Goal: Task Accomplishment & Management: Use online tool/utility

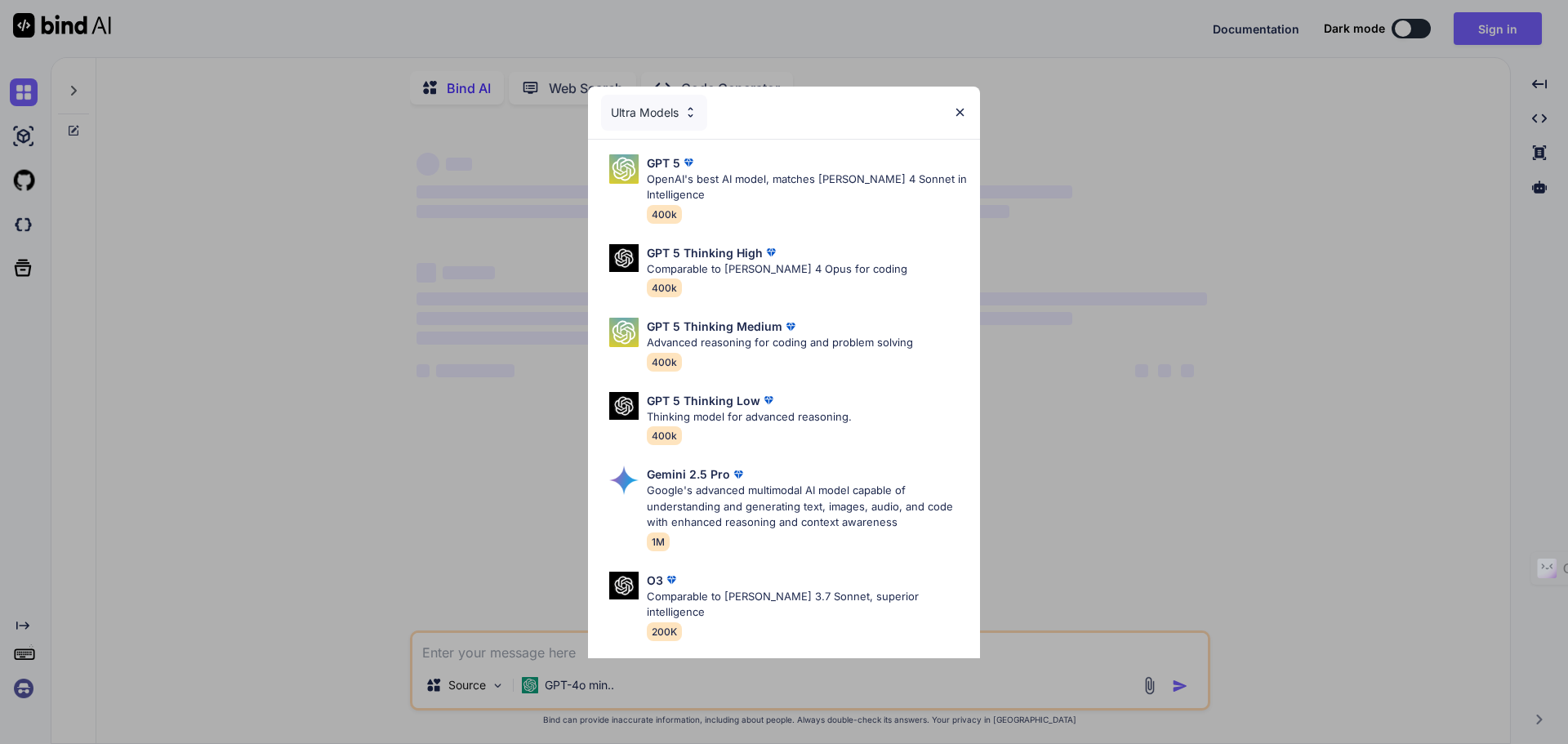
click at [964, 111] on img at bounding box center [960, 112] width 14 height 14
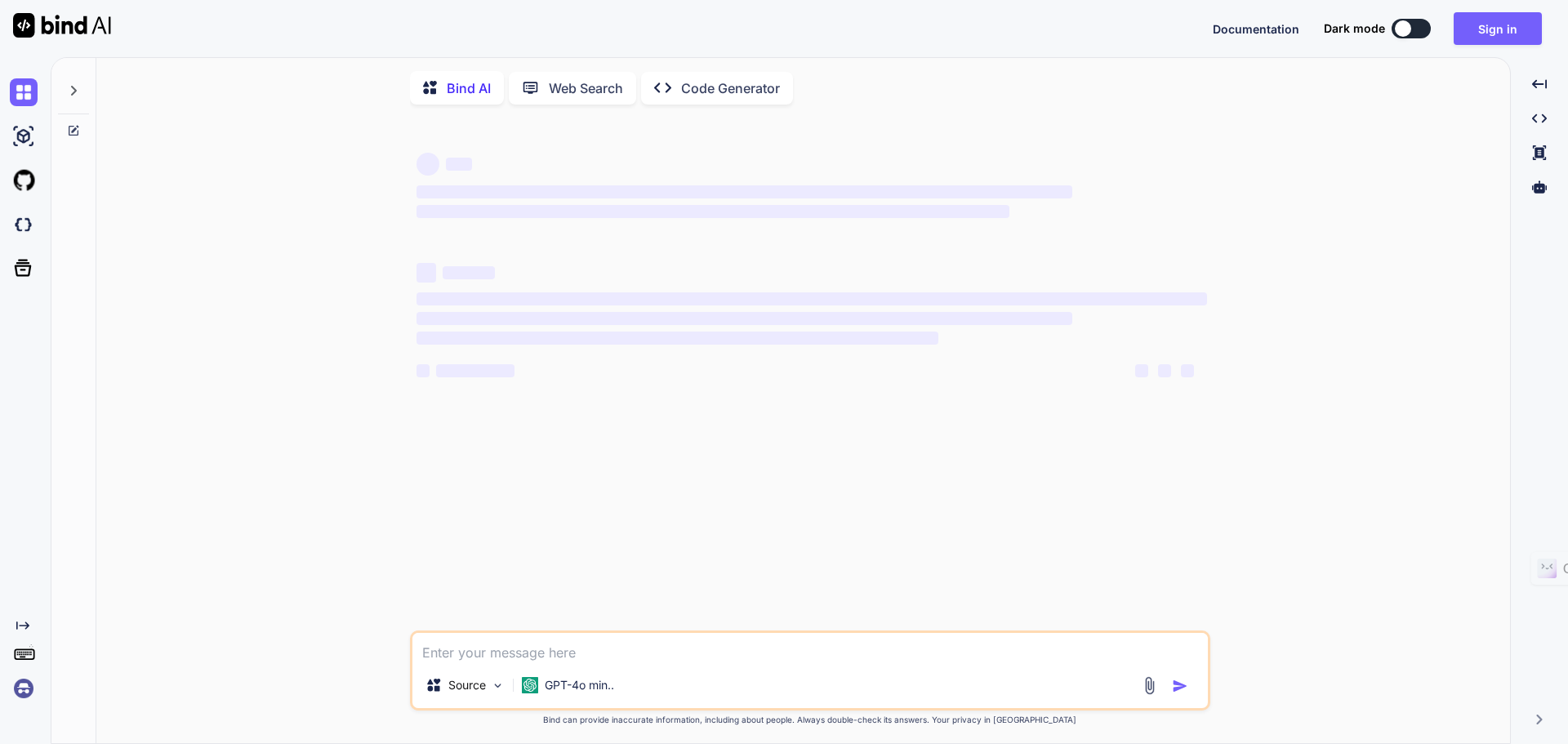
type textarea "x"
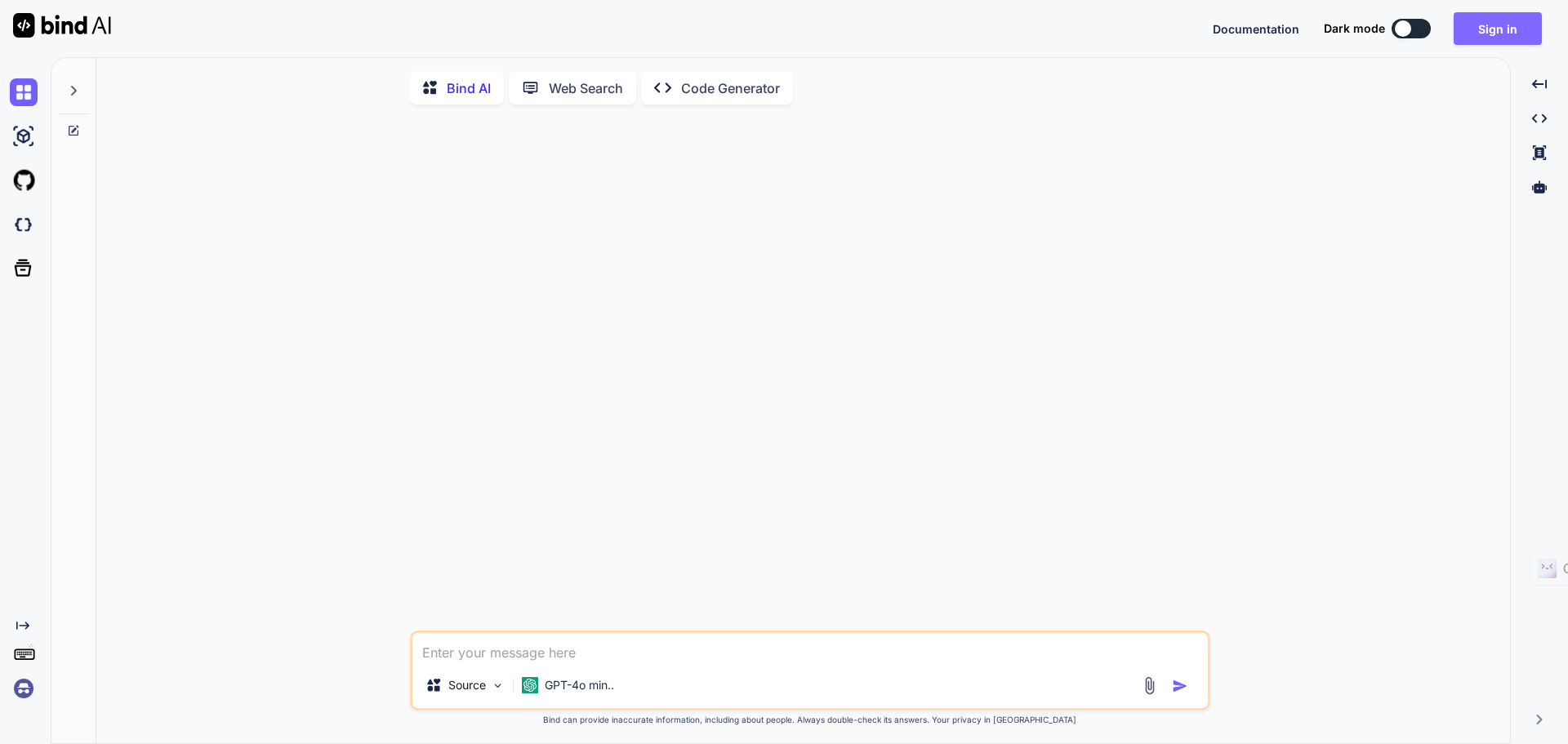
click at [1499, 22] on button "Sign in" at bounding box center [1498, 28] width 88 height 33
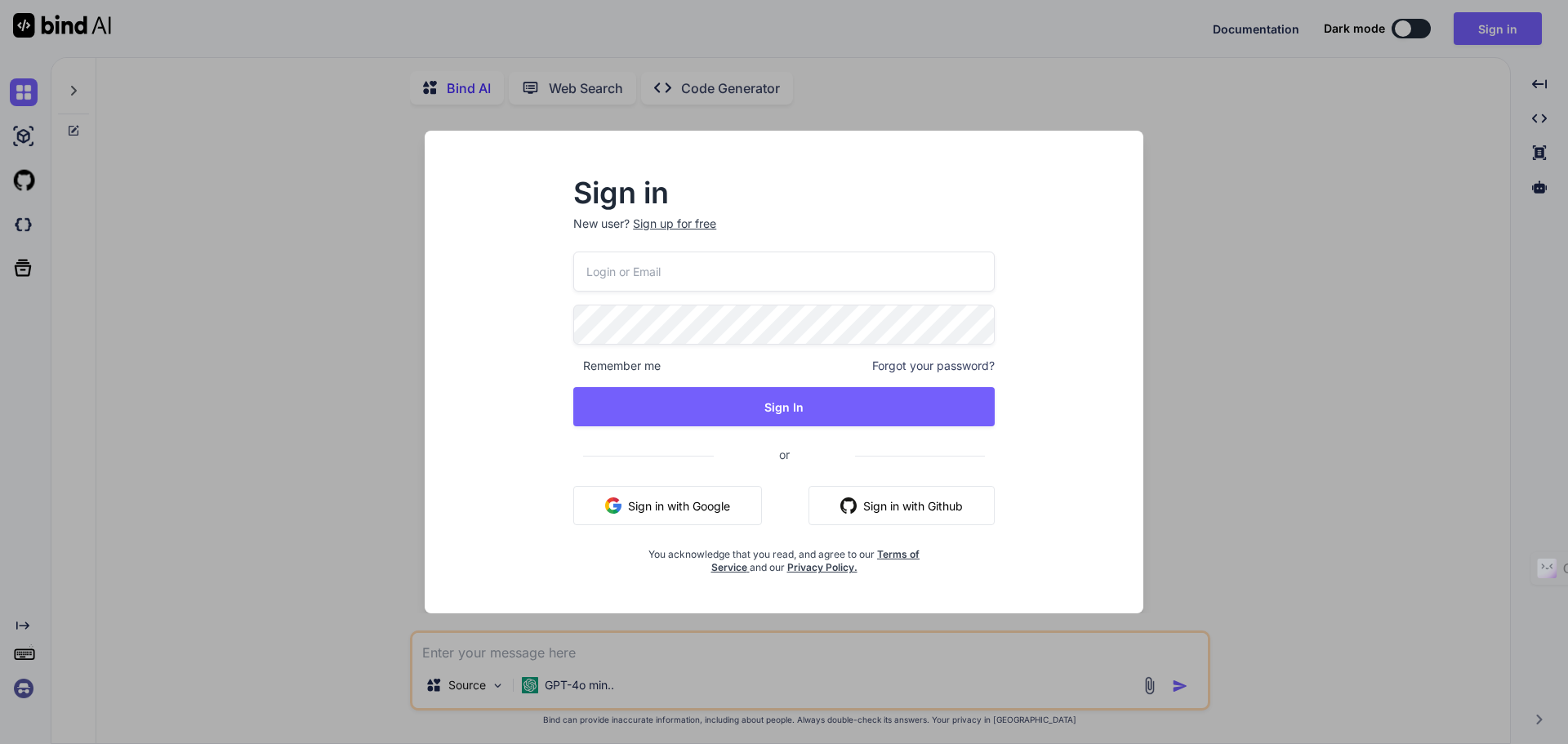
click at [755, 278] on input "email" at bounding box center [784, 271] width 422 height 40
type input "collaroaniello@outlook.it"
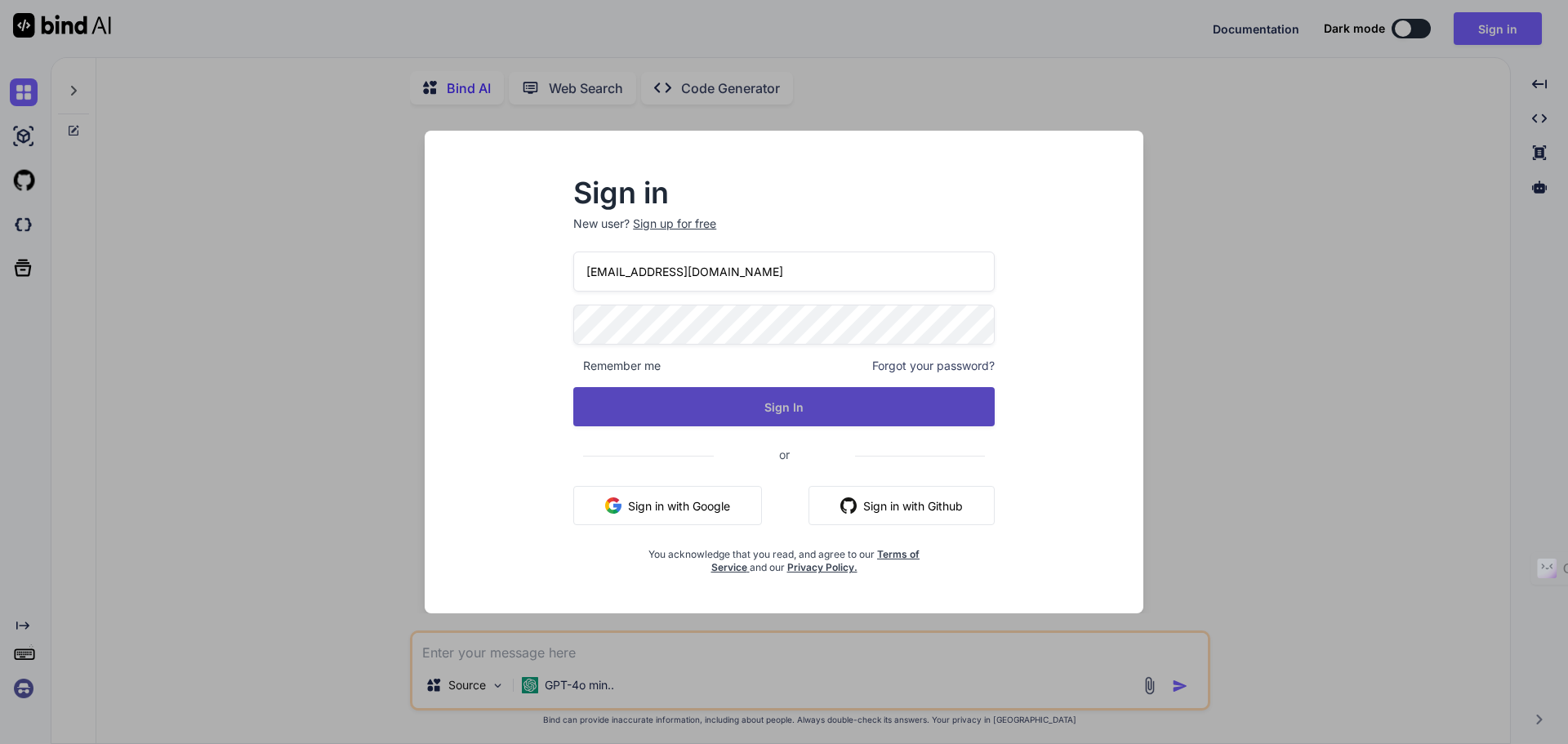
click at [777, 403] on button "Sign In" at bounding box center [784, 407] width 422 height 40
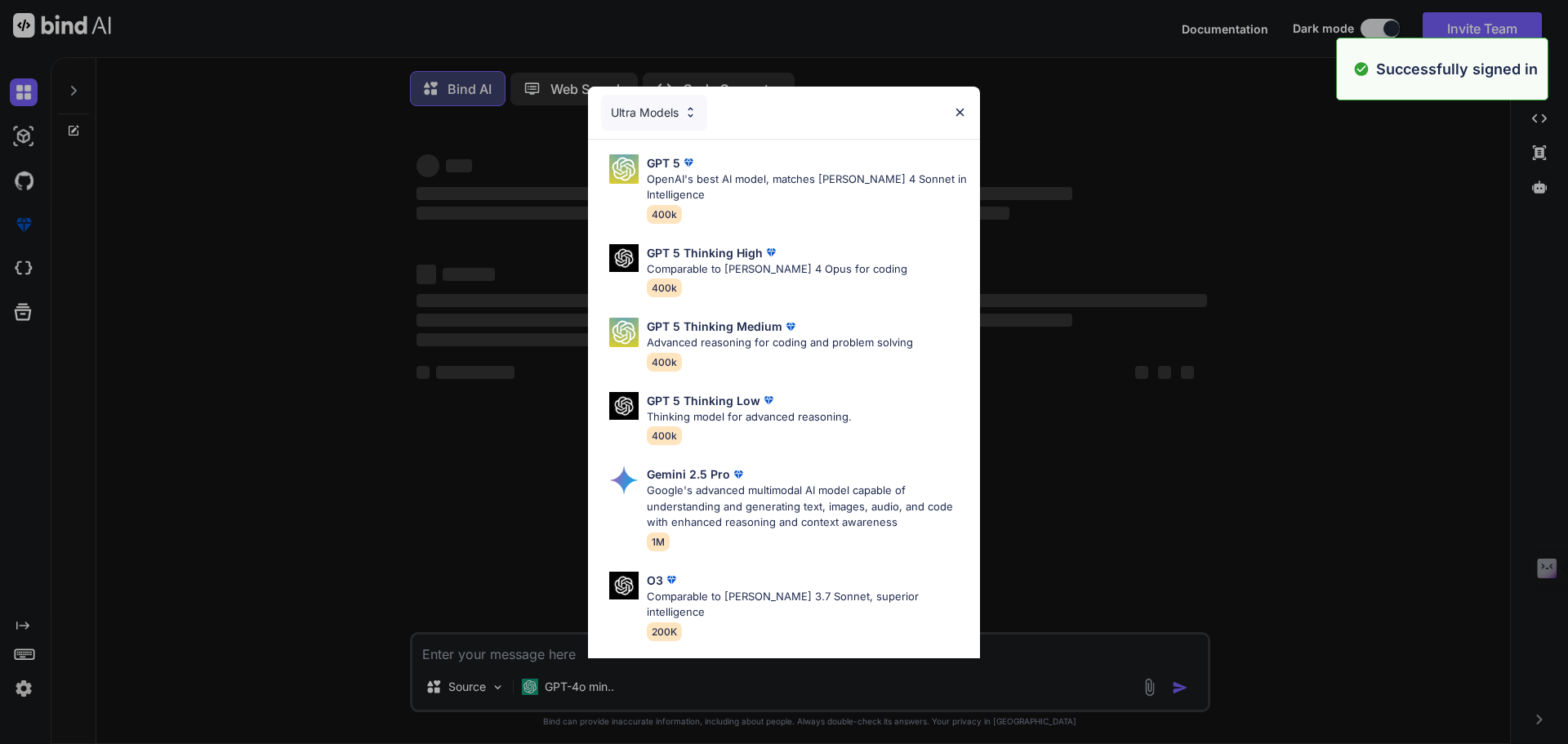
type textarea "x"
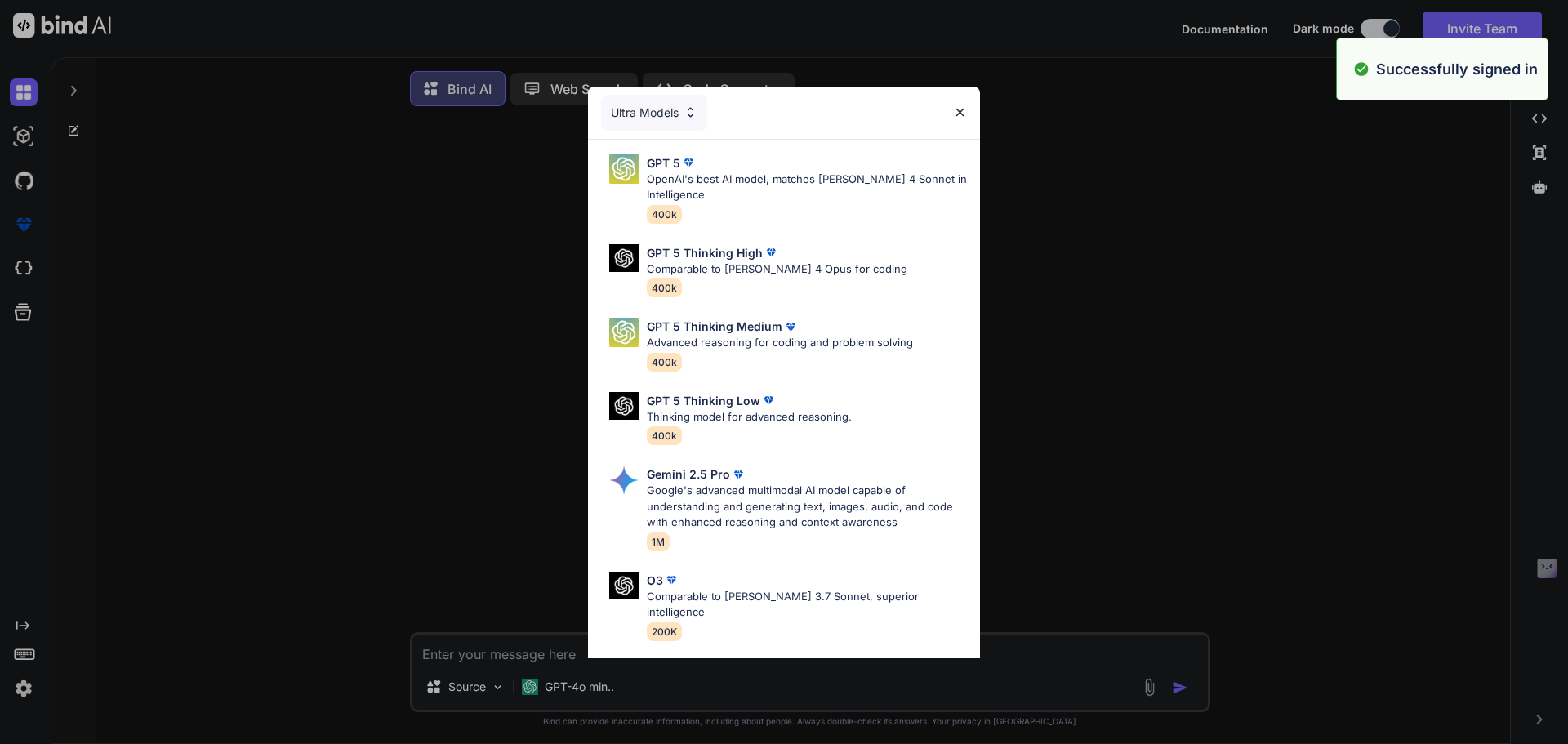
click at [964, 107] on img at bounding box center [960, 112] width 14 height 14
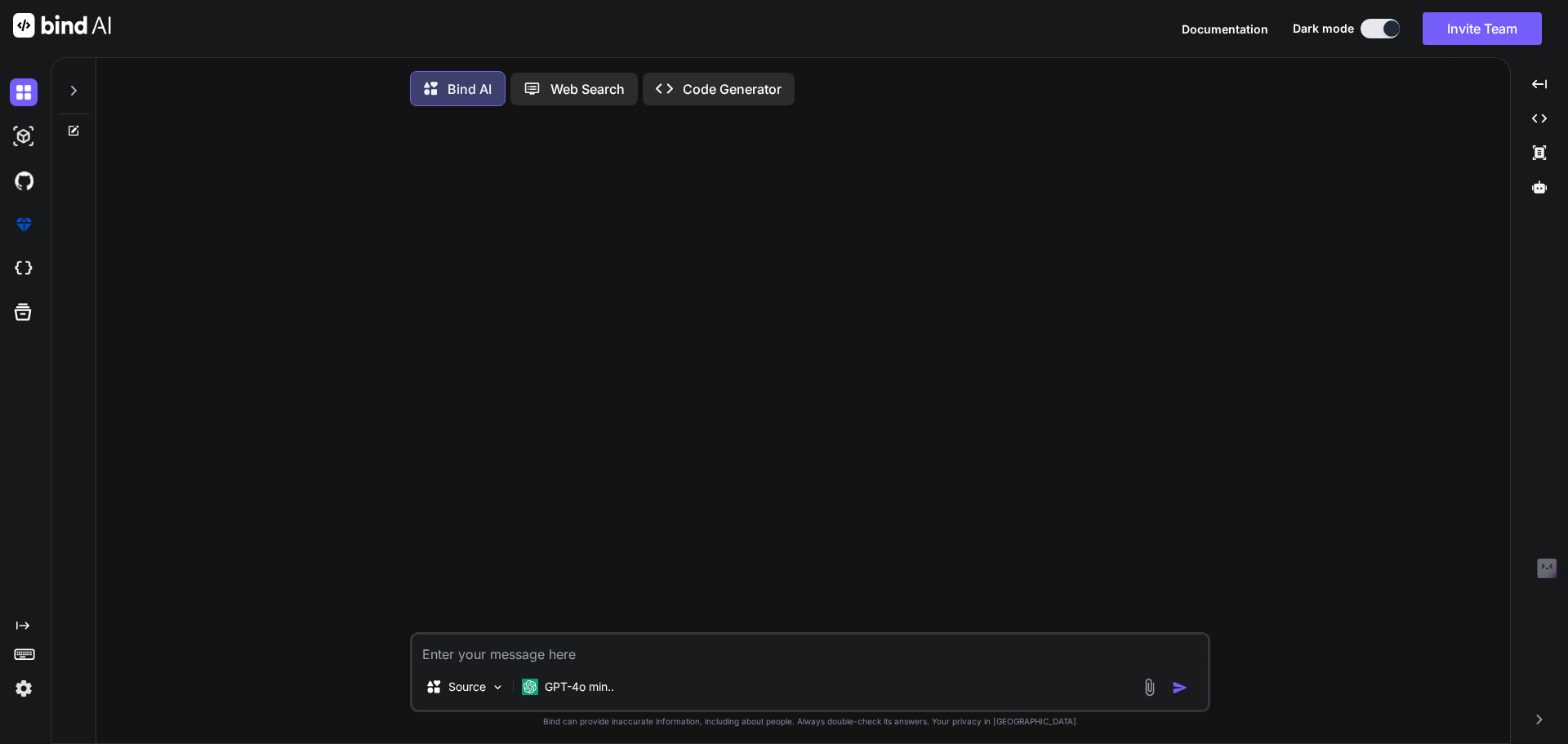
click at [500, 658] on textarea at bounding box center [811, 649] width 796 height 29
click at [1149, 692] on img at bounding box center [1149, 687] width 18 height 18
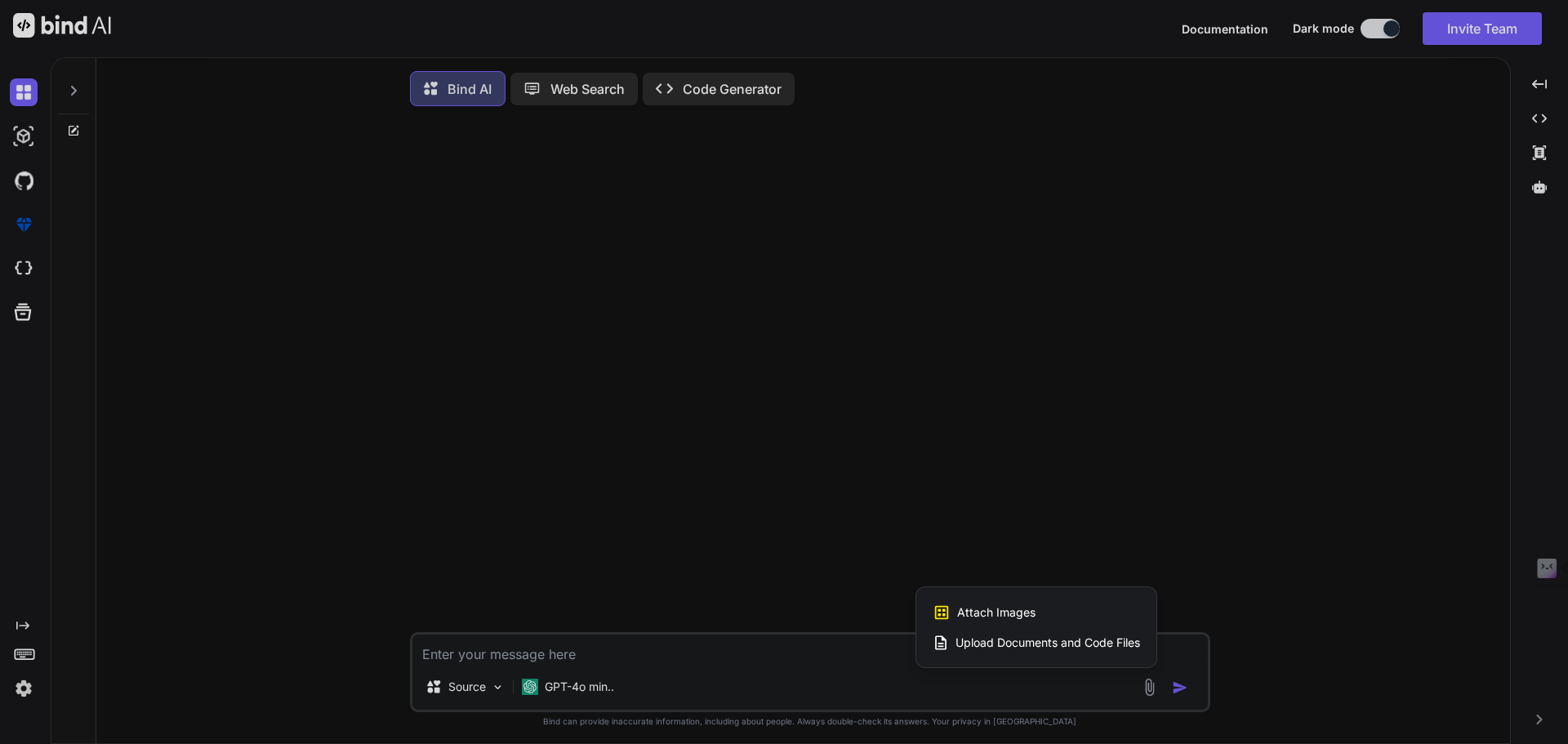
click at [1041, 648] on span "Upload Documents and Code Files" at bounding box center [1048, 643] width 184 height 17
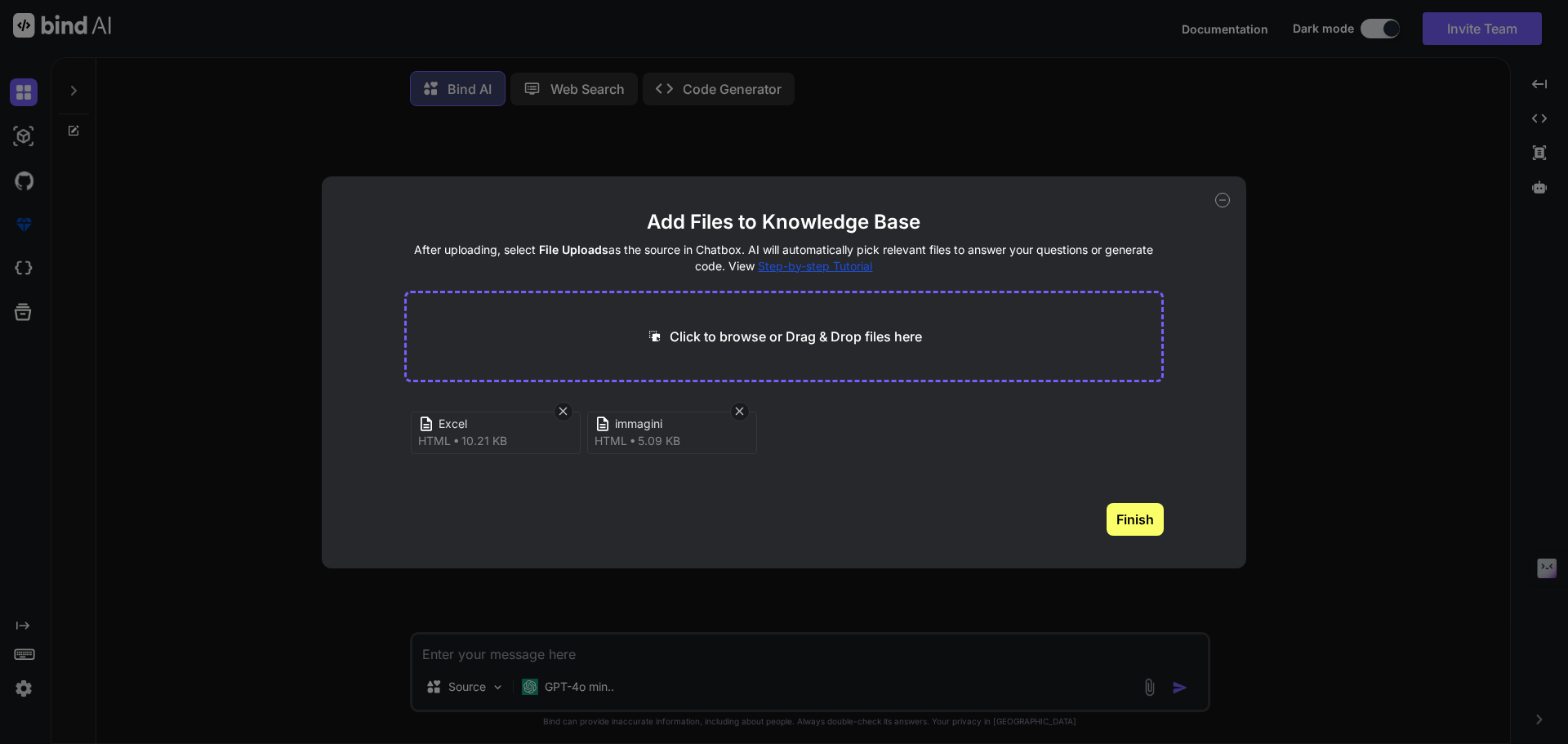
click at [1136, 521] on button "Finish" at bounding box center [1135, 519] width 57 height 33
click at [1346, 503] on div "Add Files to Knowledge Base After uploading, select File Uploads as the source …" at bounding box center [784, 372] width 1568 height 744
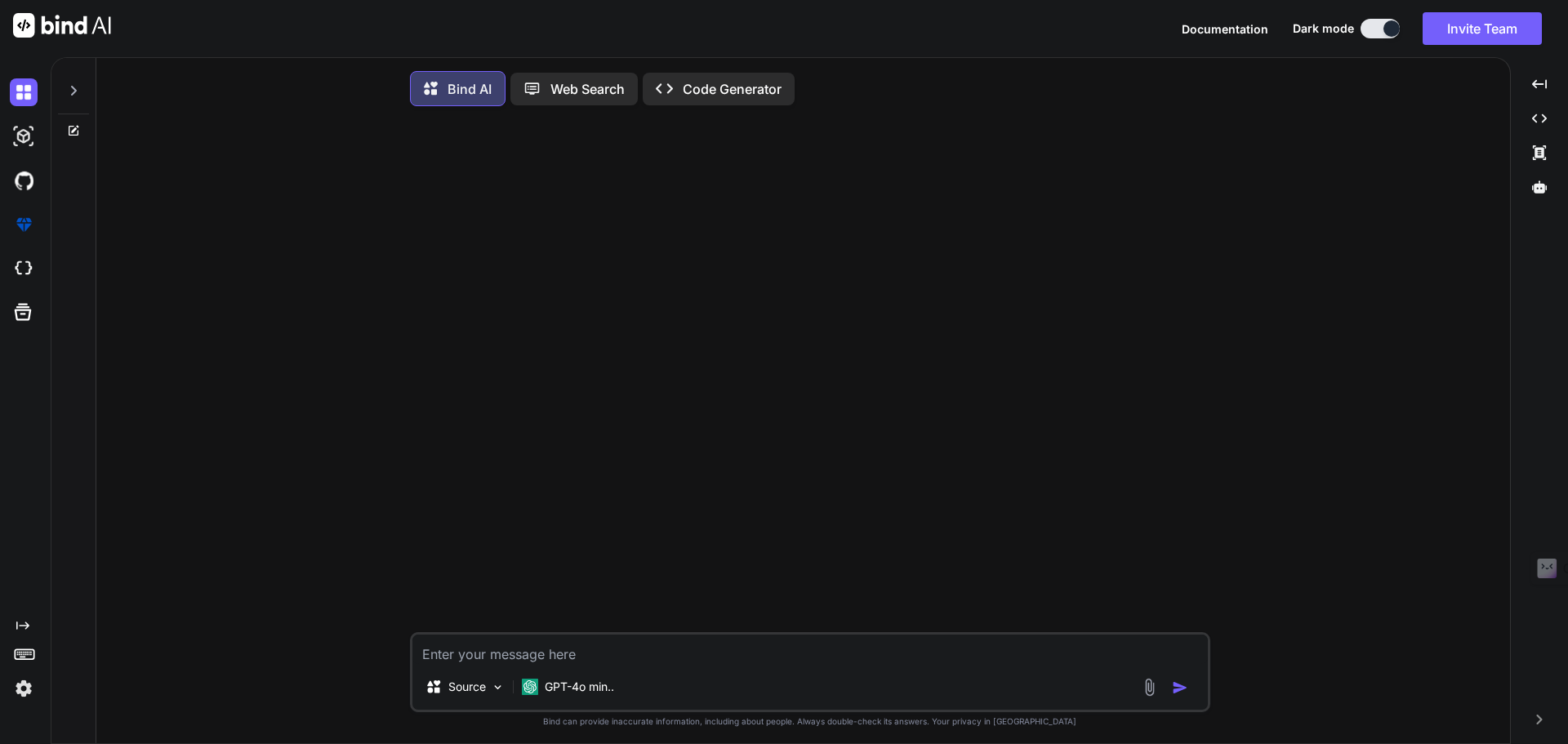
click at [618, 658] on textarea at bounding box center [811, 649] width 796 height 29
type textarea "Creami un programma"
click at [15, 265] on img at bounding box center [24, 269] width 28 height 28
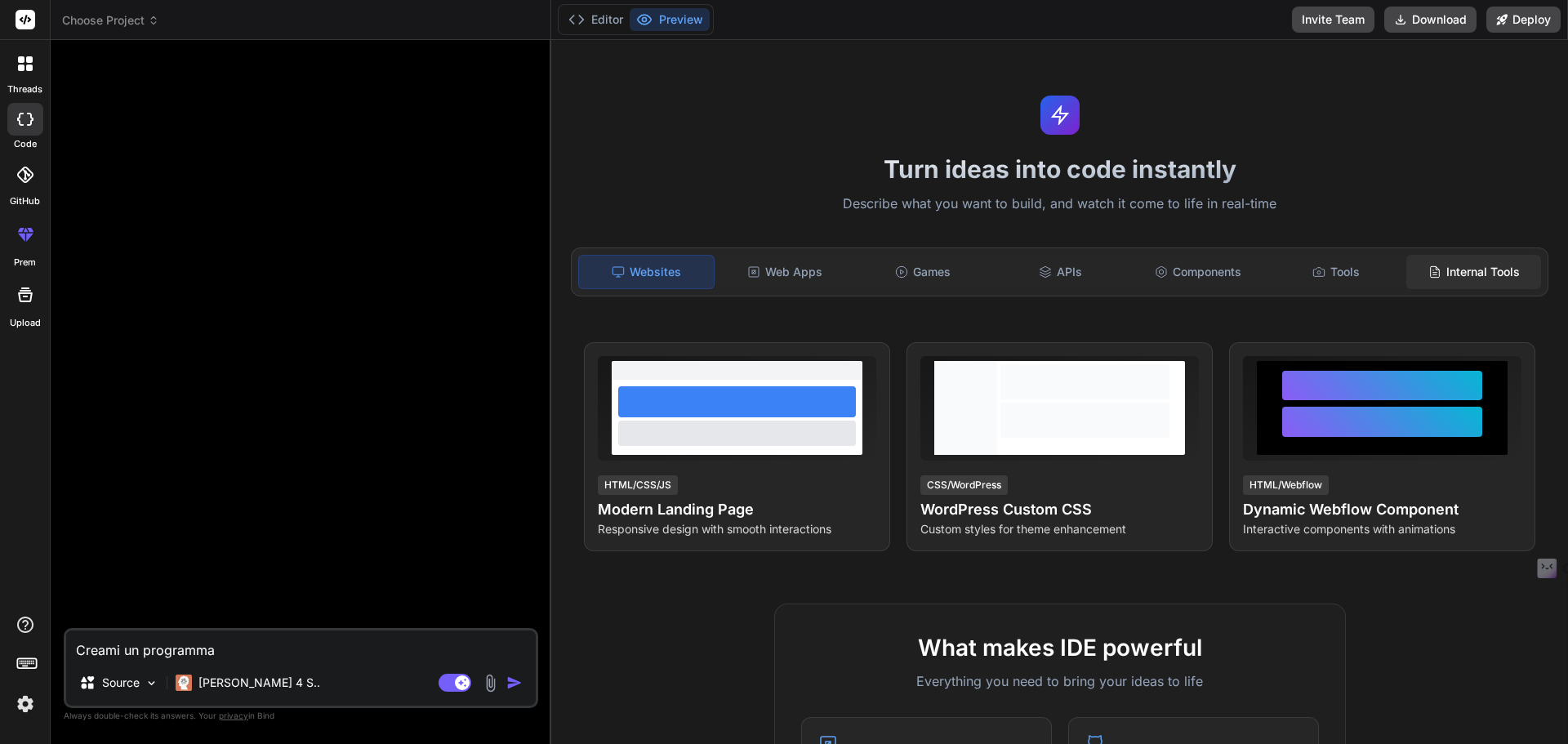
click at [1440, 262] on div "Internal Tools" at bounding box center [1473, 271] width 134 height 34
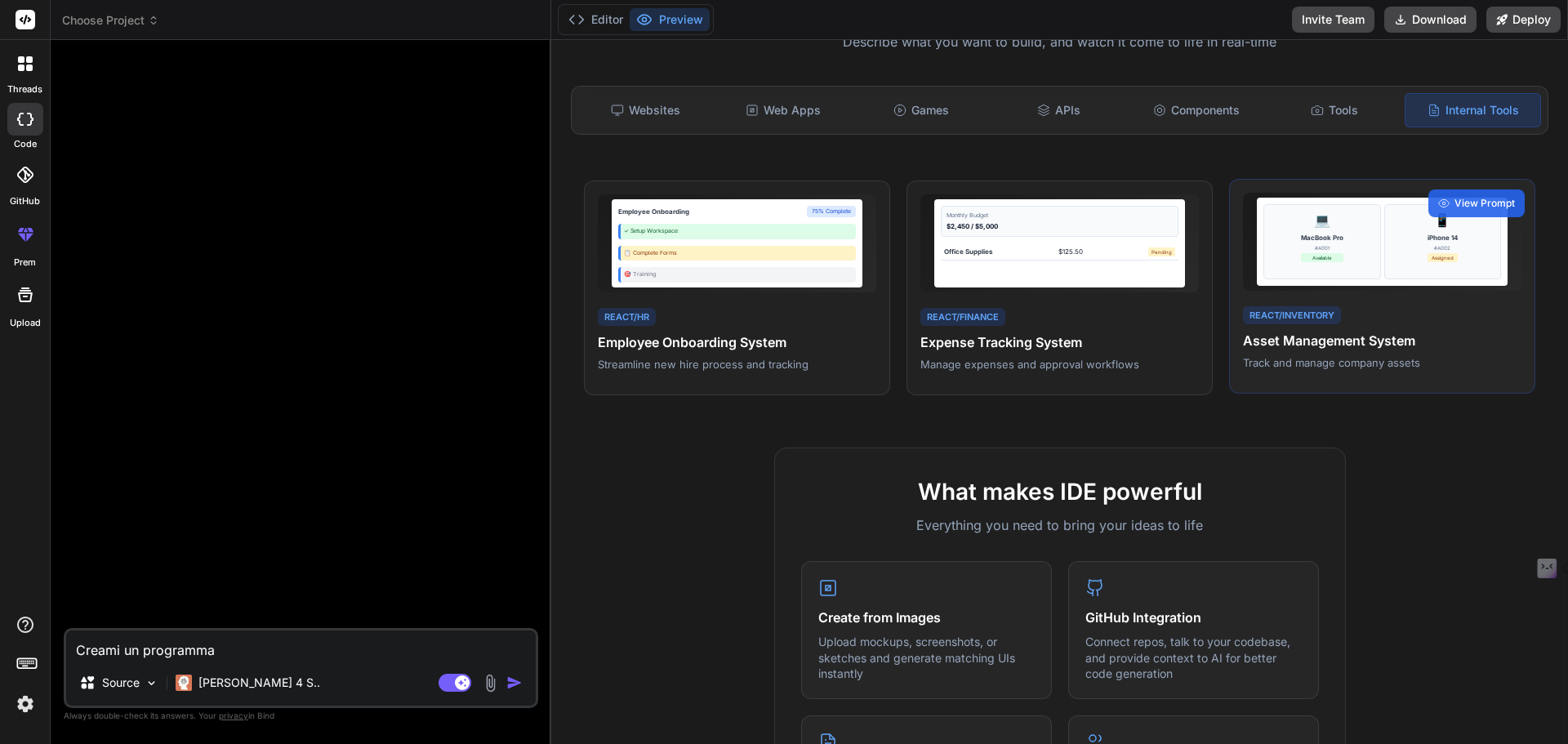
scroll to position [82, 0]
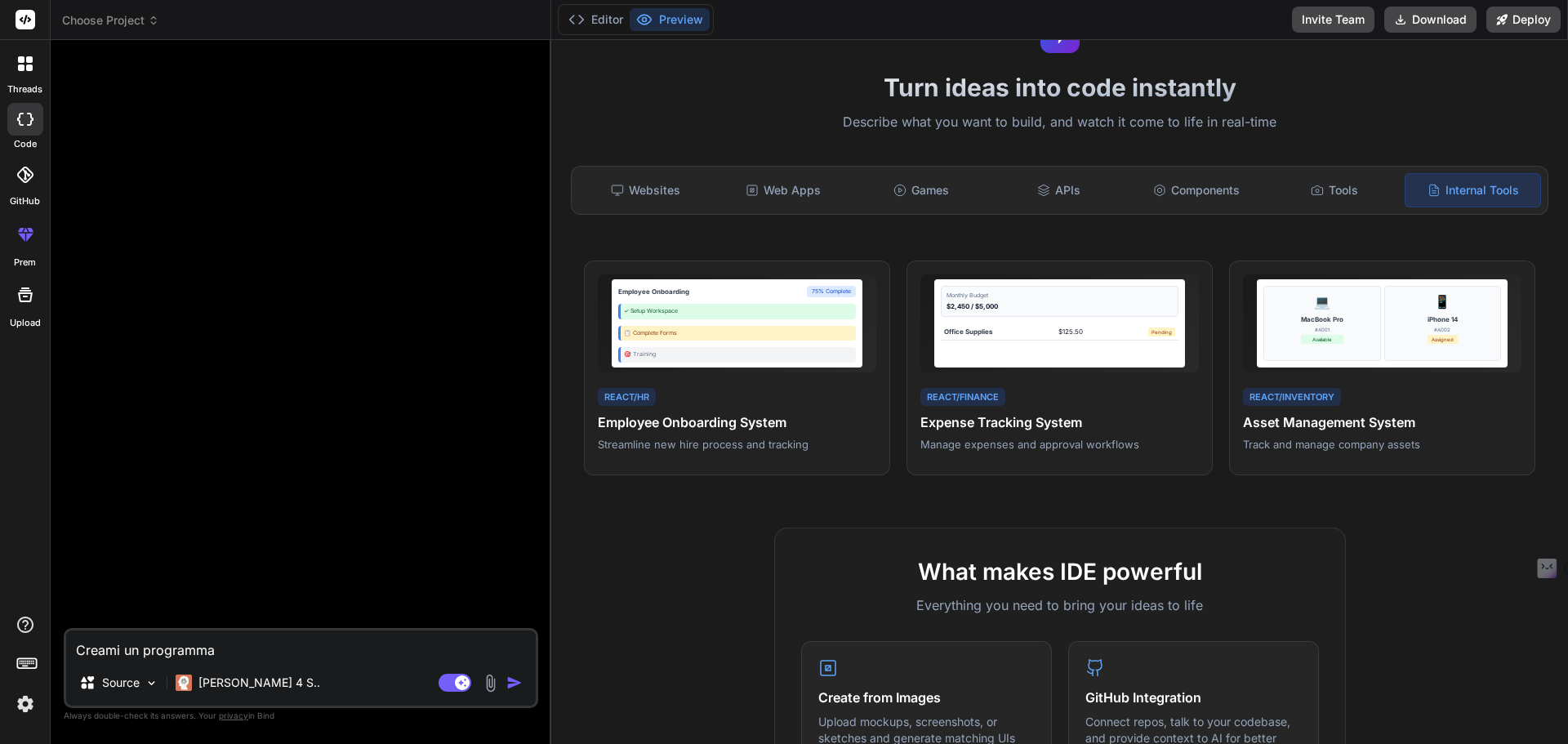
click at [493, 685] on img at bounding box center [490, 683] width 18 height 18
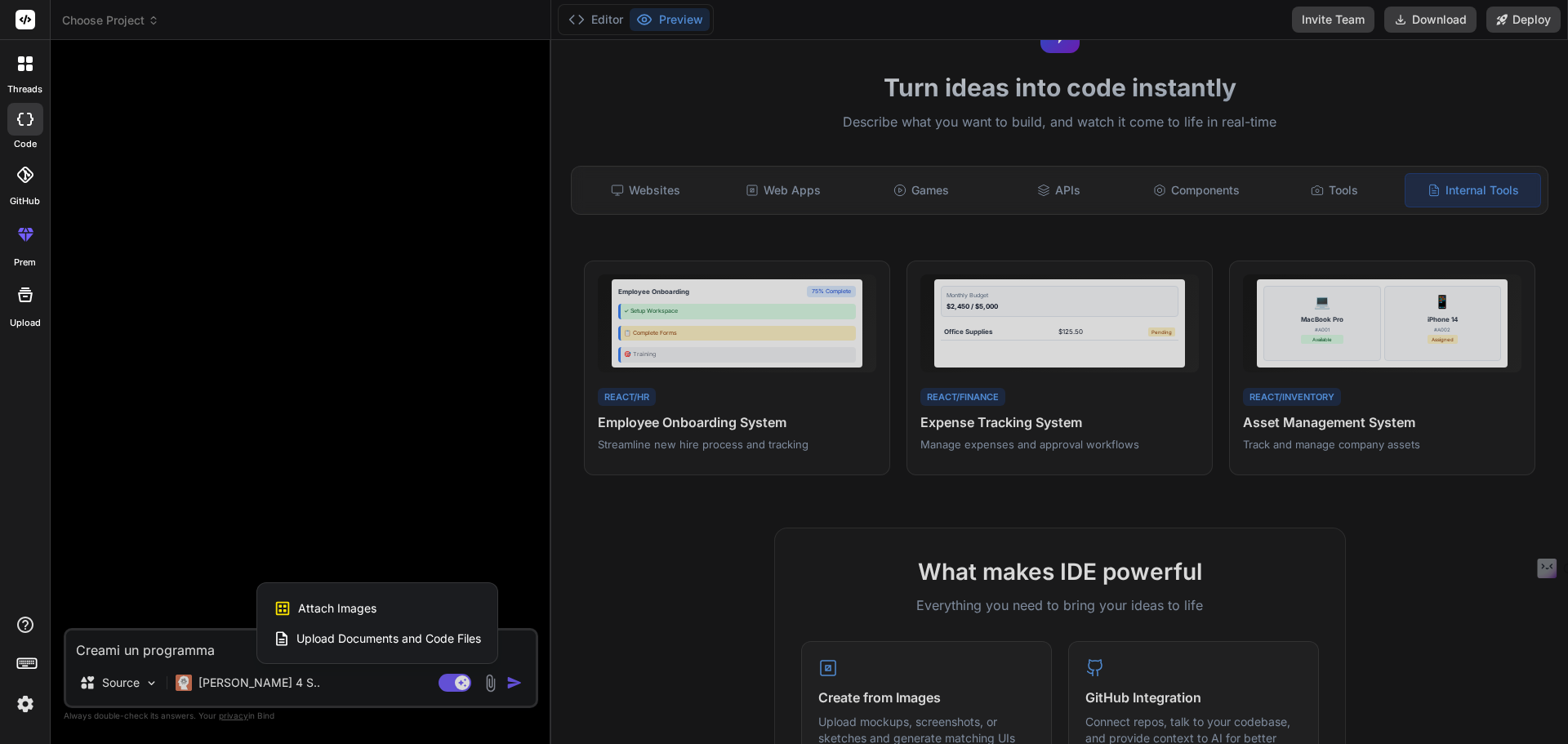
click at [408, 639] on span "Upload Documents and Code Files" at bounding box center [389, 639] width 184 height 17
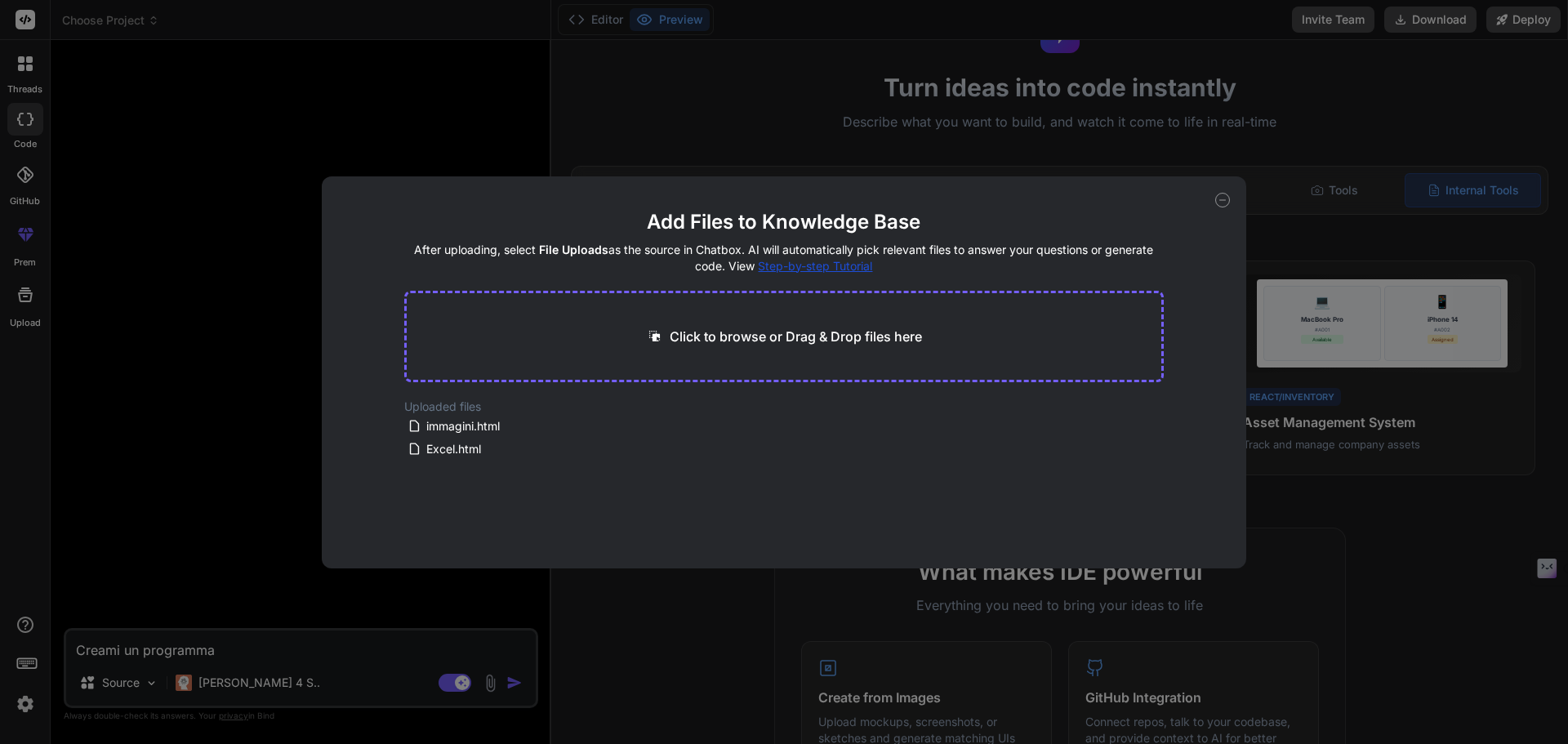
click at [1214, 197] on div "Add Files to Knowledge Base After uploading, select File Uploads as the source …" at bounding box center [784, 372] width 926 height 392
click at [1220, 198] on icon at bounding box center [1223, 199] width 15 height 15
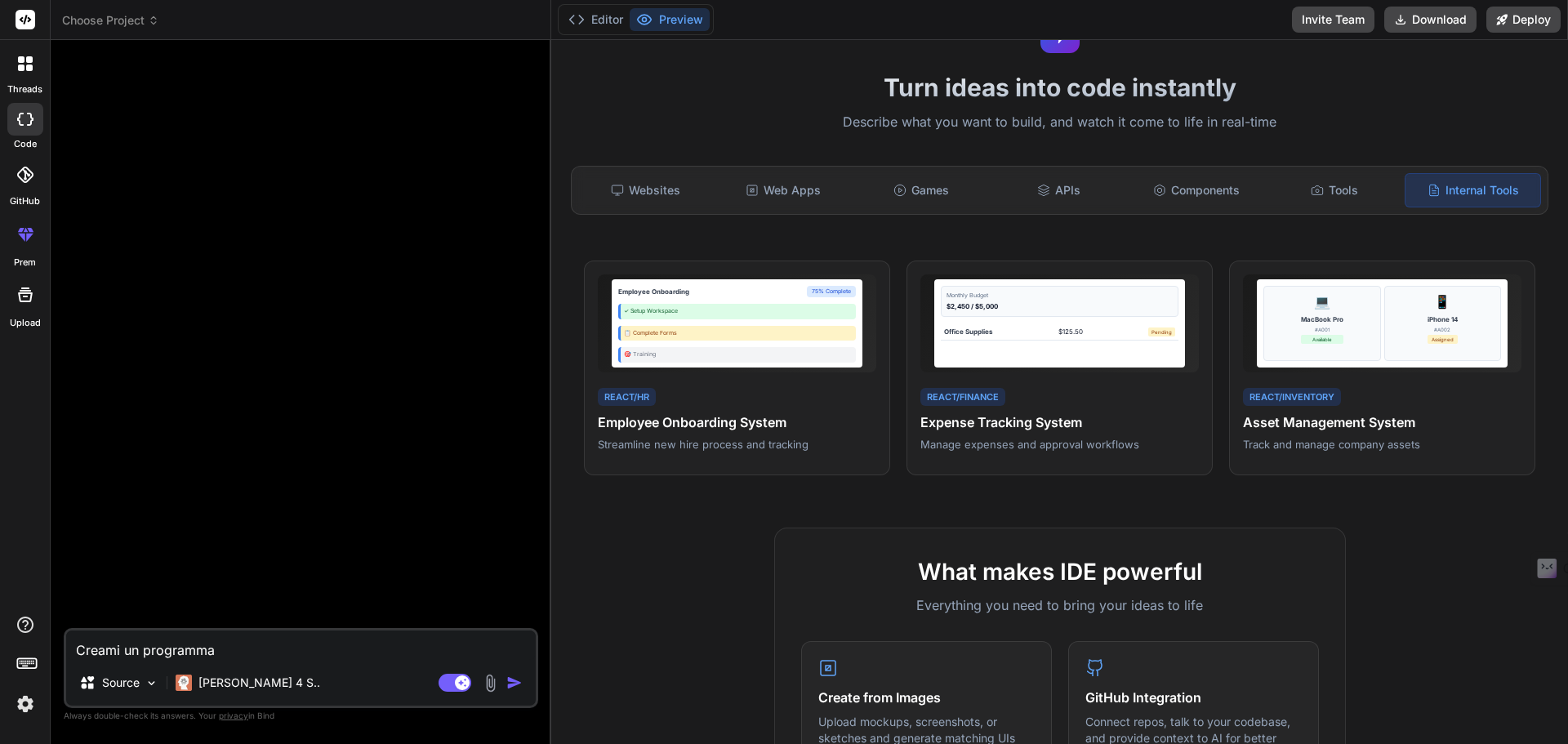
click at [168, 642] on textarea "Creami un programma" at bounding box center [300, 645] width 470 height 29
click at [170, 646] on textarea "Creami un programma" at bounding box center [300, 645] width 470 height 29
click at [216, 651] on textarea "Creami un programma" at bounding box center [300, 645] width 470 height 29
type textarea "x"
type textarea "Creami un programma"
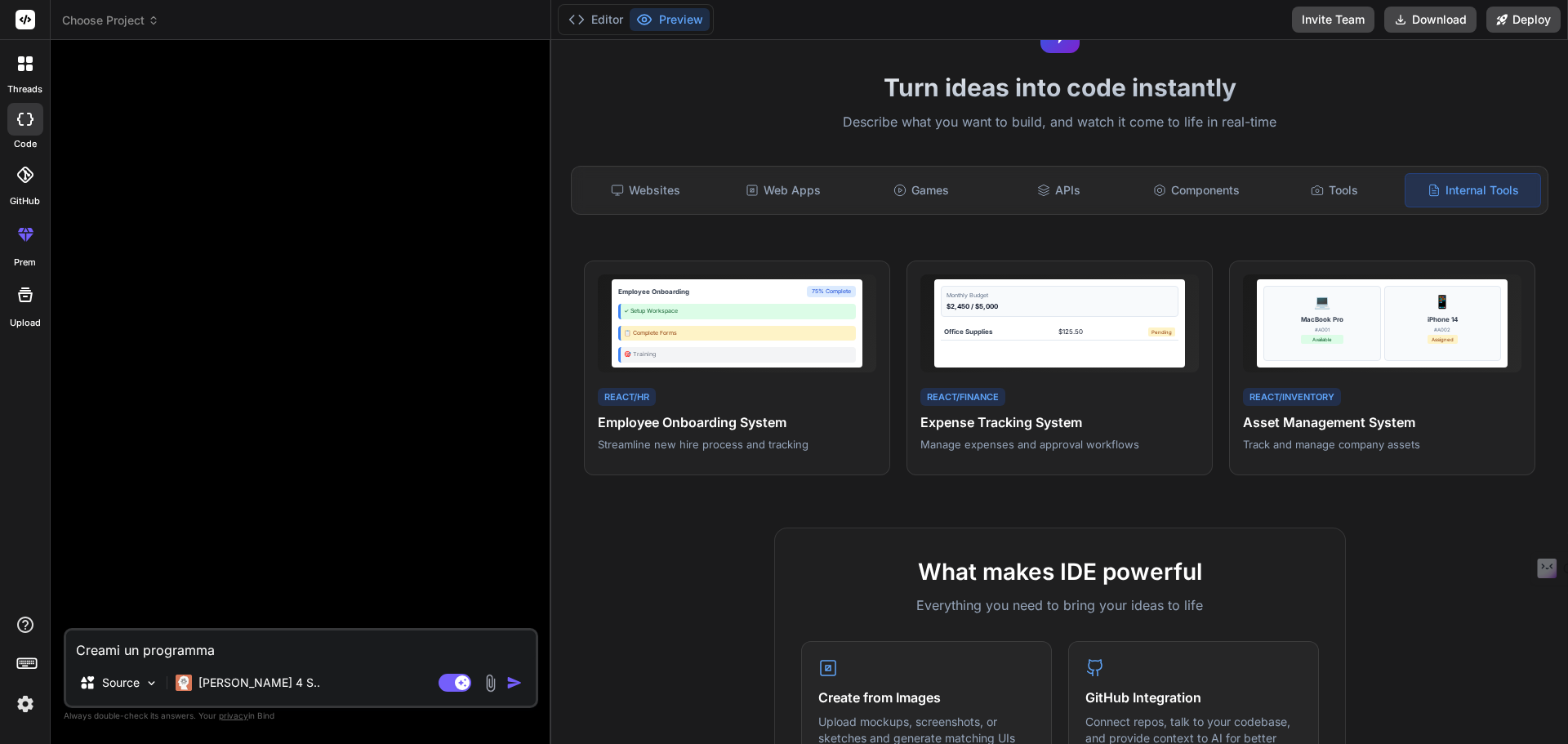
type textarea "x"
type textarea "Creami un programma c"
type textarea "x"
type textarea "Creami un programma co"
type textarea "x"
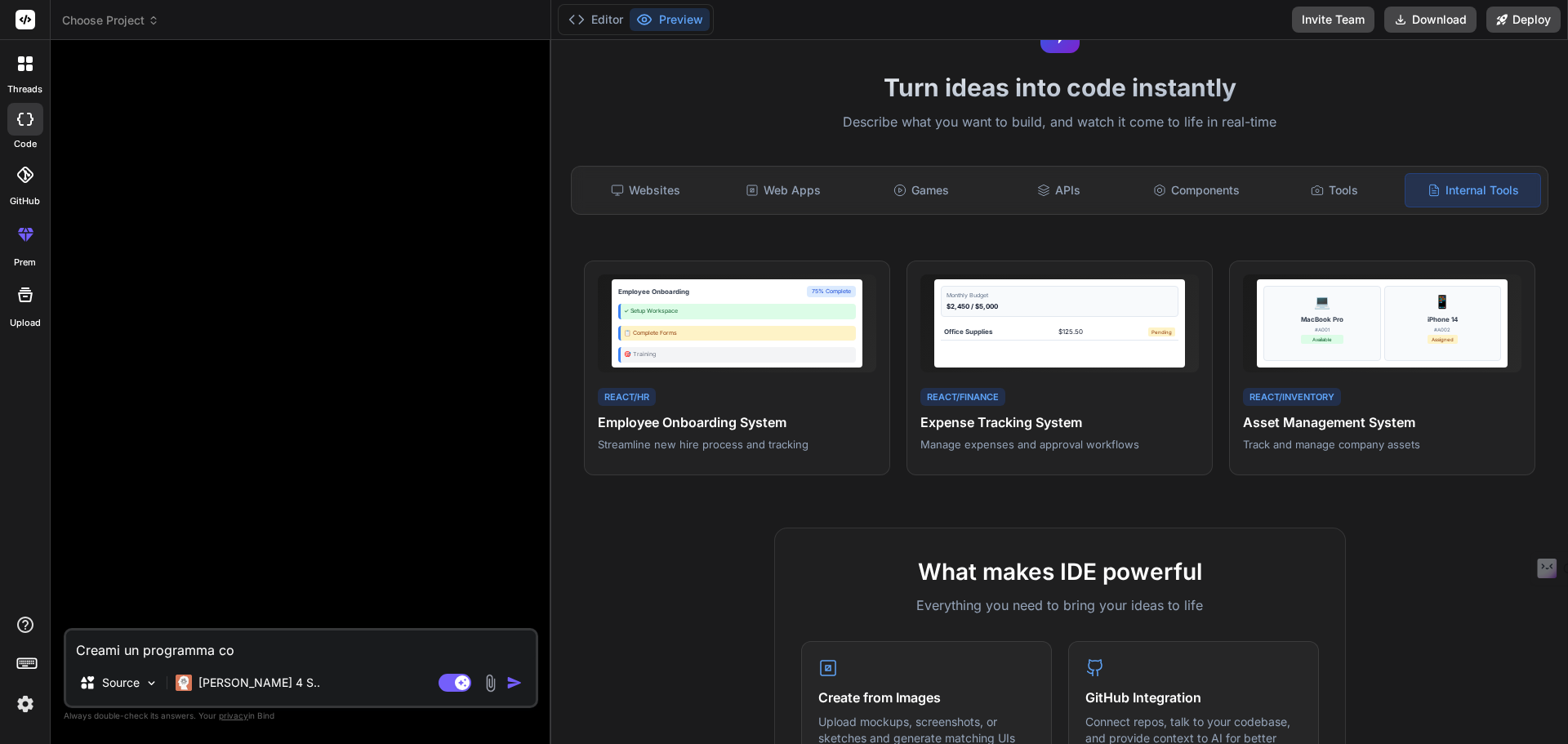
type textarea "Creami un programma con"
type textarea "x"
type textarea "Creami un programma cont"
type textarea "x"
type textarea "Creami un programma conte"
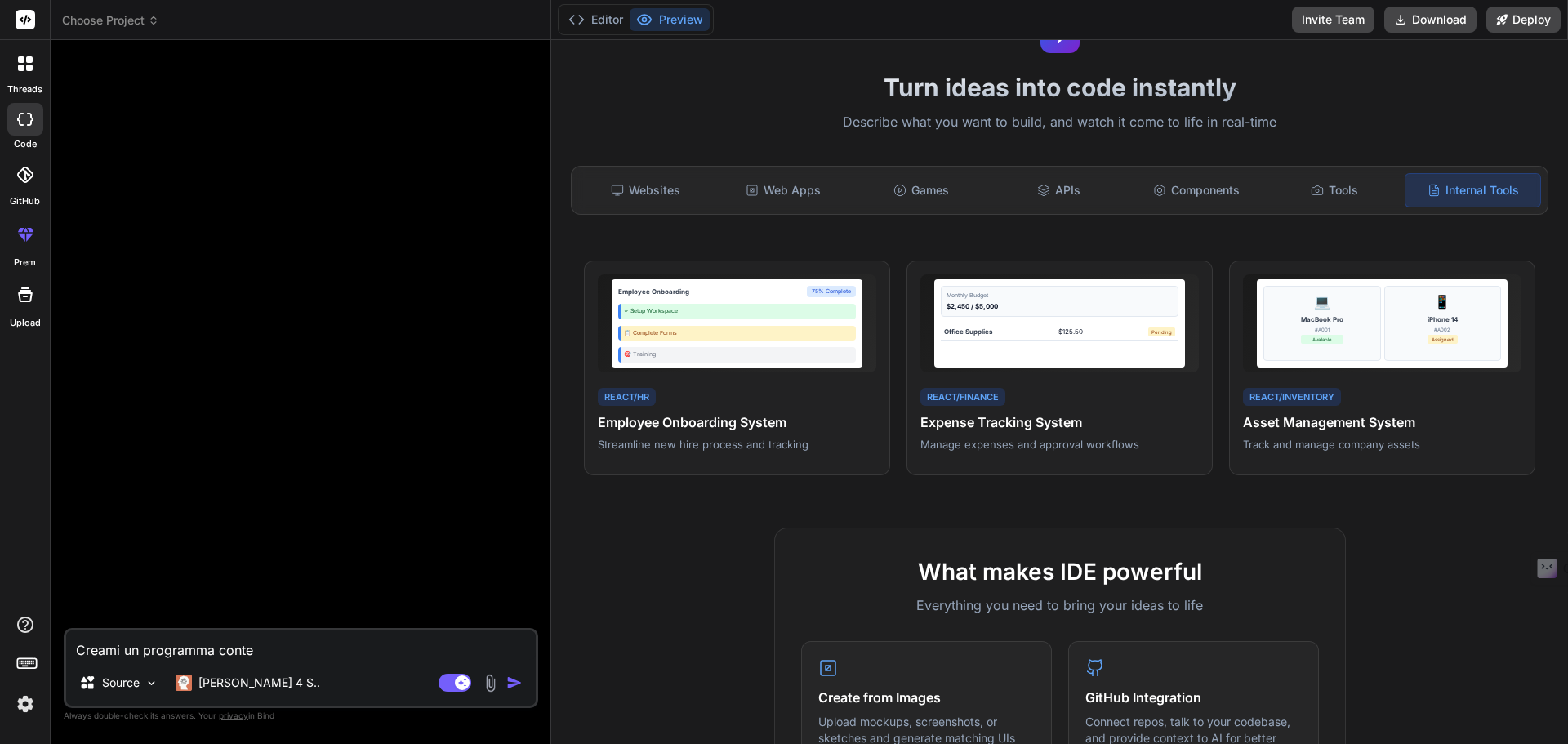
type textarea "x"
type textarea "Creami un programma conten"
type textarea "x"
type textarea "Creami un programma content"
type textarea "x"
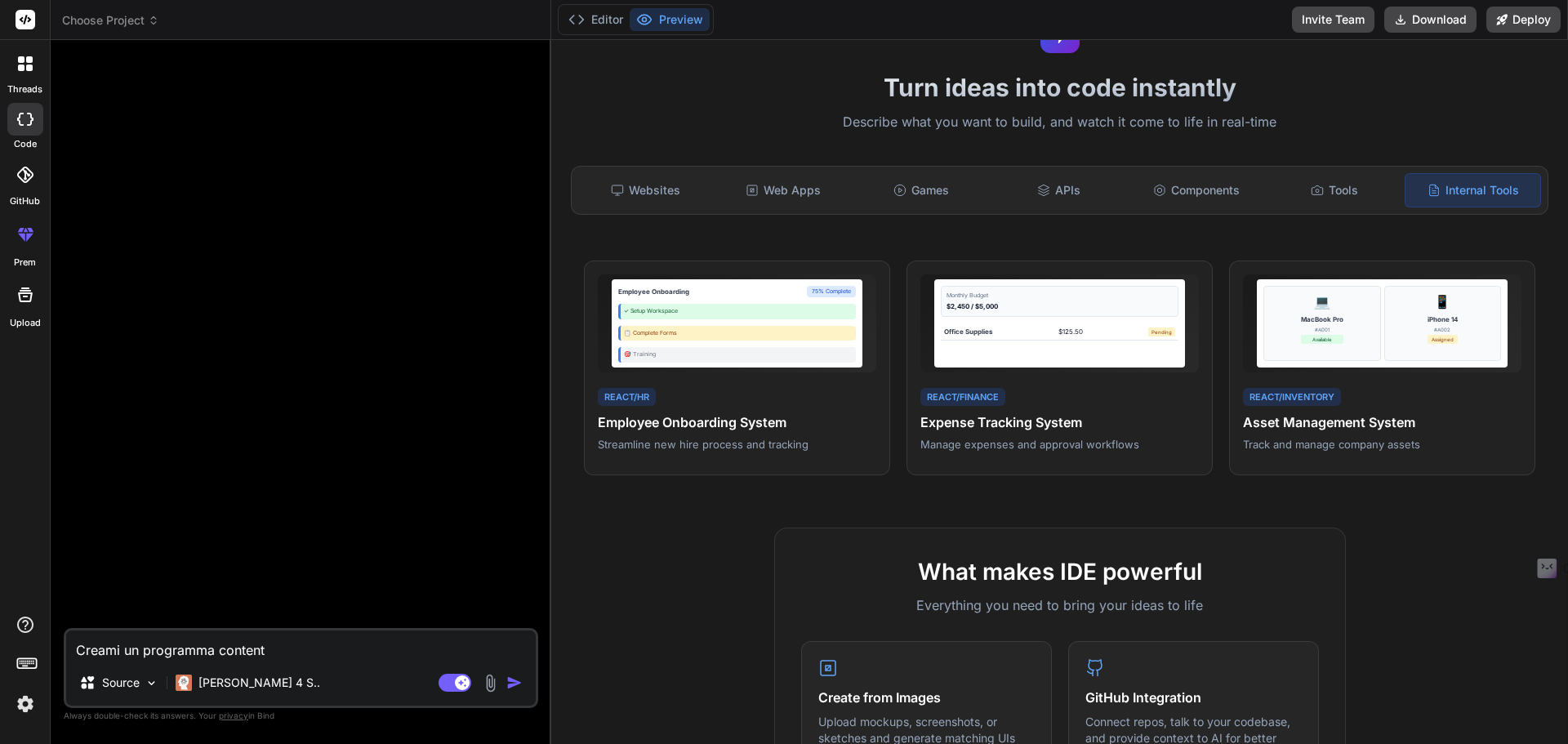
type textarea "Creami un programma contente"
type textarea "x"
type textarea "Creami un programma contente"
type textarea "x"
type textarea "Creami un programma contente e"
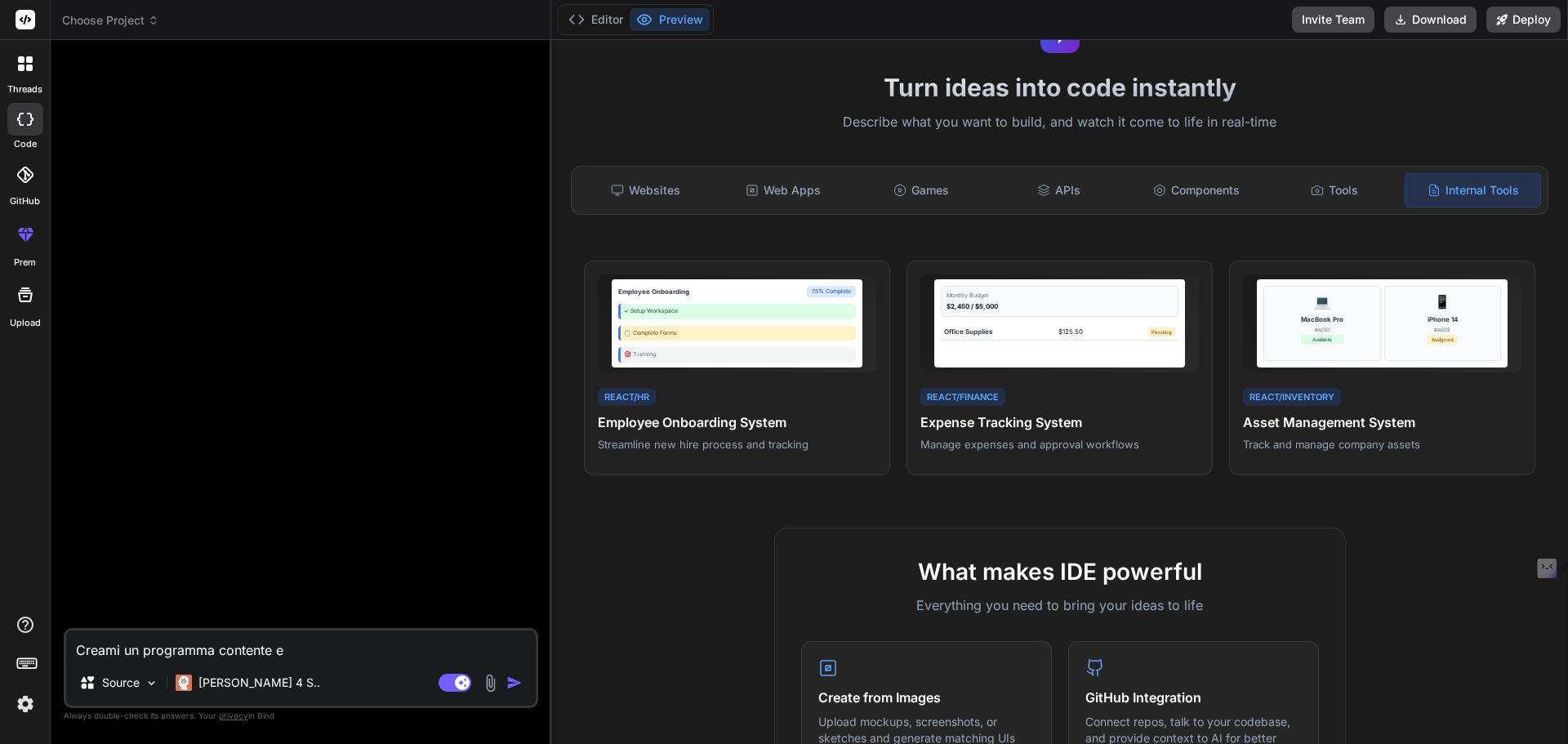
type textarea "x"
type textarea "Creami un programma contente en"
type textarea "x"
type textarea "Creami un programma contente ent"
type textarea "x"
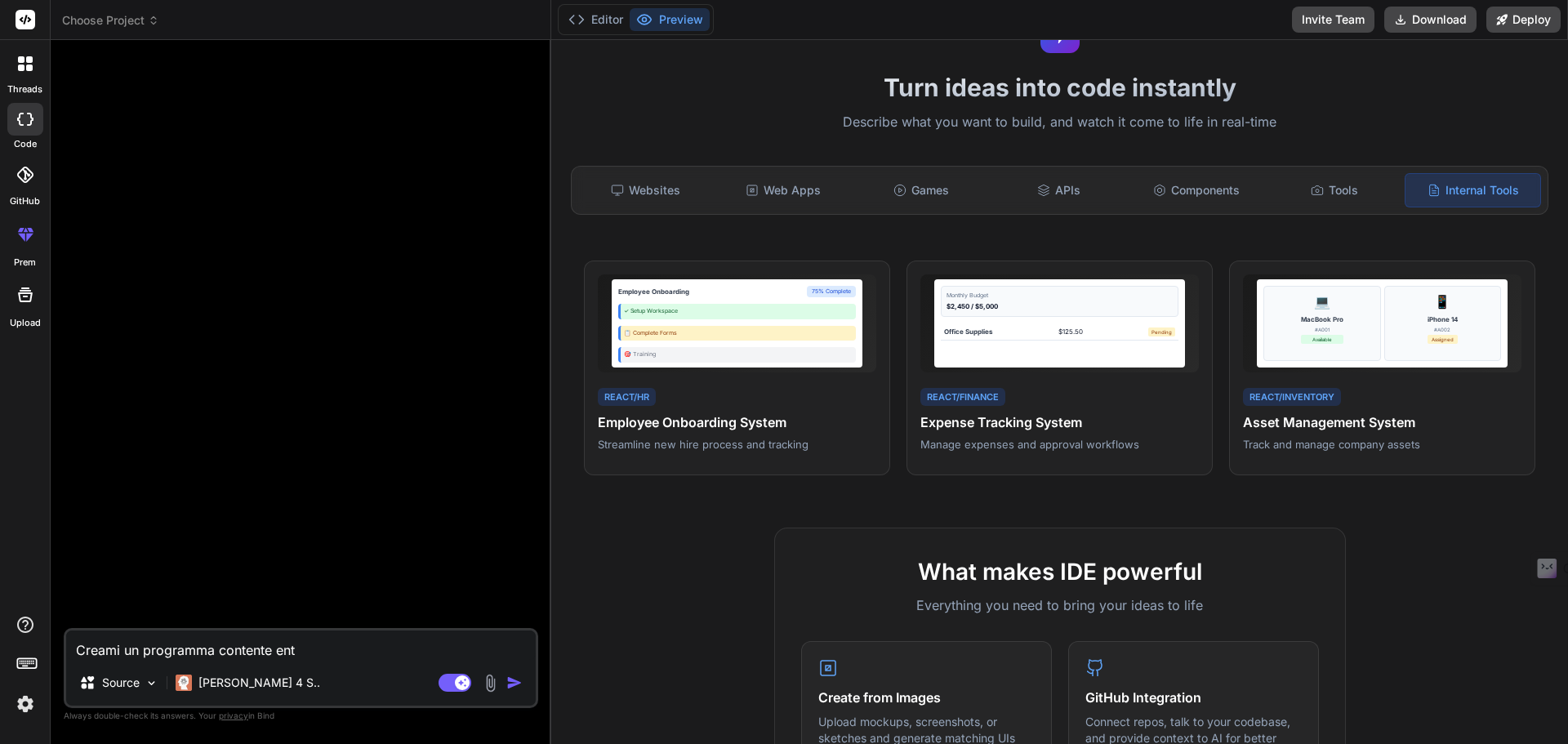
type textarea "Creami un programma contente entr"
type textarea "x"
type textarea "Creami un programma contente entra"
type textarea "x"
type textarea "Creami un programma contente entram"
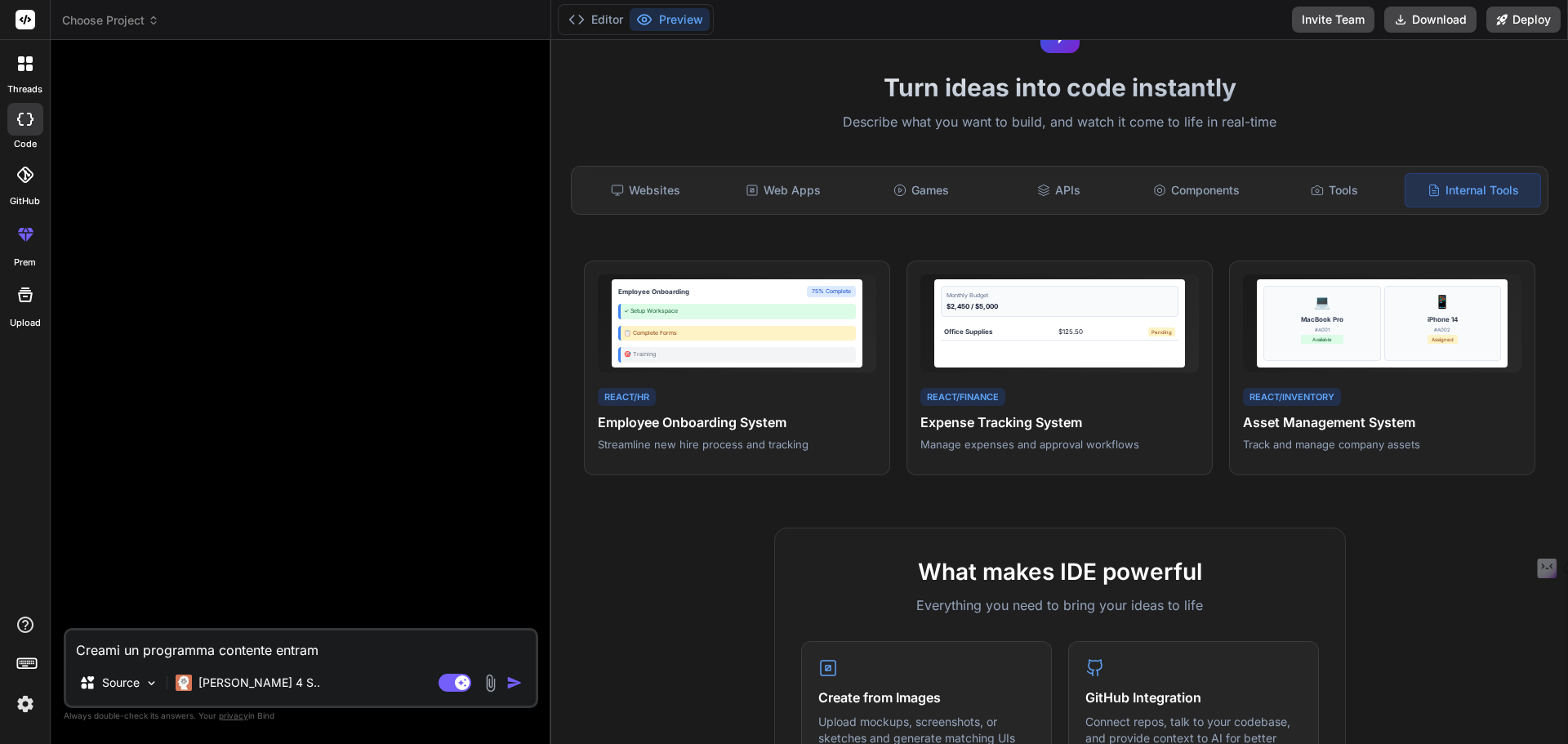
type textarea "x"
type textarea "Creami un programma contente entramb"
type textarea "x"
type textarea "Creami un programma contente entrambi"
type textarea "x"
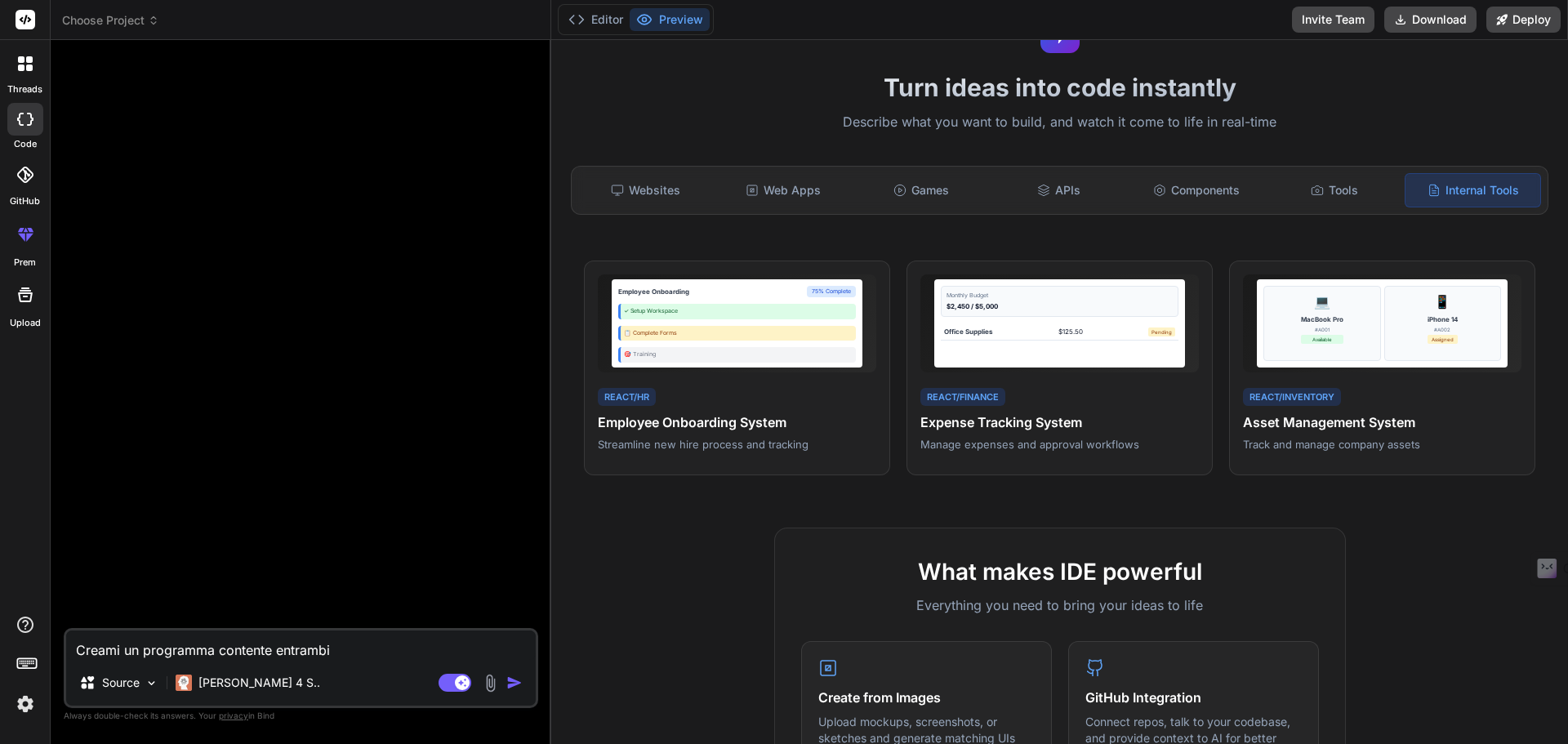
type textarea "Creami un programma contente entrambi"
type textarea "x"
type textarea "Creami un programma contente entrambi i"
type textarea "x"
type textarea "Creami un programma contente entrambi i"
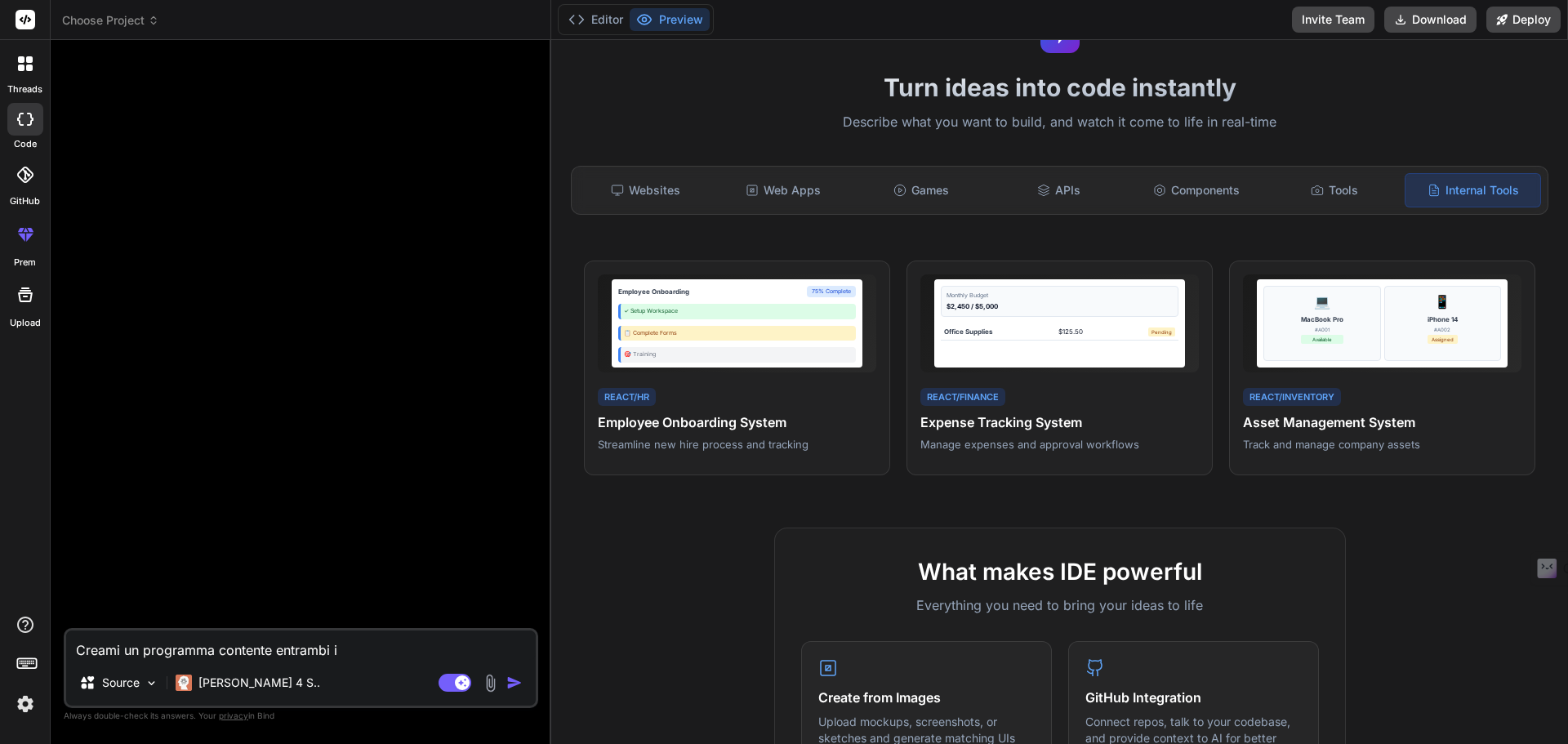
type textarea "x"
type textarea "Creami un programma contente entrambi i f"
type textarea "x"
type textarea "Creami un programma contente entrambi i fi"
type textarea "x"
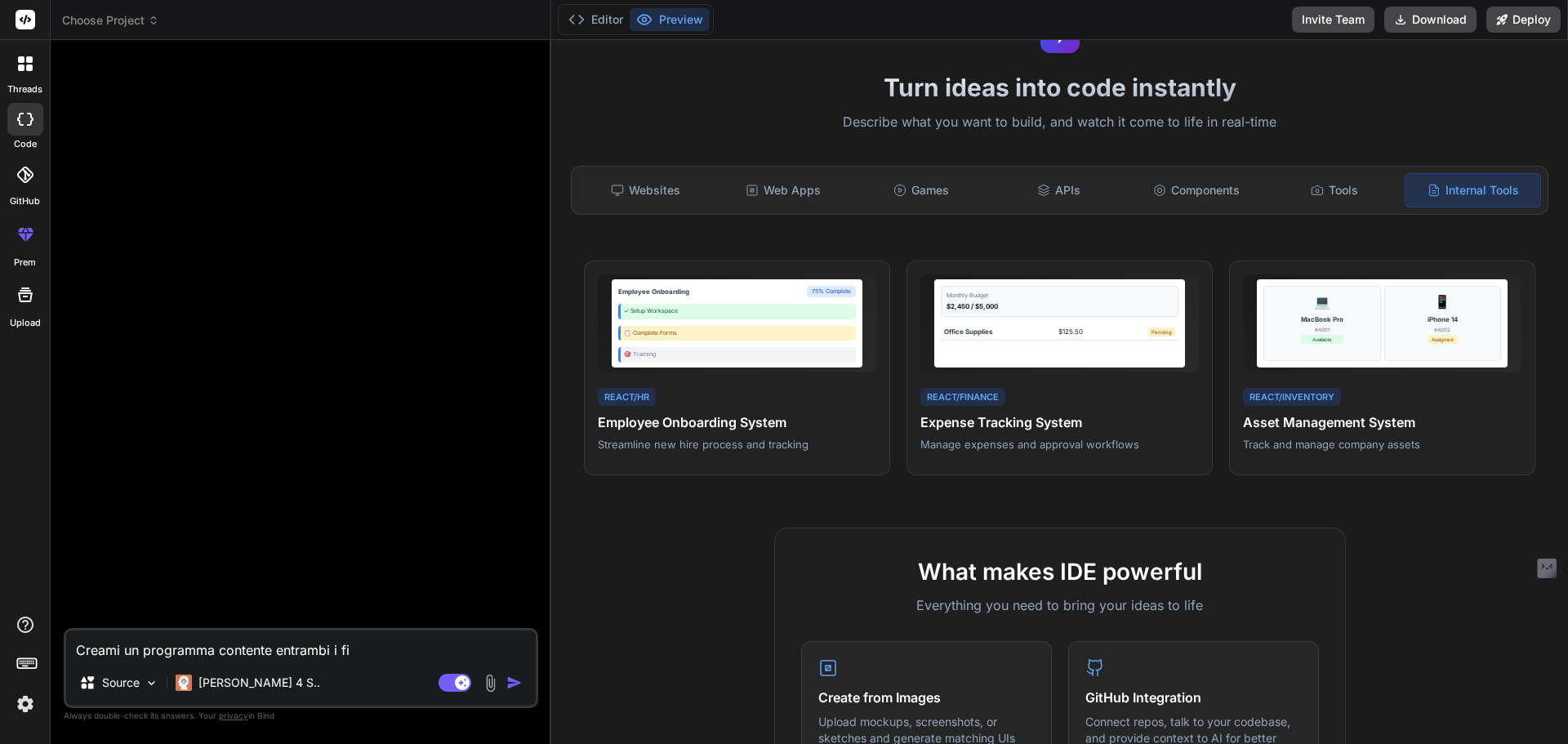
type textarea "Creami un programma contente entrambi i f"
type textarea "x"
type textarea "Creami un programma contente entrambi i"
type textarea "x"
type textarea "Creami un programma contente entrambi i"
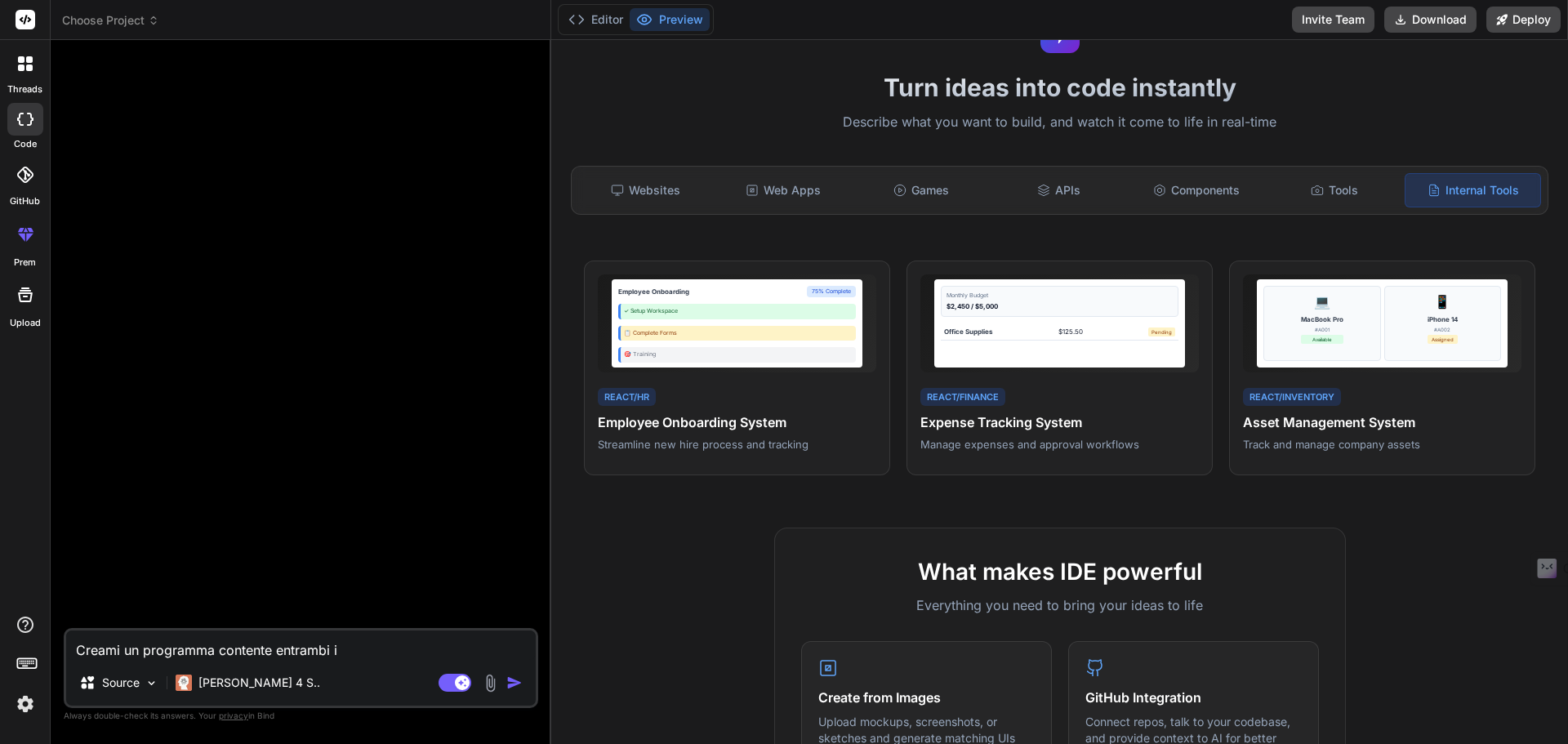
type textarea "x"
type textarea "Creami un programma contente entrambi"
type textarea "x"
type textarea "Creami un programma contente entrambi i"
type textarea "x"
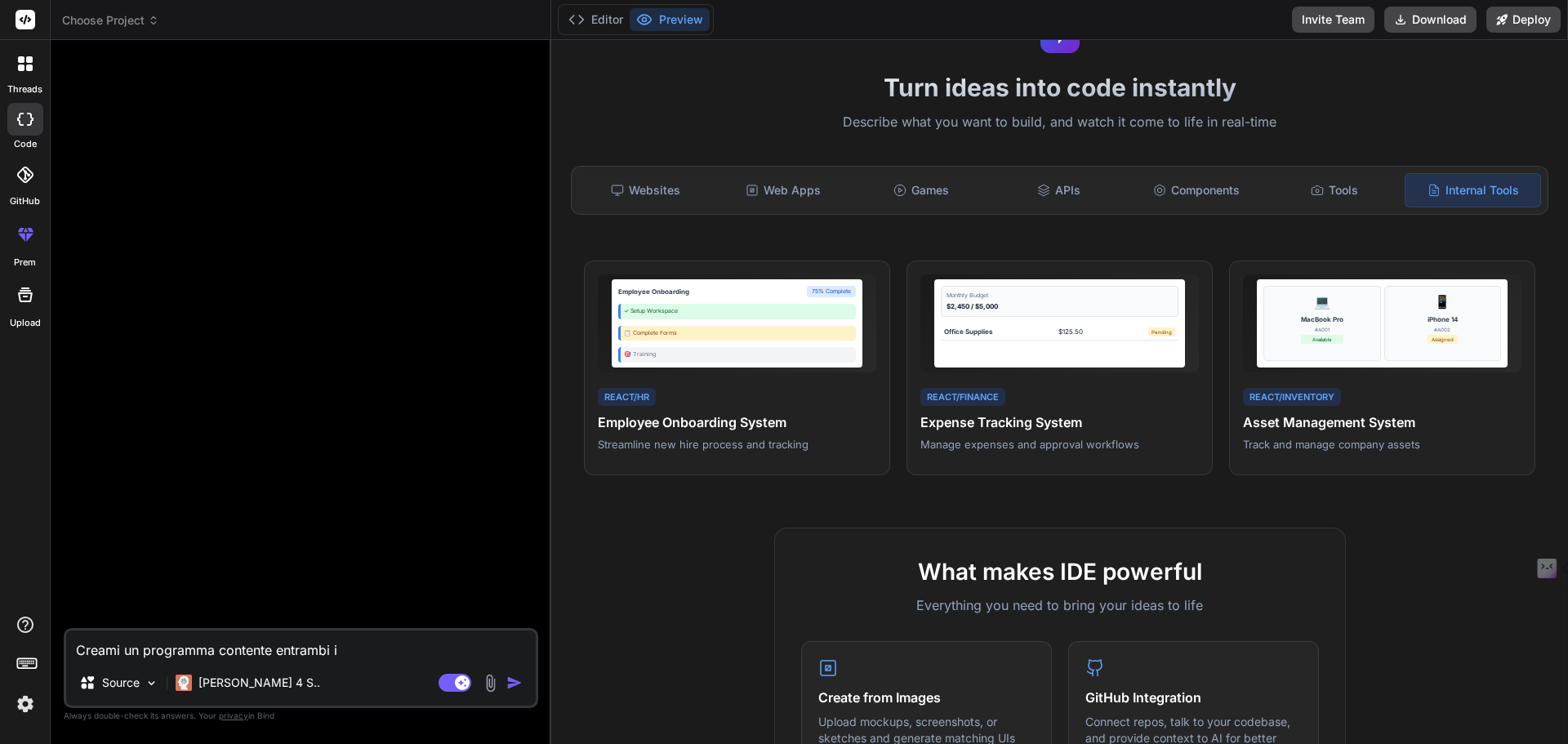
type textarea "Creami un programma contente entrambi i"
type textarea "x"
type textarea "Creami un programma contente entrambi i f"
type textarea "x"
type textarea "Creami un programma contente entrambi i fi"
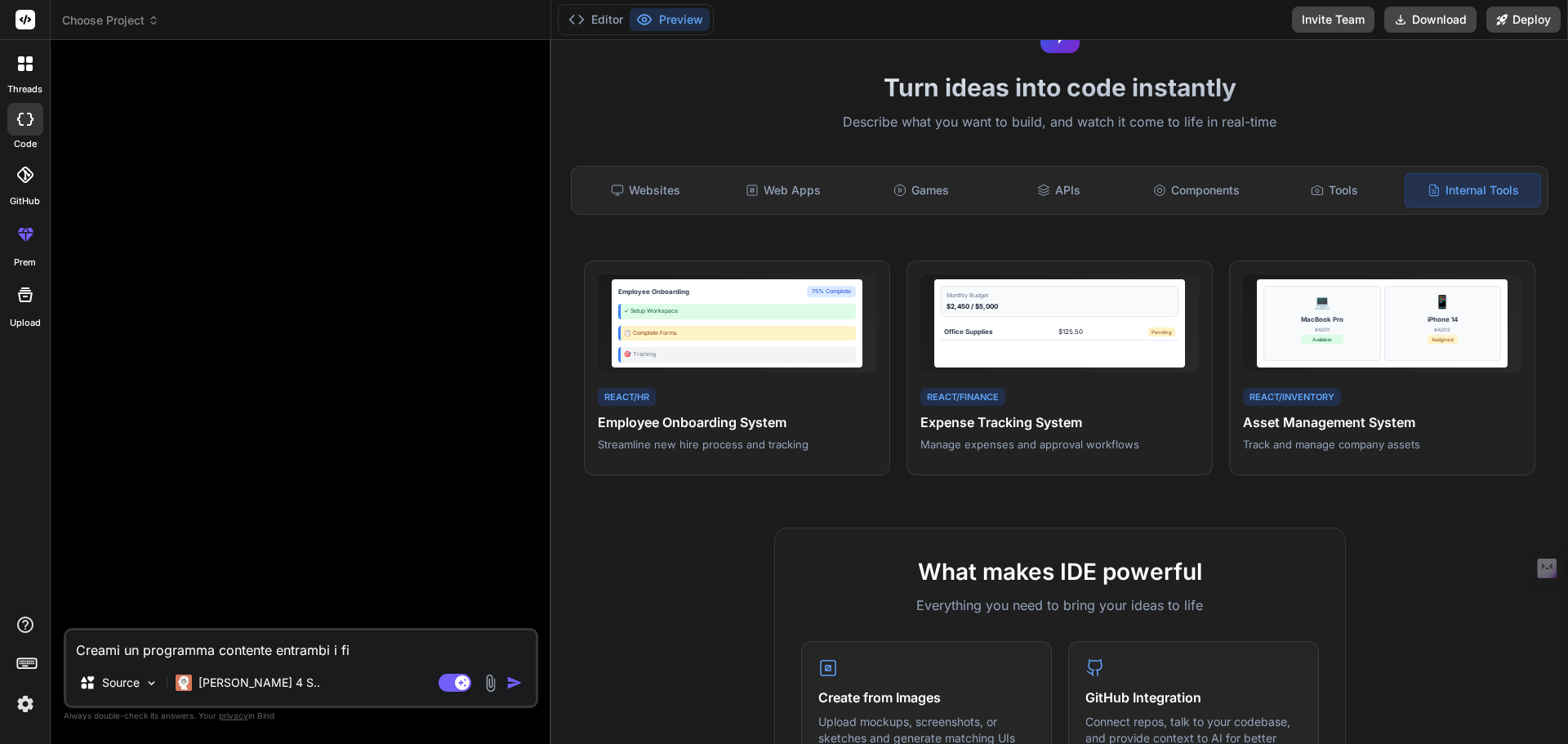
type textarea "x"
type textarea "Creami un programma contente entrambi i fil"
type textarea "x"
type textarea "Creami un programma contente entrambi i file"
type textarea "x"
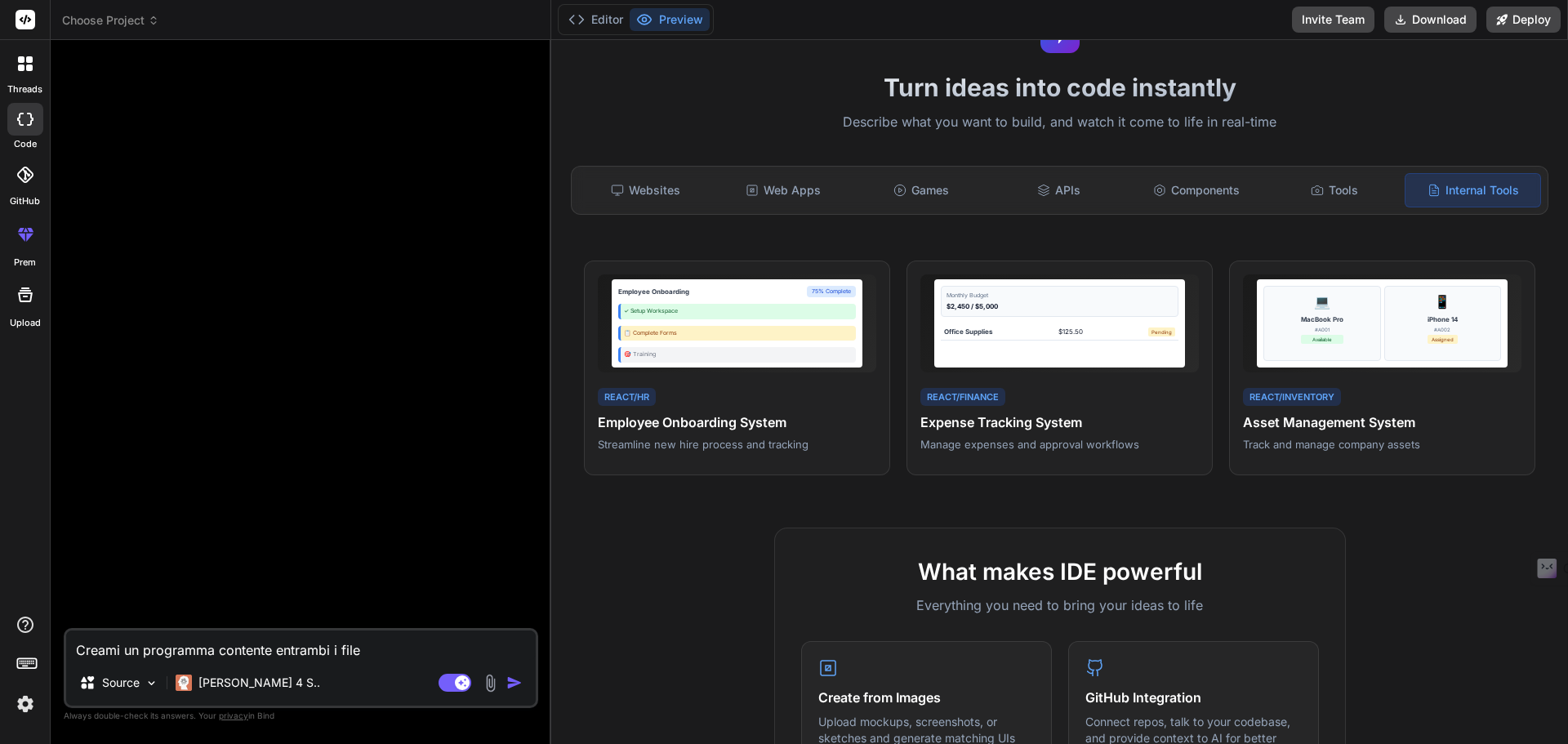
type textarea "Creami un programma contente entrambi i file"
type textarea "x"
type textarea "Creami un programma contente entrambi i file e"
type textarea "x"
type textarea "Creami un programma contente entrambi i file ex"
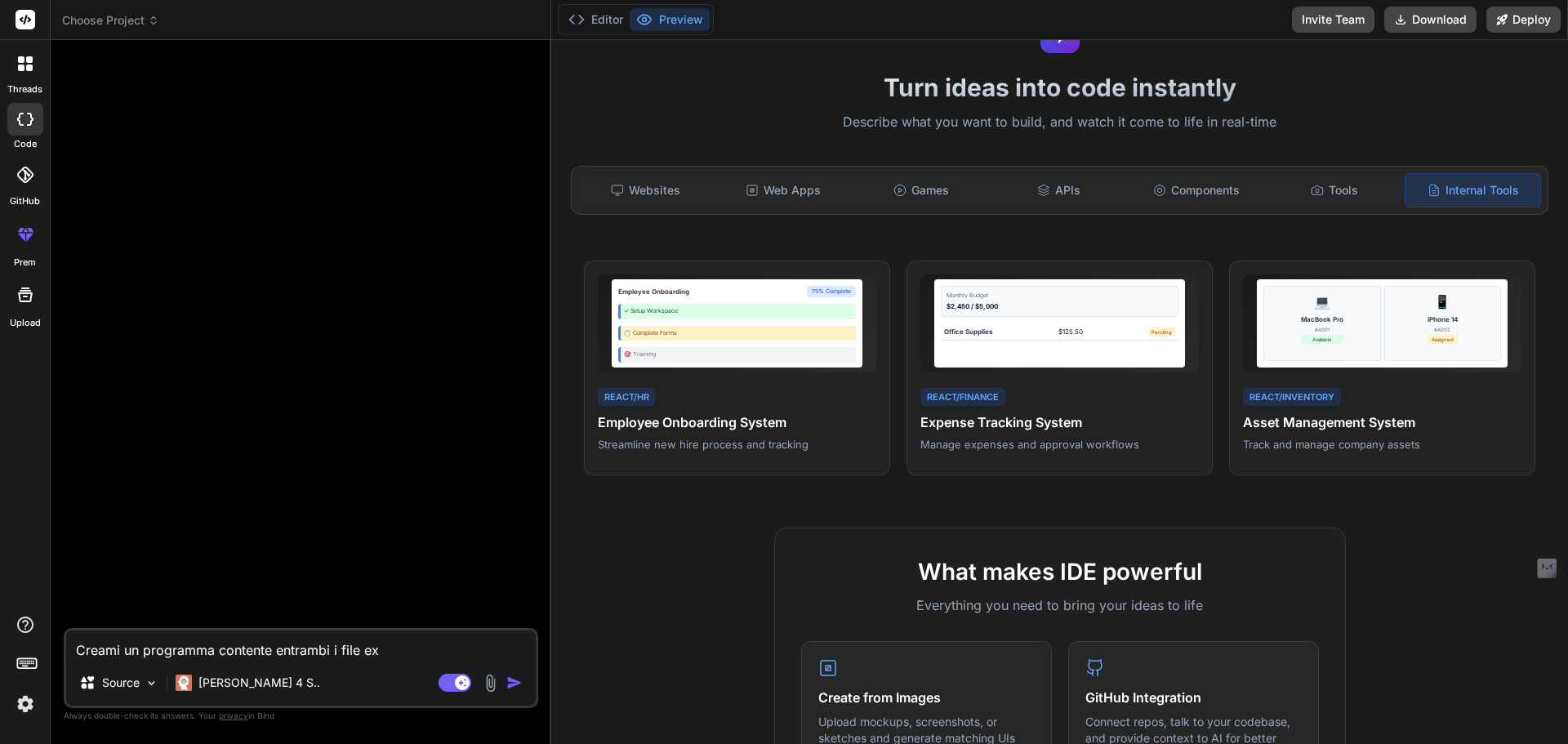
type textarea "x"
type textarea "Creami un programma contente entrambi i file exc"
type textarea "x"
type textarea "Creami un programma contente entrambi i file exce"
type textarea "x"
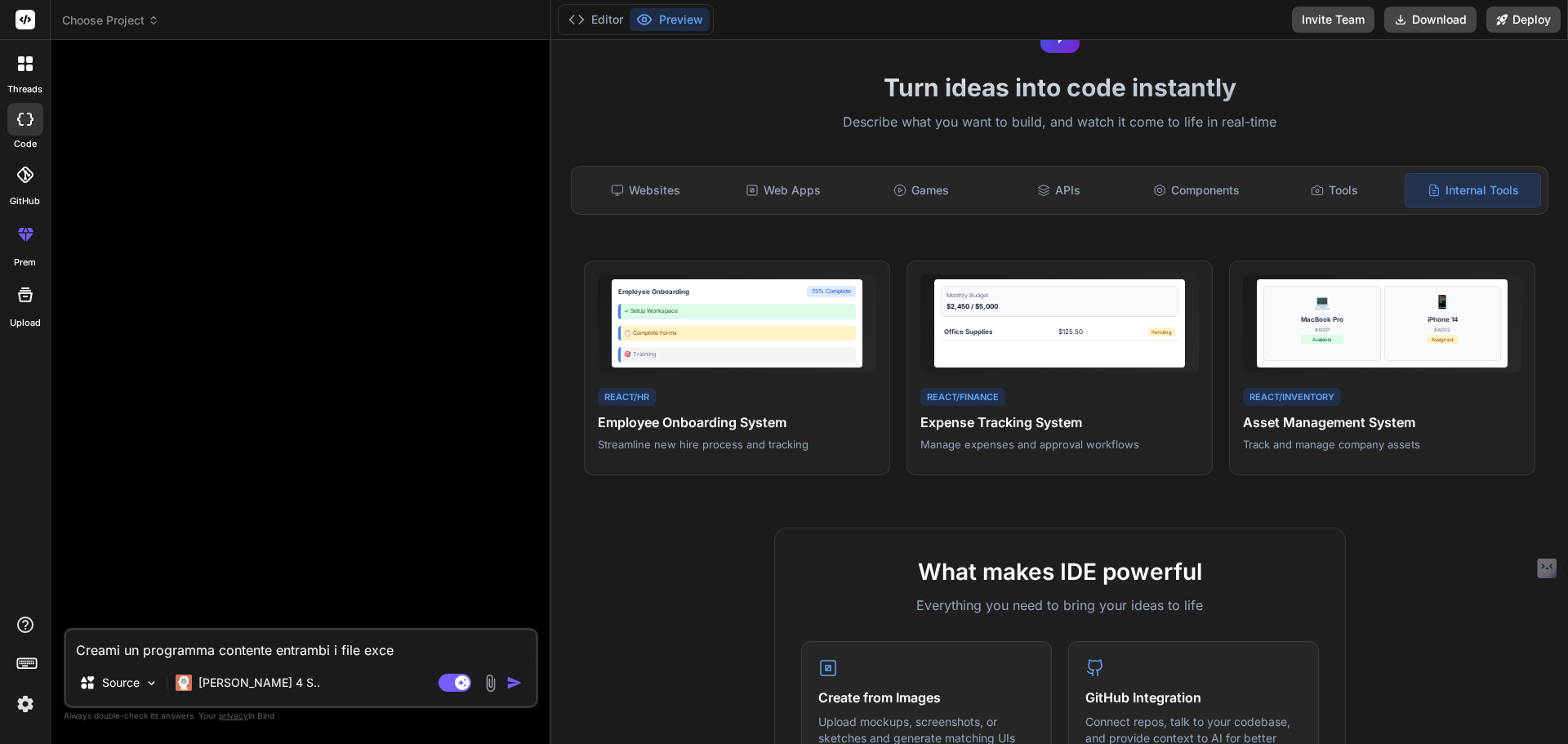
type textarea "Creami un programma contente entrambi i file excel"
type textarea "x"
type textarea "Creami un programma contente entrambi i file excel."
type textarea "x"
type textarea "Creami un programma contente entrambi i file excel.h"
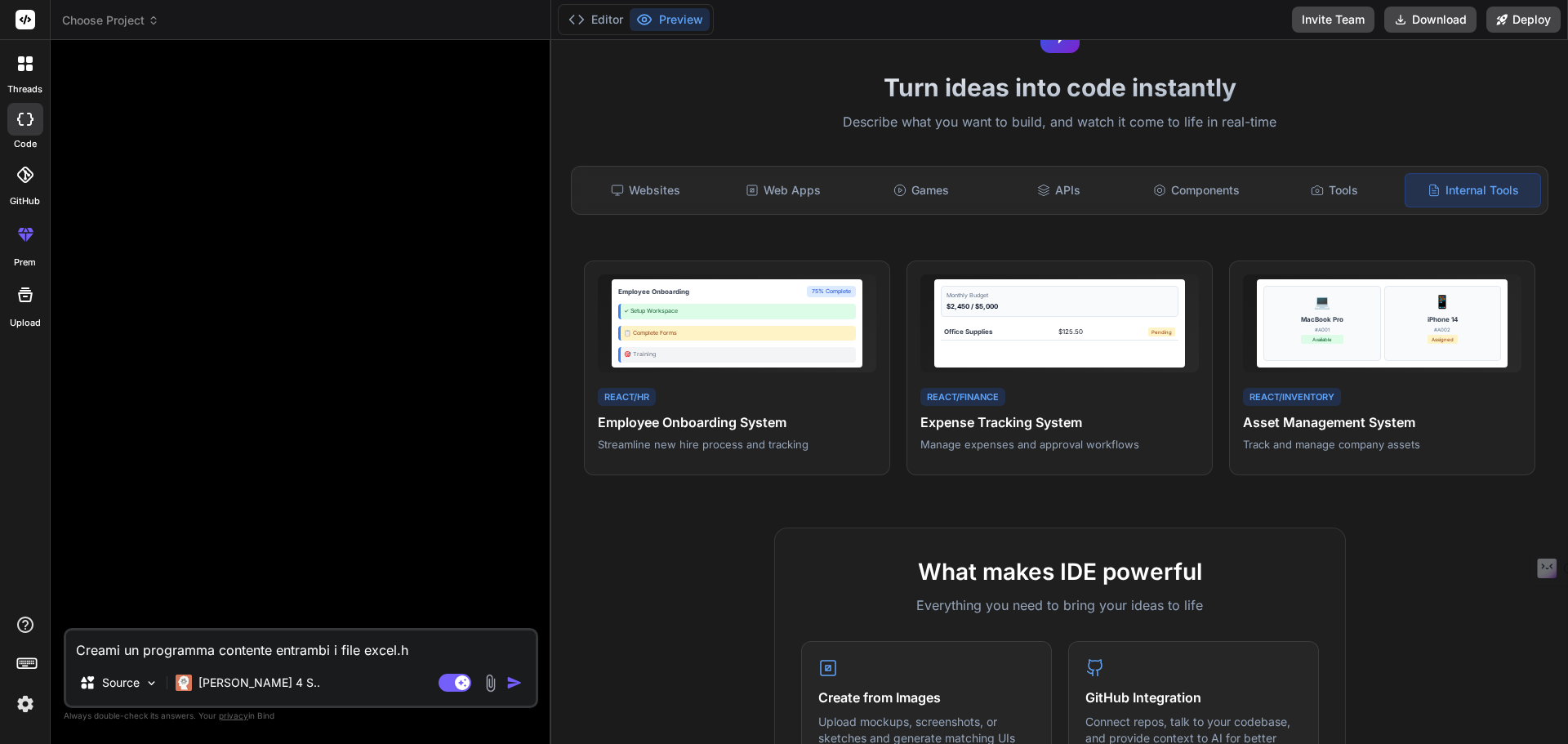
type textarea "x"
type textarea "Creami un programma contente entrambi i file excel.ht"
type textarea "x"
type textarea "Creami un programma contente entrambi i file excel.htm"
type textarea "x"
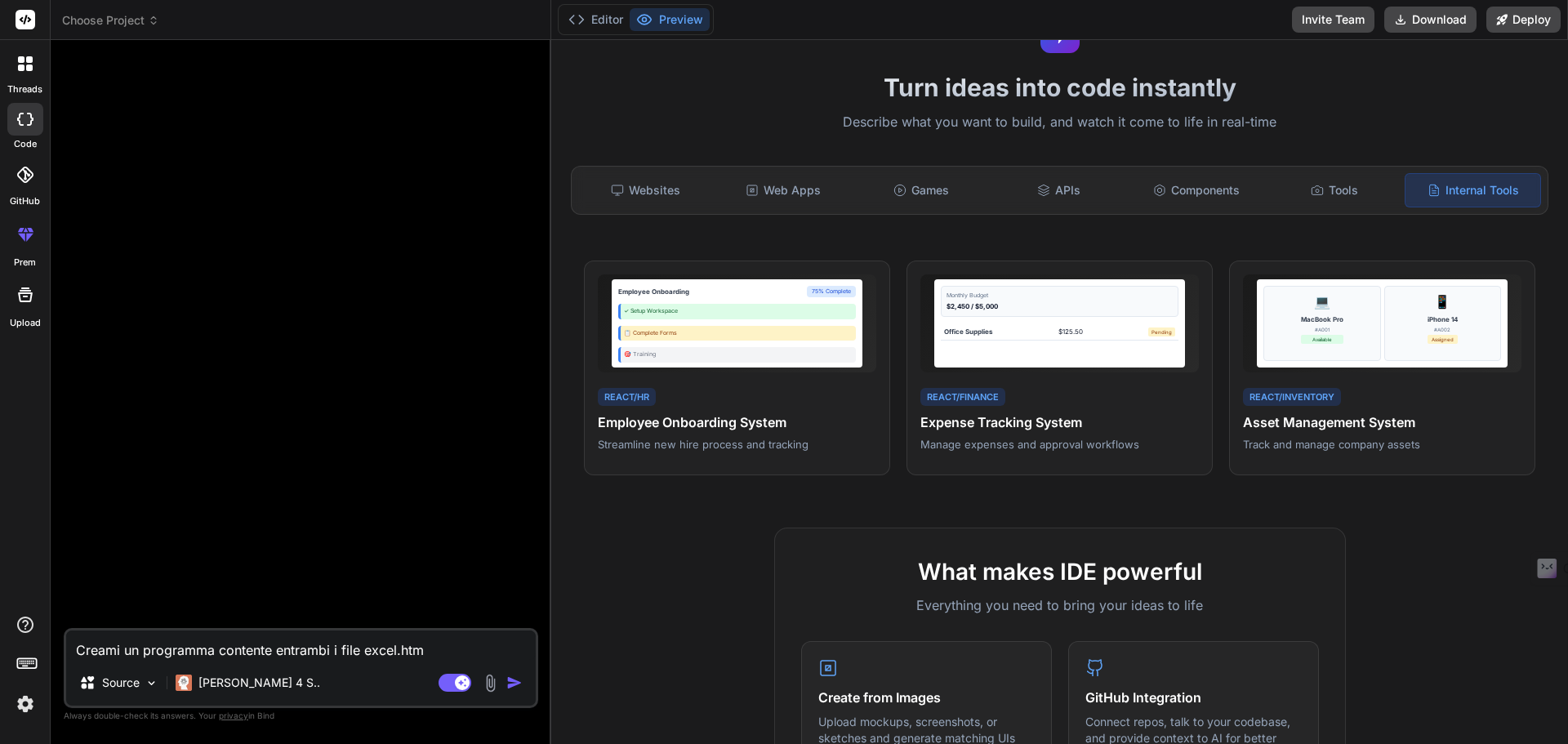
type textarea "Creami un programma contente entrambi i file excel.html"
click at [220, 654] on textarea "Creami un programma contente entrambi i file excel.html" at bounding box center [300, 645] width 470 height 29
type textarea "x"
type textarea "Creami un programma lcontente entrambi i file excel.html"
type textarea "x"
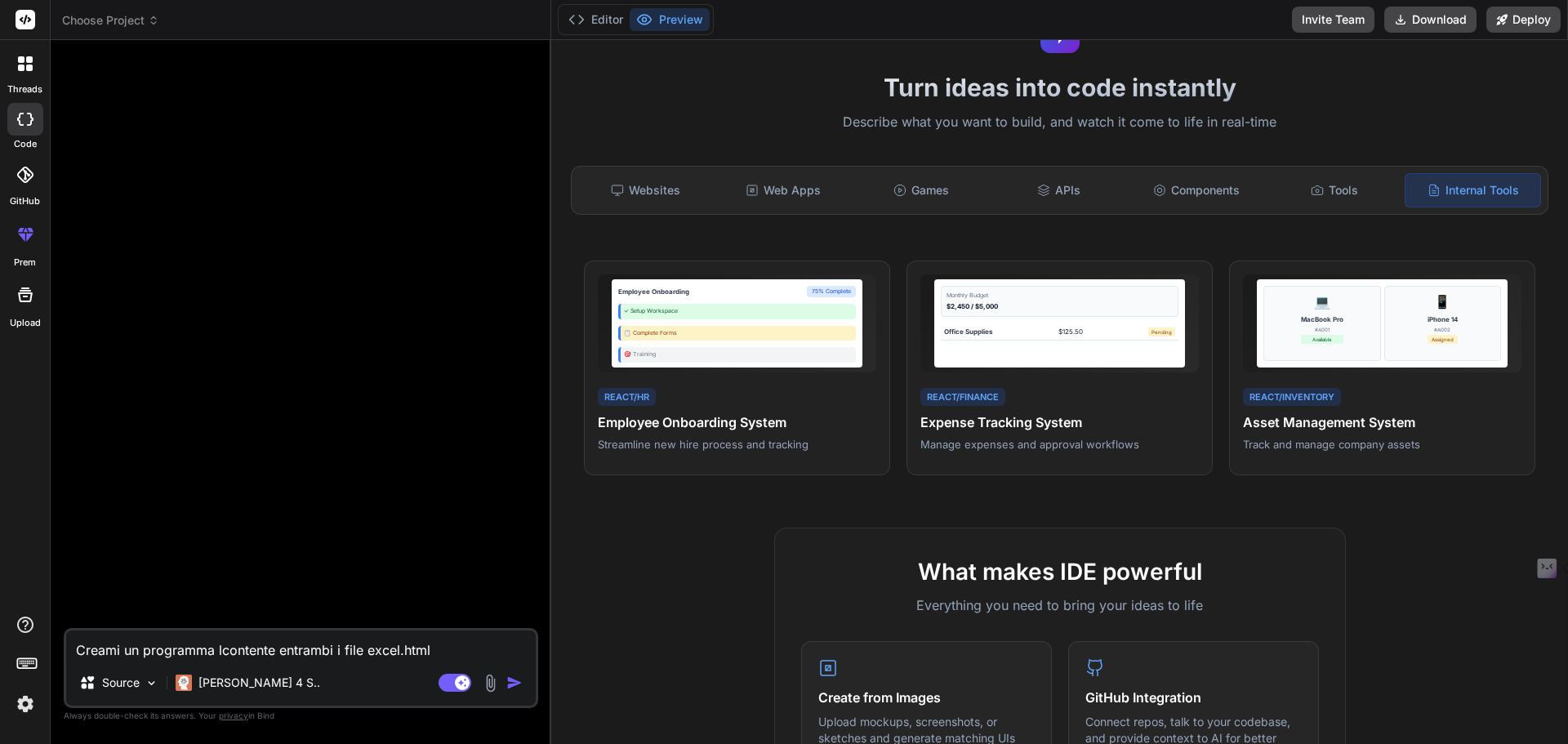
type textarea "Creami un programma locontente entrambi i file excel.html"
type textarea "x"
type textarea "Creami un programma loccontente entrambi i file excel.html"
type textarea "x"
type textarea "Creami un programma locacontente entrambi i file excel.html"
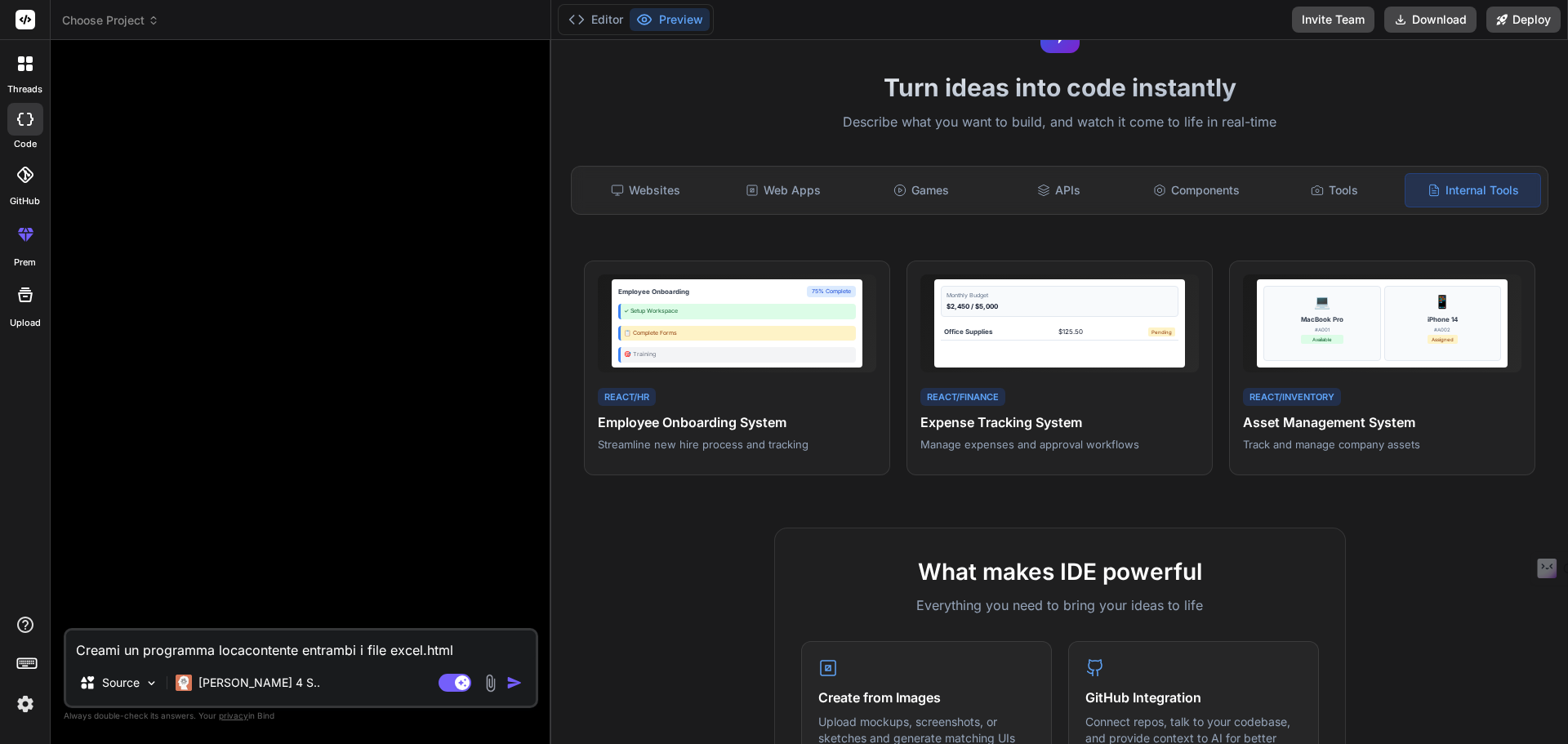
type textarea "x"
type textarea "Creami un programma localcontente entrambi i file excel.html"
type textarea "x"
type textarea "Creami un programma localecontente entrambi i file excel.html"
type textarea "x"
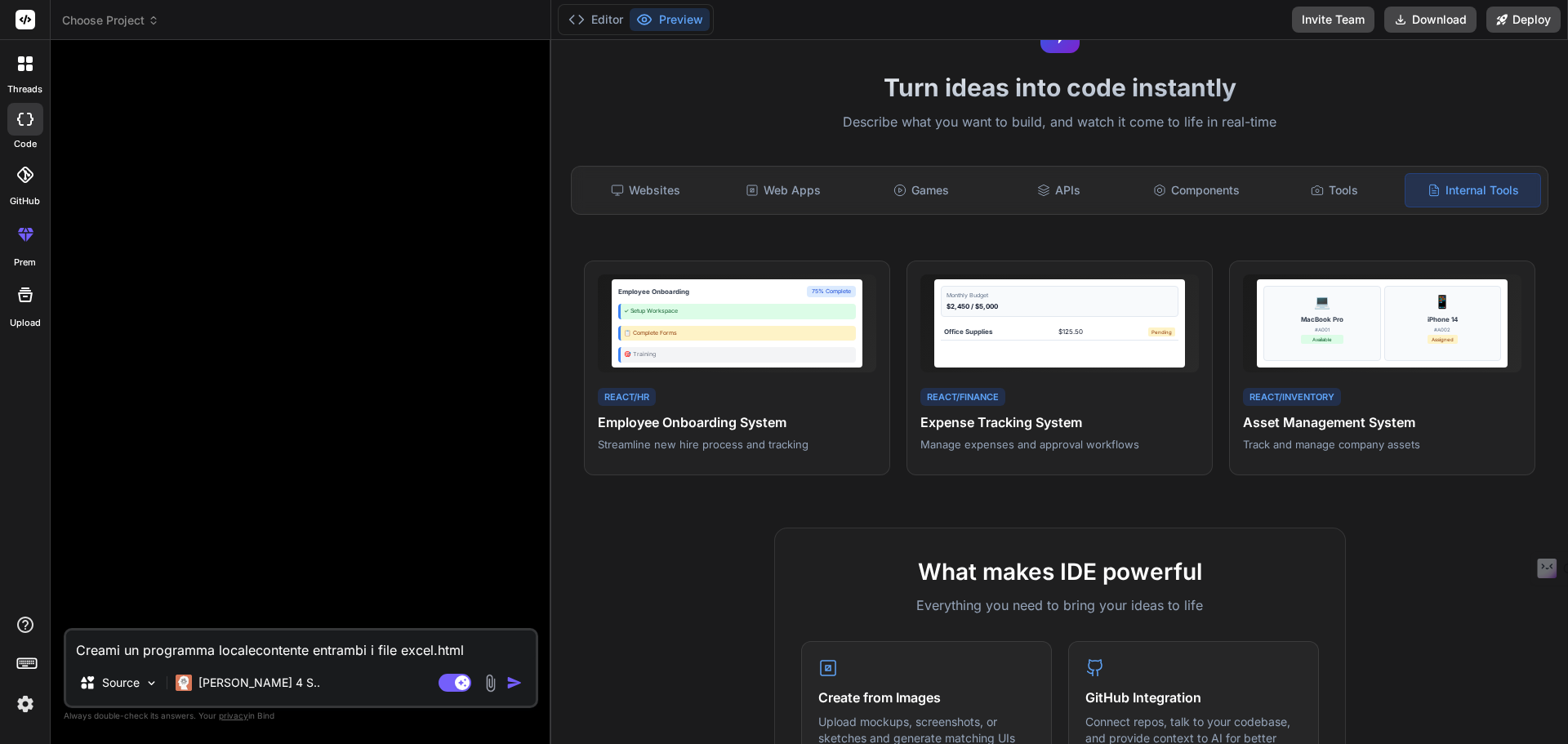
type textarea "Creami un programma locale contente entrambi i file excel.html"
click at [466, 647] on textarea "Creami un programma locale contente entrambi i file excel.html" at bounding box center [300, 645] width 470 height 29
click at [312, 653] on textarea "Creami un programma locale contente entrambi i file excel.html" at bounding box center [300, 645] width 470 height 29
type textarea "x"
type textarea "Creami un programma locale contente entrambi i file excel.html"
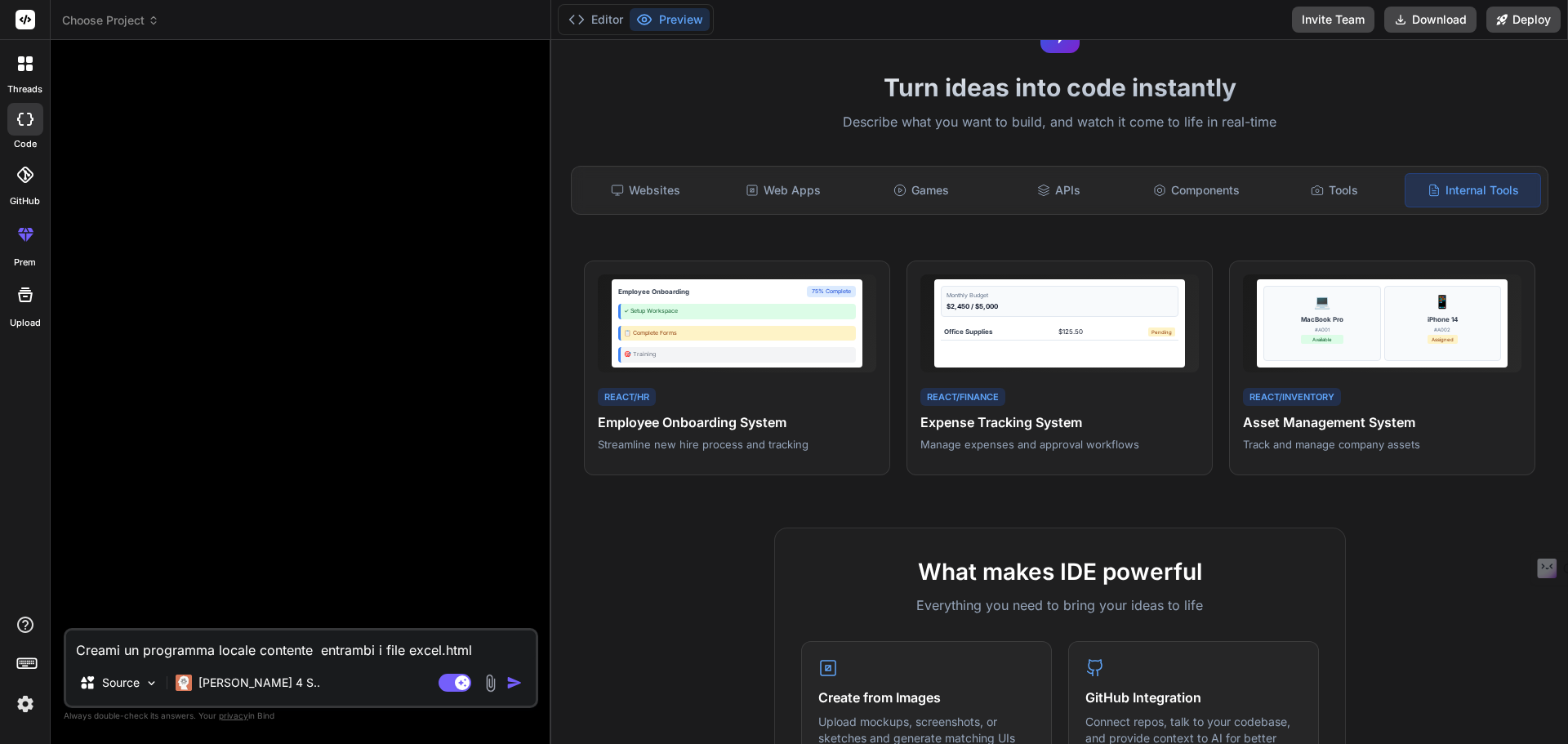
type textarea "x"
type textarea "Creami un programma locale contente l entrambi i file excel.html"
type textarea "x"
type textarea "Creami un programma locale contente le entrambi i file excel.html"
type textarea "x"
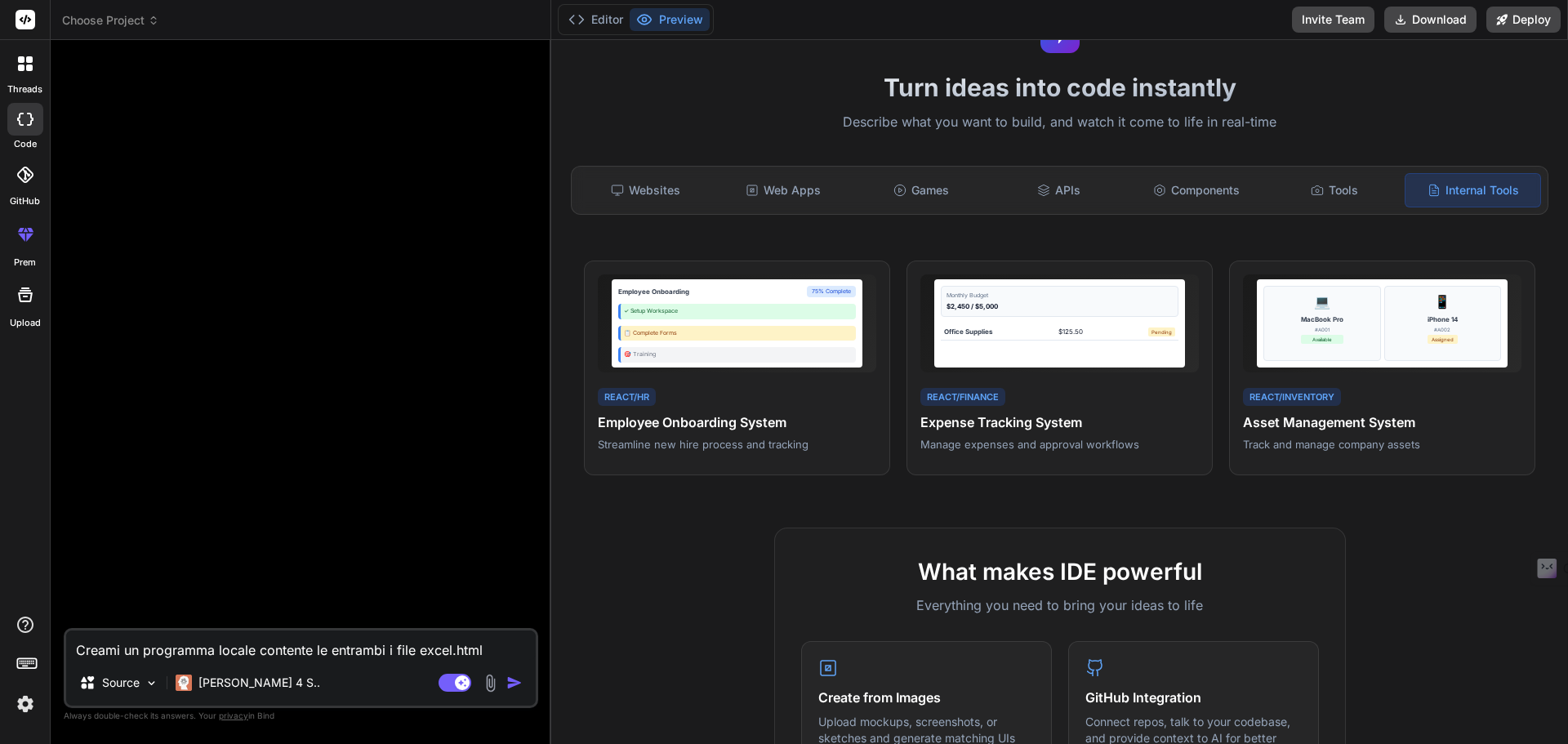
type textarea "Creami un programma locale contente le entrambi i file excel.html"
type textarea "x"
type textarea "Creami un programma locale contente le f entrambi i file excel.html"
type textarea "x"
type textarea "Creami un programma locale contente le fu entrambi i file excel.html"
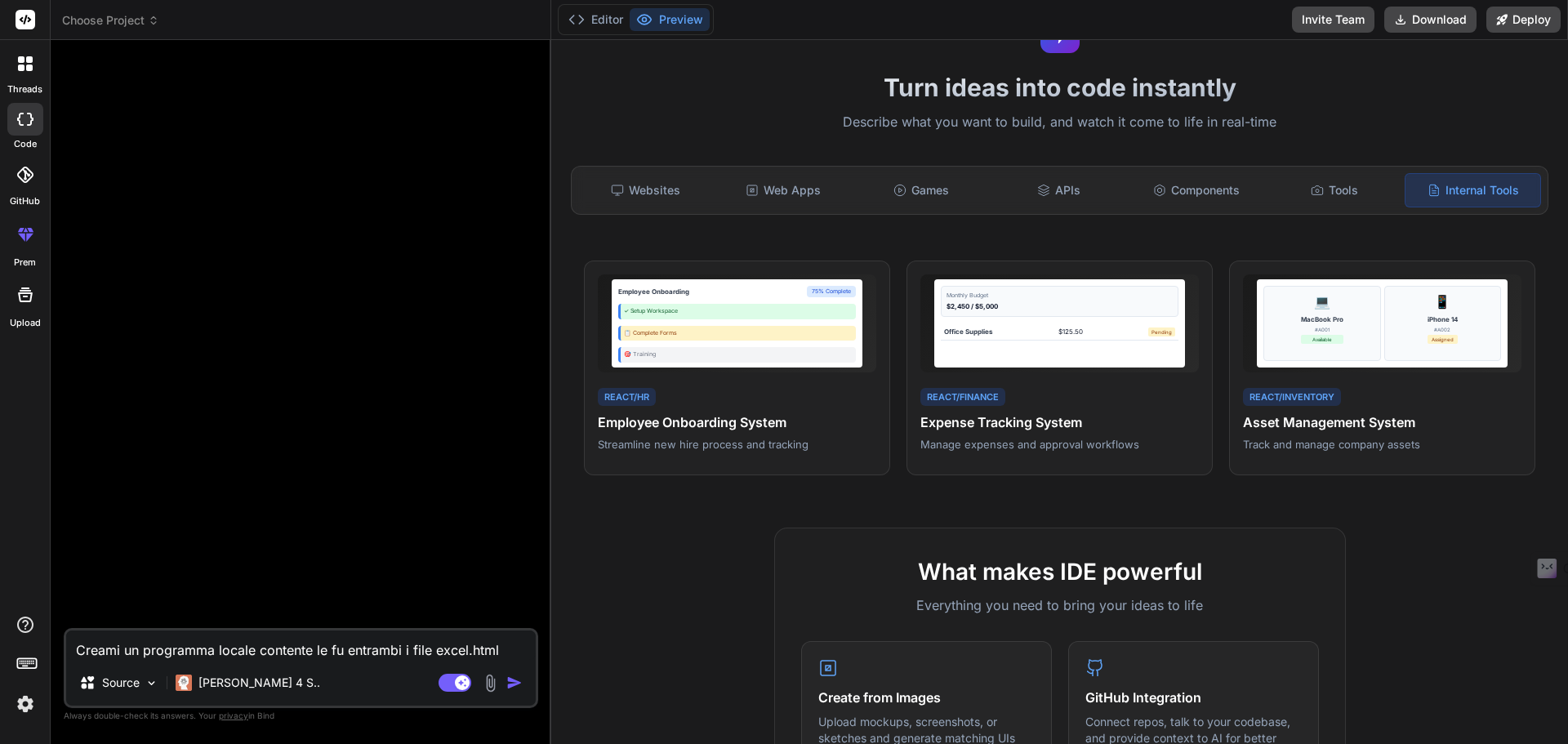
type textarea "x"
type textarea "Creami un programma locale contente le fun entrambi i file excel.html"
type textarea "x"
type textarea "Creami un programma locale contente le funz entrambi i file excel.html"
type textarea "x"
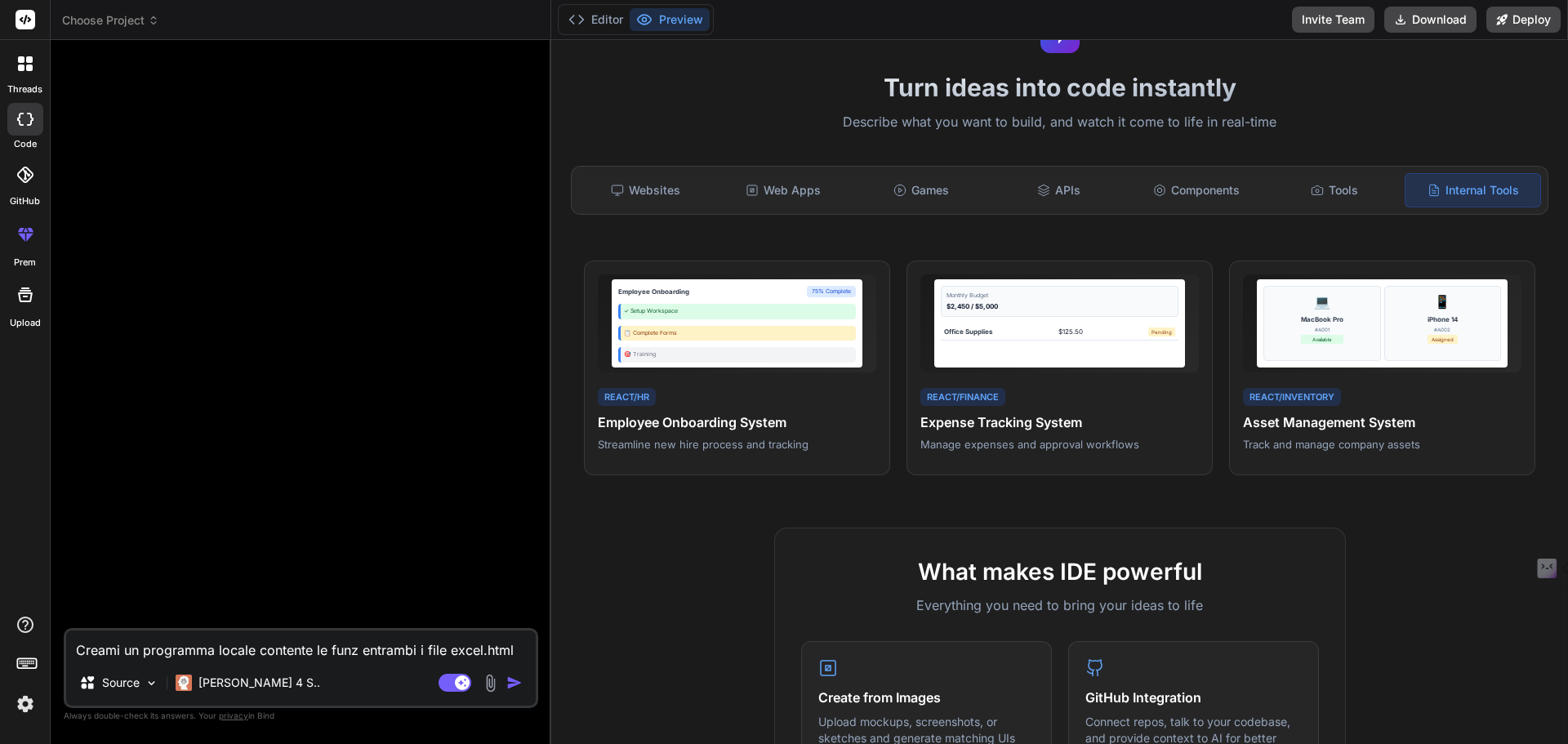
type textarea "Creami un programma locale contente le funzi entrambi i file excel.html"
type textarea "x"
type textarea "Creami un programma locale contente le funzio entrambi i file excel.html"
type textarea "x"
type textarea "Creami un programma locale contente le funzion entrambi i file excel.html"
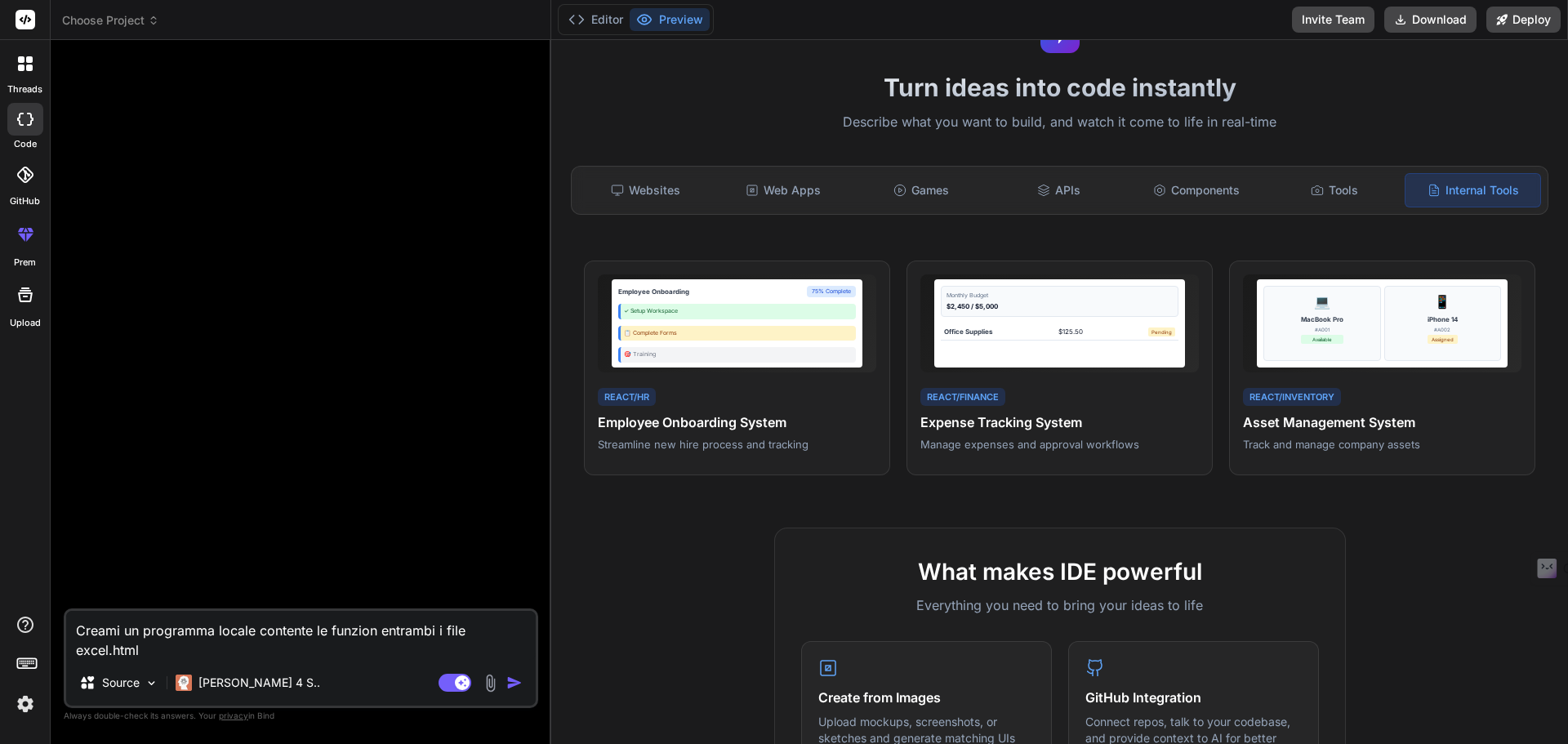
type textarea "x"
type textarea "Creami un programma locale contente le funzioni entrambi i file excel.html"
type textarea "x"
type textarea "Creami un programma locale contente le funzioni entrambi i file excel.html"
type textarea "x"
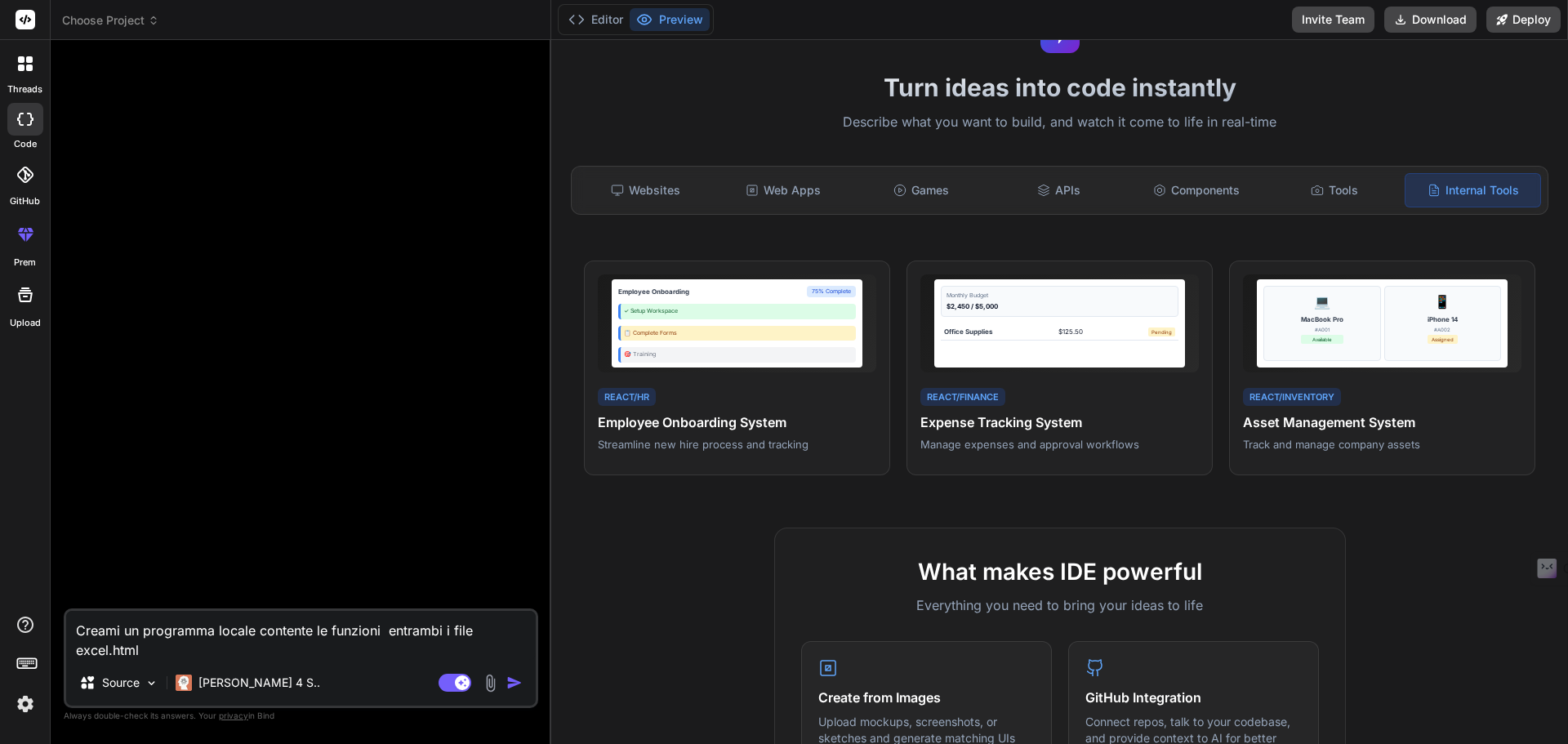
type textarea "Creami un programma locale contente le funzioni d entrambi i file excel.html"
type textarea "x"
type textarea "Creami un programma locale contente le funzioni di entrambi i file excel.html"
click at [208, 654] on textarea "Creami un programma locale contente le funzioni di entrambi i file excel.html" at bounding box center [300, 636] width 470 height 49
type textarea "x"
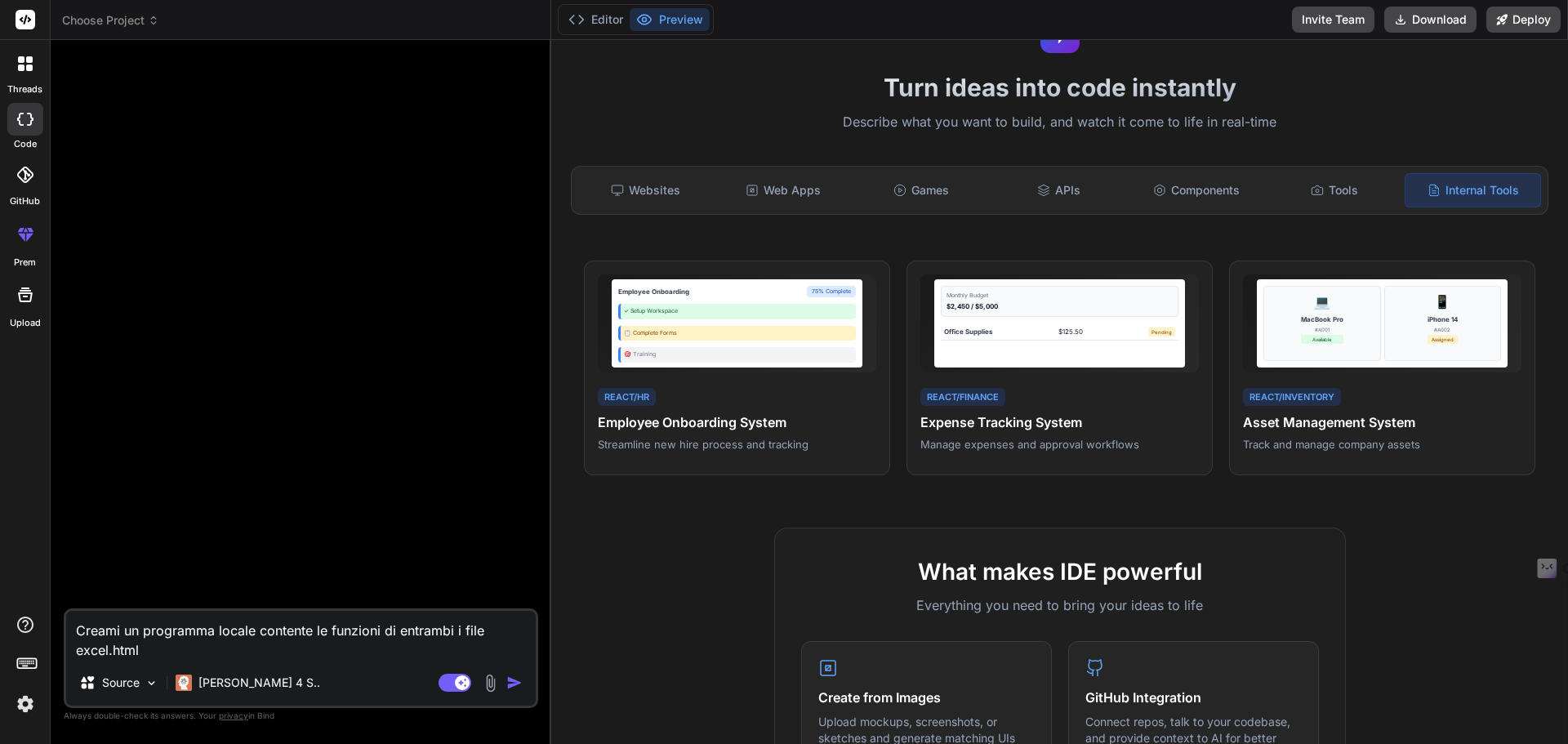
type textarea "Creami un programma locale contente le funzioni di entrambi i file excel.html"
type textarea "x"
type textarea "Creami un programma locale contente le funzioni di entrambi i file excel.html e"
type textarea "x"
type textarea "Creami un programma locale contente le funzioni di entrambi i file excel.html e"
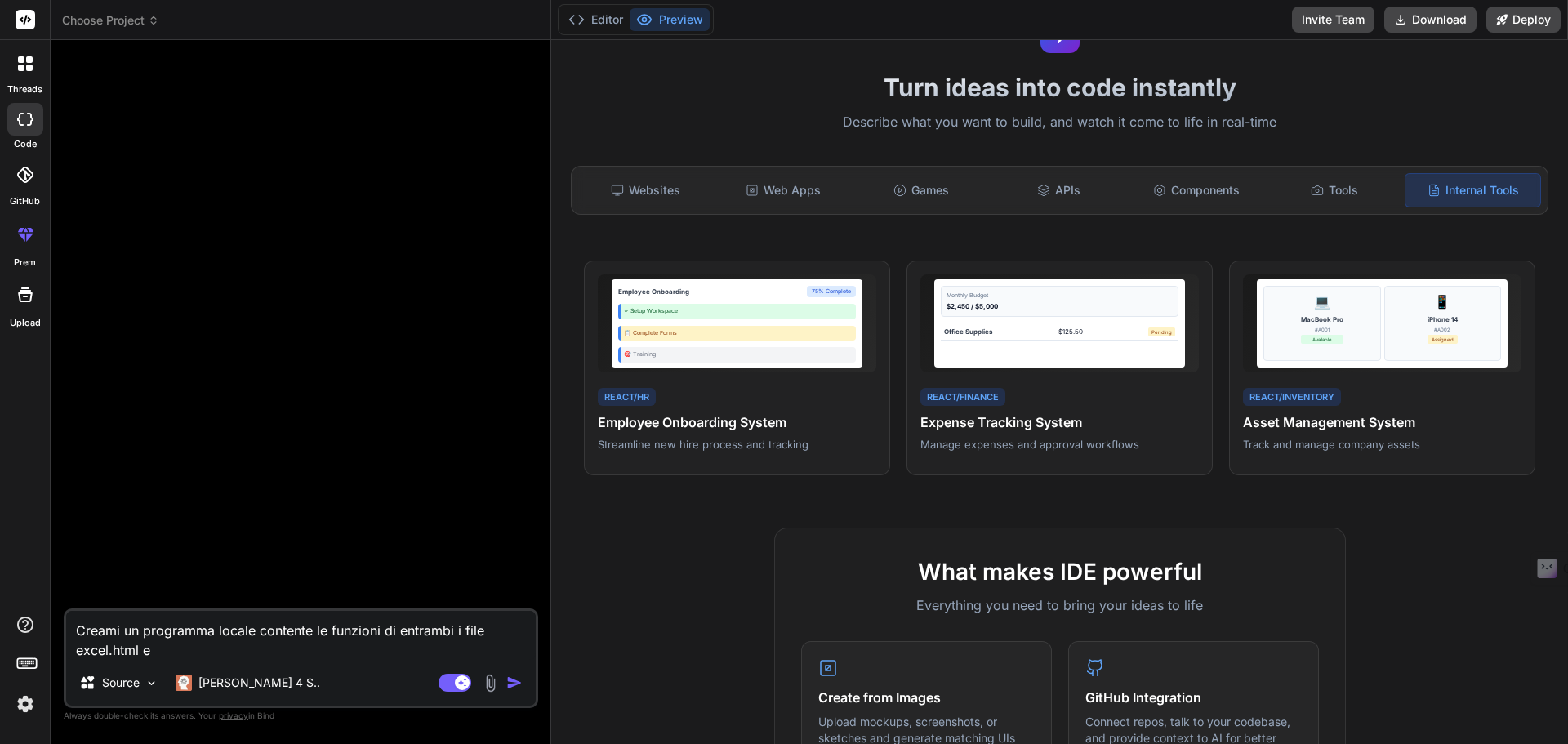
type textarea "x"
type textarea "Creami un programma locale contente le funzioni di entrambi i file excel.html e…"
type textarea "x"
type textarea "Creami un programma locale contente le funzioni di entrambi i file excel.html e…"
type textarea "x"
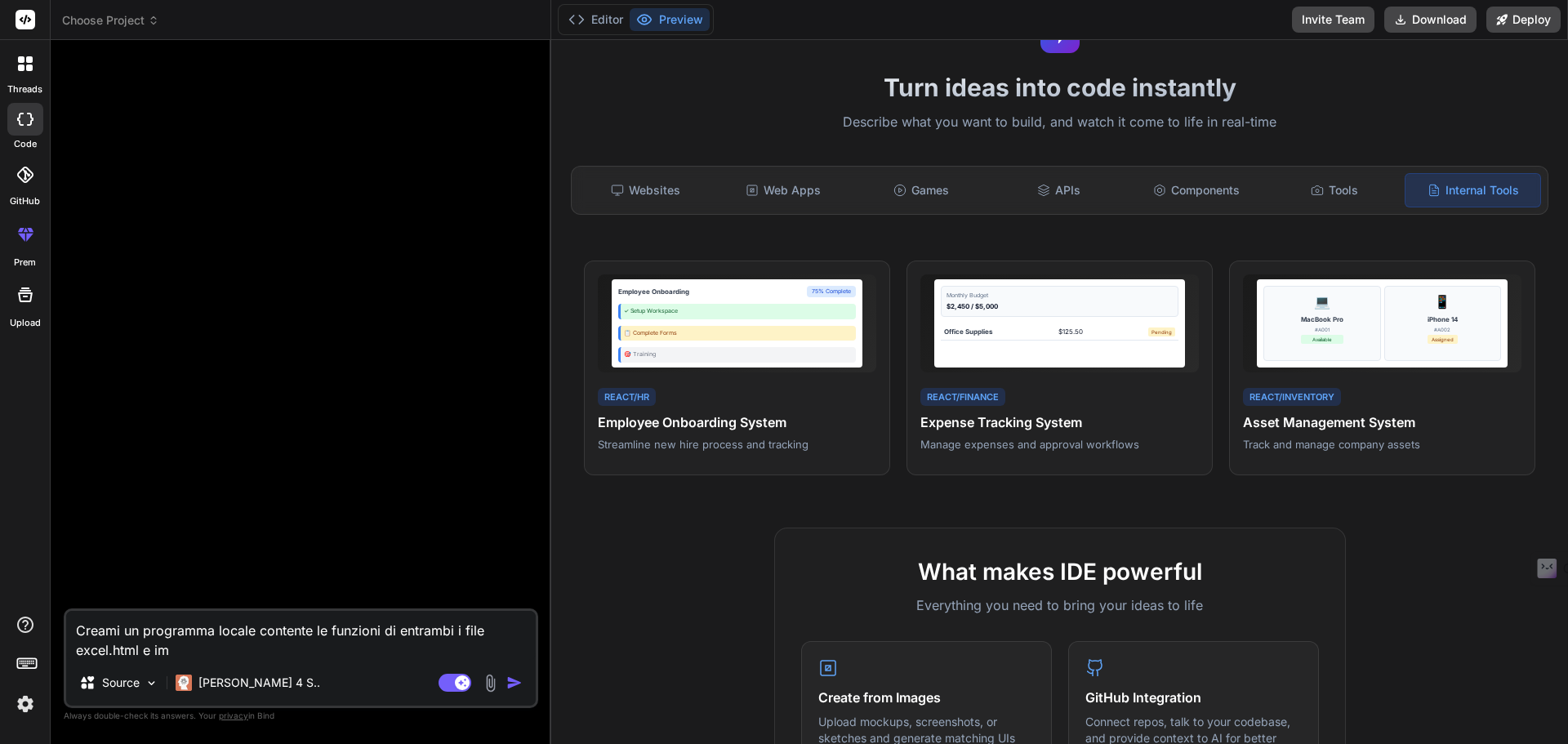
type textarea "Creami un programma locale contente le funzioni di entrambi i file excel.html e…"
type textarea "x"
type textarea "Creami un programma locale contente le funzioni di entrambi i file excel.html e…"
type textarea "x"
type textarea "Creami un programma locale contente le funzioni di entrambi i file excel.html e…"
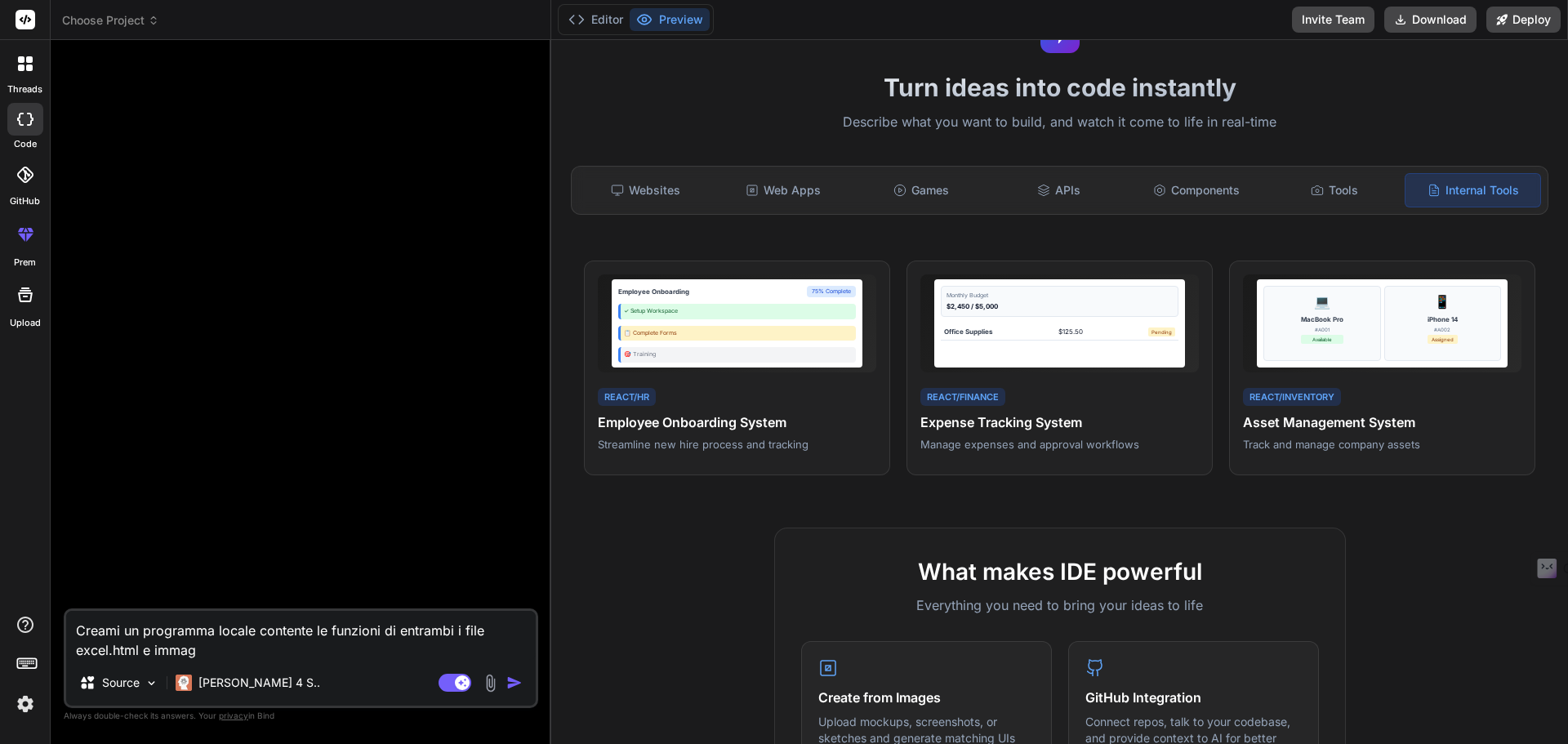
type textarea "x"
type textarea "Creami un programma locale contente le funzioni di entrambi i file excel.html e…"
type textarea "x"
type textarea "Creami un programma locale contente le funzioni di entrambi i file excel.html e…"
type textarea "x"
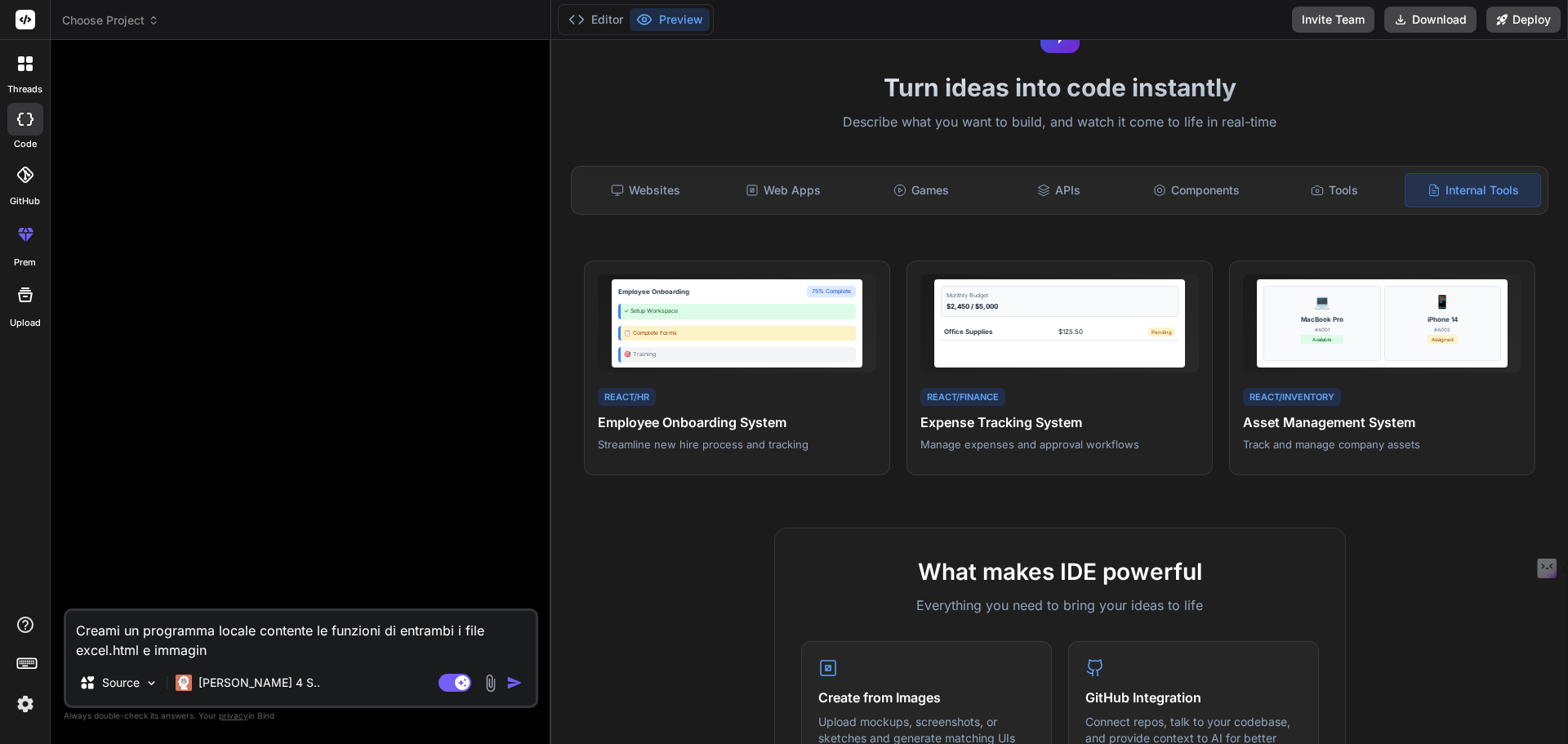
type textarea "Creami un programma locale contente le funzioni di entrambi i file excel.html e…"
type textarea "x"
type textarea "Creami un programma locale contente le funzioni di entrambi i file excel.html e…"
type textarea "x"
type textarea "Creami un programma locale contente le funzioni di entrambi i file excel.html e…"
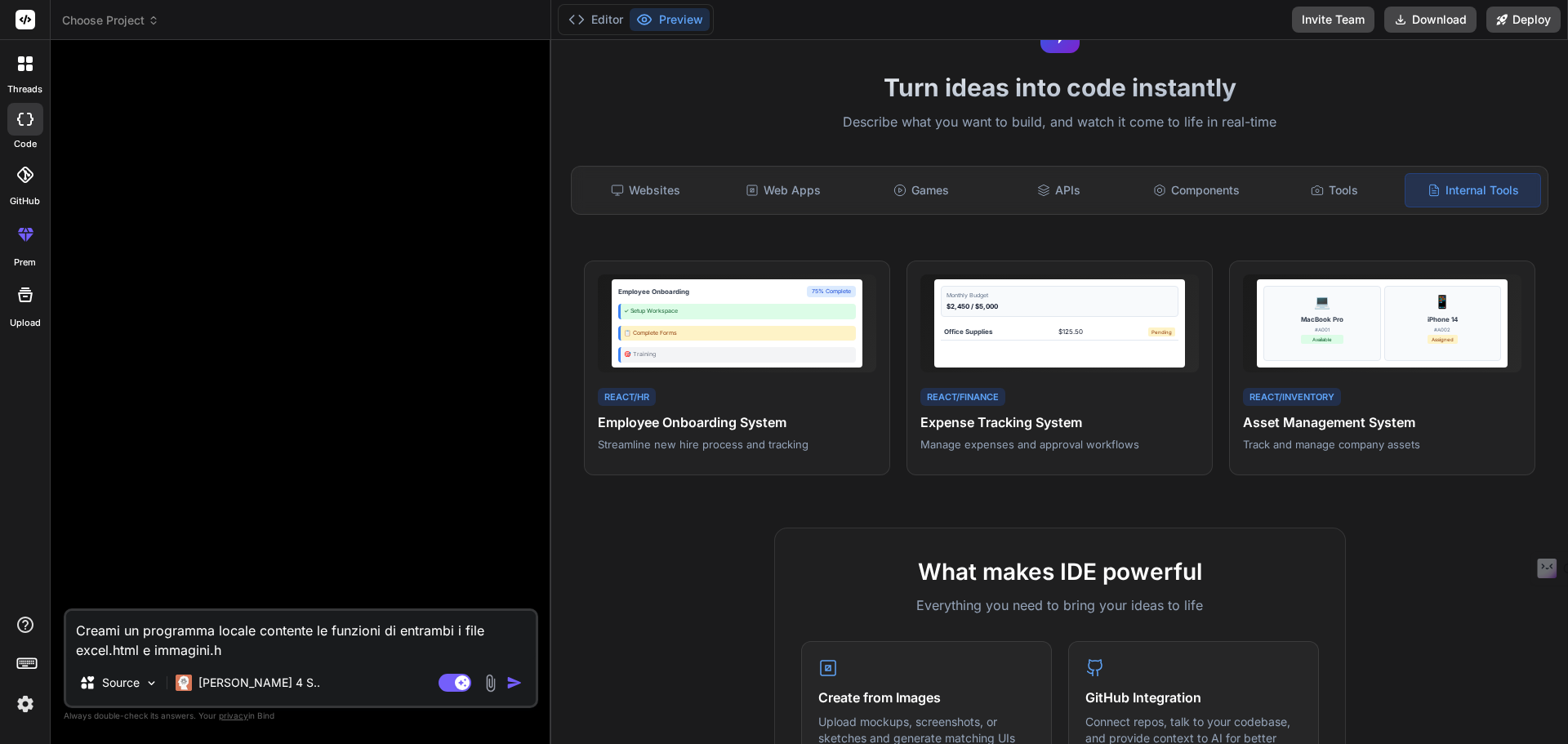
type textarea "x"
type textarea "Creami un programma locale contente le funzioni di entrambi i file excel.html e…"
type textarea "x"
type textarea "Creami un programma locale contente le funzioni di entrambi i file excel.html e…"
type textarea "x"
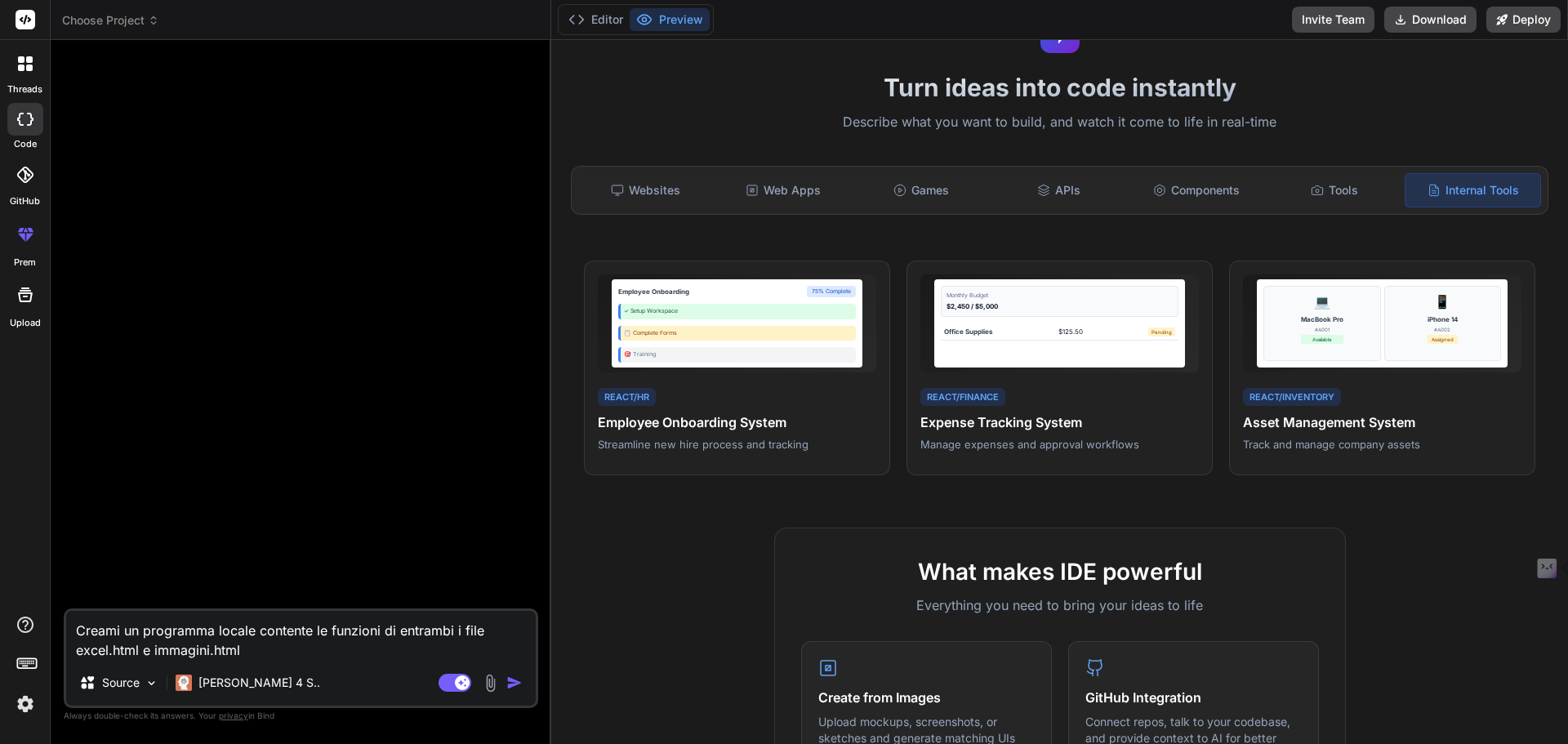
type textarea "Creami un programma locale contente le funzioni di entrambi i file excel.html e…"
type textarea "x"
type textarea "Creami un programma locale contente le funzioni di entrambi i file excel.html e…"
type textarea "x"
type textarea "Creami un programma locale contente le funzioni di entrambi i file excel.html e…"
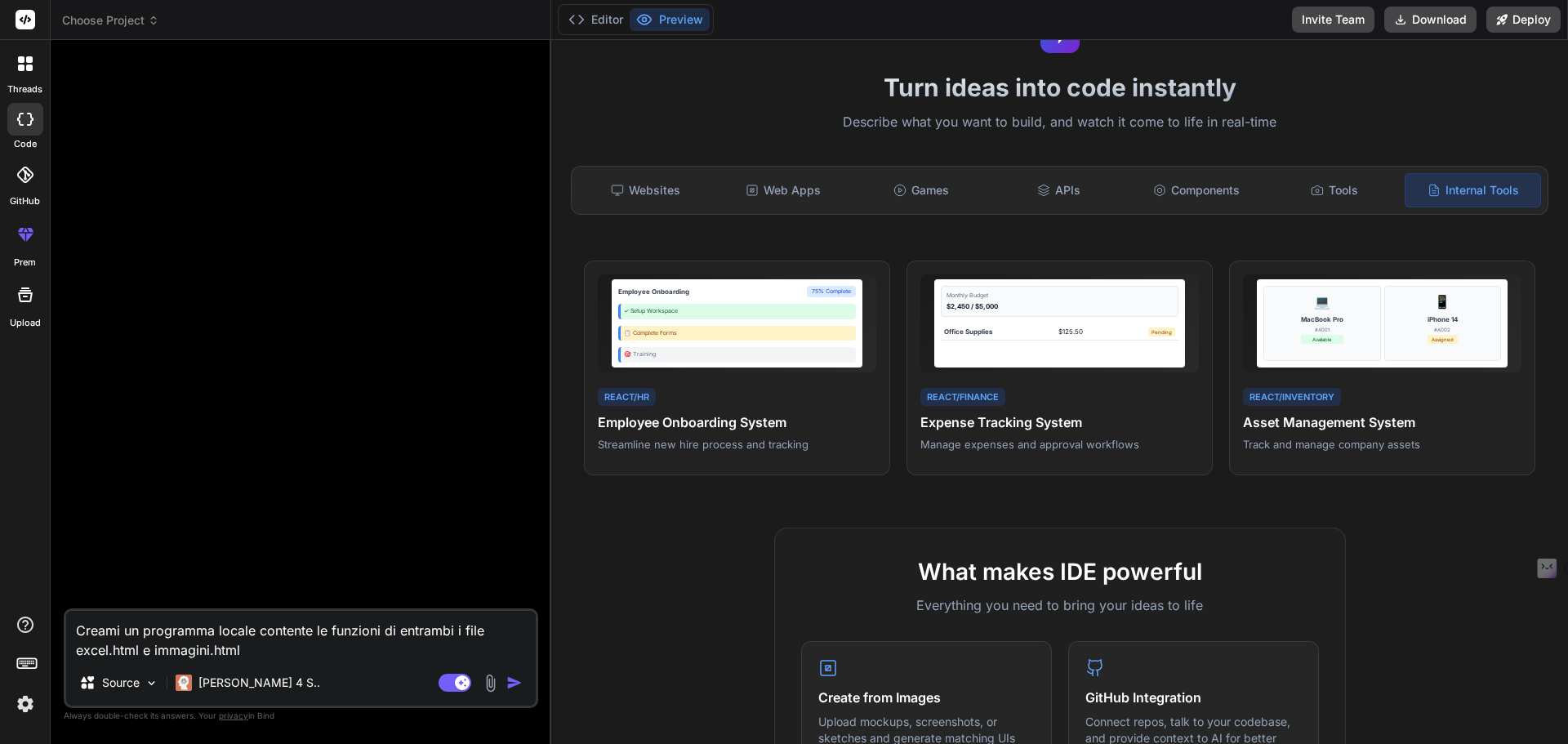
type textarea "x"
type textarea "Creami un programma locale contente le funzioni di entrambi i file excel.html e…"
type textarea "x"
type textarea "Creami un programma locale contente le funzioni di entrambi i file excel.html e…"
type textarea "x"
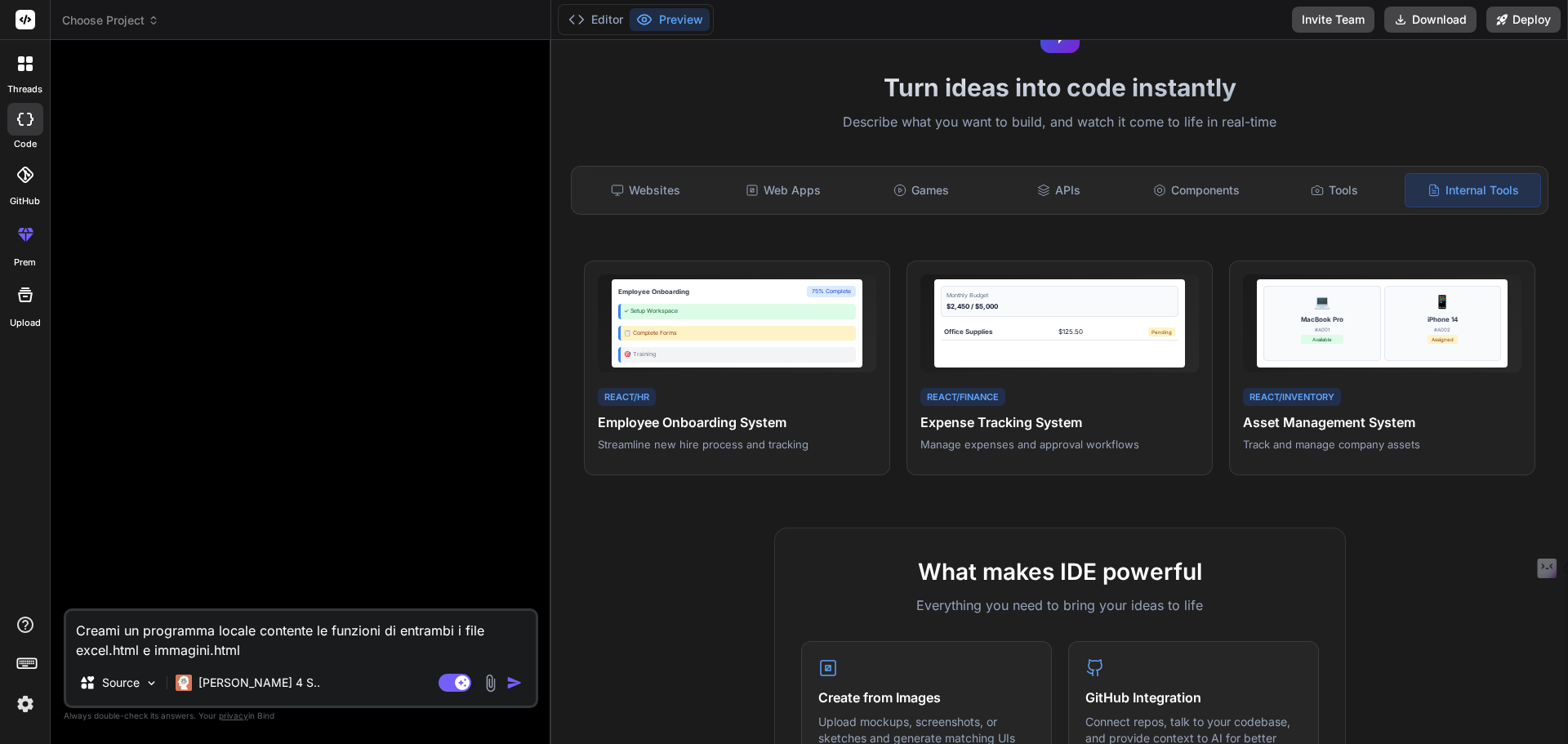
type textarea "Creami un programma locale contente le funzioni di entrambi i file excel.html e…"
type textarea "x"
type textarea "Creami un programma locale contente le funzioni di entrambi i file excel.html e…"
type textarea "x"
type textarea "Creami un programma locale contente le funzioni di entrambi i file excel.html e…"
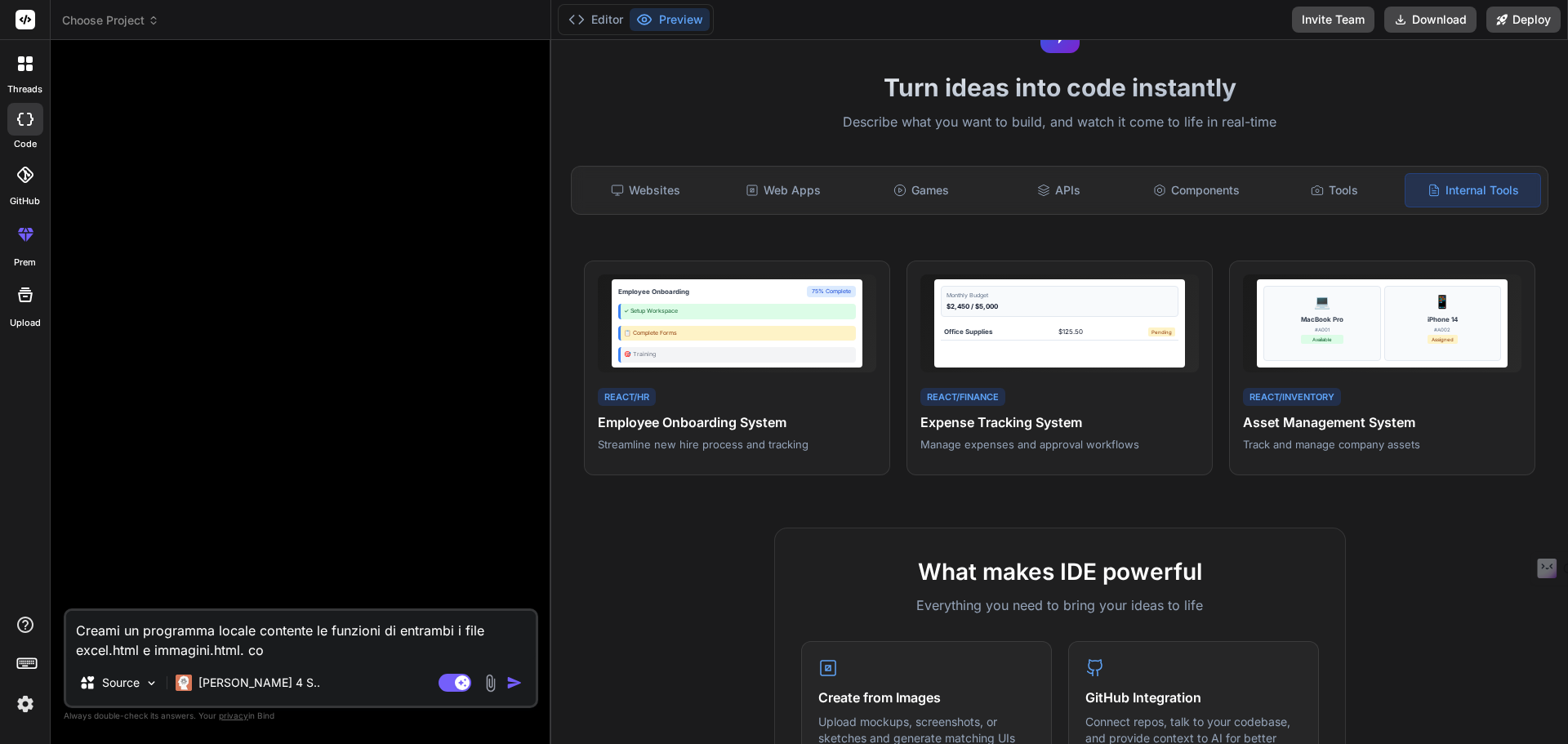
type textarea "x"
type textarea "Creami un programma locale contente le funzioni di entrambi i file excel.html e…"
type textarea "x"
type textarea "Creami un programma locale contente le funzioni di entrambi i file excel.html e…"
type textarea "x"
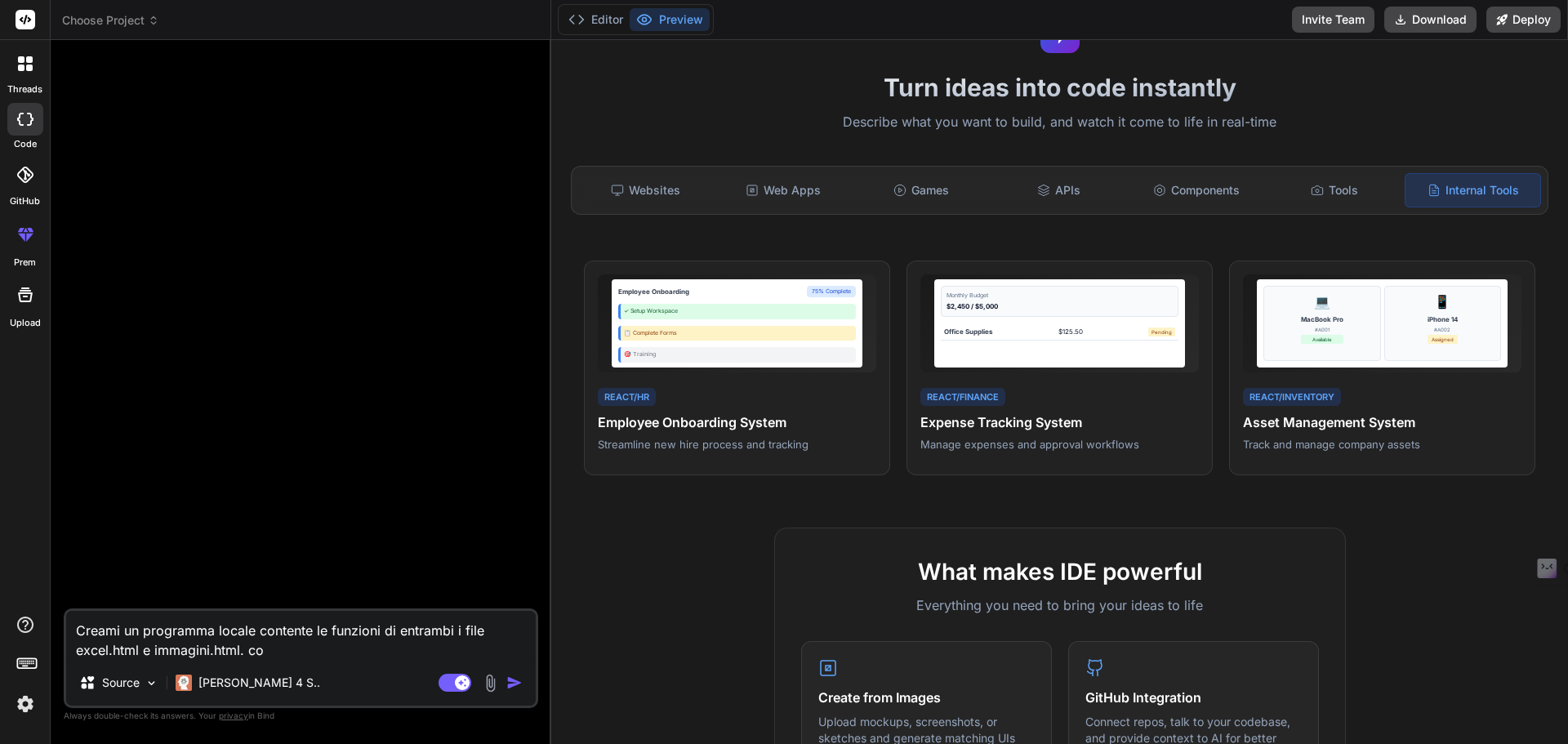
type textarea "Creami un programma locale contente le funzioni di entrambi i file excel.html e…"
type textarea "x"
type textarea "Creami un programma locale contente le funzioni di entrambi i file excel.html e…"
type textarea "x"
type textarea "Creami un programma locale contente le funzioni di entrambi i file excel.html e…"
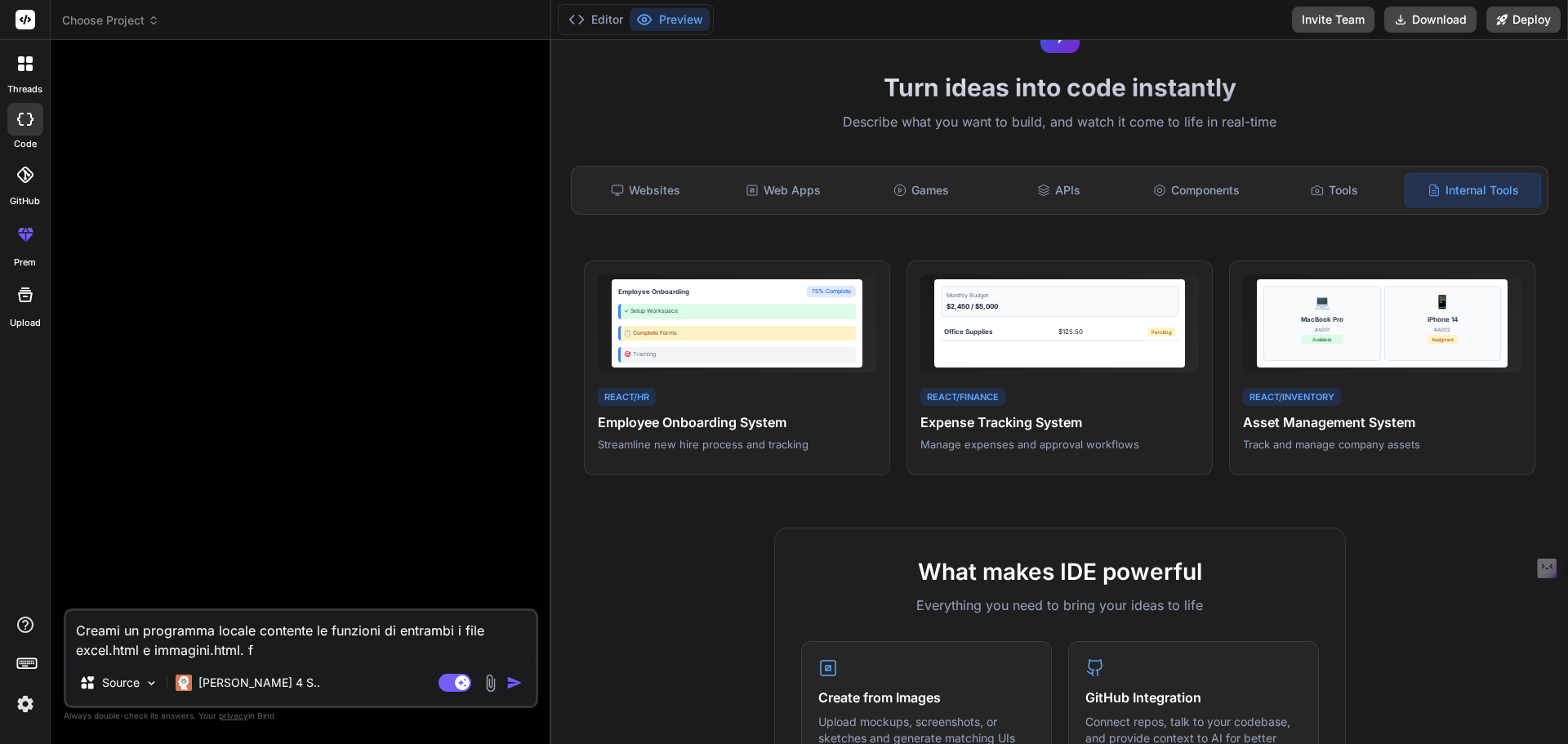
type textarea "x"
type textarea "Creami un programma locale contente le funzioni di entrambi i file excel.html e…"
type textarea "x"
type textarea "Creami un programma locale contente le funzioni di entrambi i file excel.html e…"
type textarea "x"
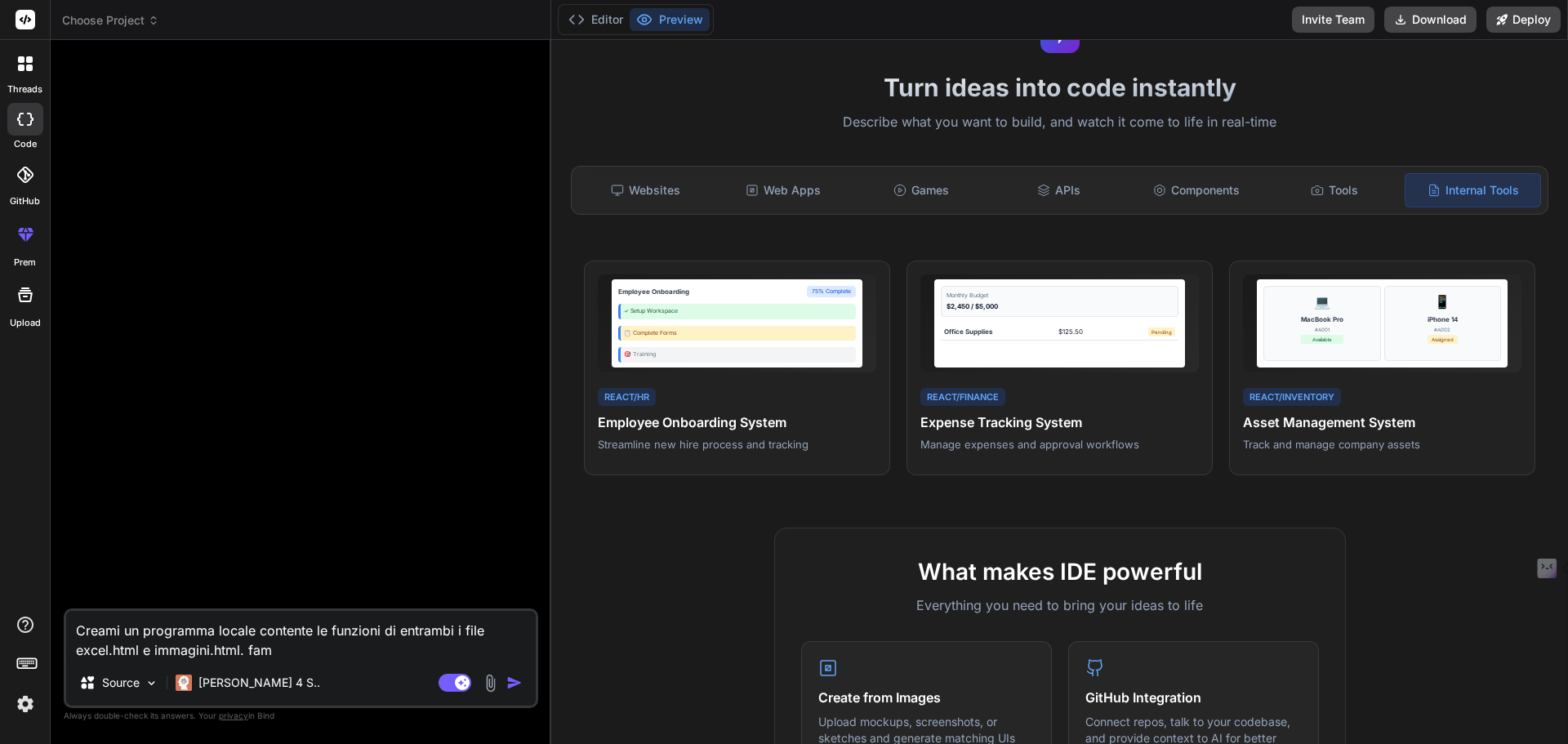
type textarea "Creami un programma locale contente le funzioni di entrambi i file excel.html e…"
type textarea "x"
type textarea "Creami un programma locale contente le funzioni di entrambi i file excel.html e…"
type textarea "x"
type textarea "Creami un programma locale contente le funzioni di entrambi i file excel.html e…"
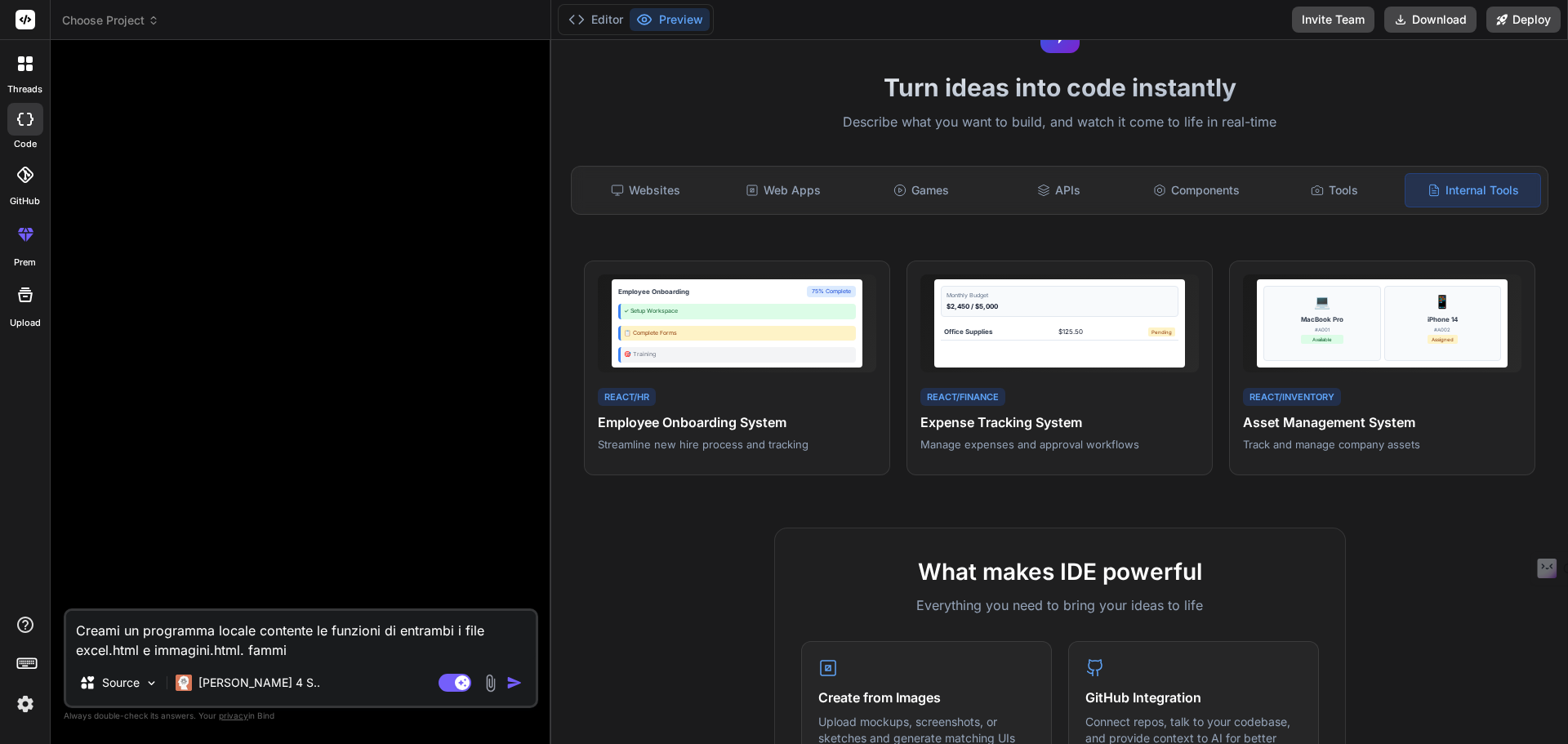
type textarea "x"
type textarea "Creami un programma locale contente le funzioni di entrambi i file excel.html e…"
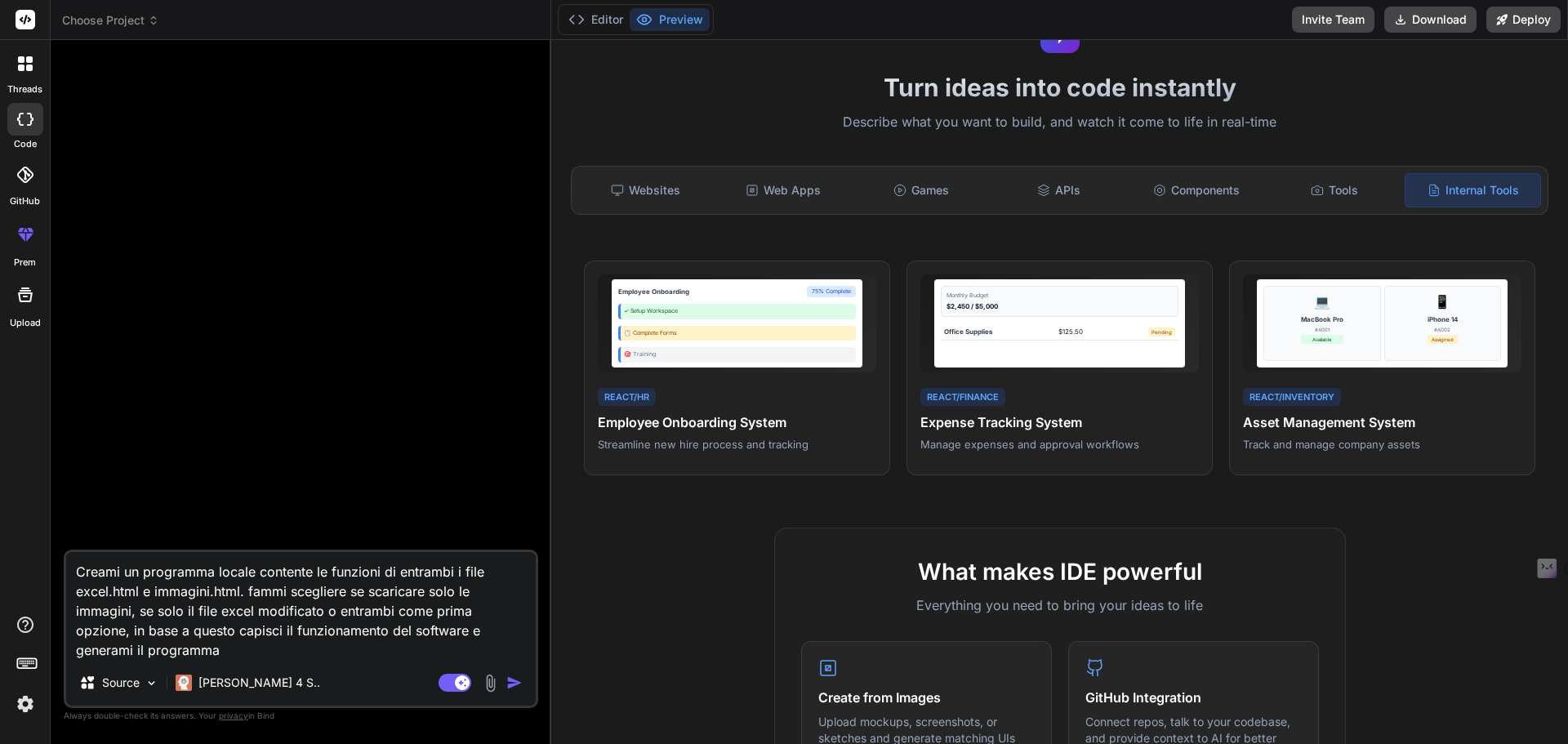
click at [516, 683] on img "button" at bounding box center [515, 683] width 17 height 17
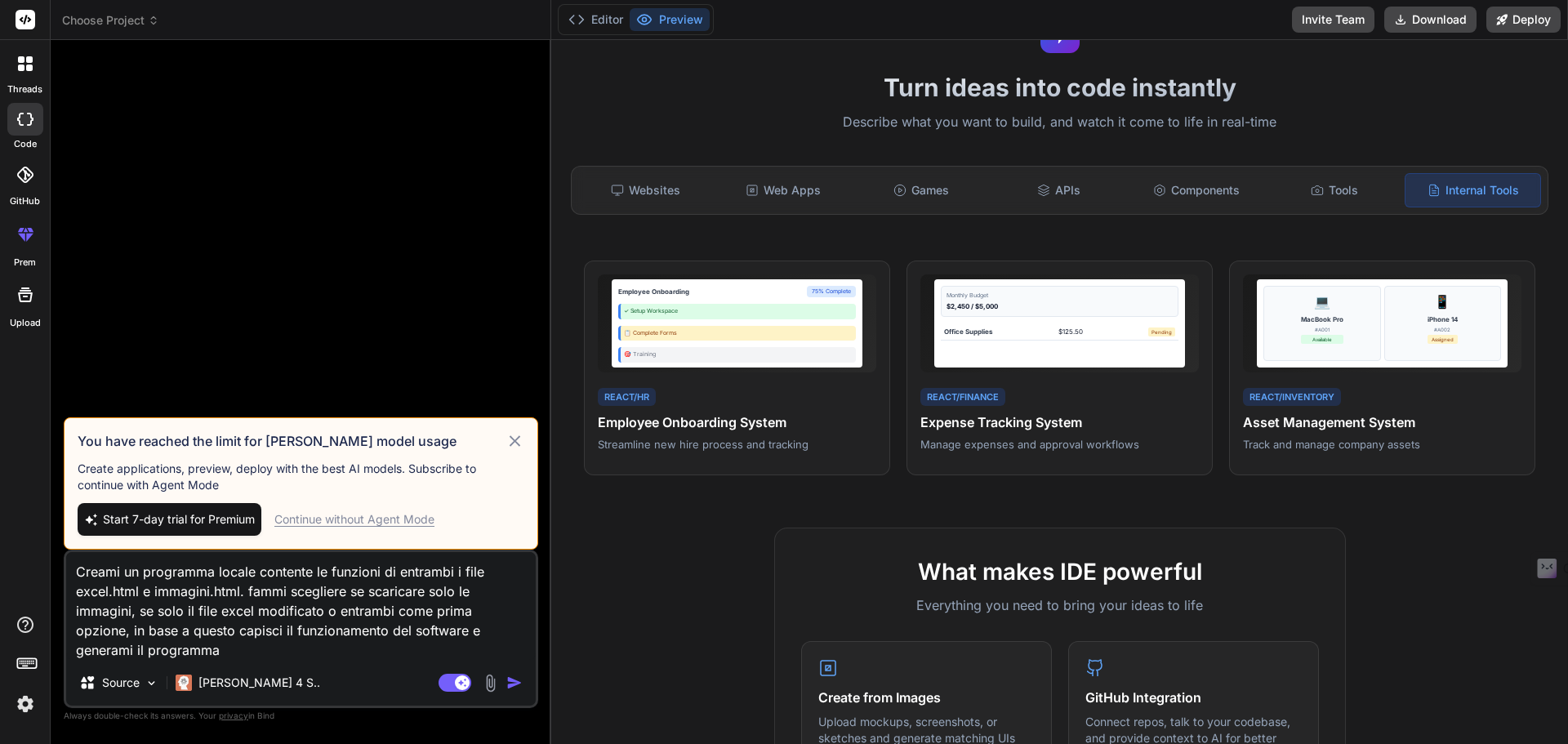
click at [244, 519] on span "Start 7-day trial for Premium" at bounding box center [178, 519] width 152 height 17
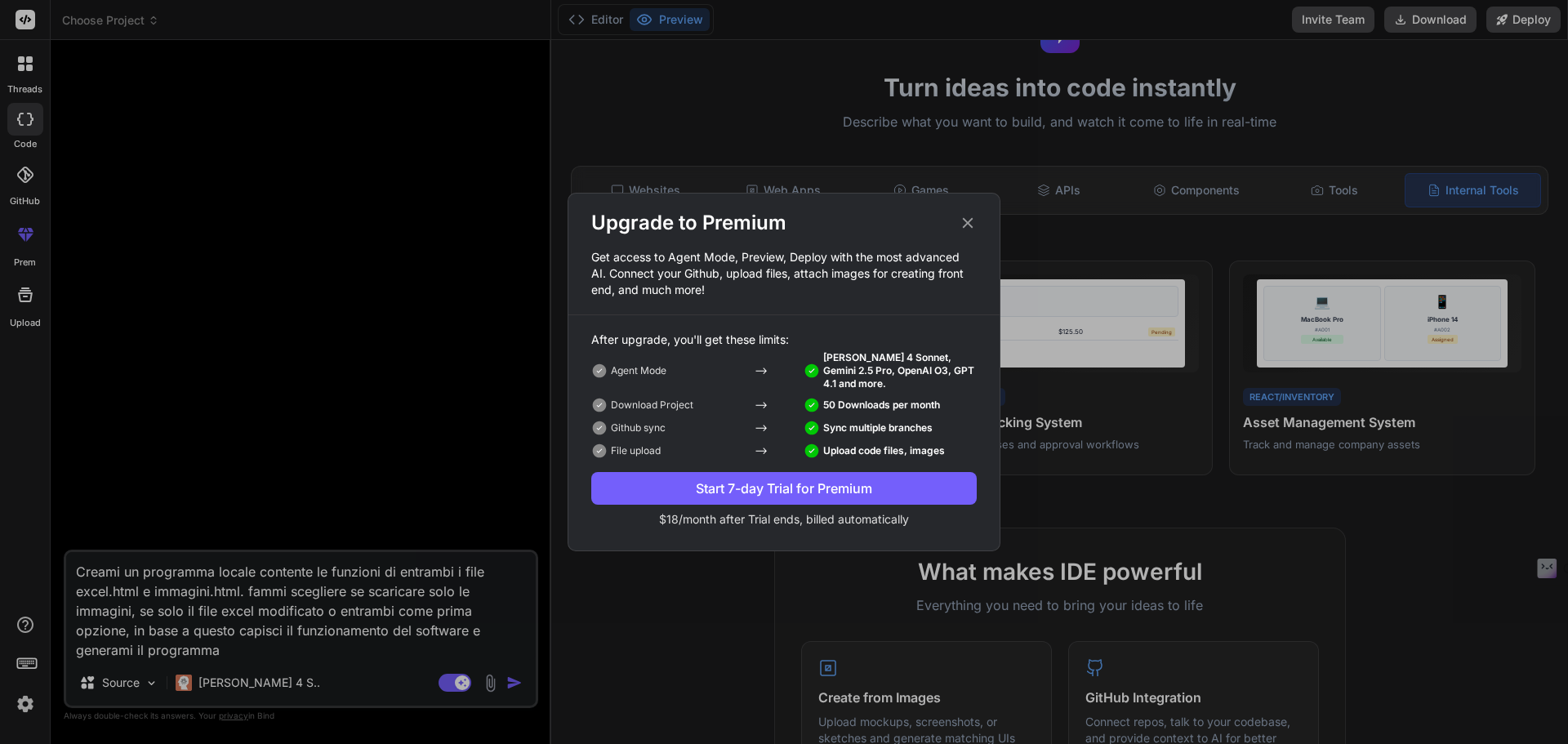
click at [755, 491] on div "Start 7-day Trial for Premium" at bounding box center [784, 488] width 386 height 19
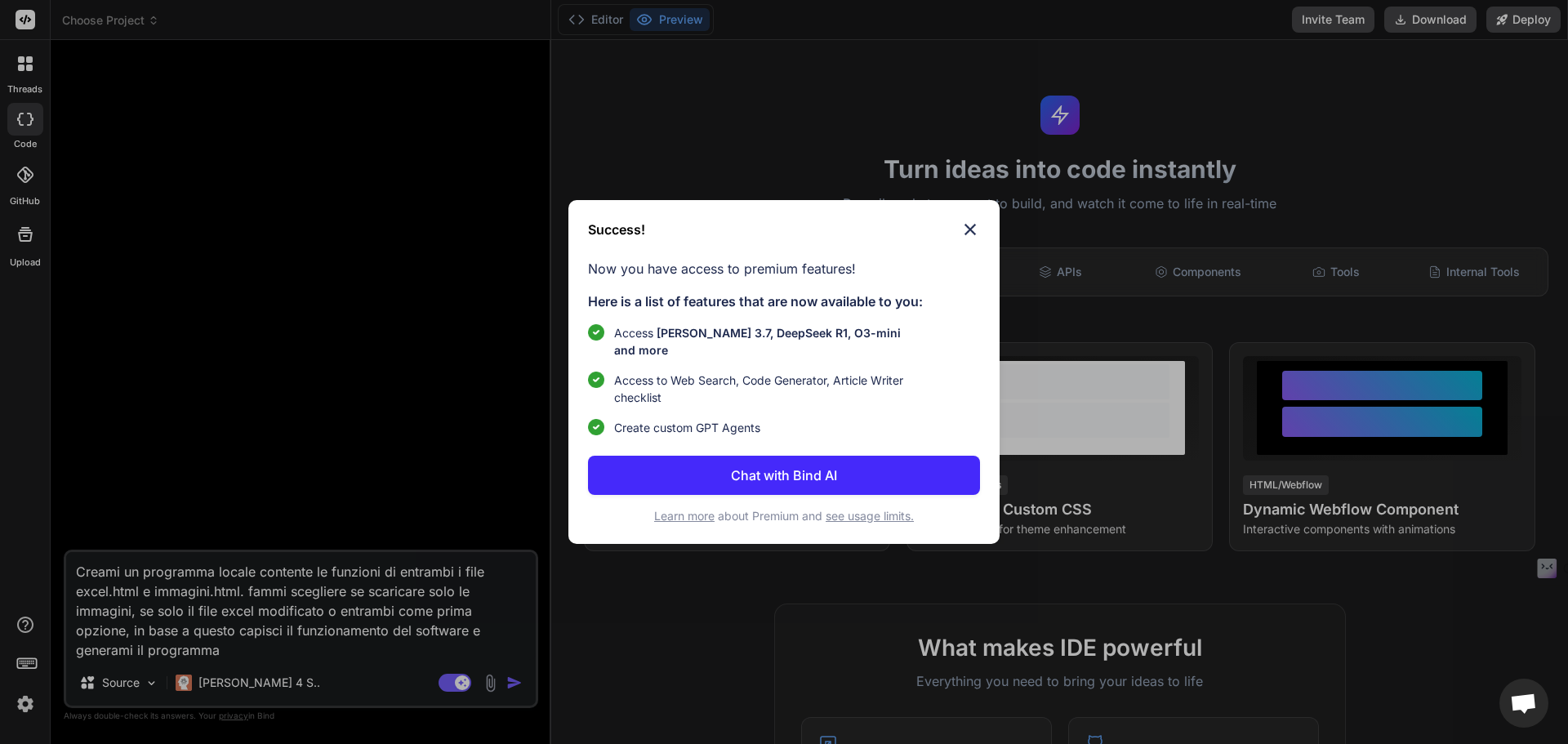
click at [889, 469] on button "Chat with Bind AI" at bounding box center [784, 475] width 392 height 40
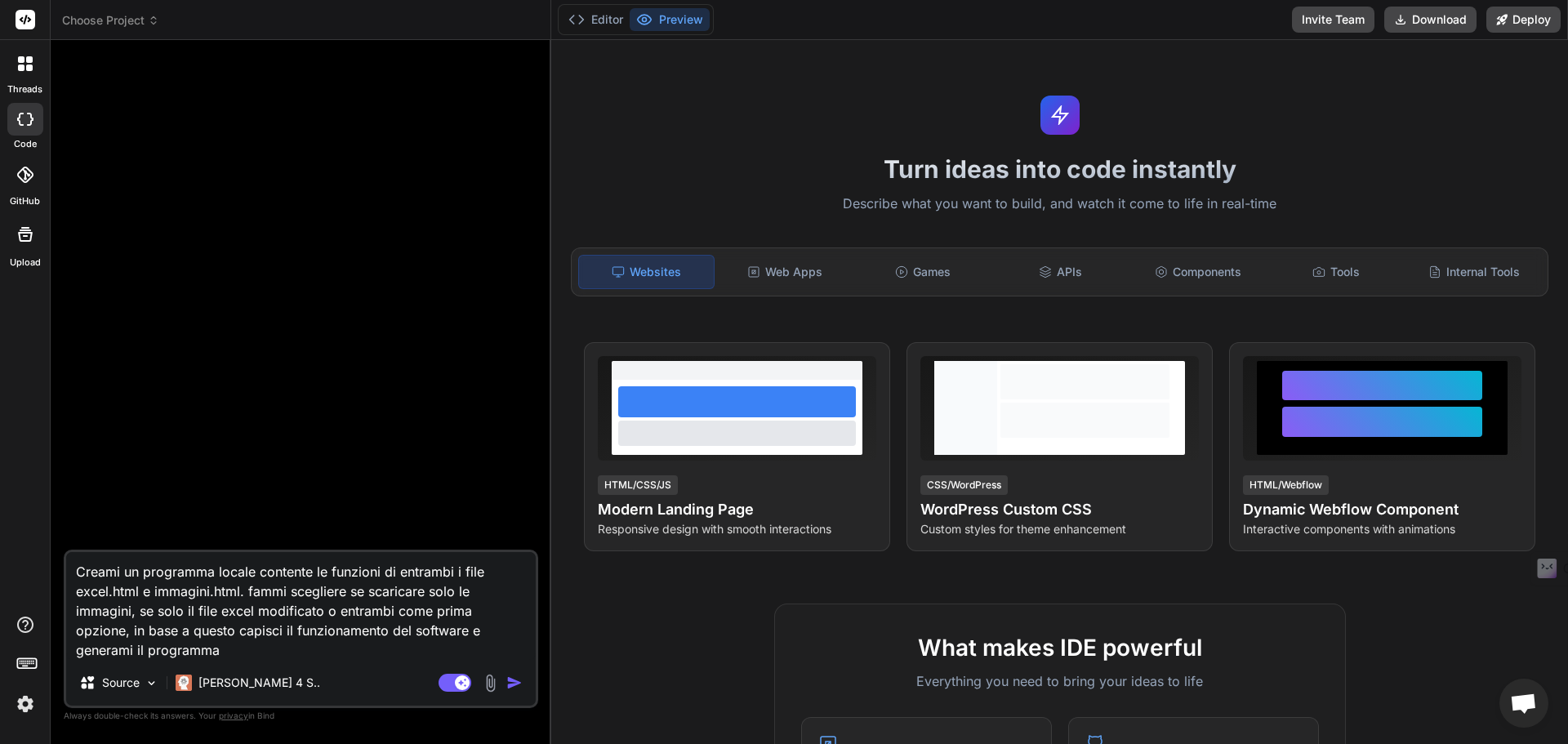
click at [511, 679] on img "button" at bounding box center [515, 683] width 17 height 17
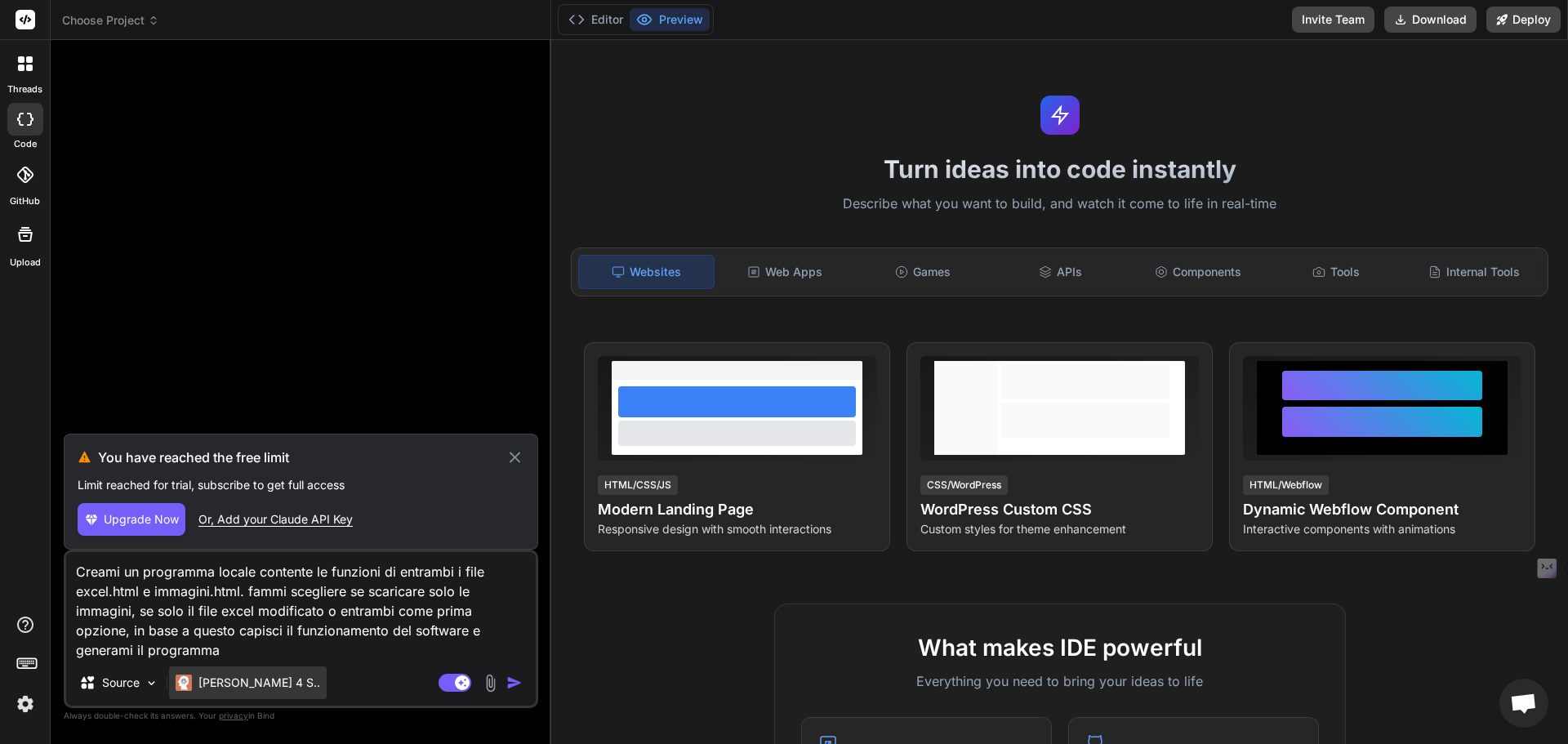
click at [239, 695] on div "Claude 4 S.." at bounding box center [247, 683] width 157 height 33
click at [246, 675] on p "Claude 4 S.." at bounding box center [259, 683] width 122 height 17
click at [513, 460] on icon at bounding box center [515, 458] width 18 height 19
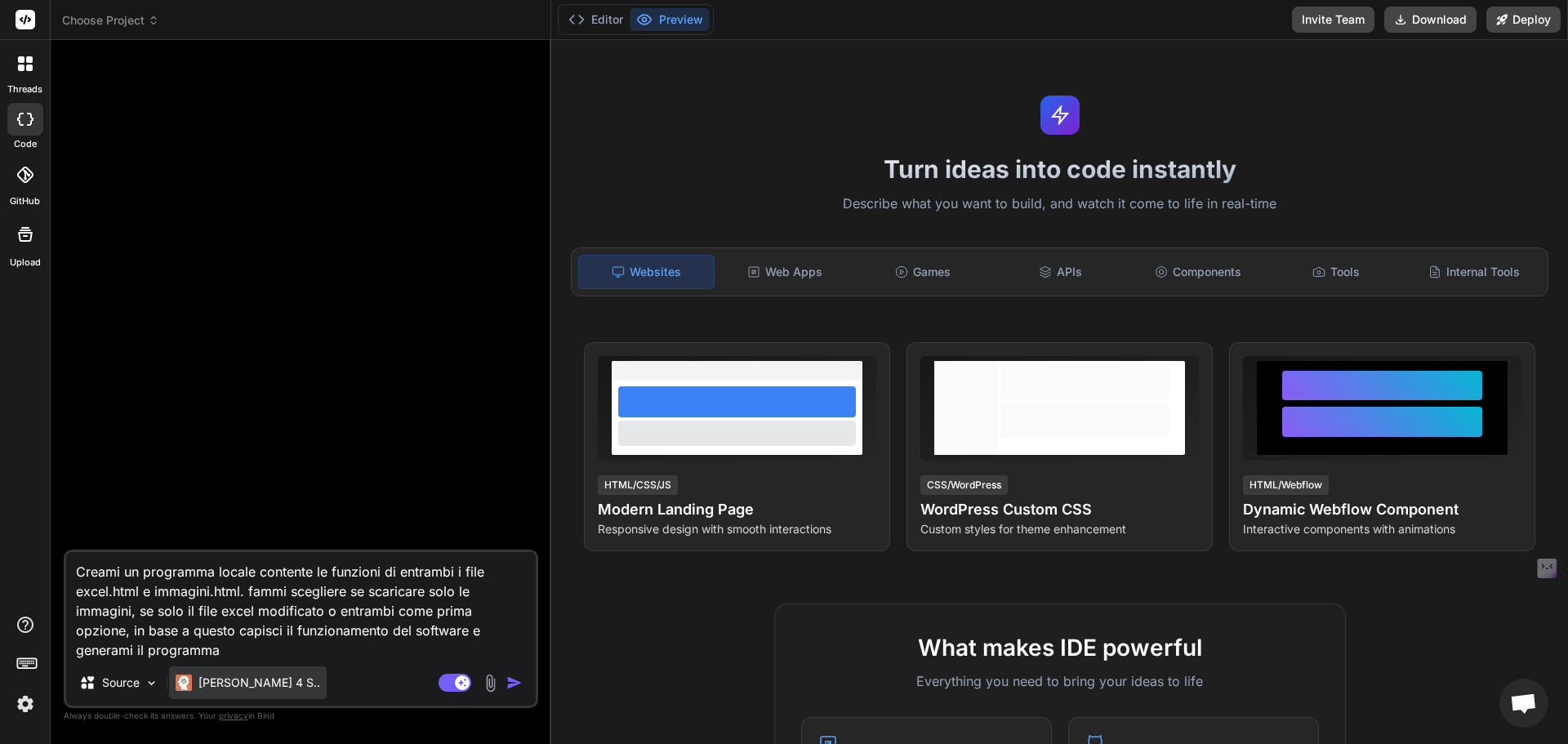
click at [207, 688] on p "Claude 4 S.." at bounding box center [259, 683] width 122 height 17
click at [157, 689] on img at bounding box center [152, 683] width 14 height 14
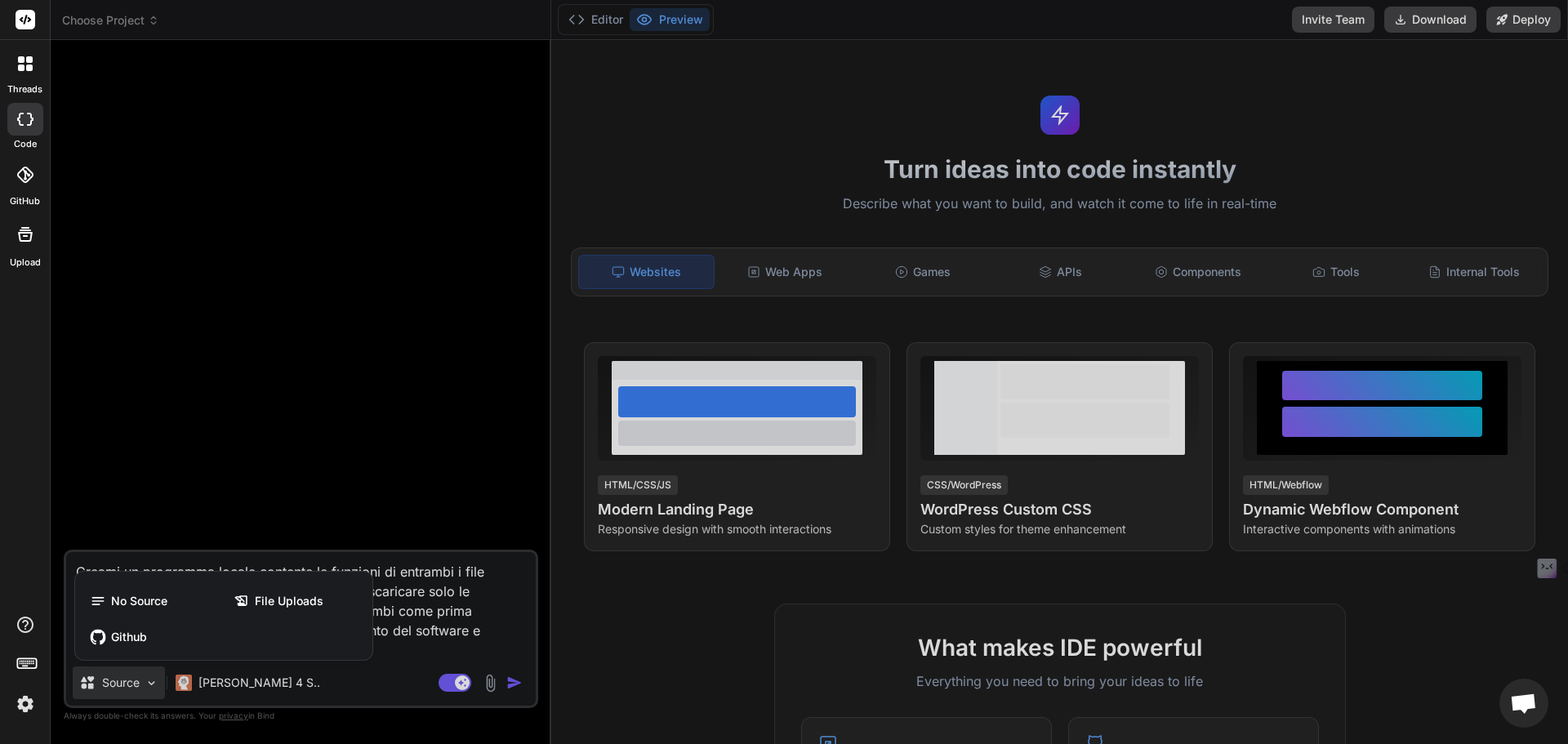
click at [205, 687] on div at bounding box center [784, 372] width 1568 height 744
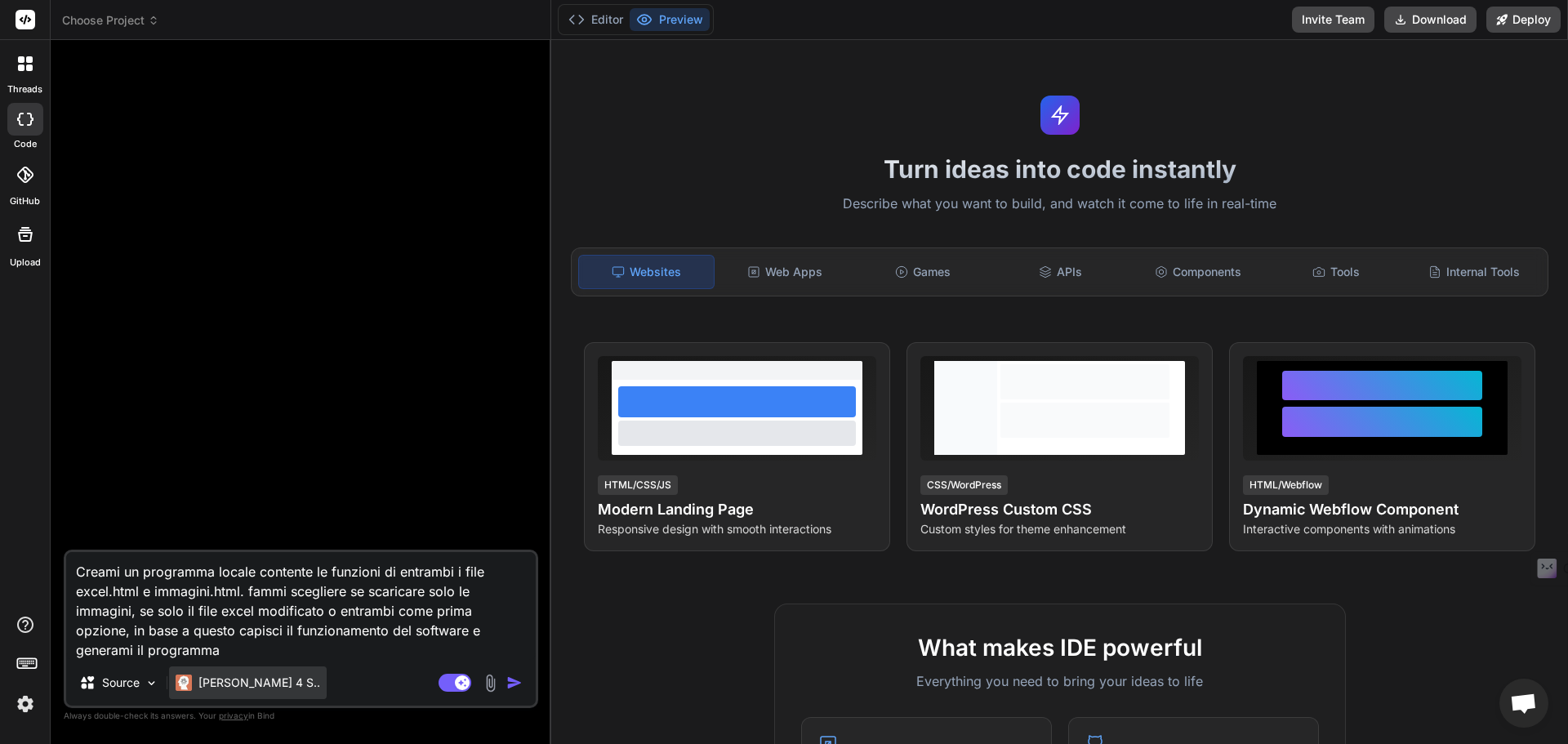
click at [228, 686] on p "[PERSON_NAME] 4 S.." at bounding box center [259, 683] width 122 height 17
click at [515, 684] on img "button" at bounding box center [515, 683] width 17 height 17
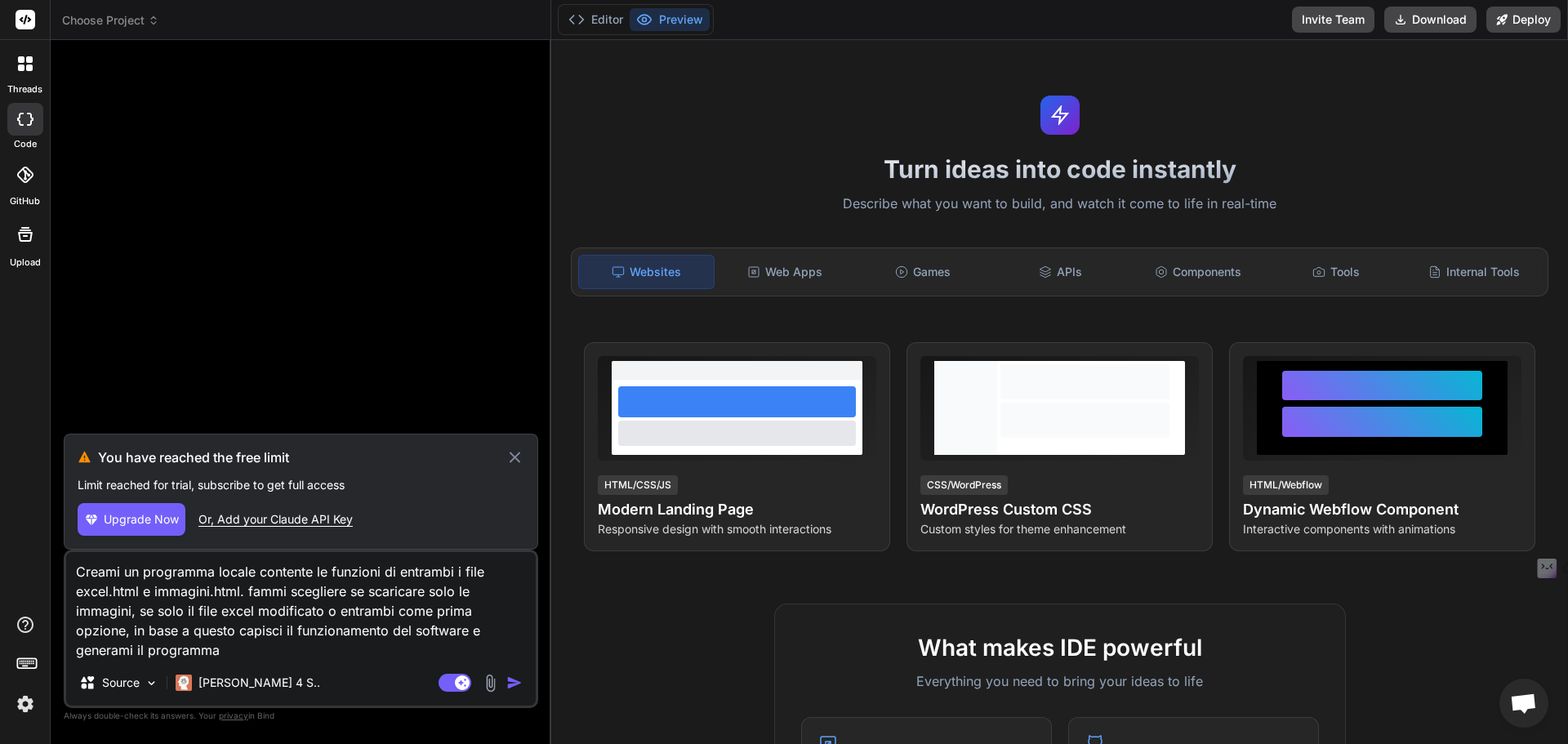
click at [155, 516] on span "Upgrade Now" at bounding box center [141, 519] width 76 height 17
type textarea "x"
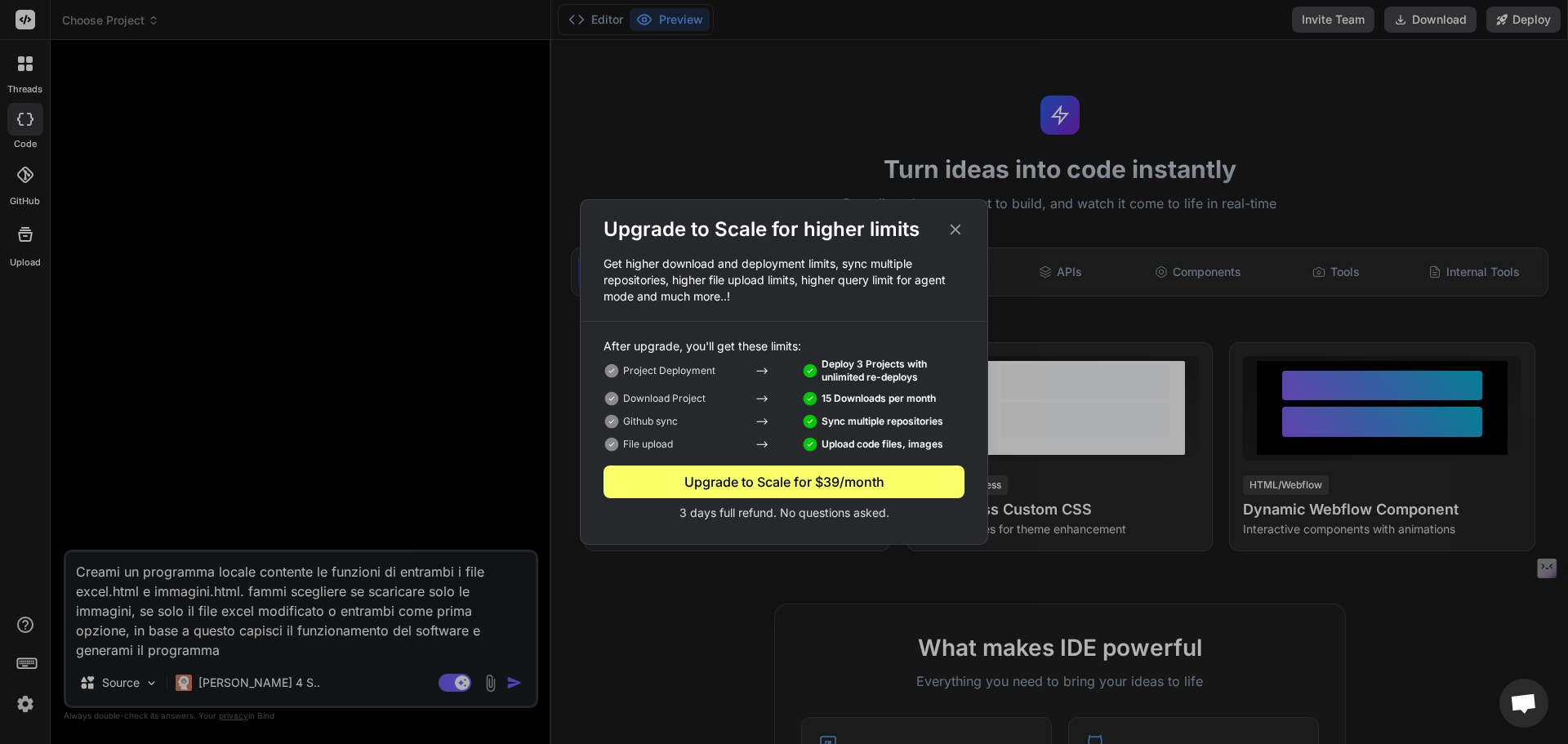
click at [838, 489] on div "Upgrade to Scale for $39/month" at bounding box center [784, 482] width 361 height 19
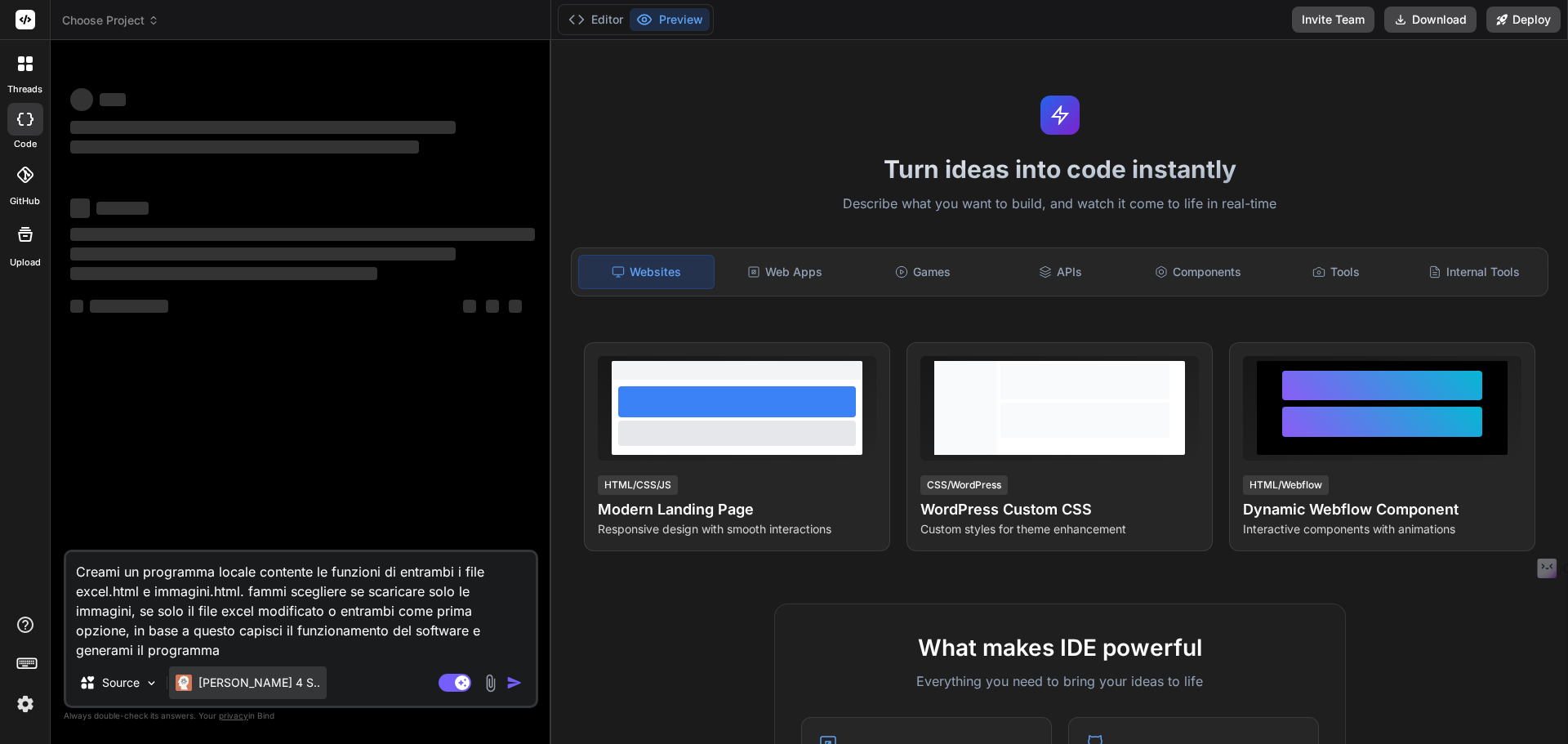
click at [258, 679] on p "Claude 4 S.." at bounding box center [259, 683] width 122 height 17
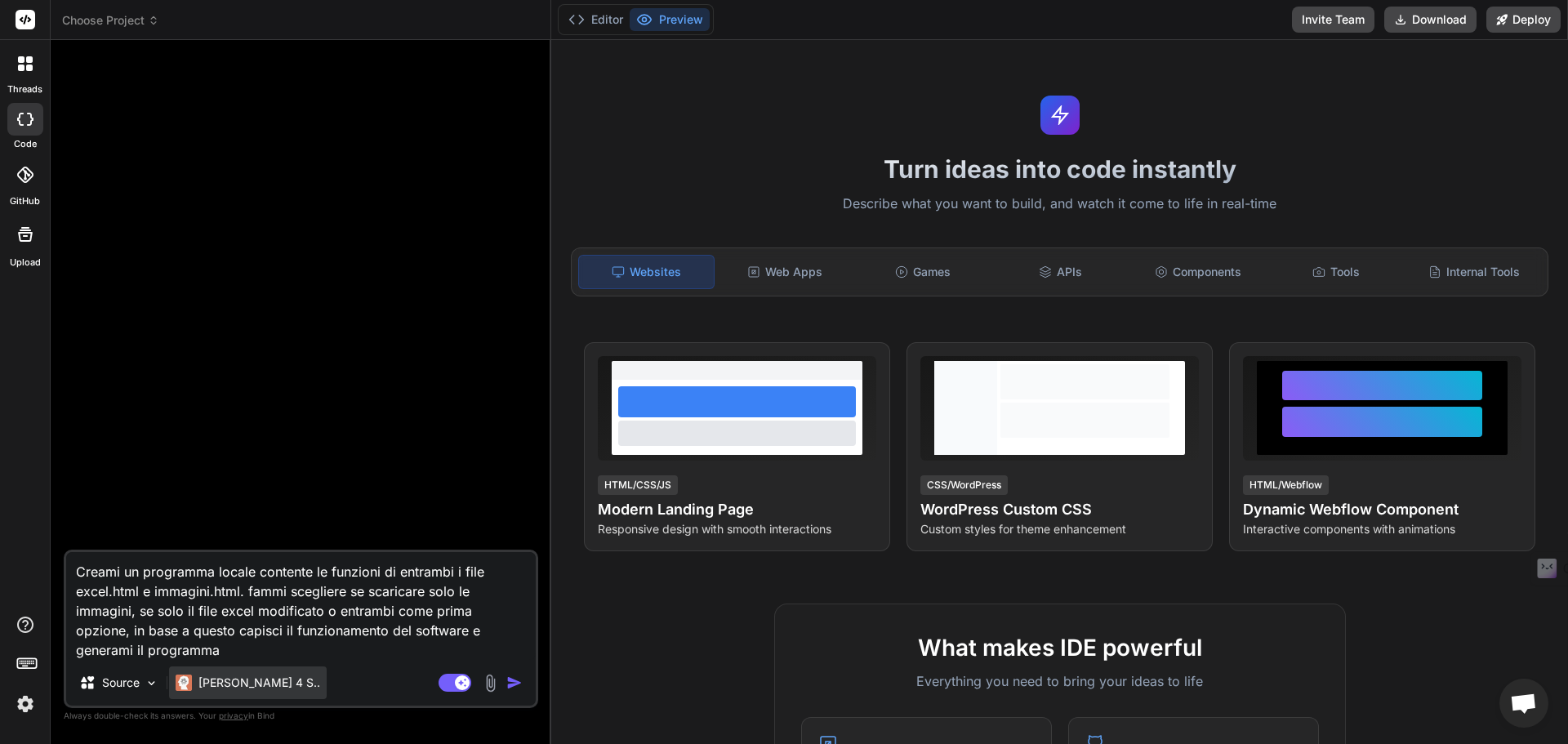
type textarea "x"
drag, startPoint x: 250, startPoint y: 685, endPoint x: 206, endPoint y: 668, distance: 47.2
click at [206, 668] on div "Claude 4 S.." at bounding box center [247, 683] width 157 height 33
drag, startPoint x: 384, startPoint y: 647, endPoint x: -25, endPoint y: 544, distance: 421.8
click at [0, 544] on html "threads code GitHub Upload Choose Project Created with Pixso. Bind AI Web Searc…" at bounding box center [784, 372] width 1568 height 744
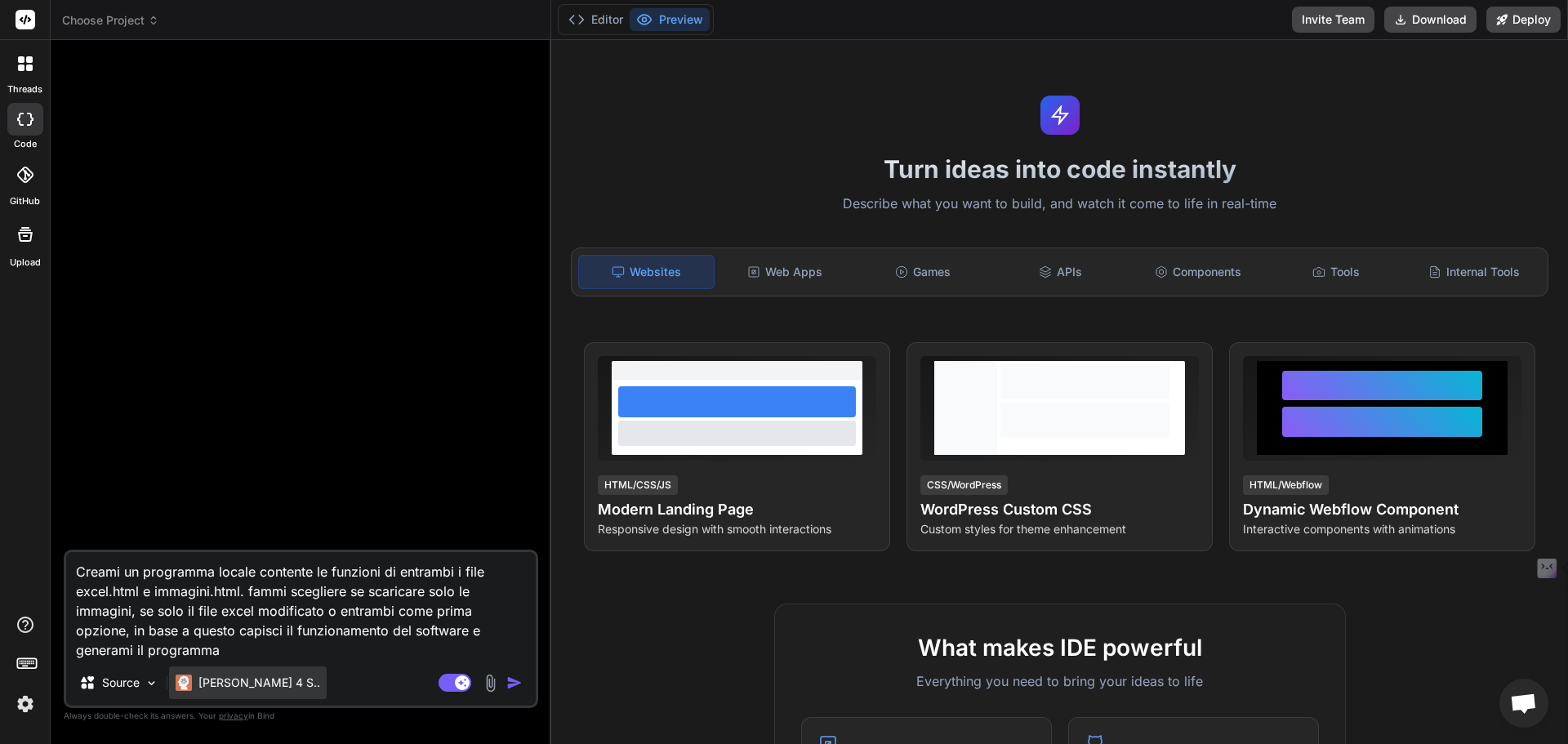
click at [232, 684] on p "[PERSON_NAME] 4 S.." at bounding box center [259, 683] width 122 height 17
type textarea "x"
click at [232, 684] on p "[PERSON_NAME] 4 S.." at bounding box center [259, 683] width 122 height 17
click at [6, 76] on div "threads" at bounding box center [25, 69] width 50 height 56
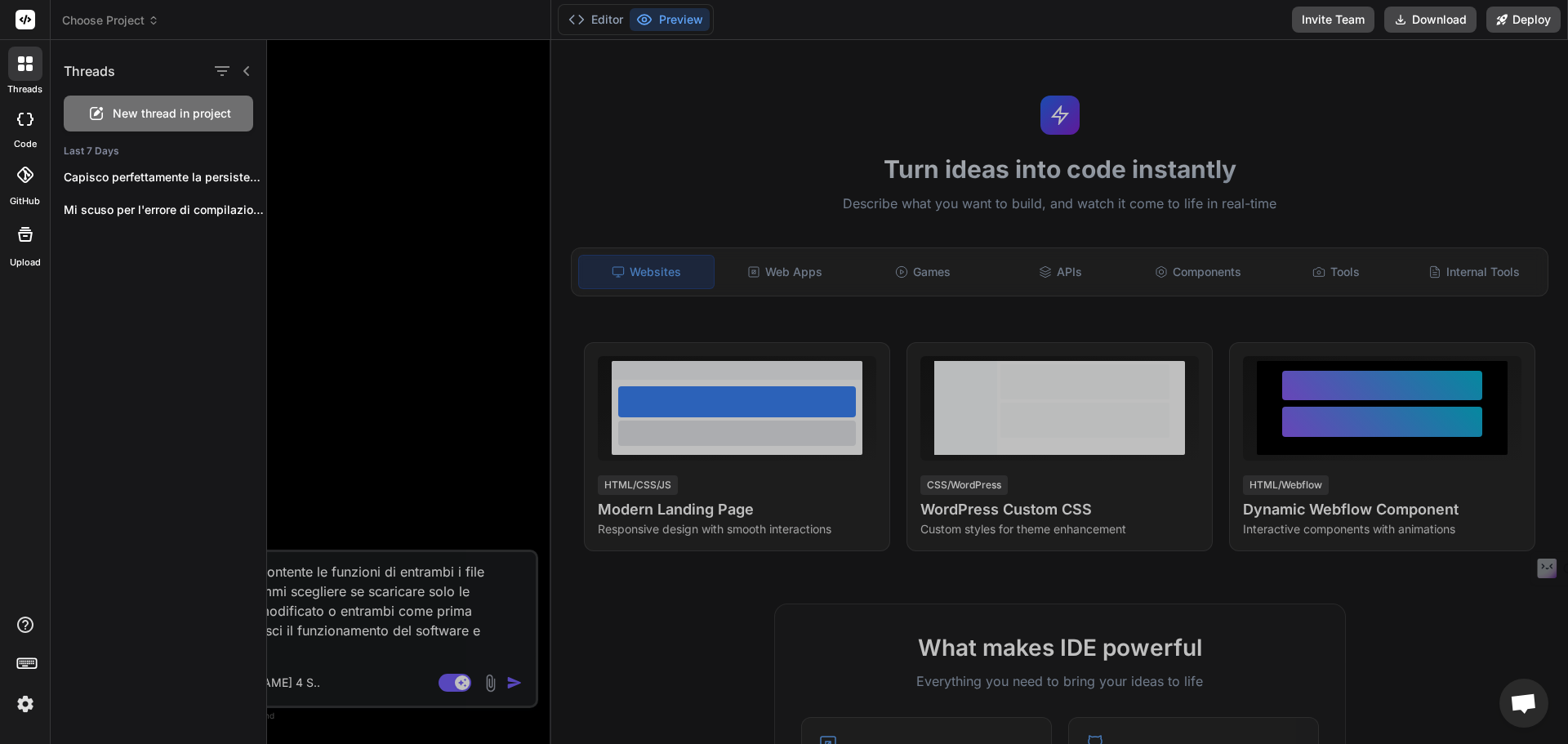
click at [29, 31] on div at bounding box center [25, 20] width 50 height 40
click at [29, 18] on icon at bounding box center [25, 19] width 12 height 10
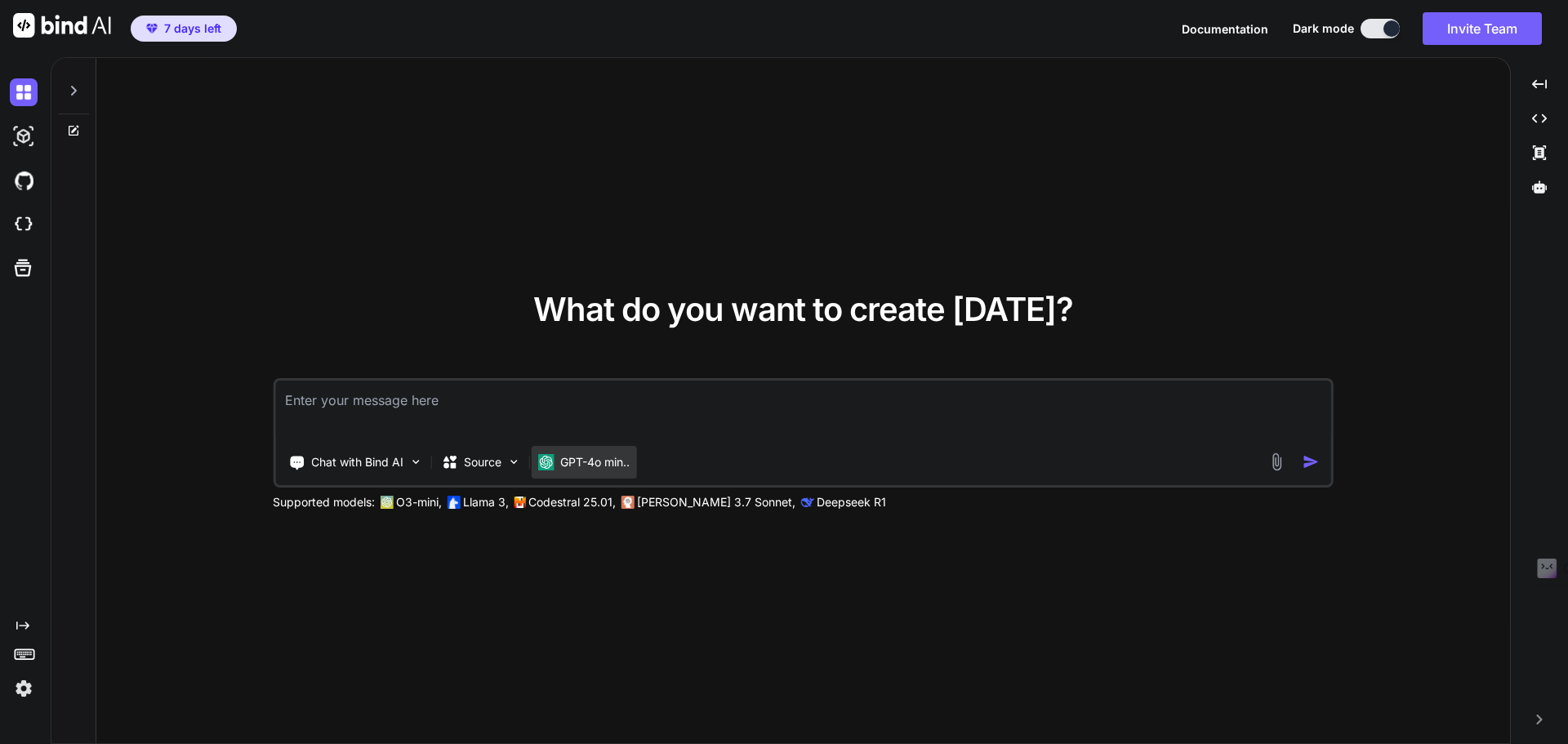
click at [579, 473] on div "GPT-4o min.." at bounding box center [583, 462] width 105 height 33
click at [389, 473] on div "Chat with Bind AI" at bounding box center [355, 462] width 147 height 33
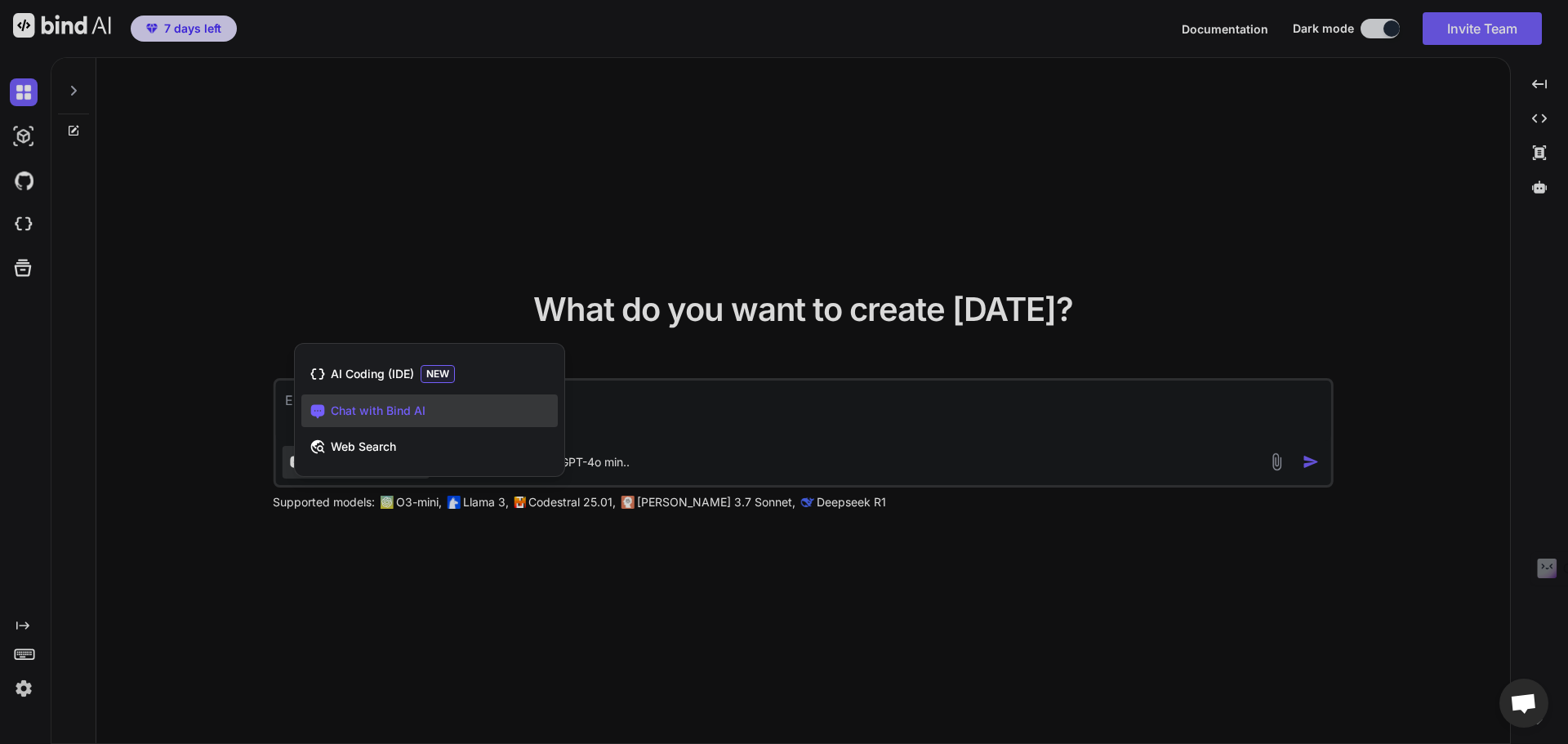
click at [667, 449] on div at bounding box center [784, 372] width 1568 height 744
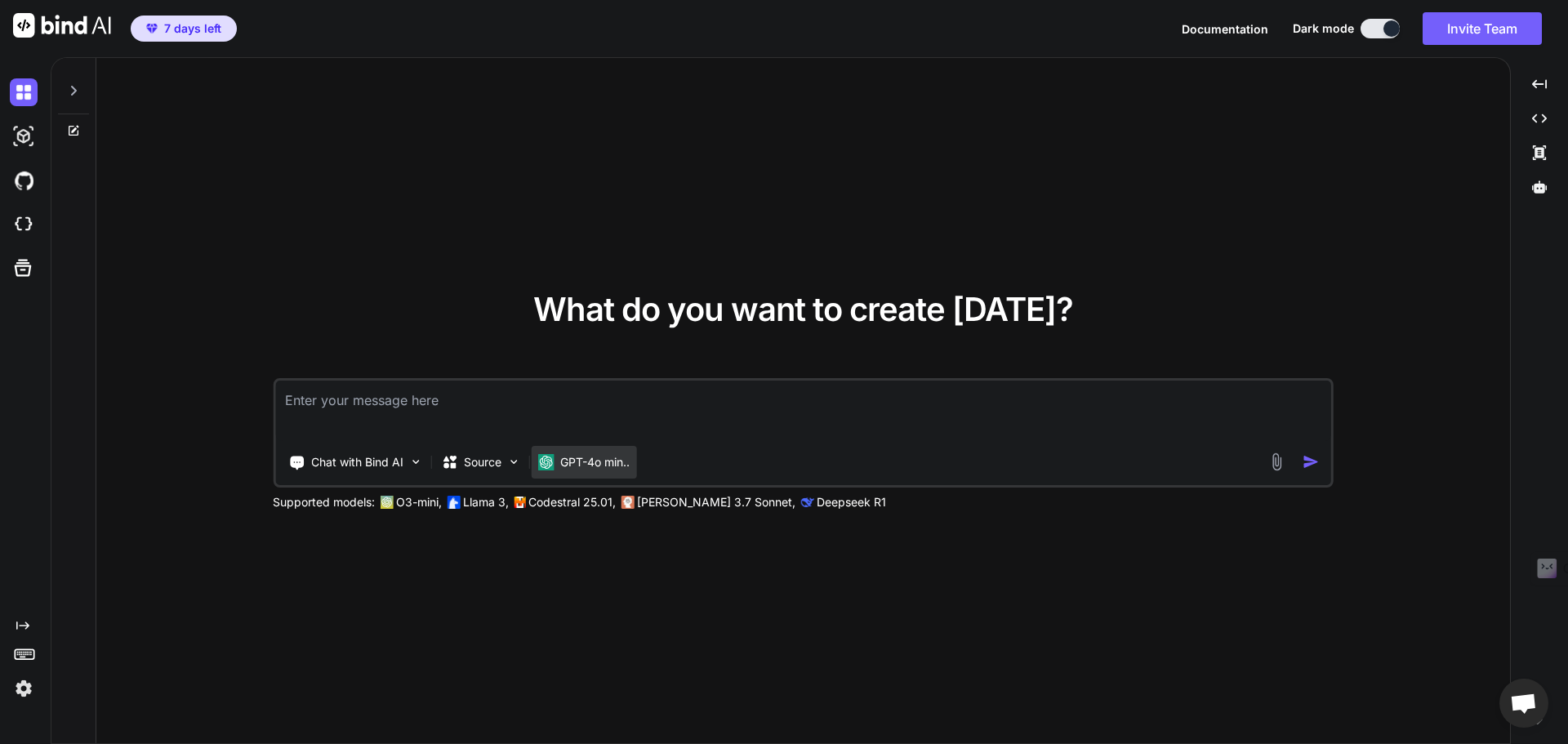
click at [596, 466] on p "GPT-4o min.." at bounding box center [595, 462] width 69 height 17
click at [560, 466] on div "GPT-4o min.." at bounding box center [583, 462] width 92 height 17
click at [12, 138] on img at bounding box center [24, 136] width 28 height 28
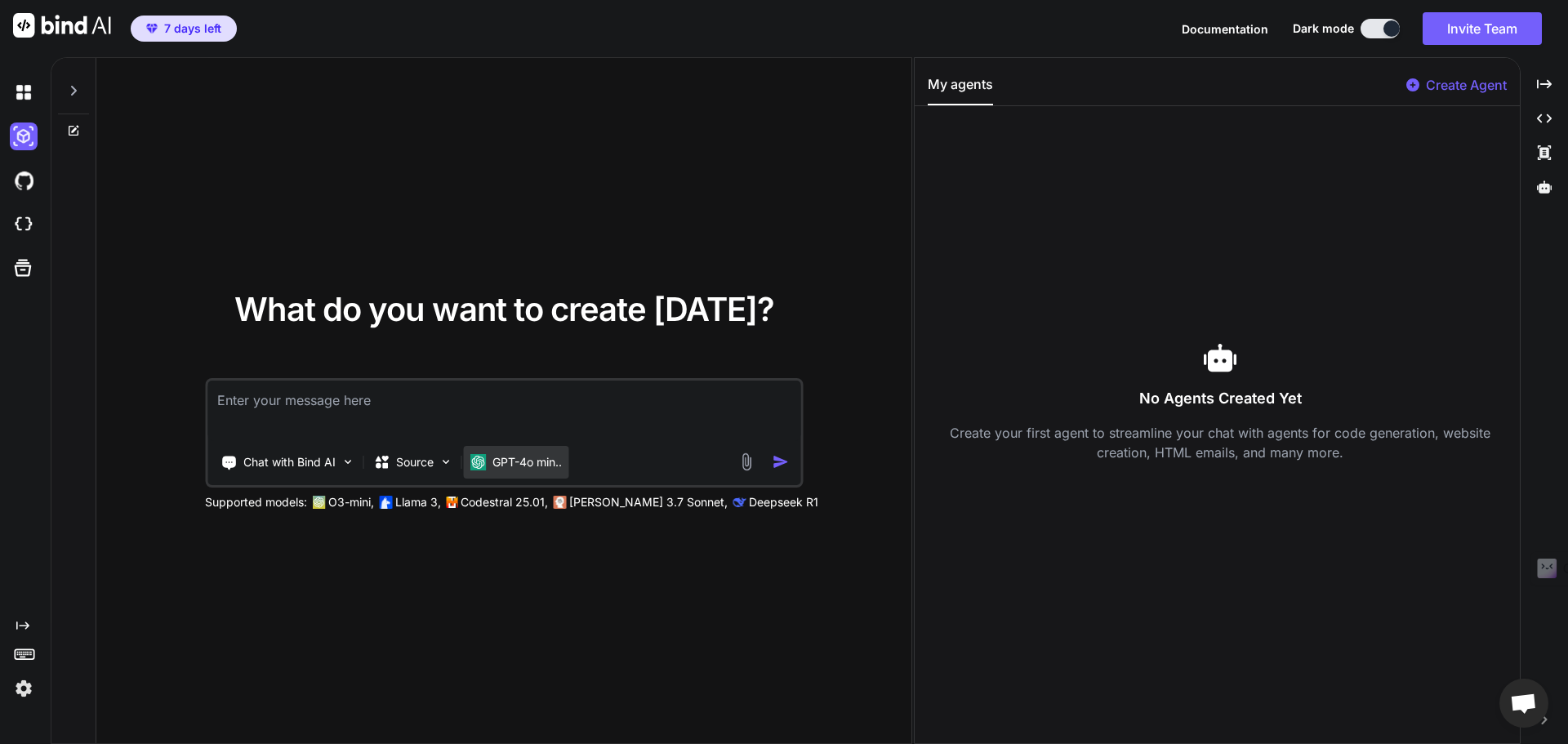
click at [519, 451] on div "GPT-4o min.." at bounding box center [516, 462] width 105 height 33
click at [511, 473] on div "GPT-4o min.." at bounding box center [516, 462] width 105 height 33
click at [23, 90] on img at bounding box center [24, 92] width 28 height 28
type textarea "x"
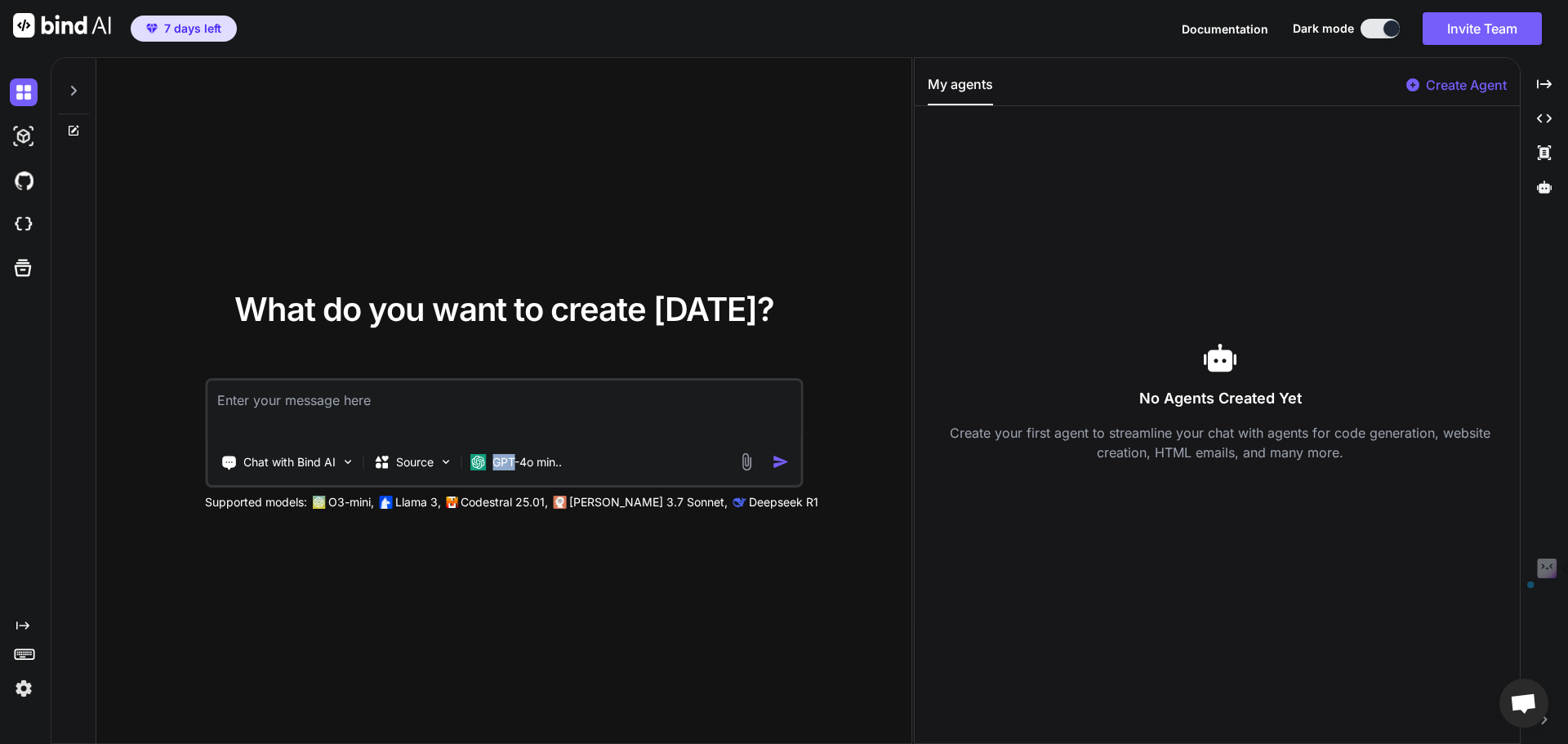
click at [61, 18] on img at bounding box center [62, 25] width 98 height 25
click at [24, 25] on img at bounding box center [62, 25] width 98 height 25
click at [32, 227] on img at bounding box center [24, 225] width 28 height 28
click at [601, 420] on textarea at bounding box center [503, 410] width 593 height 61
paste textarea "Creami un programma locale contente le funzioni di entrambi i file excel.html e…"
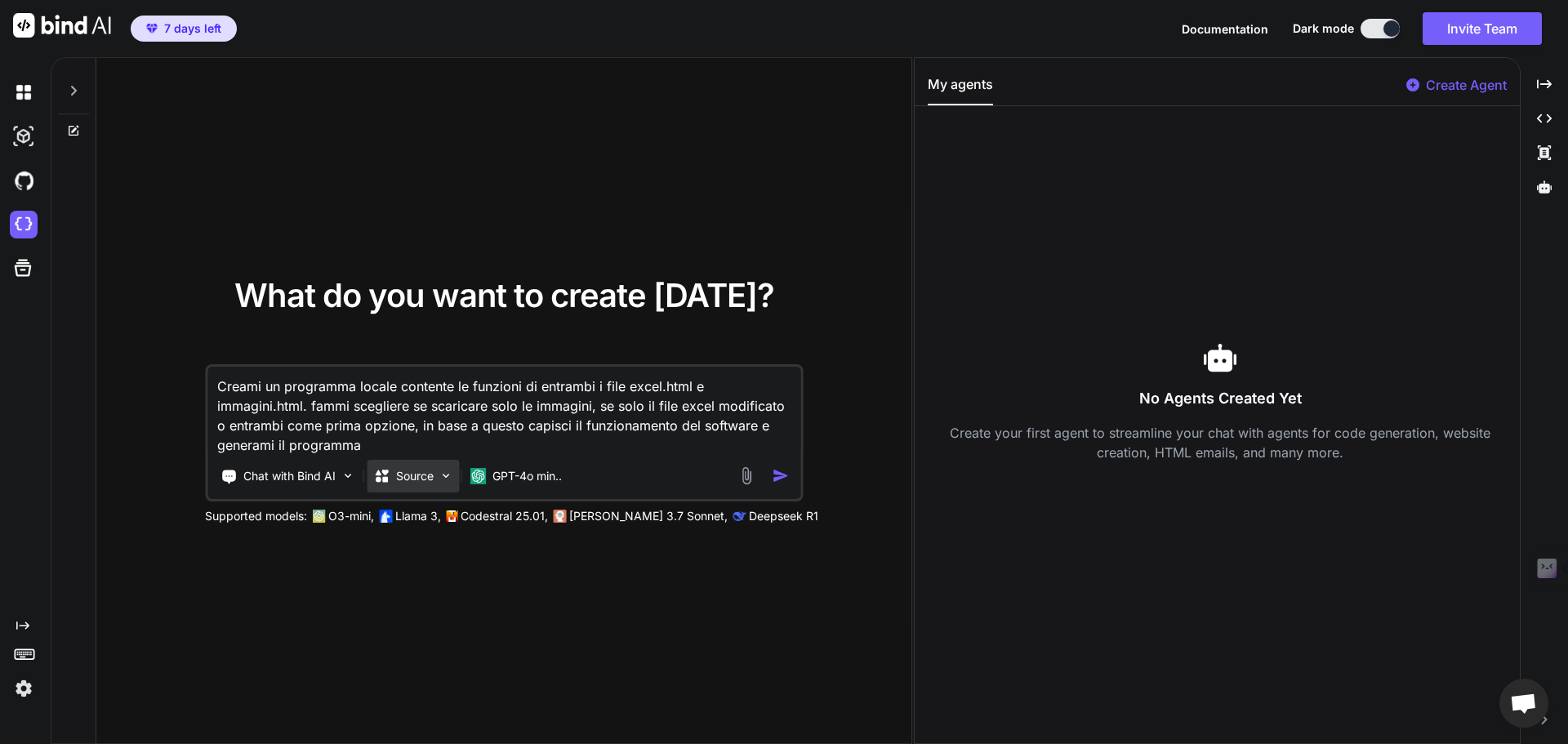
type textarea "Creami un programma locale contente le funzioni di entrambi i file excel.html e…"
click at [439, 478] on img at bounding box center [445, 476] width 14 height 14
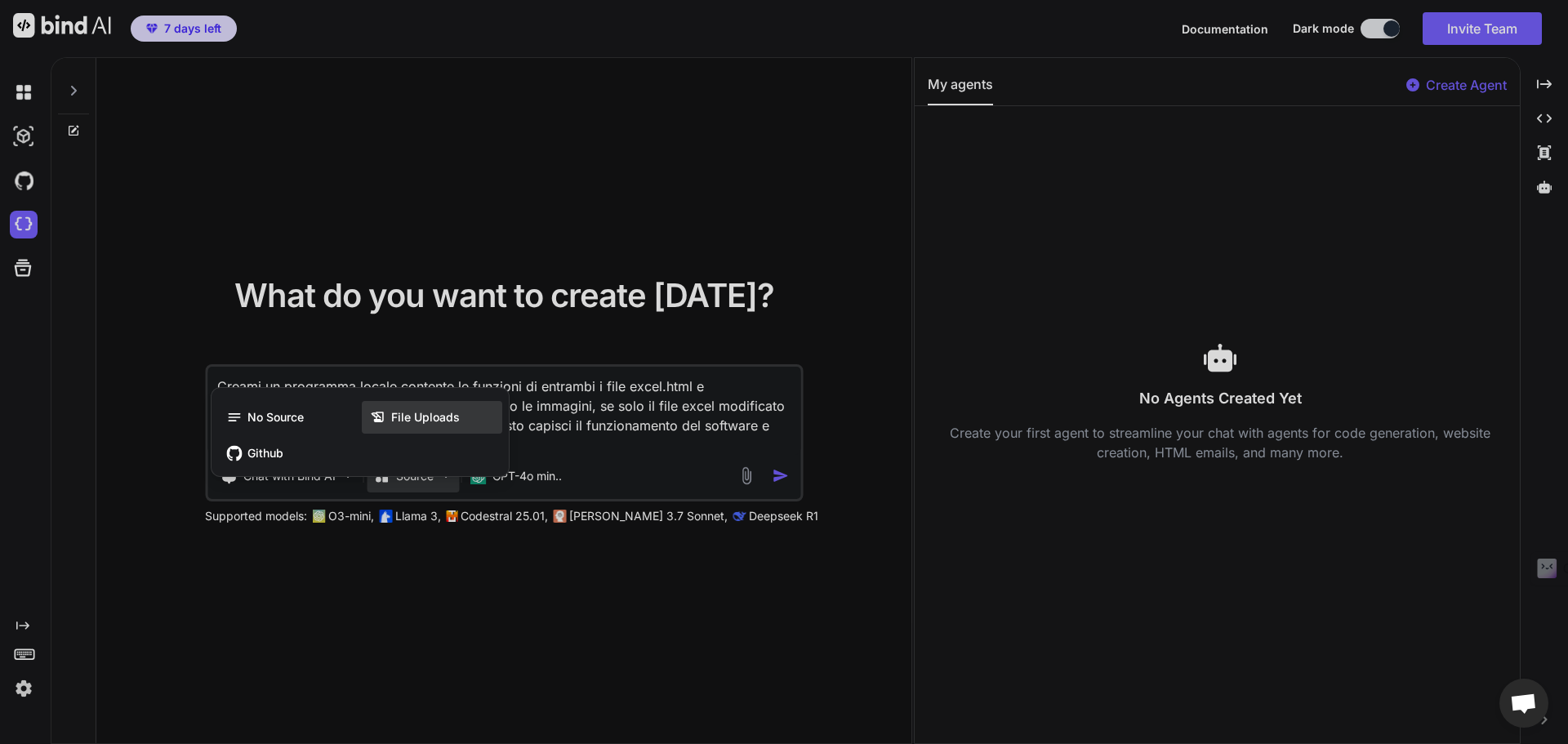
click at [377, 417] on icon at bounding box center [377, 417] width 12 height 11
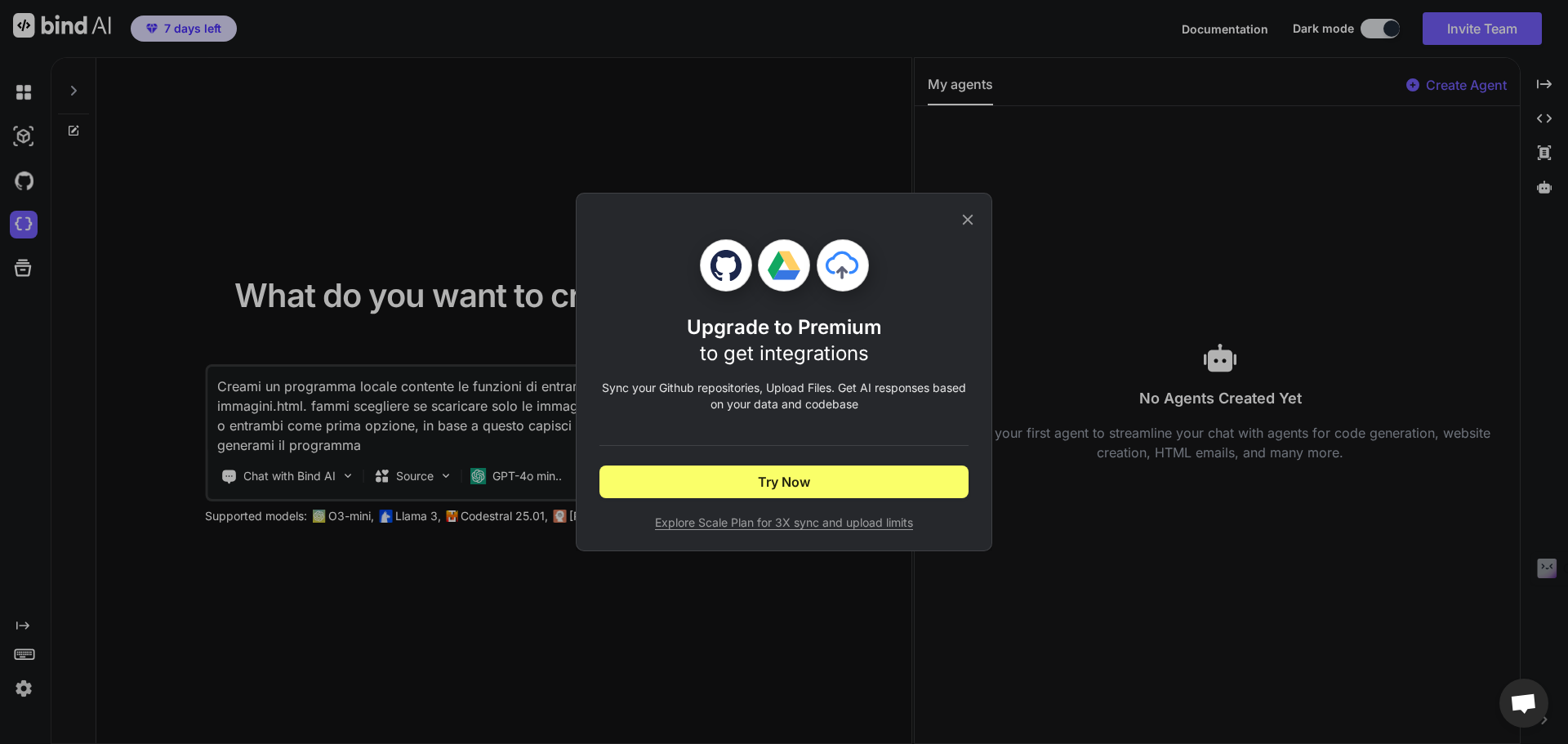
click at [972, 220] on icon at bounding box center [968, 220] width 18 height 18
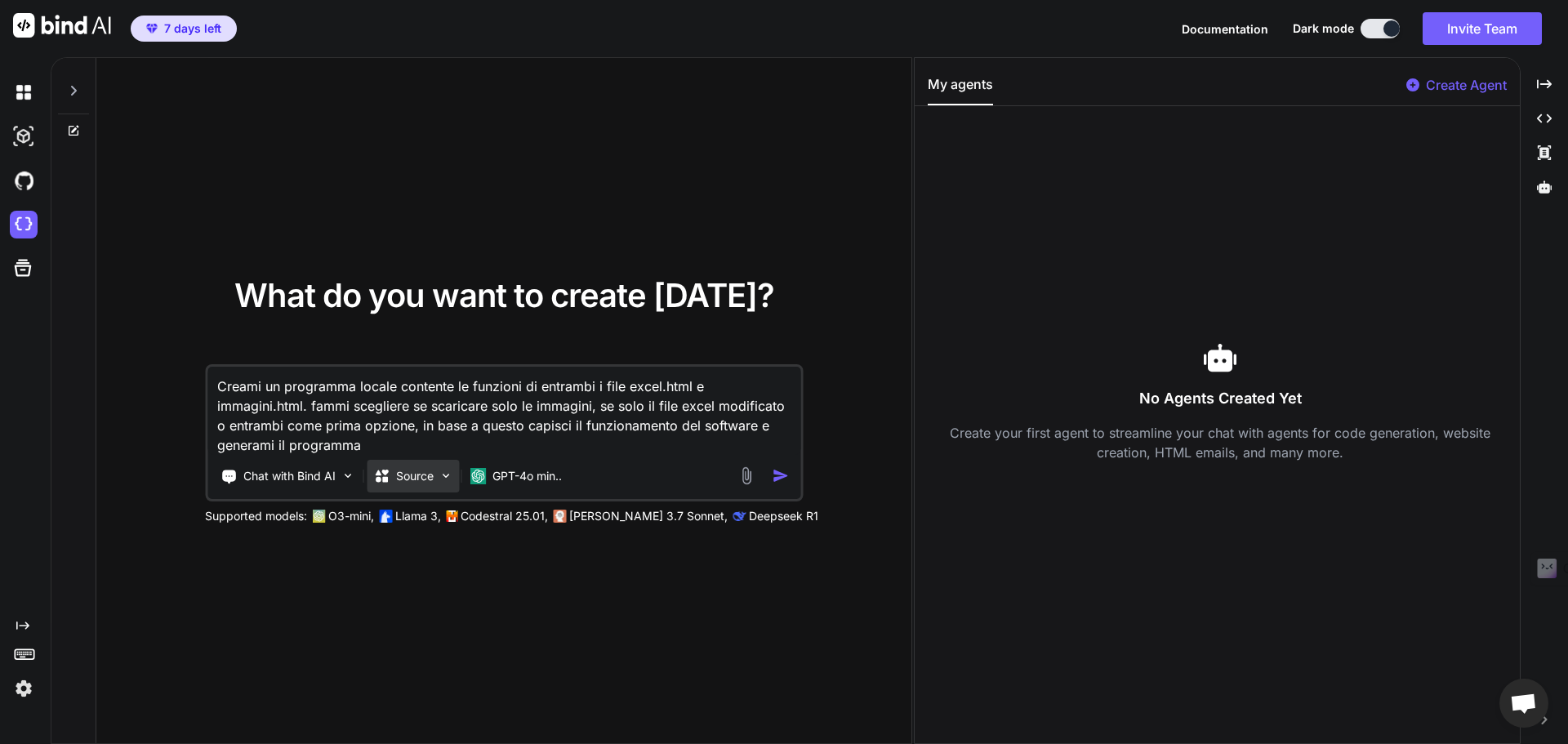
click at [428, 474] on p "Source" at bounding box center [415, 476] width 38 height 17
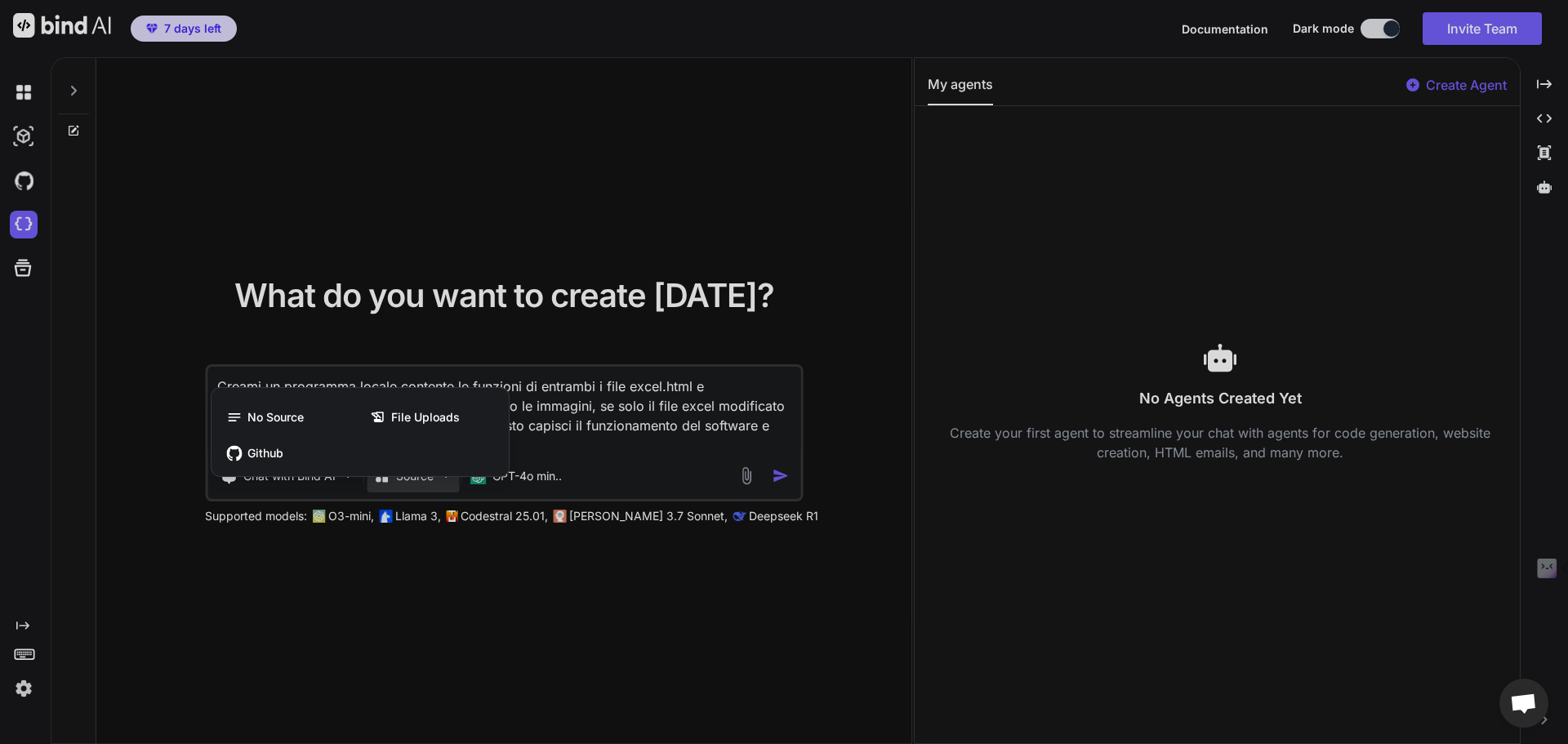
click at [788, 467] on div at bounding box center [784, 372] width 1568 height 744
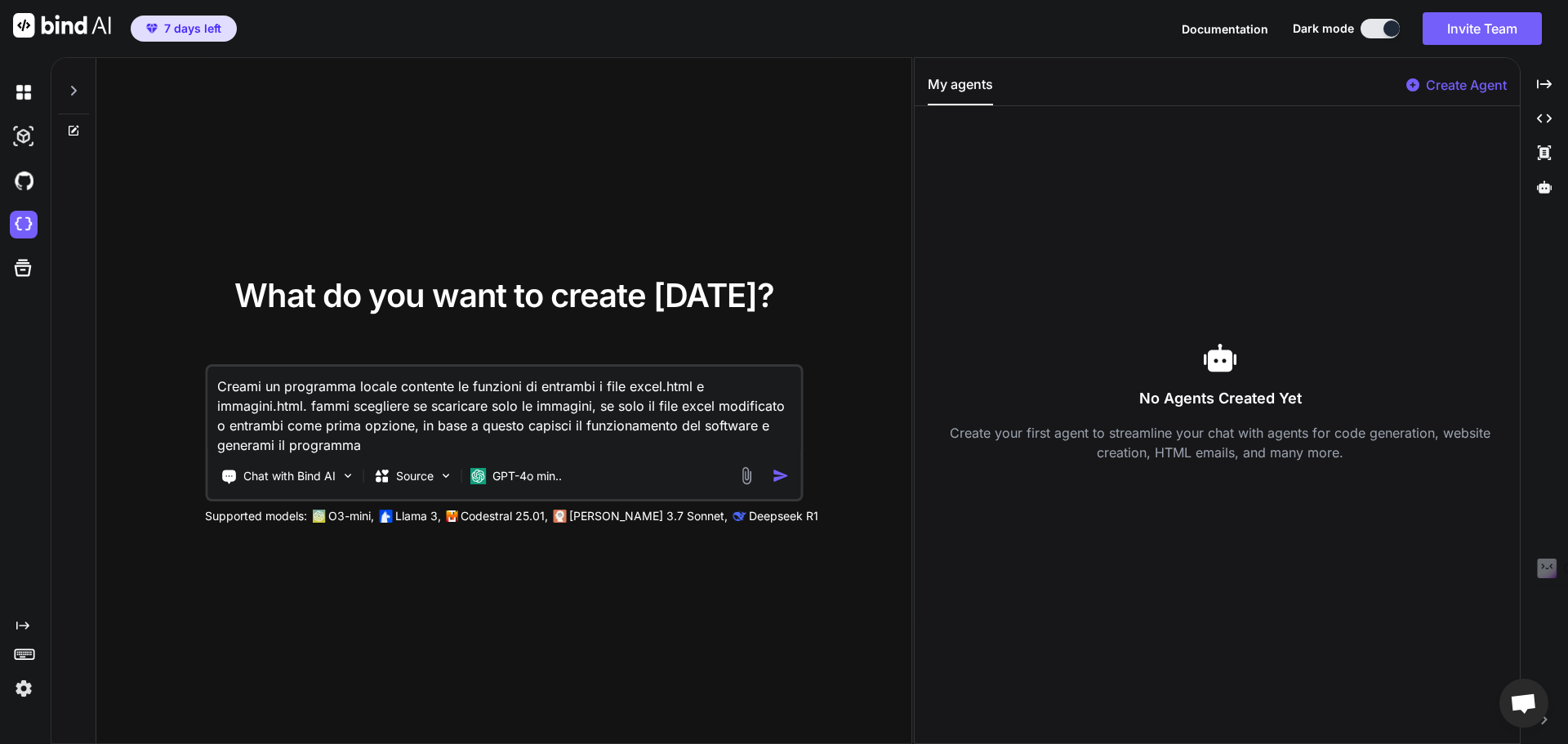
click at [780, 473] on img "button" at bounding box center [781, 476] width 18 height 18
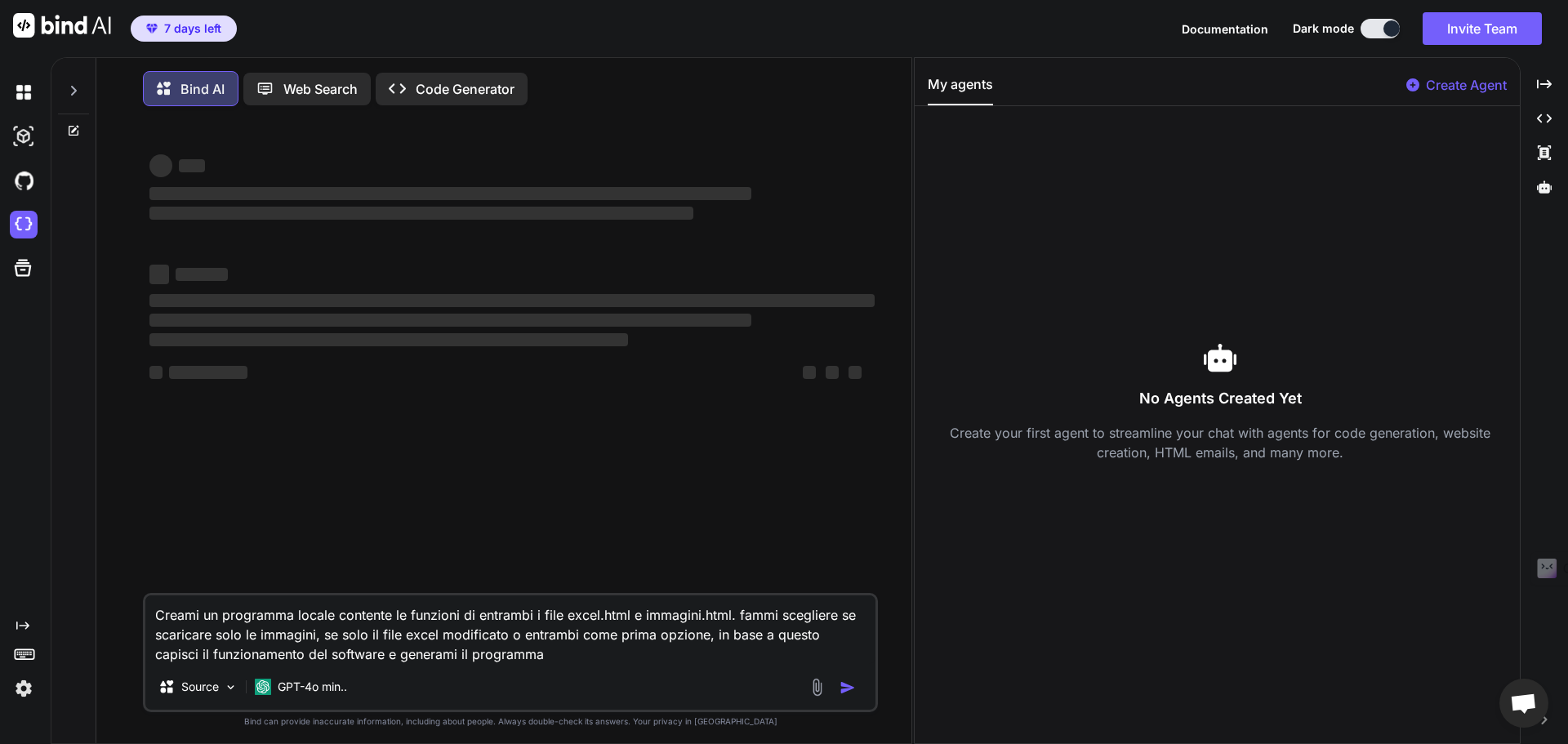
click at [778, 473] on div "‌ ‌ ‌ ‌ ‌ ‌ ‌ ‌ ‌ ‌ ‌ ‌ ‌ ‌" at bounding box center [511, 356] width 732 height 473
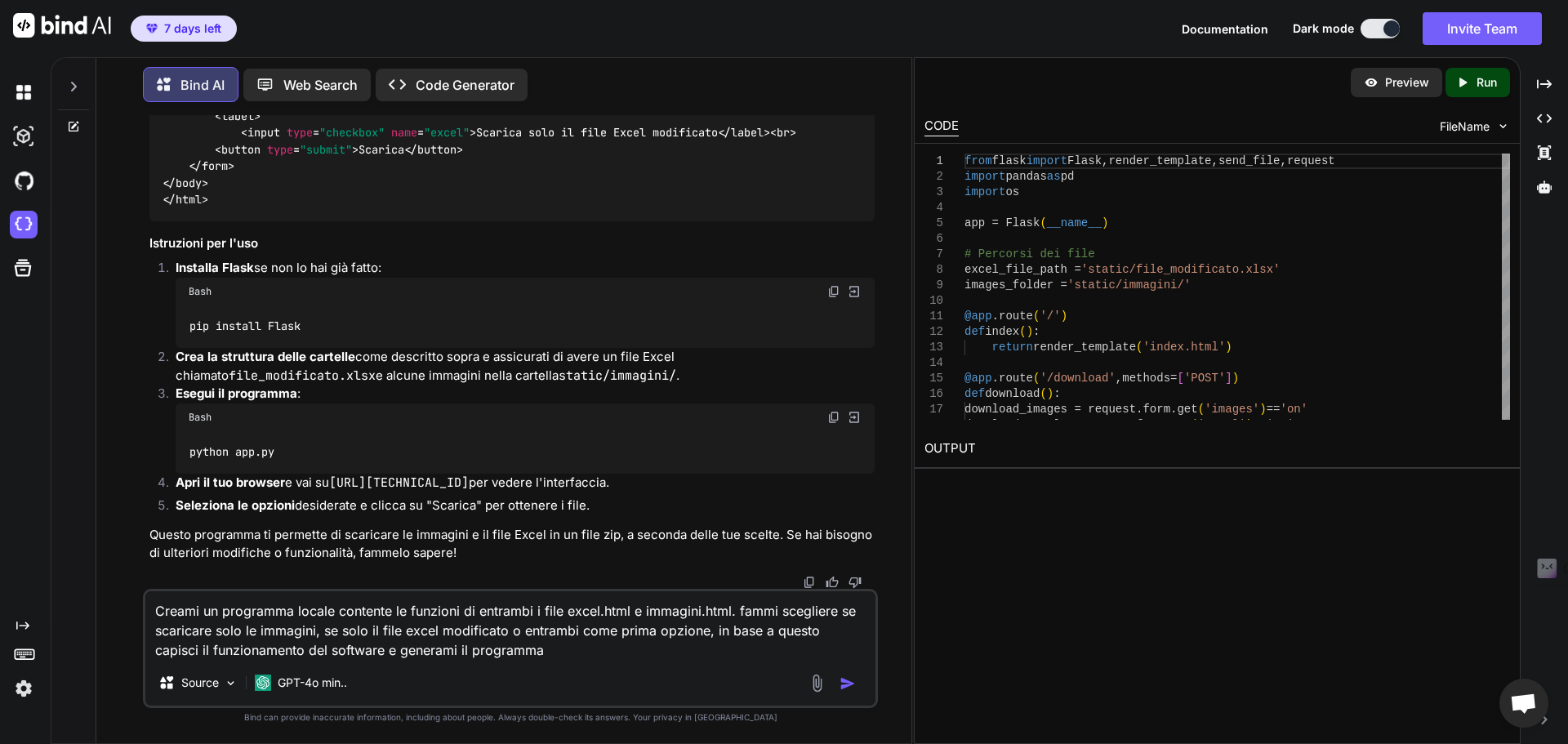
scroll to position [1468, 0]
click at [434, 69] on div "Created with Pixso. Code Generator" at bounding box center [452, 84] width 152 height 33
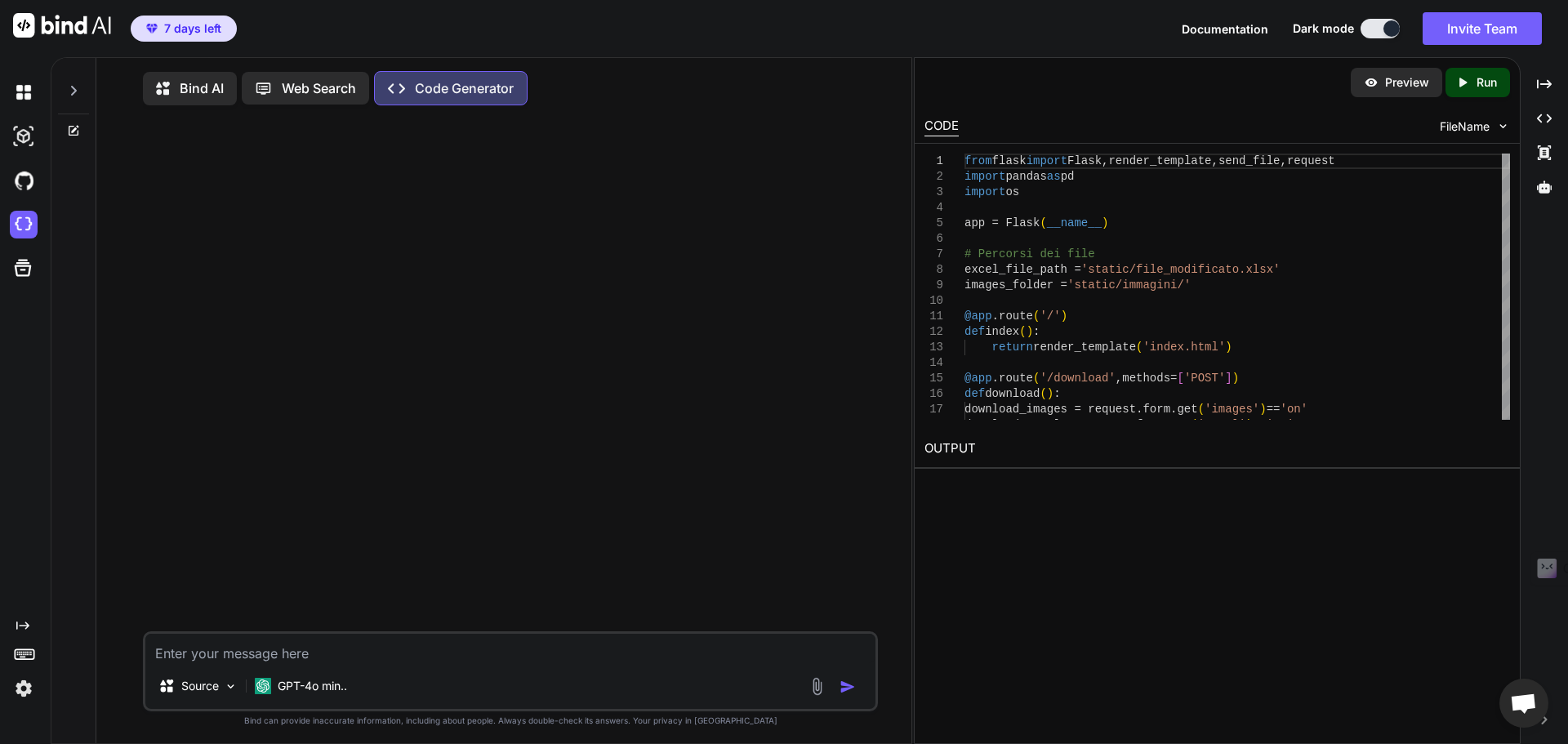
click at [410, 648] on textarea at bounding box center [510, 648] width 730 height 29
click at [217, 692] on p "Source" at bounding box center [199, 686] width 38 height 17
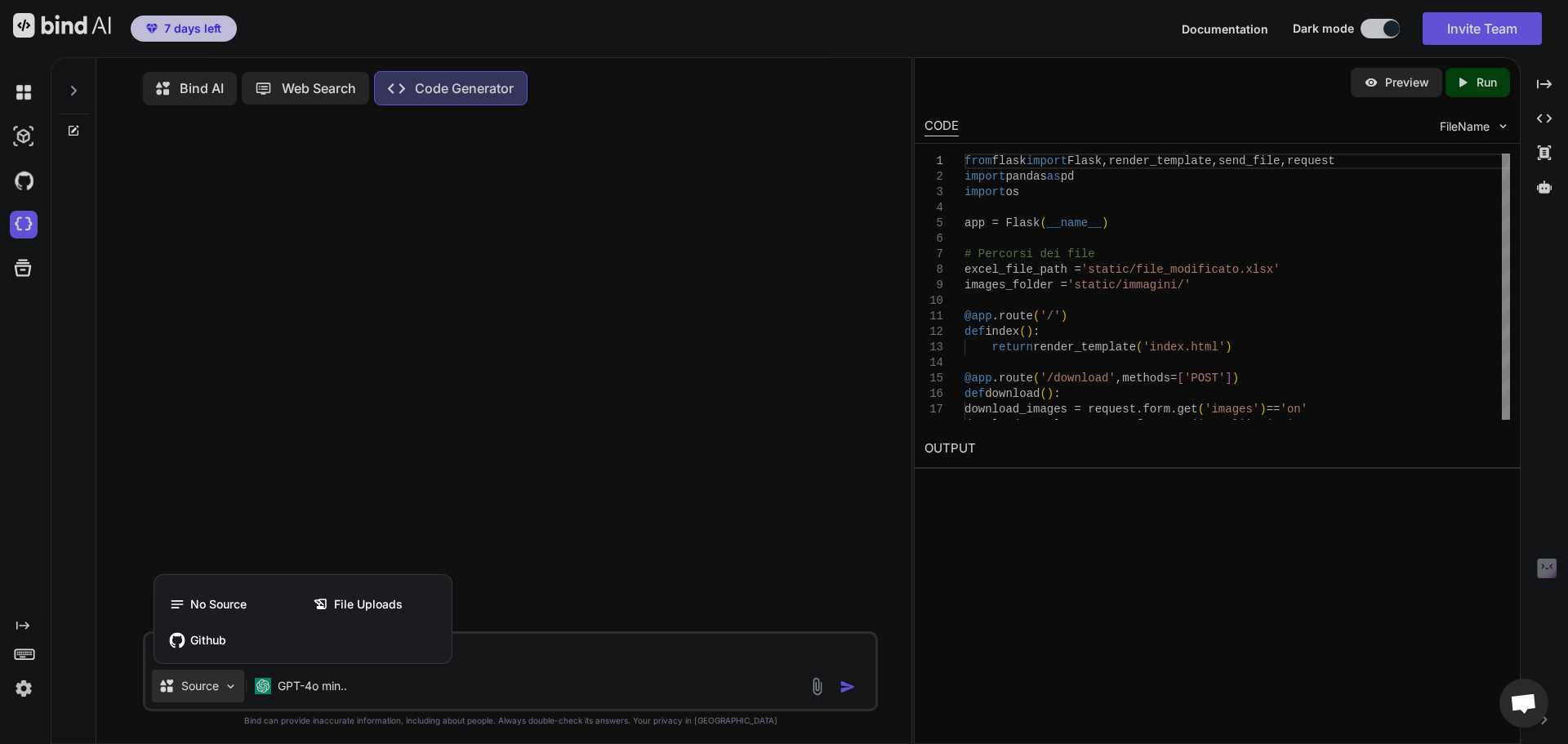
click at [521, 716] on div at bounding box center [784, 372] width 1568 height 744
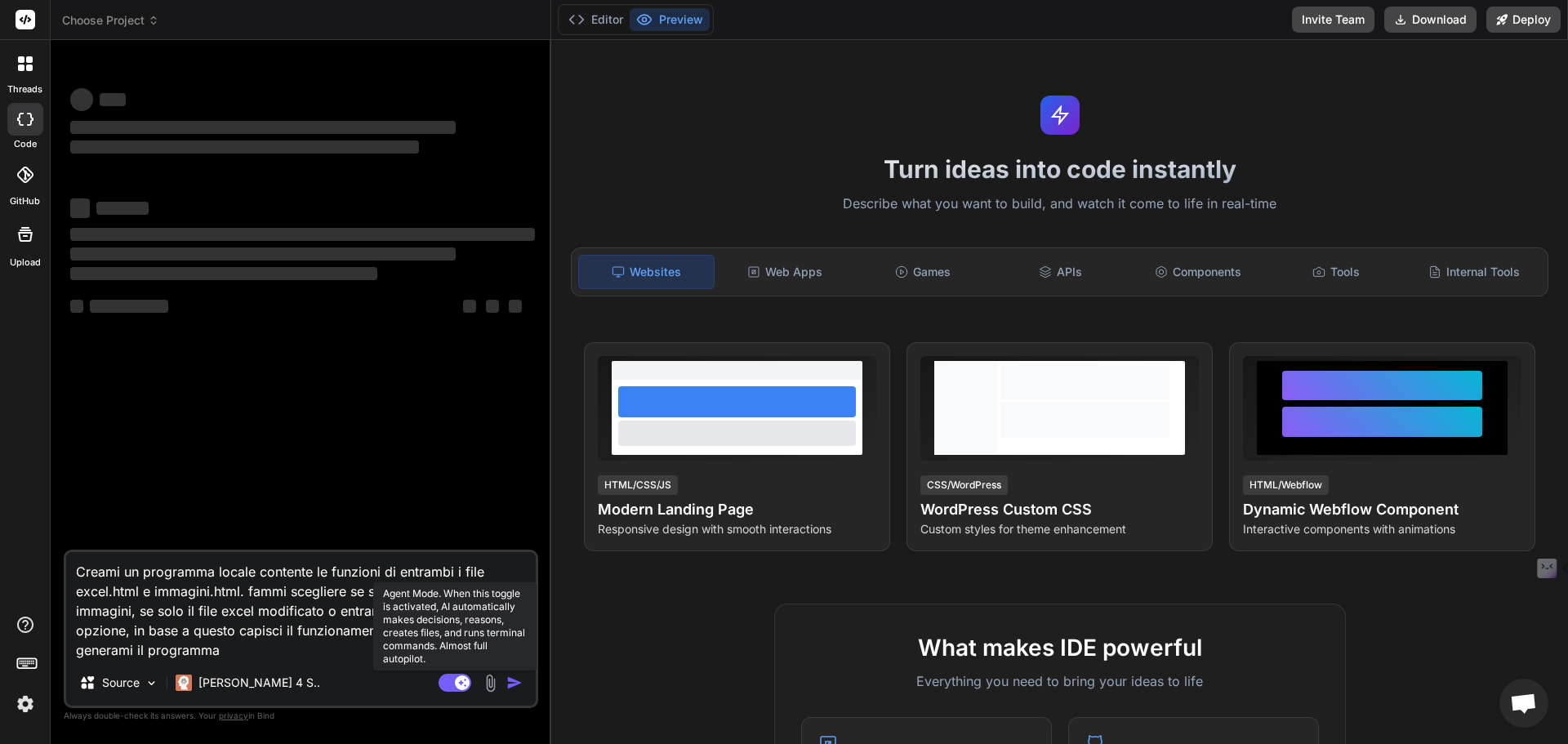
click at [458, 676] on rect at bounding box center [454, 683] width 33 height 18
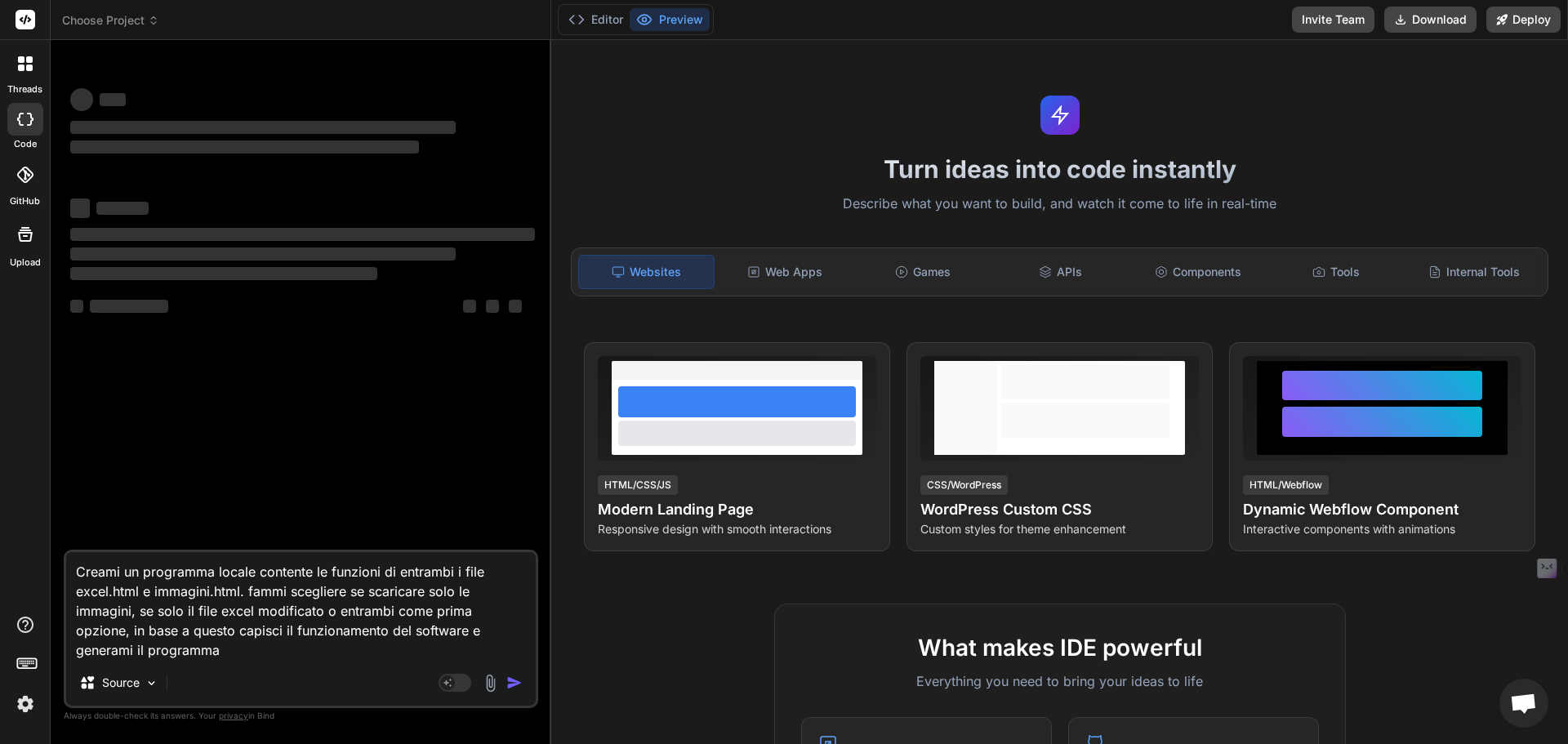
type textarea "x"
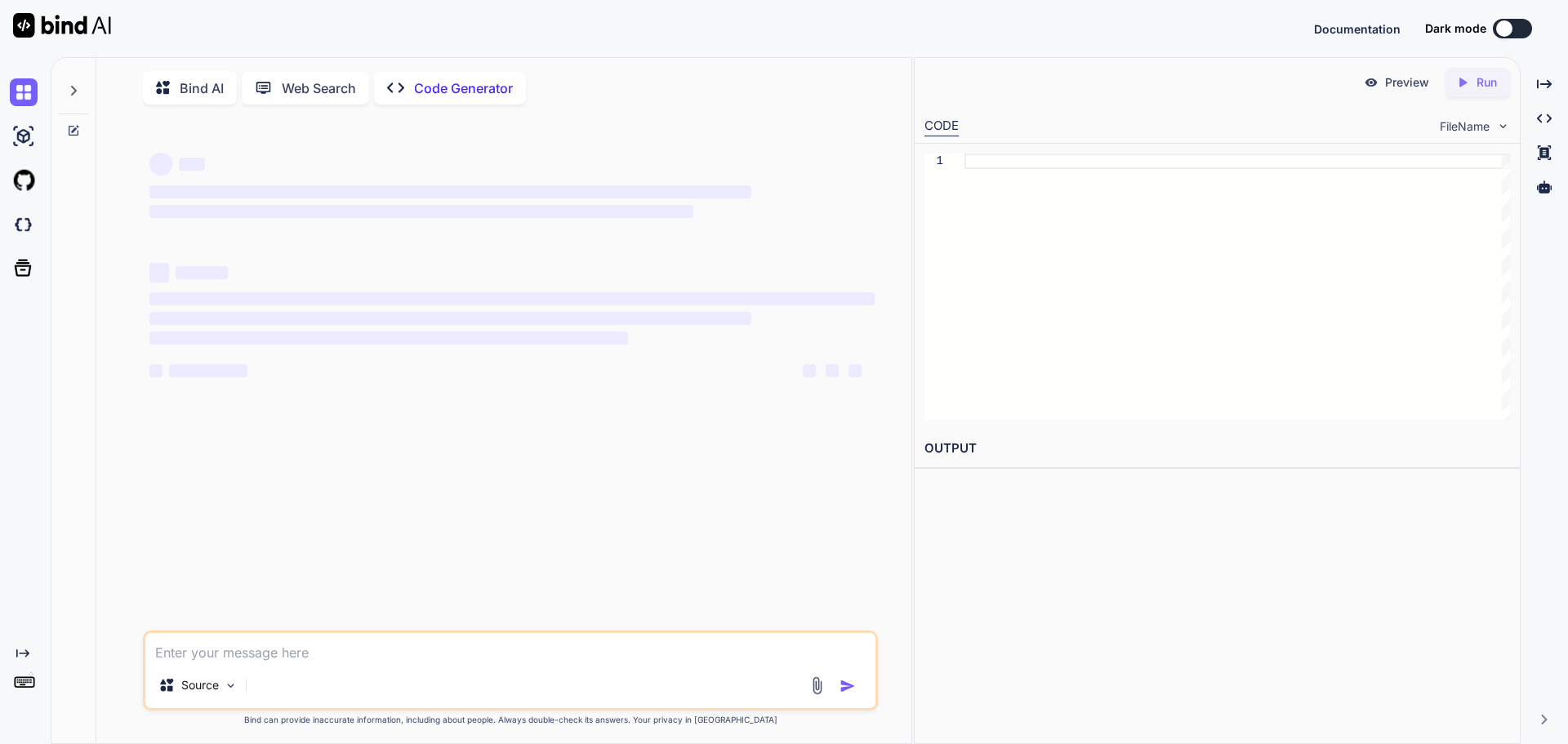
type textarea "x"
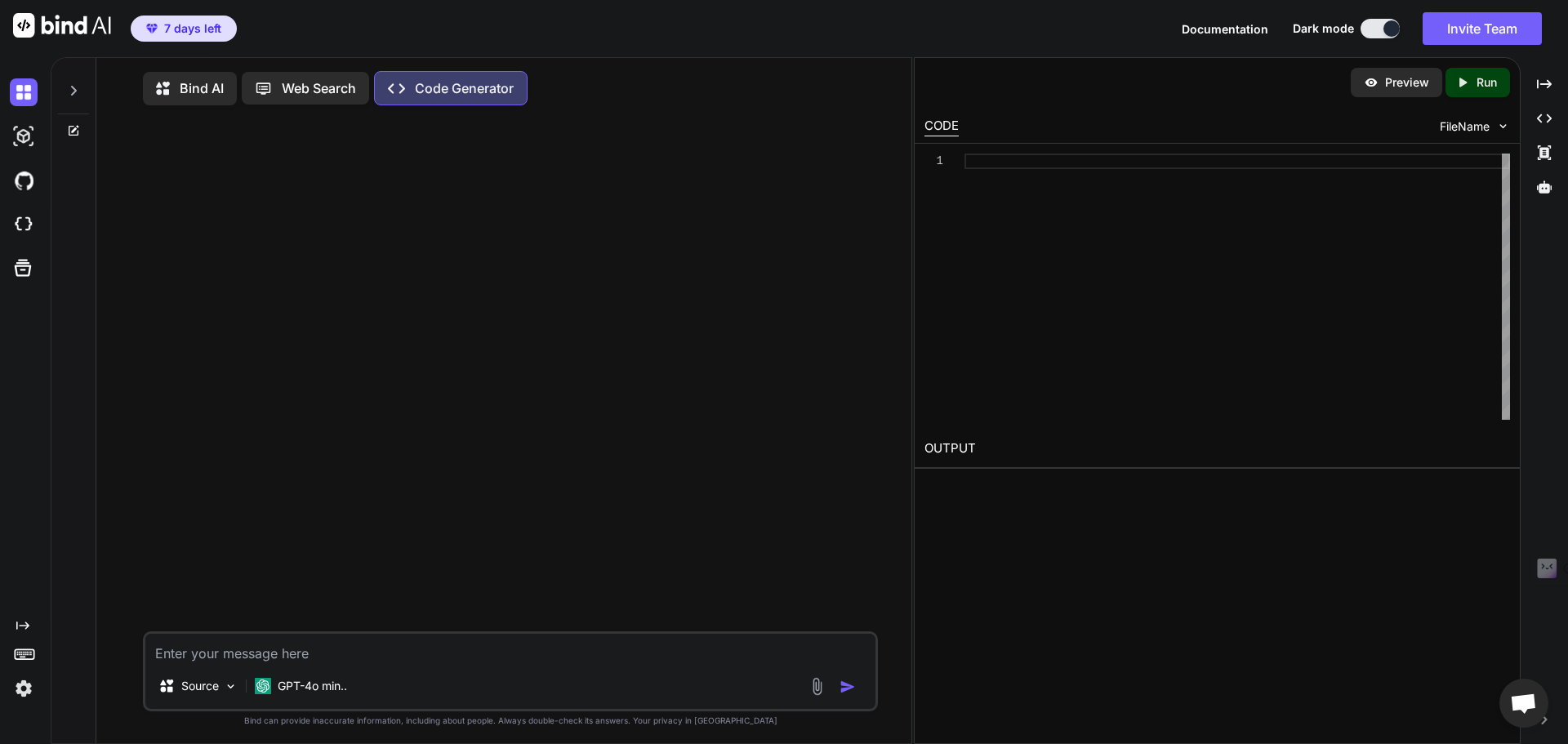
click at [346, 645] on textarea at bounding box center [510, 648] width 730 height 29
paste textarea "Creami un programma locale contente le funzioni di entrambi i file excel.html e…"
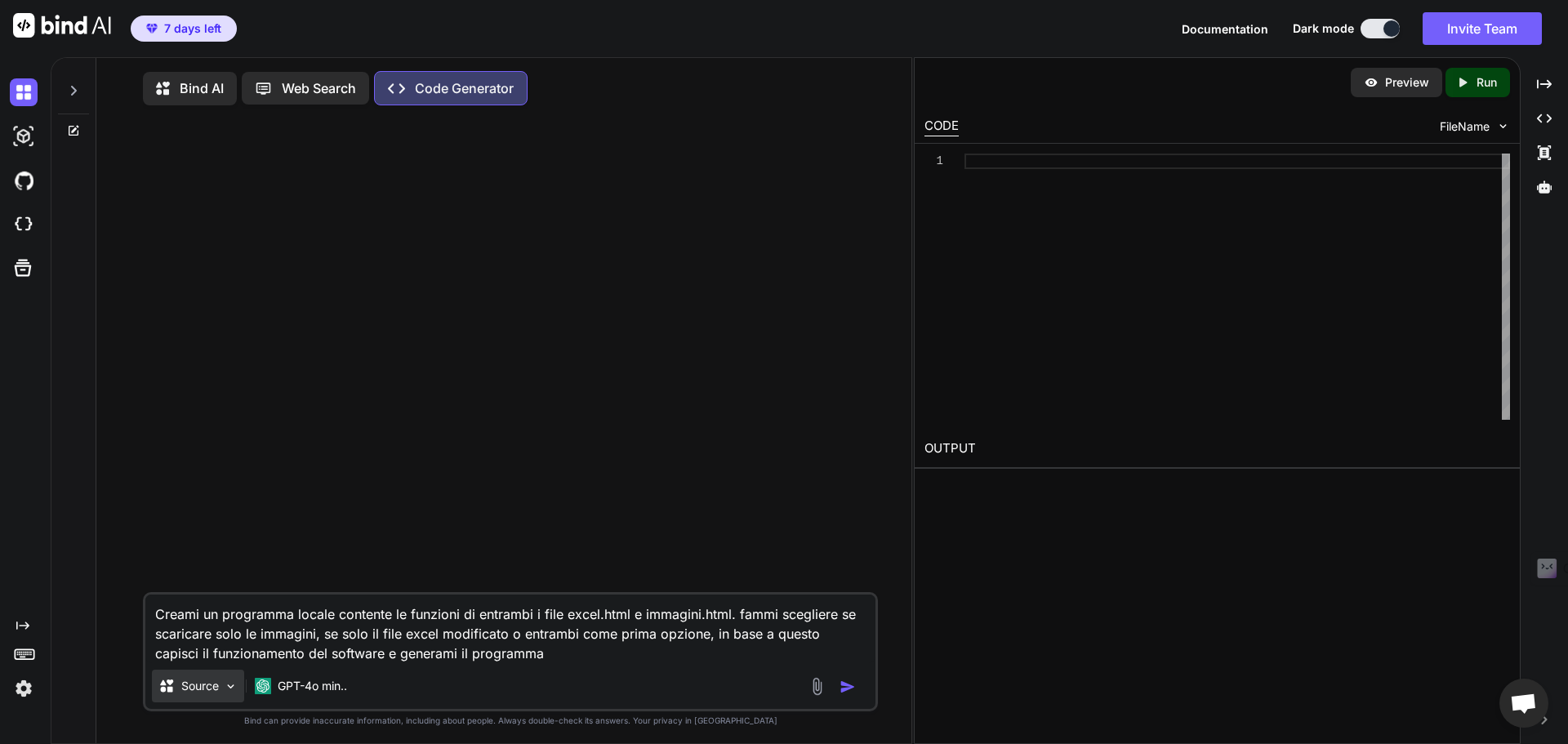
type textarea "Creami un programma locale contente le funzioni di entrambi i file excel.html e…"
click at [216, 690] on p "Source" at bounding box center [199, 686] width 38 height 17
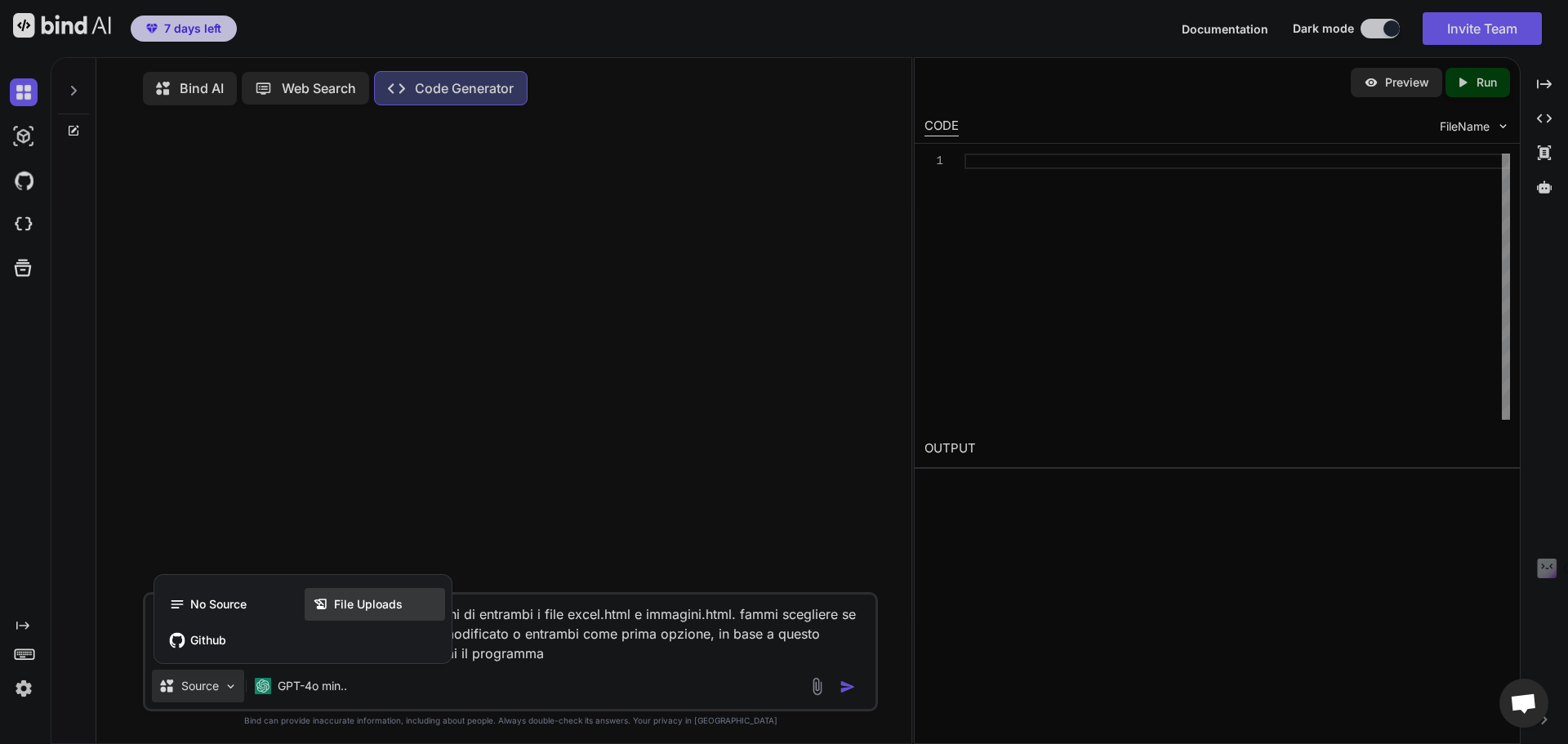
click at [344, 606] on span "File Uploads" at bounding box center [368, 604] width 69 height 17
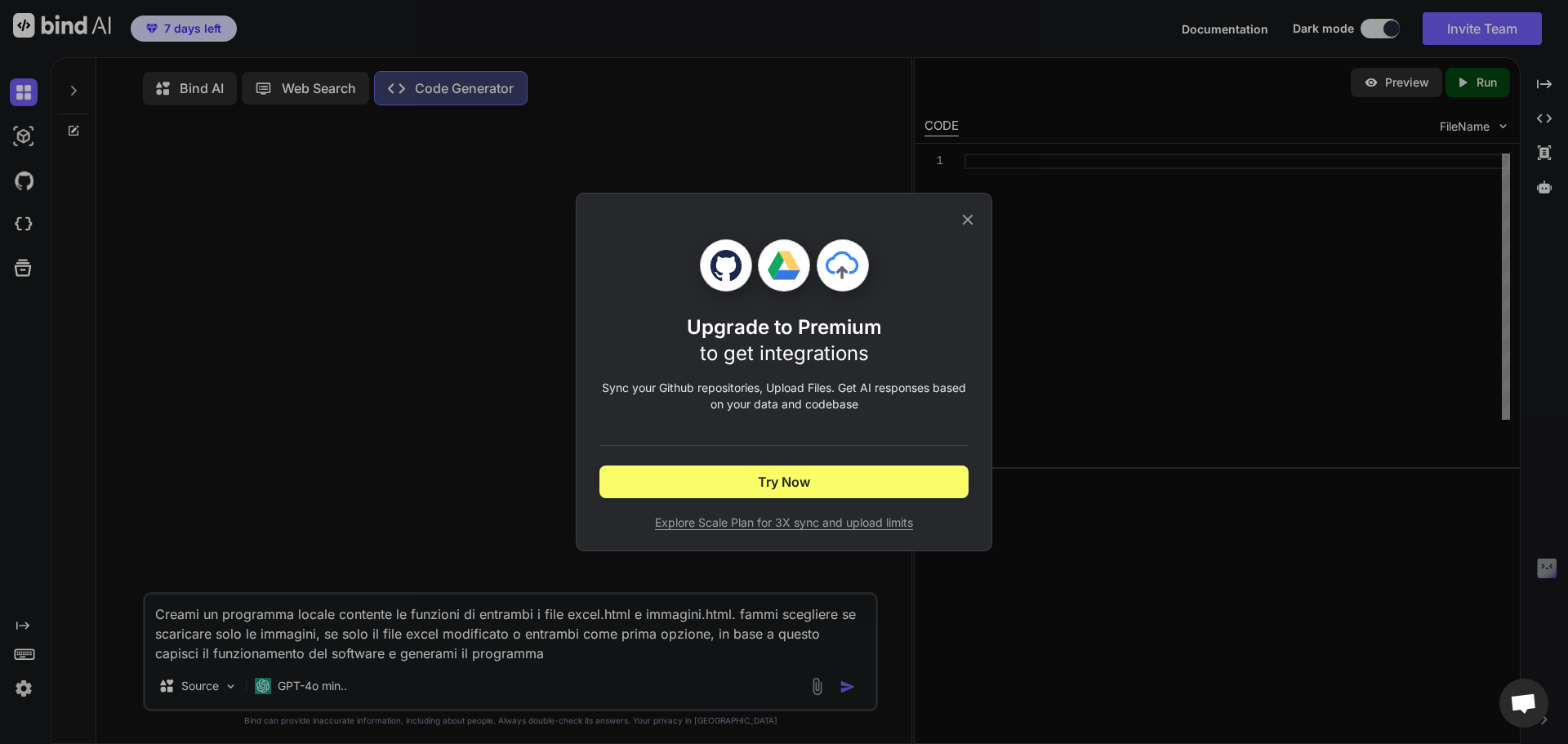
click at [979, 215] on div "Upgrade to Premium to get integrations Sync your Github repositories, Upload Fi…" at bounding box center [784, 372] width 416 height 358
click at [971, 213] on icon at bounding box center [968, 220] width 18 height 18
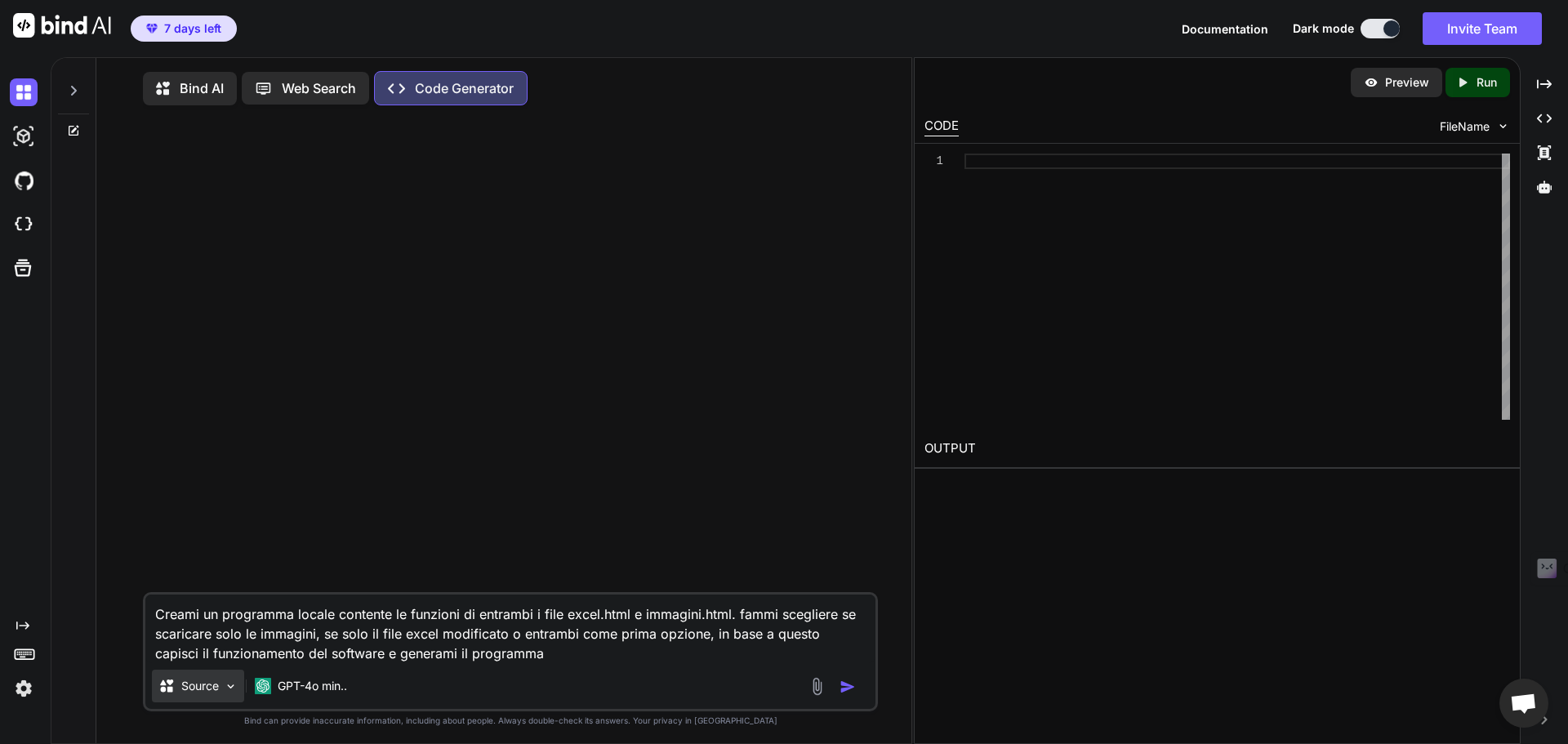
click at [184, 694] on p "Source" at bounding box center [199, 686] width 38 height 17
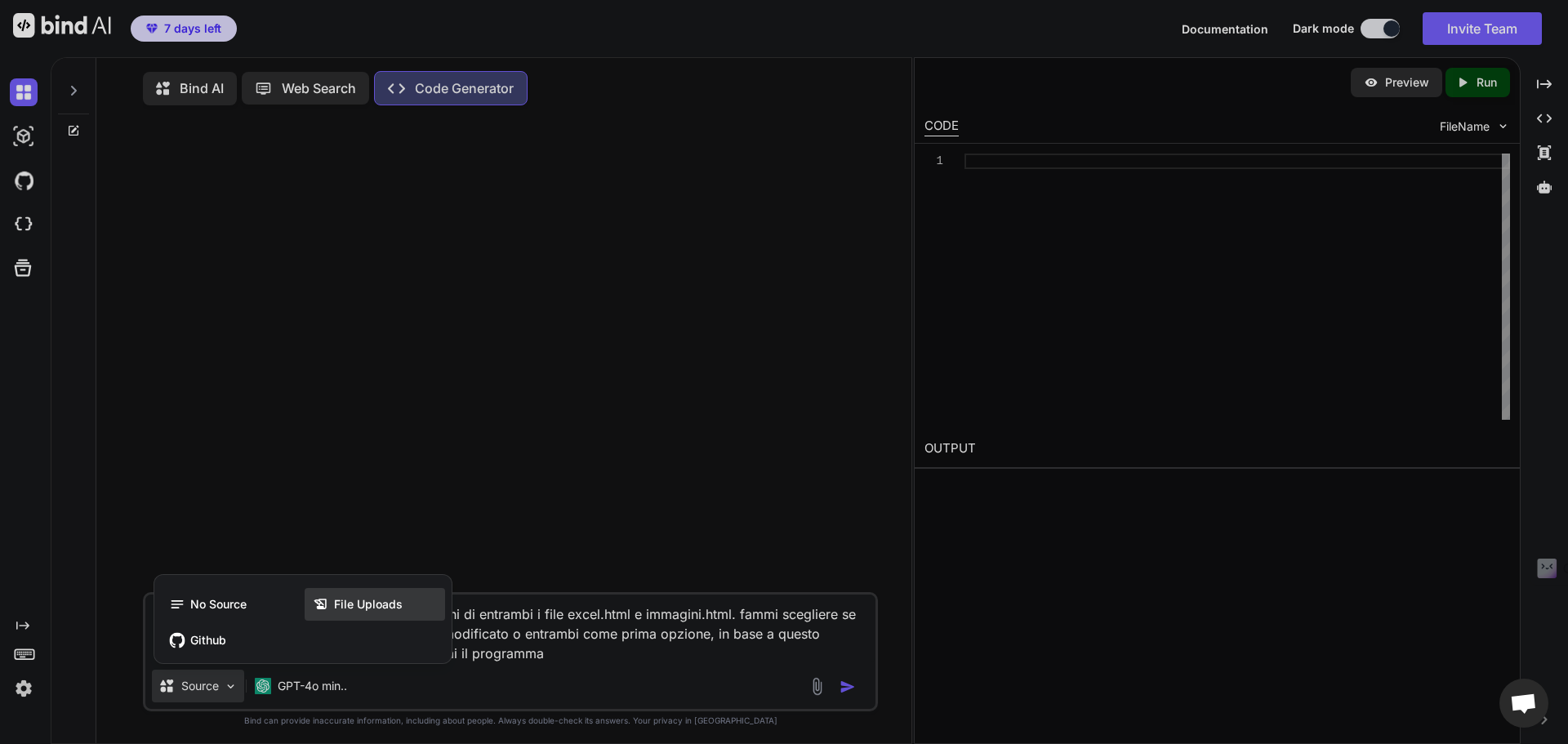
click at [344, 612] on span "File Uploads" at bounding box center [368, 604] width 69 height 17
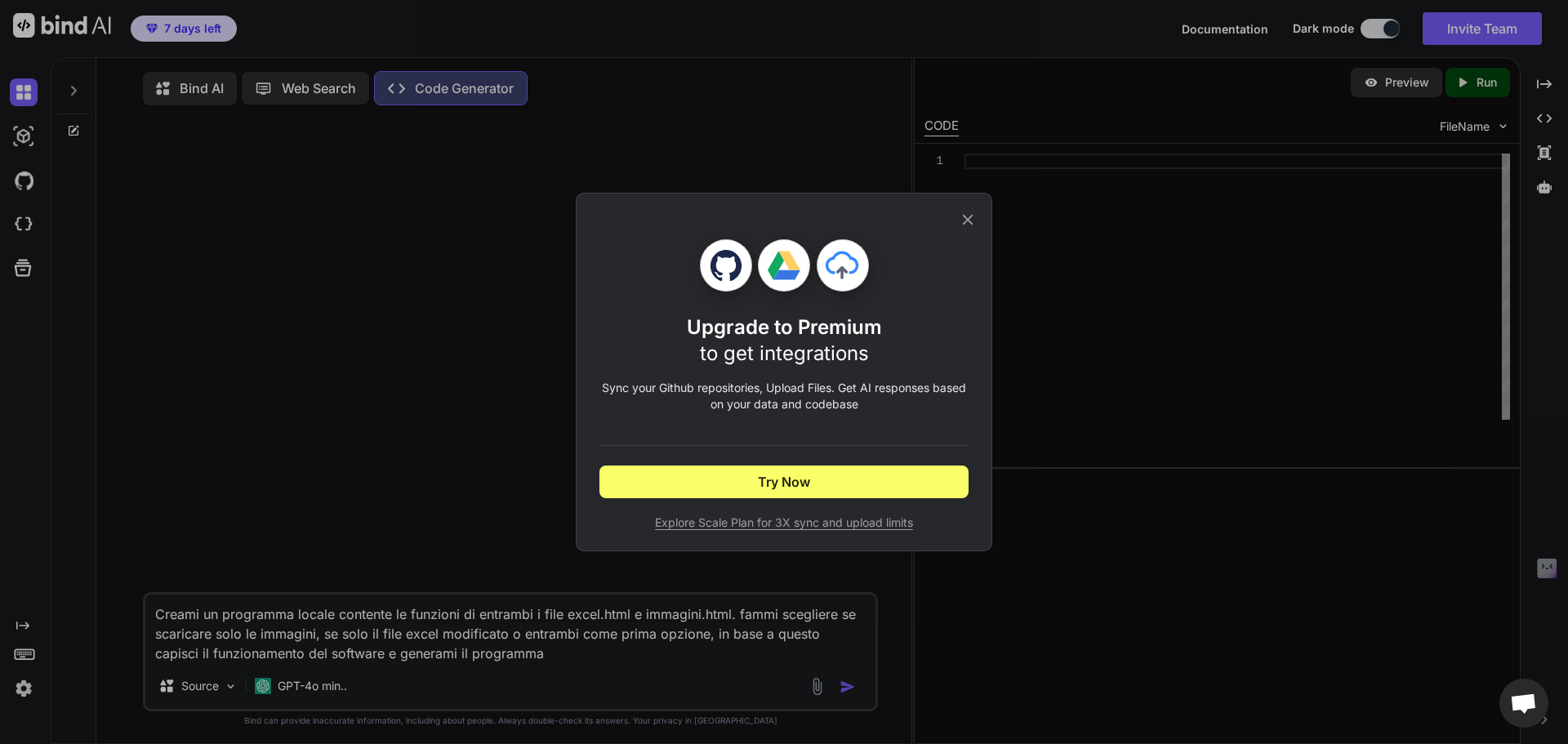
click at [975, 204] on div "Upgrade to Premium to get integrations Sync your Github repositories, Upload Fi…" at bounding box center [784, 372] width 416 height 358
click at [970, 215] on icon at bounding box center [968, 220] width 18 height 18
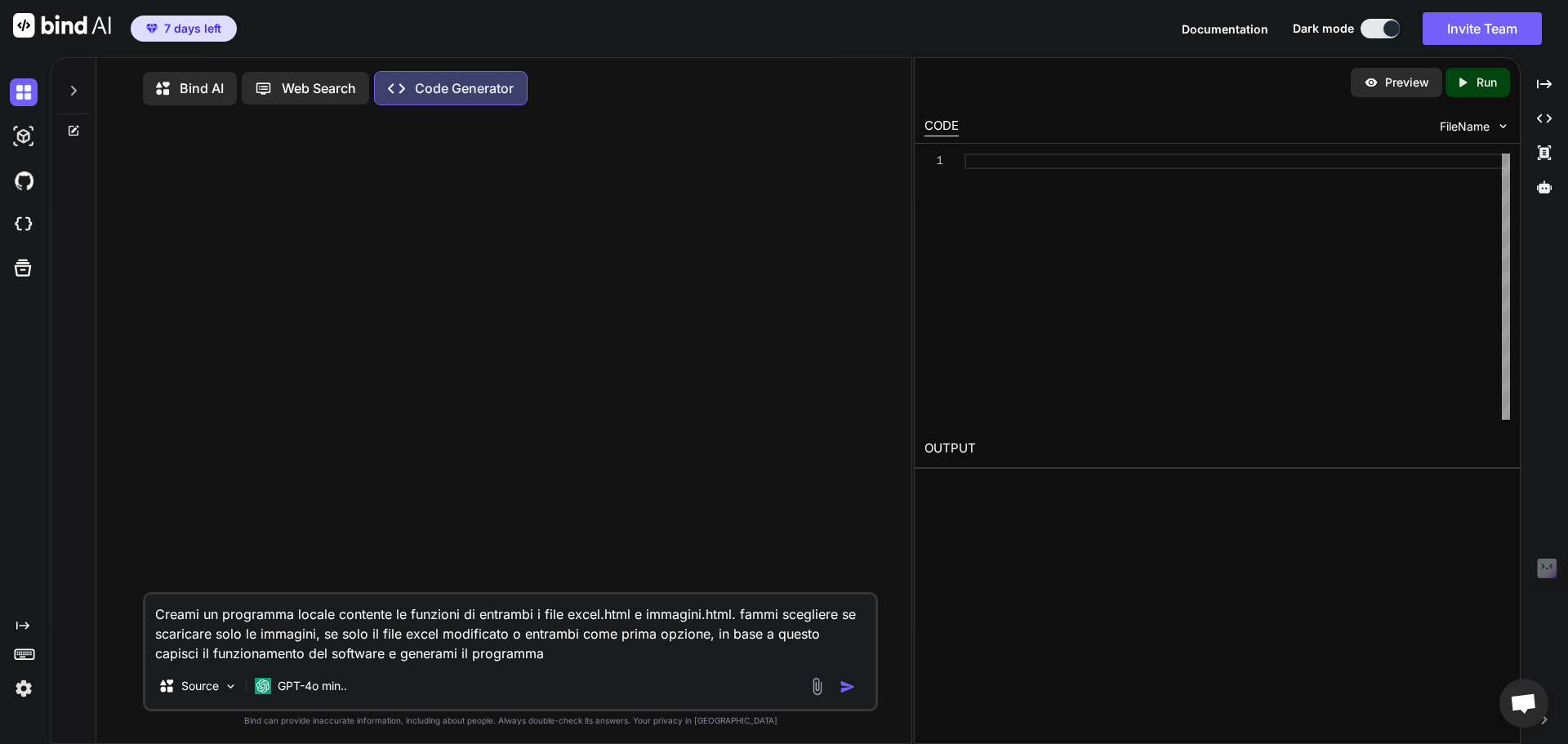
click at [811, 687] on img at bounding box center [817, 686] width 18 height 18
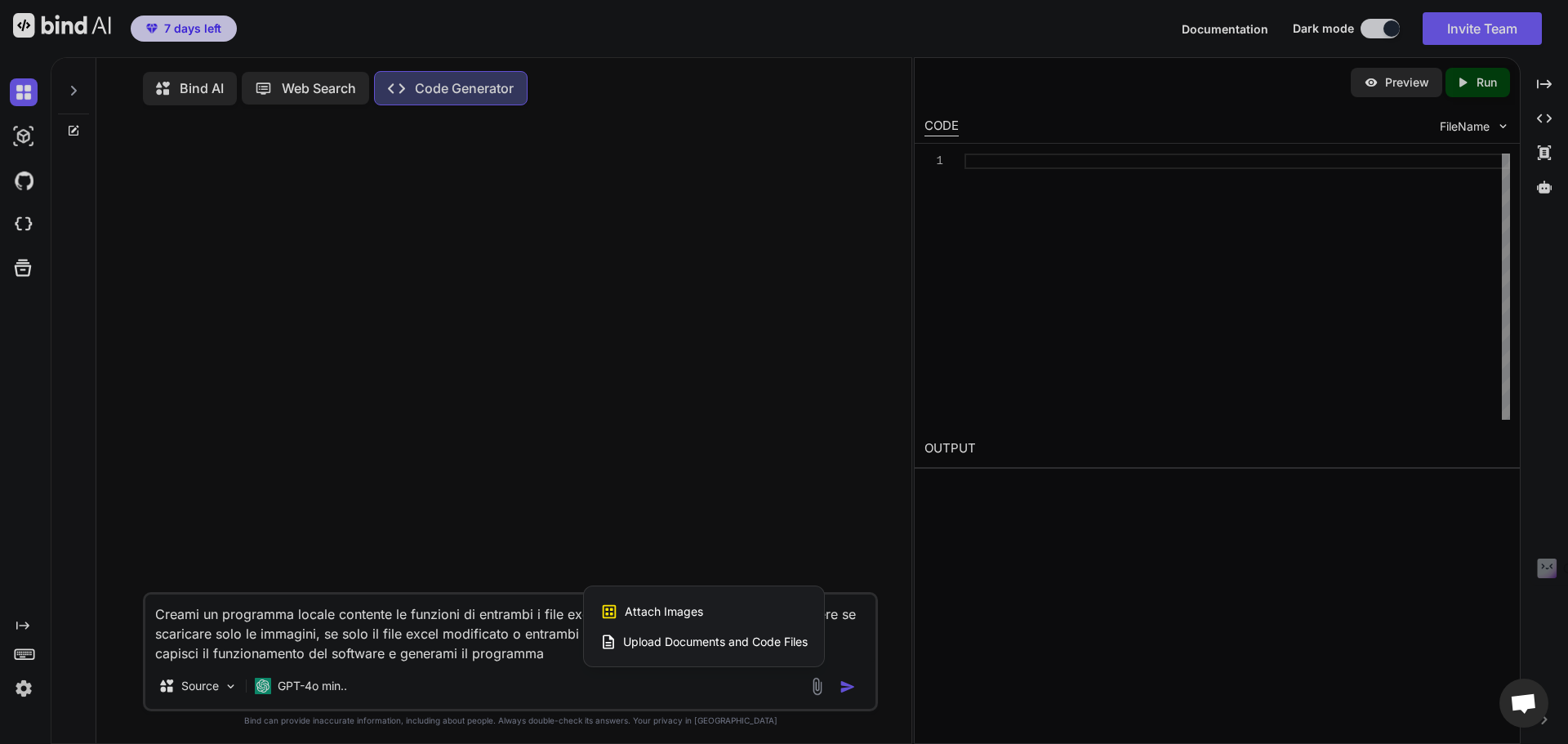
click at [748, 642] on span "Upload Documents and Code Files" at bounding box center [716, 642] width 184 height 17
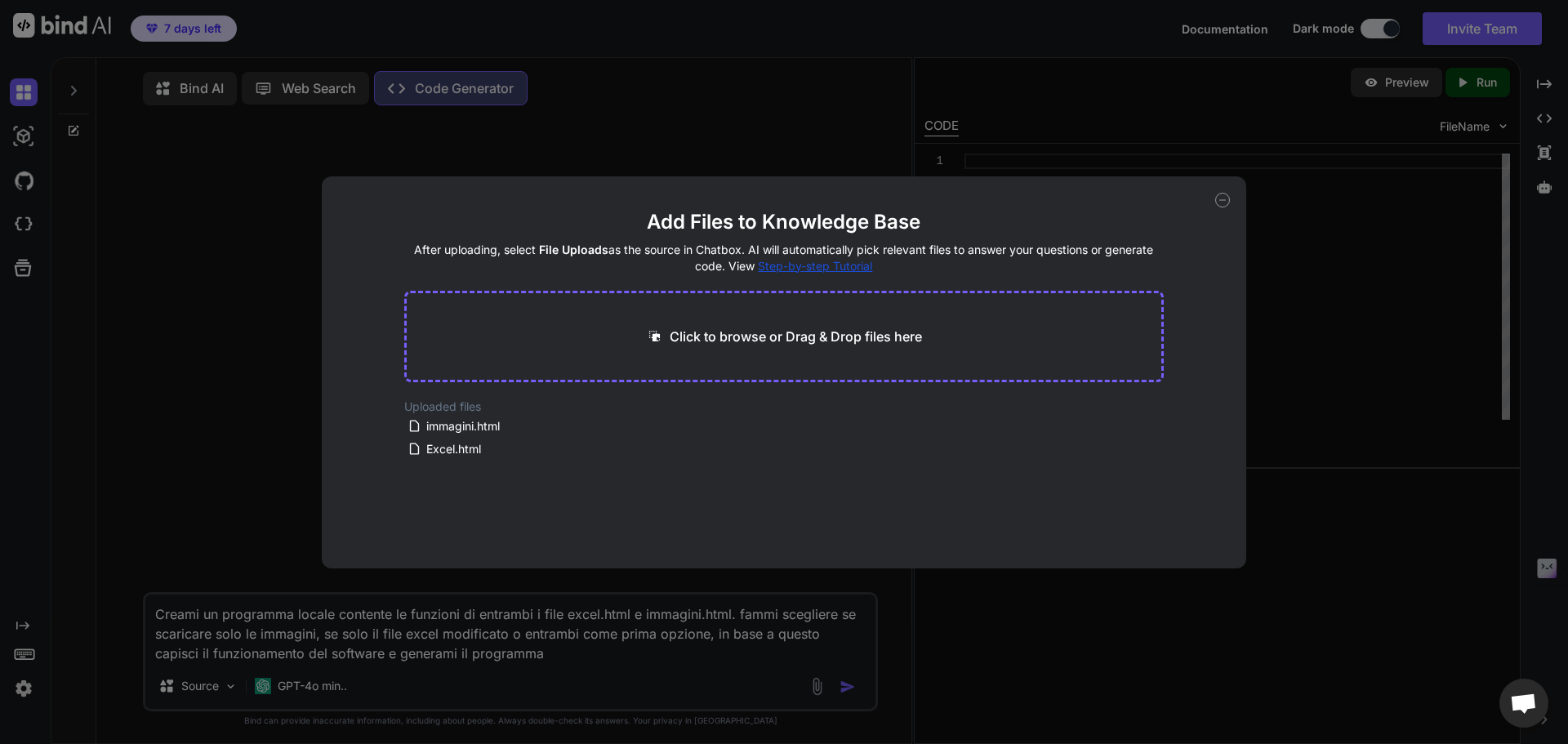
click at [1227, 200] on icon at bounding box center [1223, 199] width 15 height 15
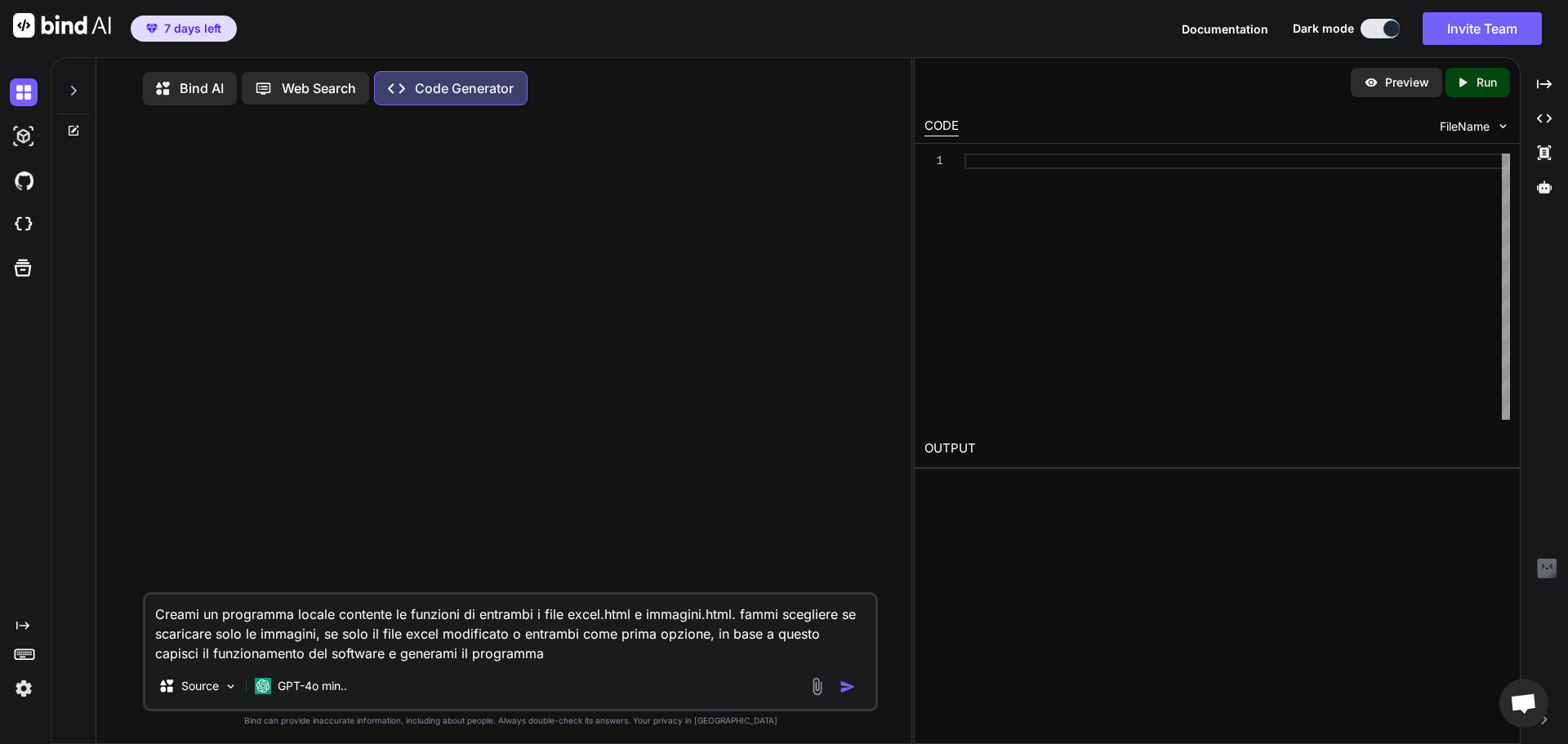
click at [847, 690] on img "button" at bounding box center [848, 687] width 17 height 17
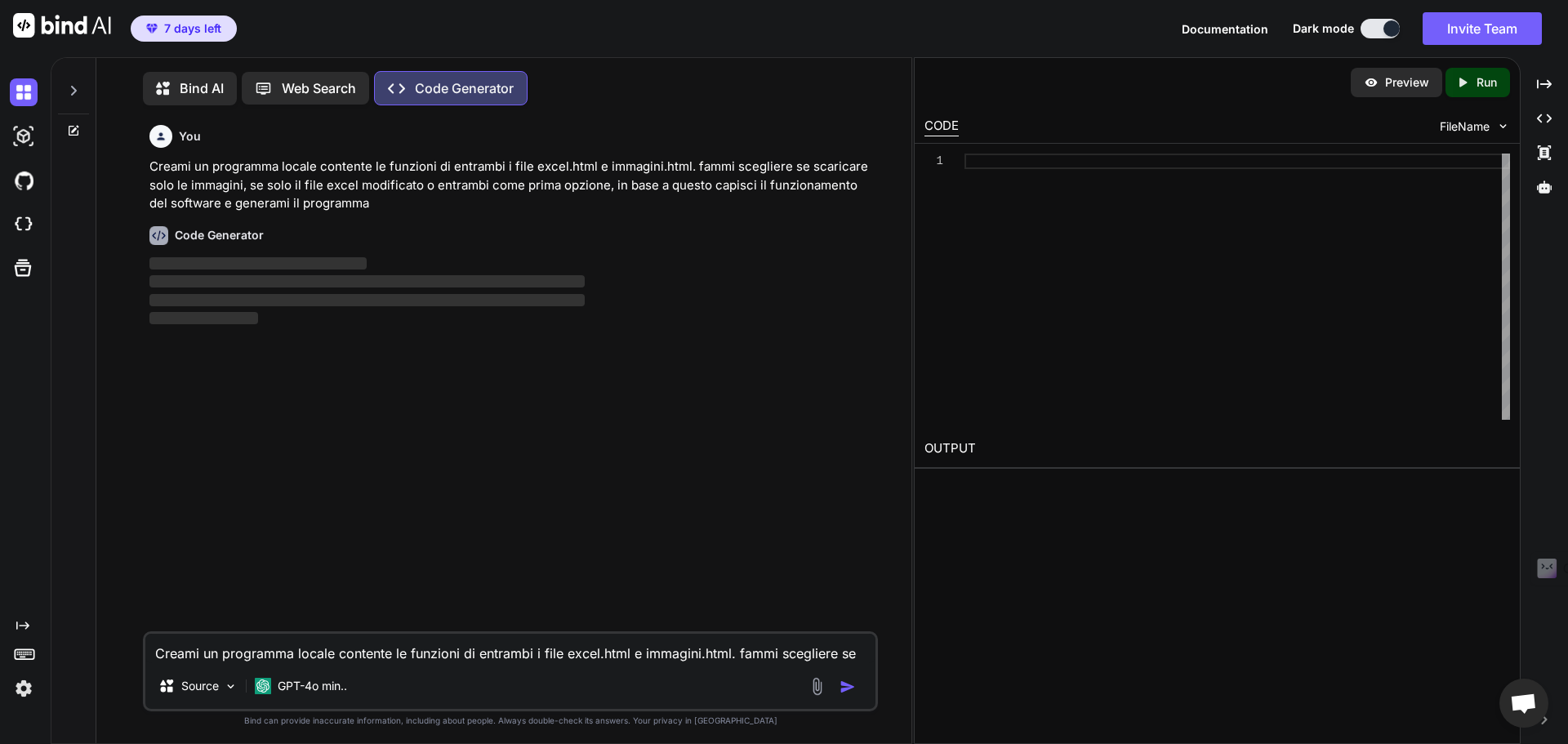
scroll to position [7, 0]
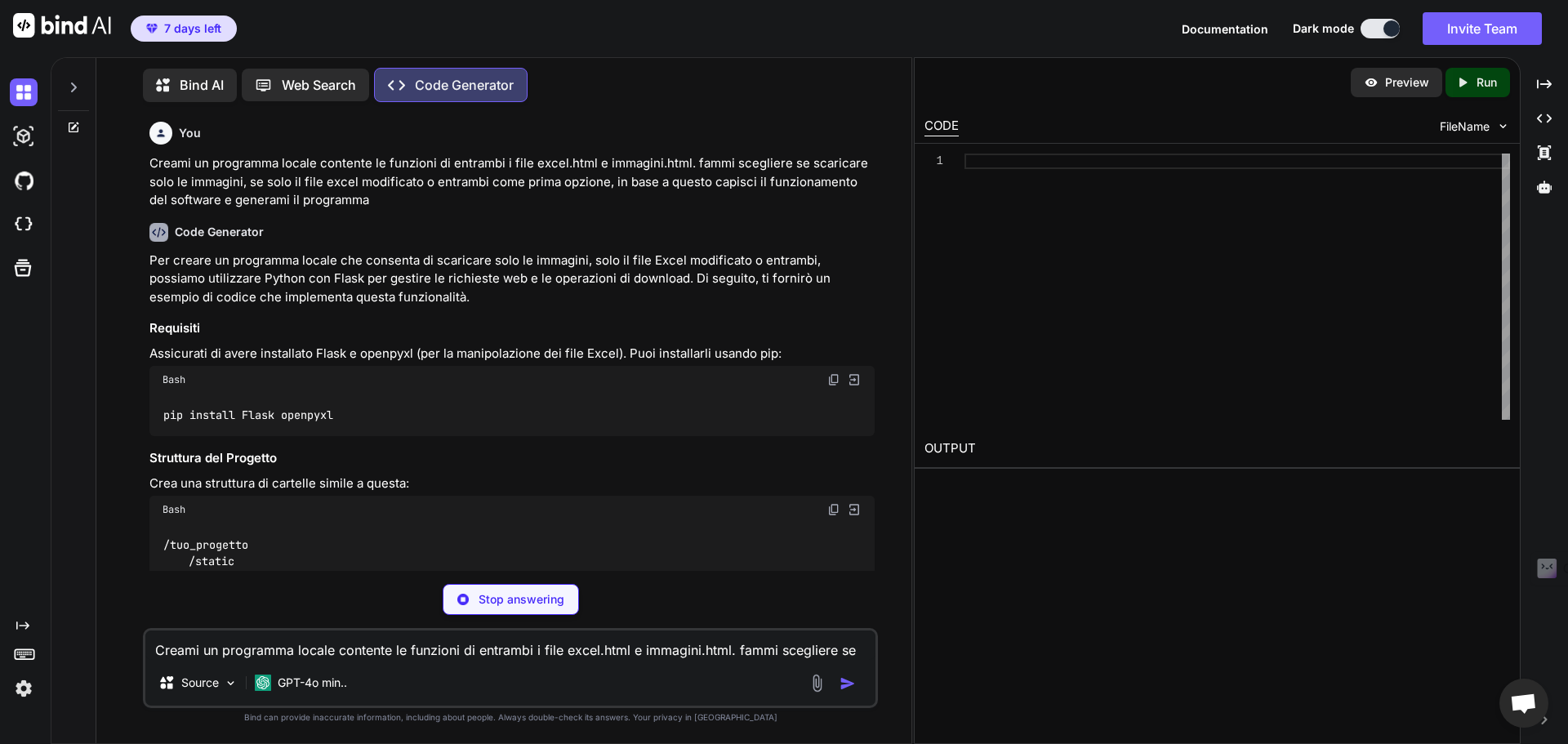
click at [834, 379] on img at bounding box center [834, 379] width 13 height 13
drag, startPoint x: 371, startPoint y: 414, endPoint x: 155, endPoint y: 414, distance: 216.0
click at [155, 414] on div "pip install Flask openpyxl" at bounding box center [512, 415] width 726 height 42
copy code "pip install Flask openpyxl"
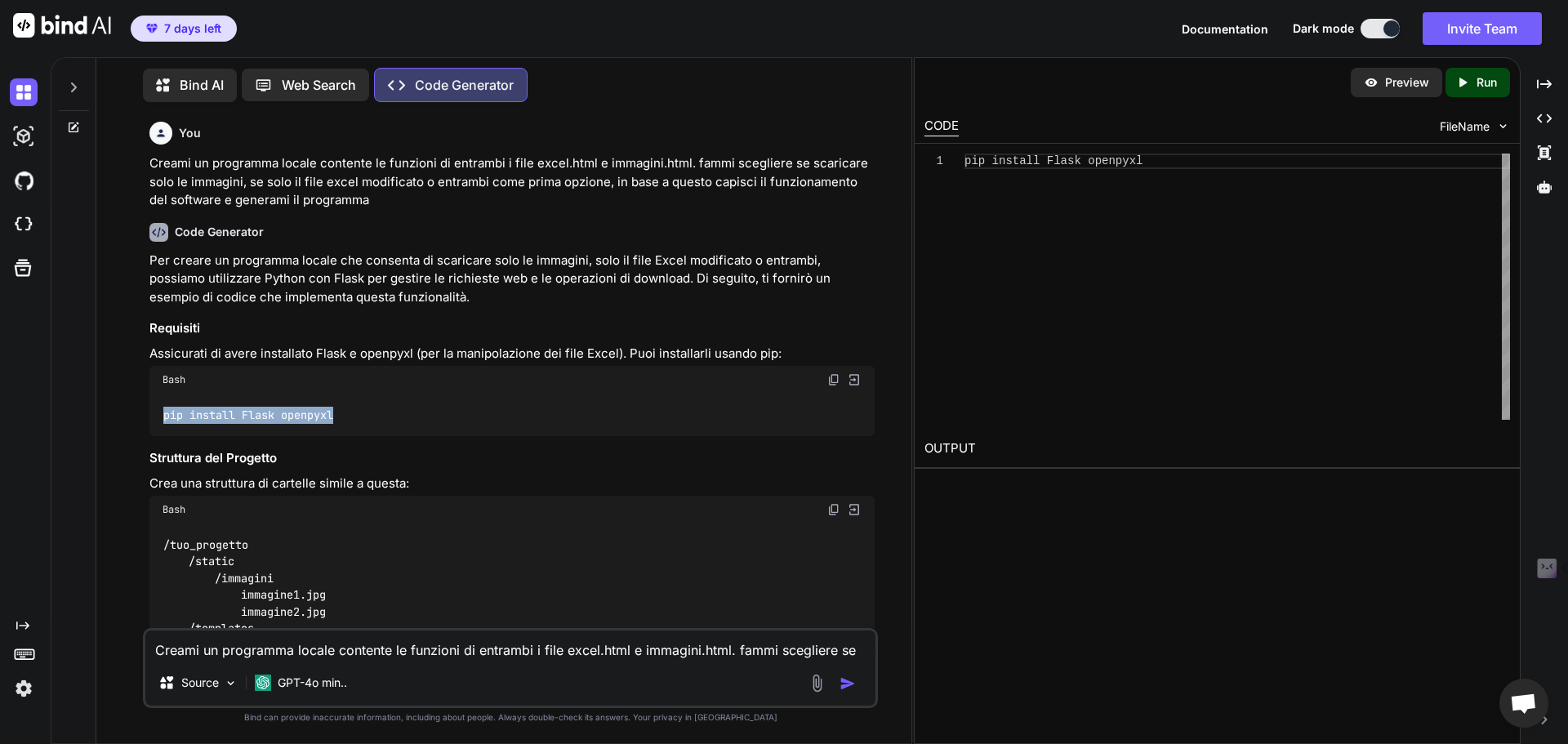
click at [434, 655] on textarea "Creami un programma locale contente le funzioni di entrambi i file excel.html e…" at bounding box center [510, 645] width 730 height 29
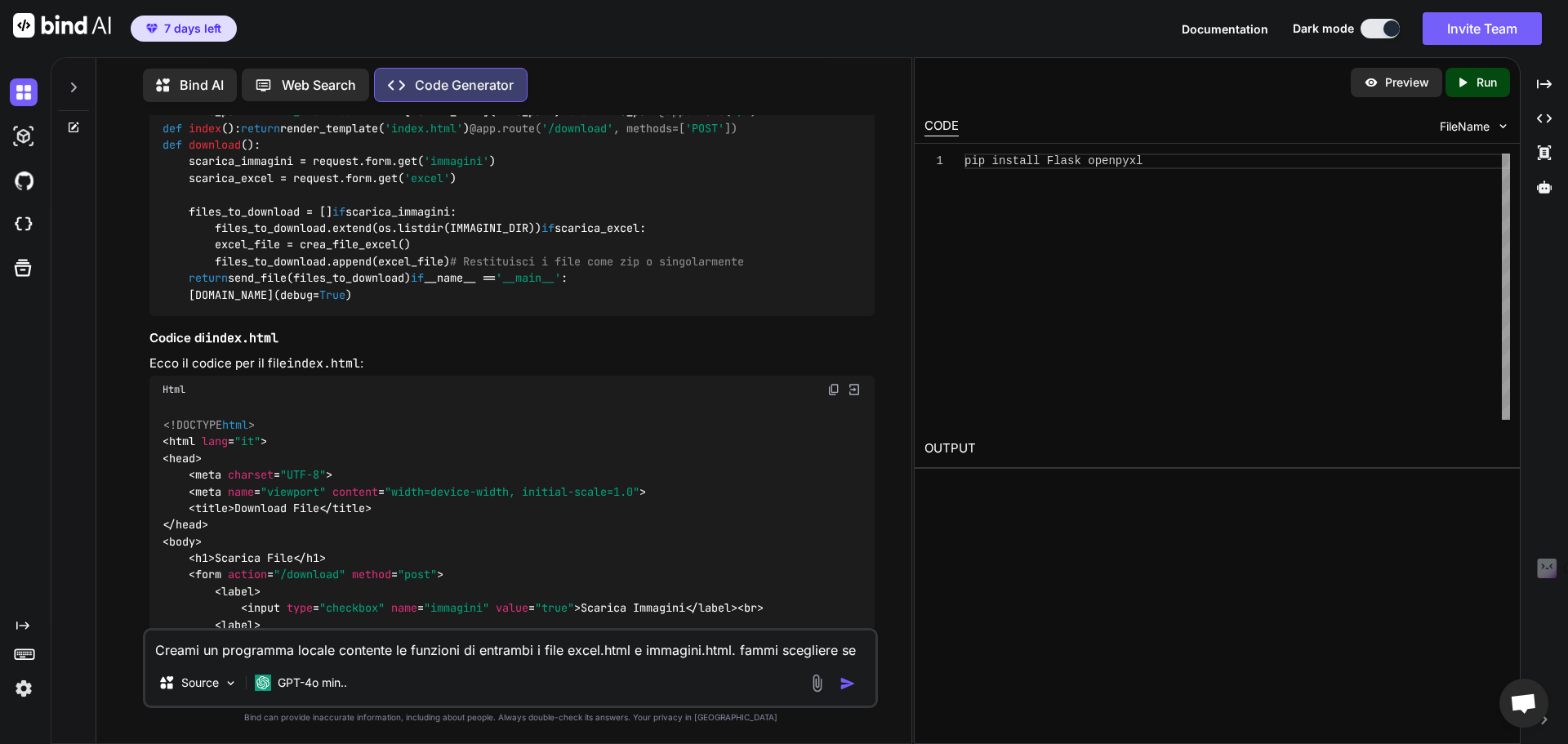
scroll to position [817, 0]
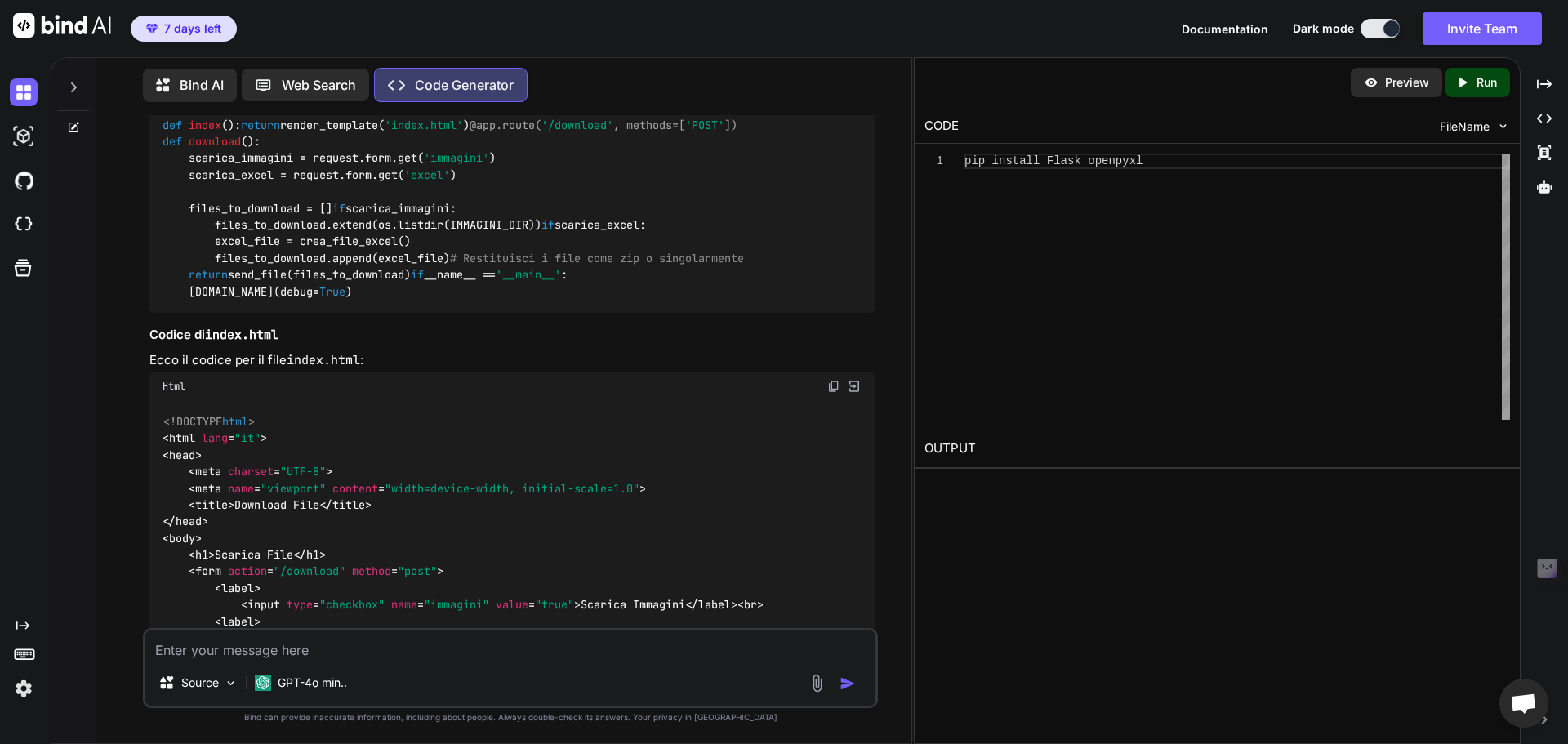
paste textarea "pip : Termine 'pip' non riconosciuto come nome di cmdlet, funzione, programma e…"
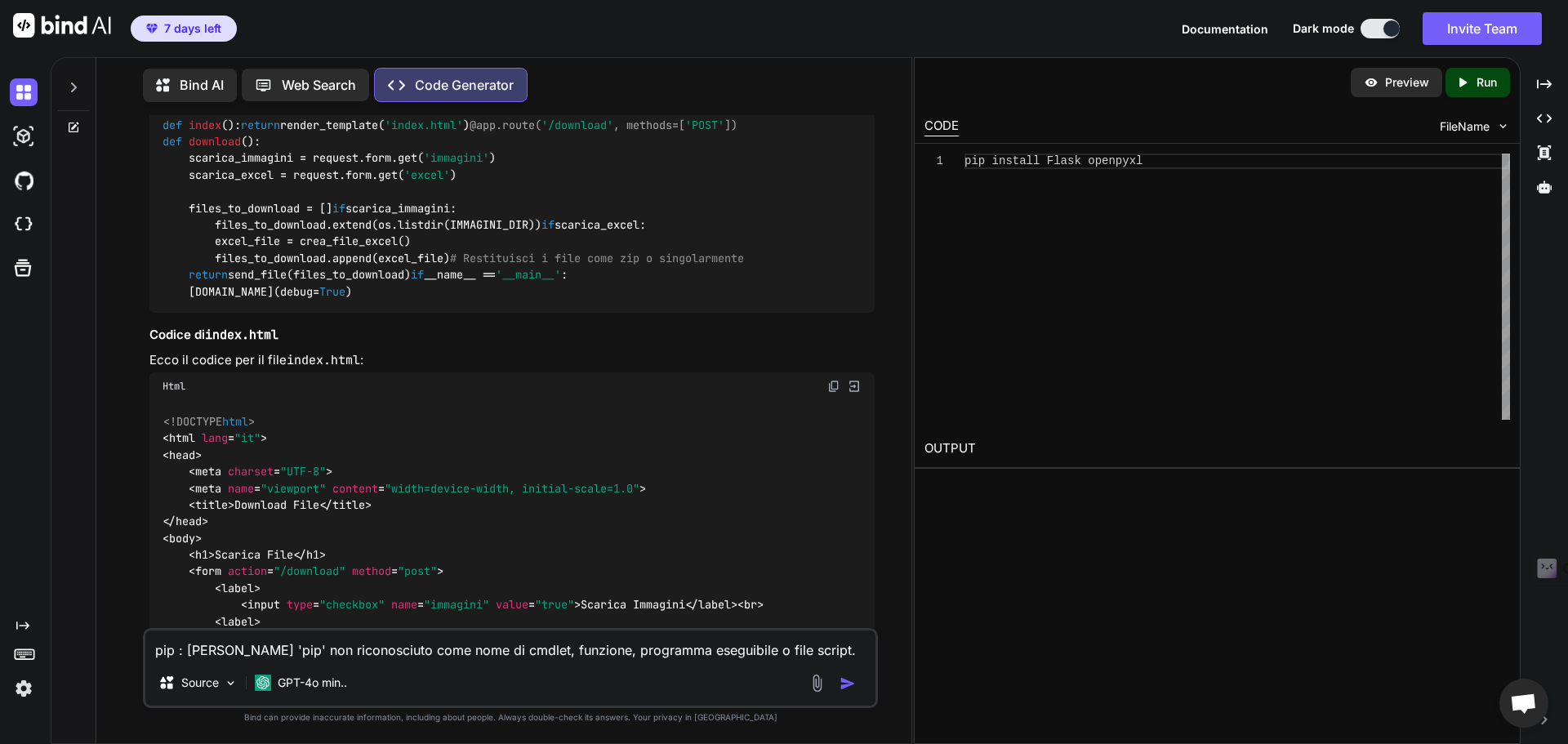
scroll to position [18, 0]
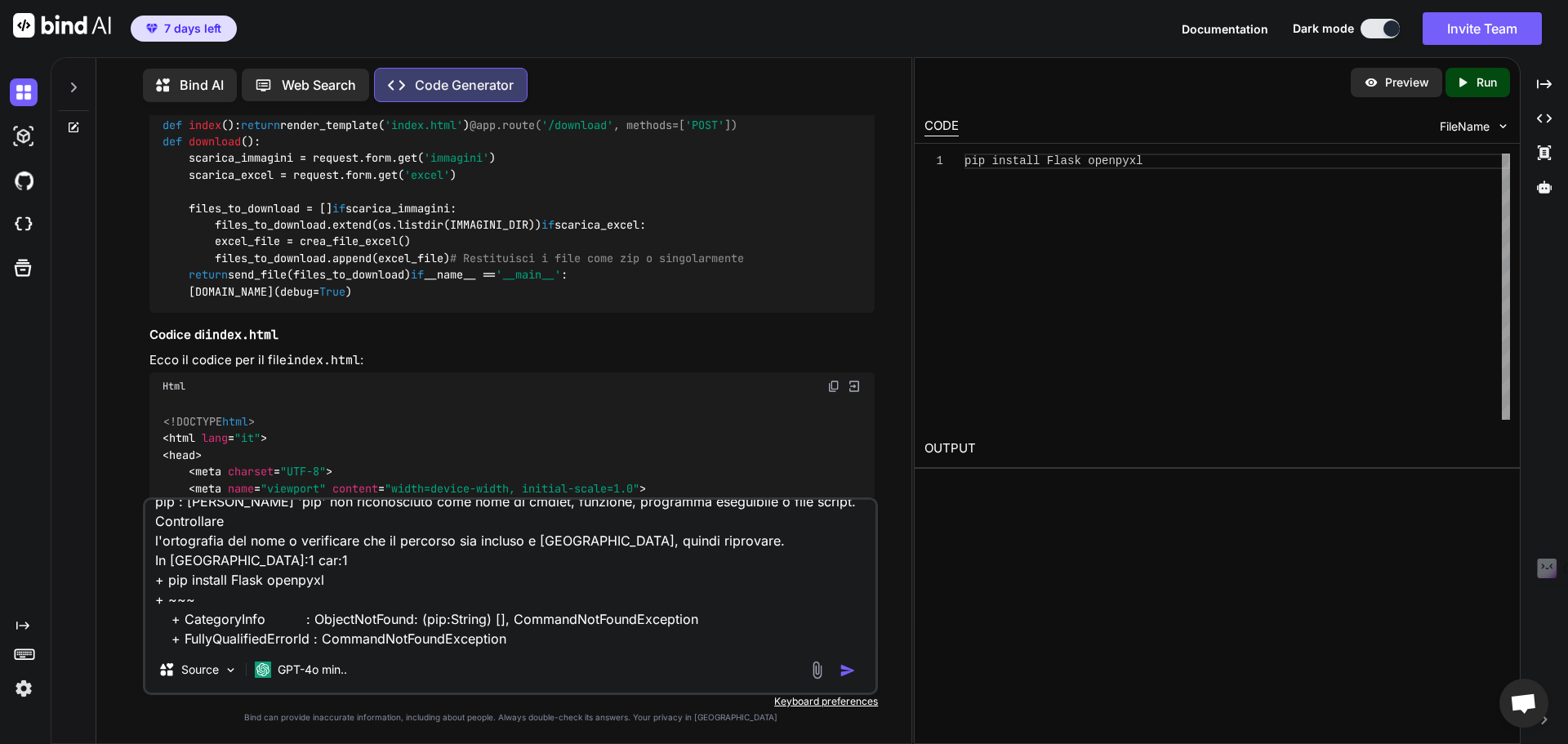
type textarea "pip : Termine 'pip' non riconosciuto come nome di cmdlet, funzione, programma e…"
click at [856, 675] on img "button" at bounding box center [848, 670] width 17 height 17
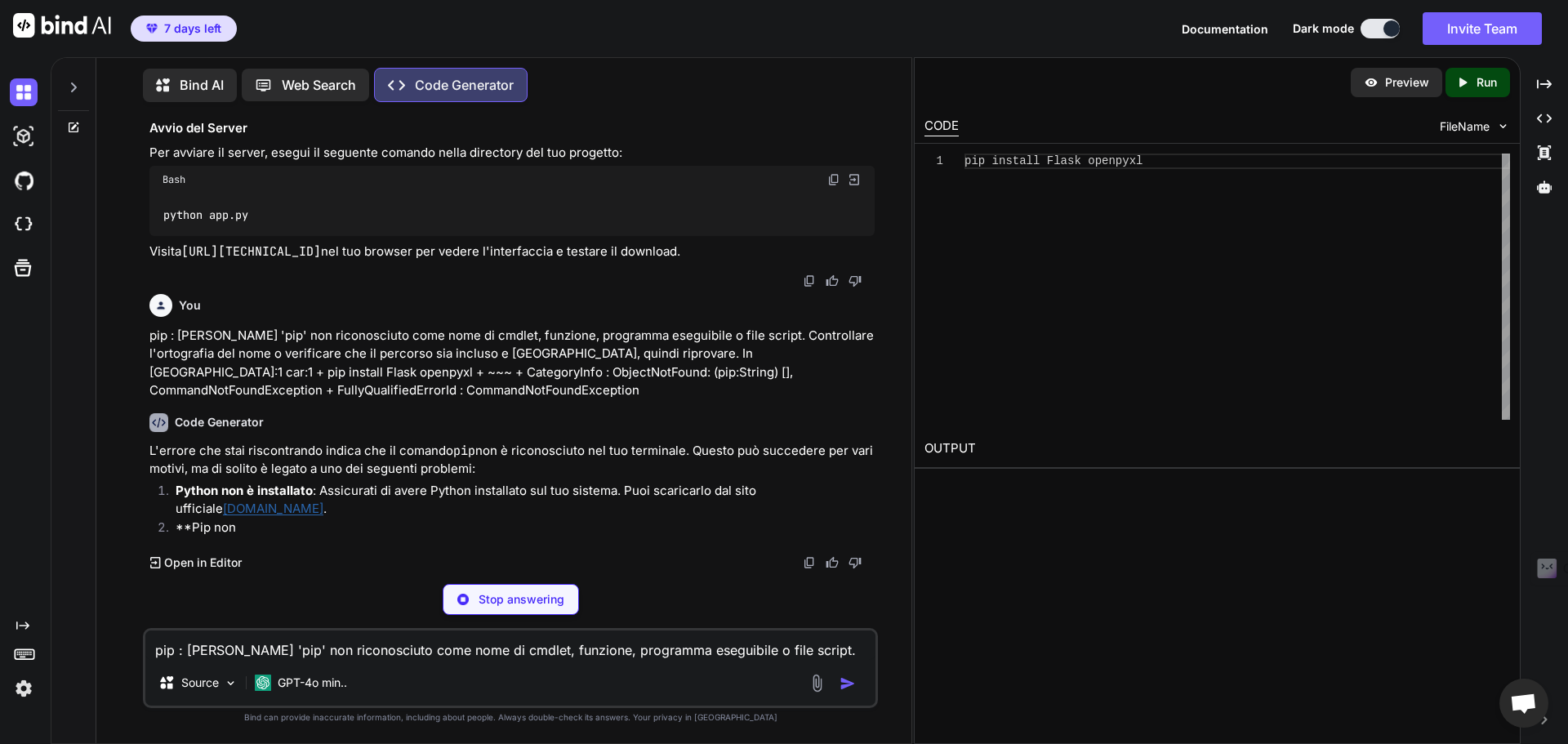
scroll to position [1976, 0]
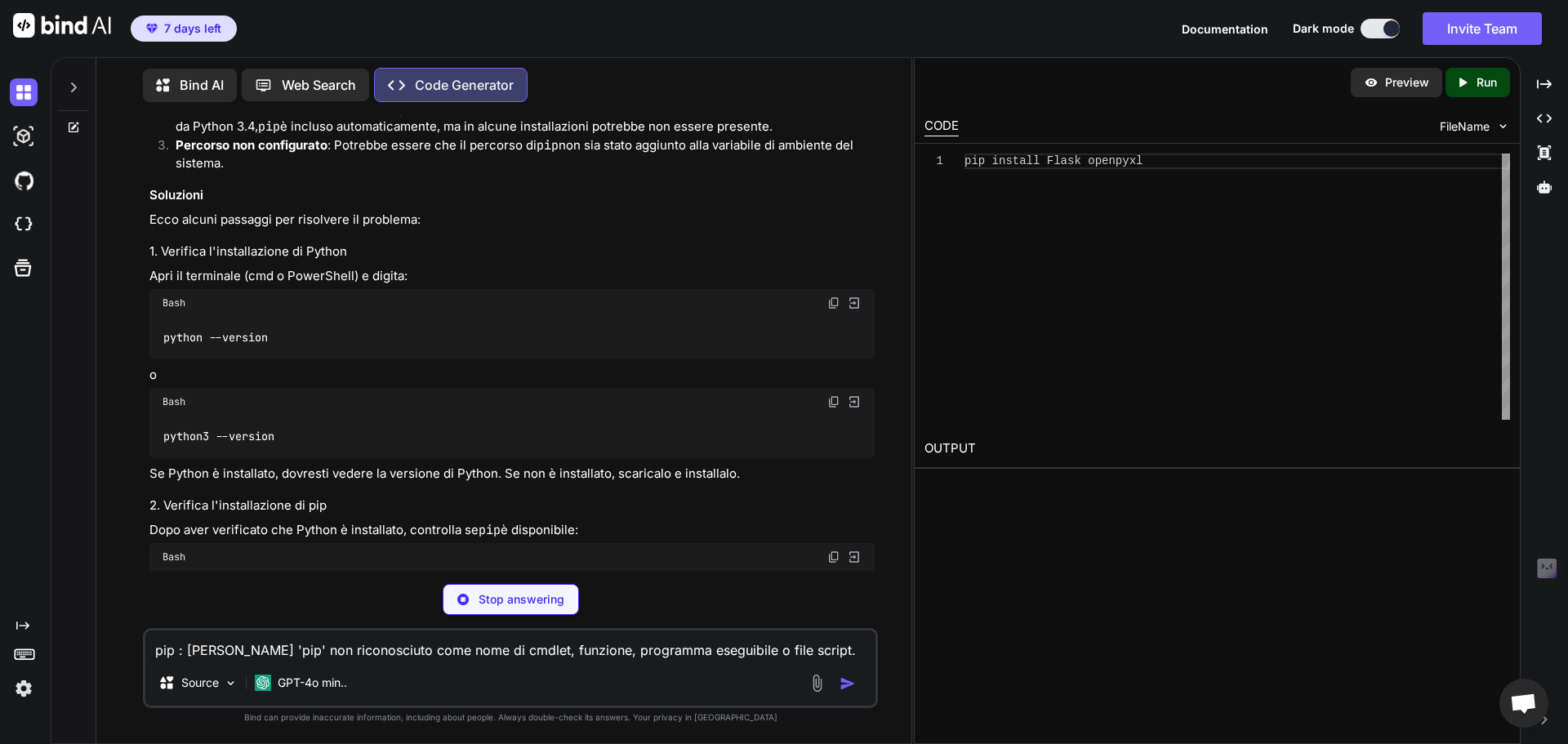
click at [323, 98] on link "python.org" at bounding box center [273, 90] width 100 height 16
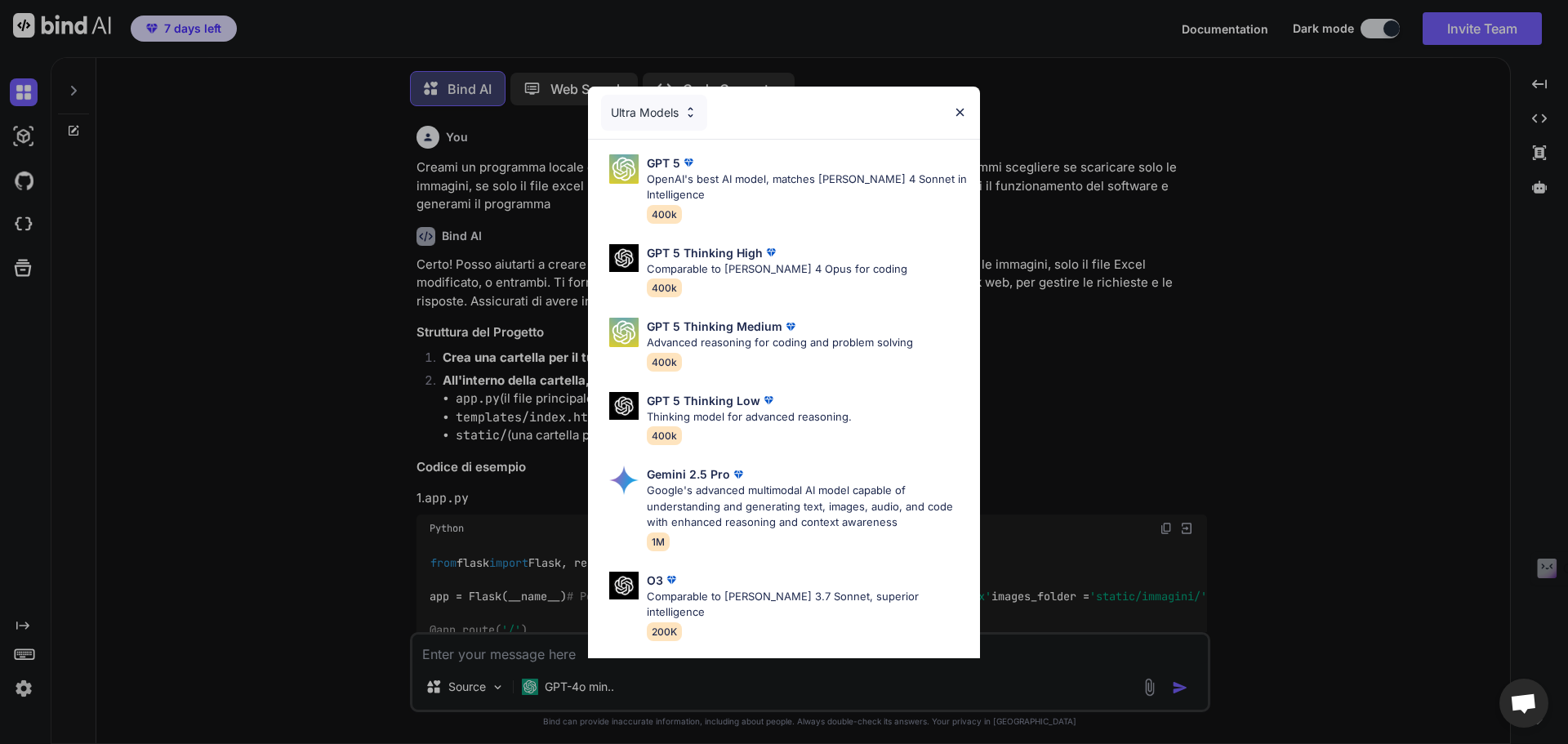
scroll to position [8, 0]
click at [948, 105] on div "Ultra Models" at bounding box center [784, 113] width 392 height 53
click at [958, 112] on img at bounding box center [960, 112] width 14 height 14
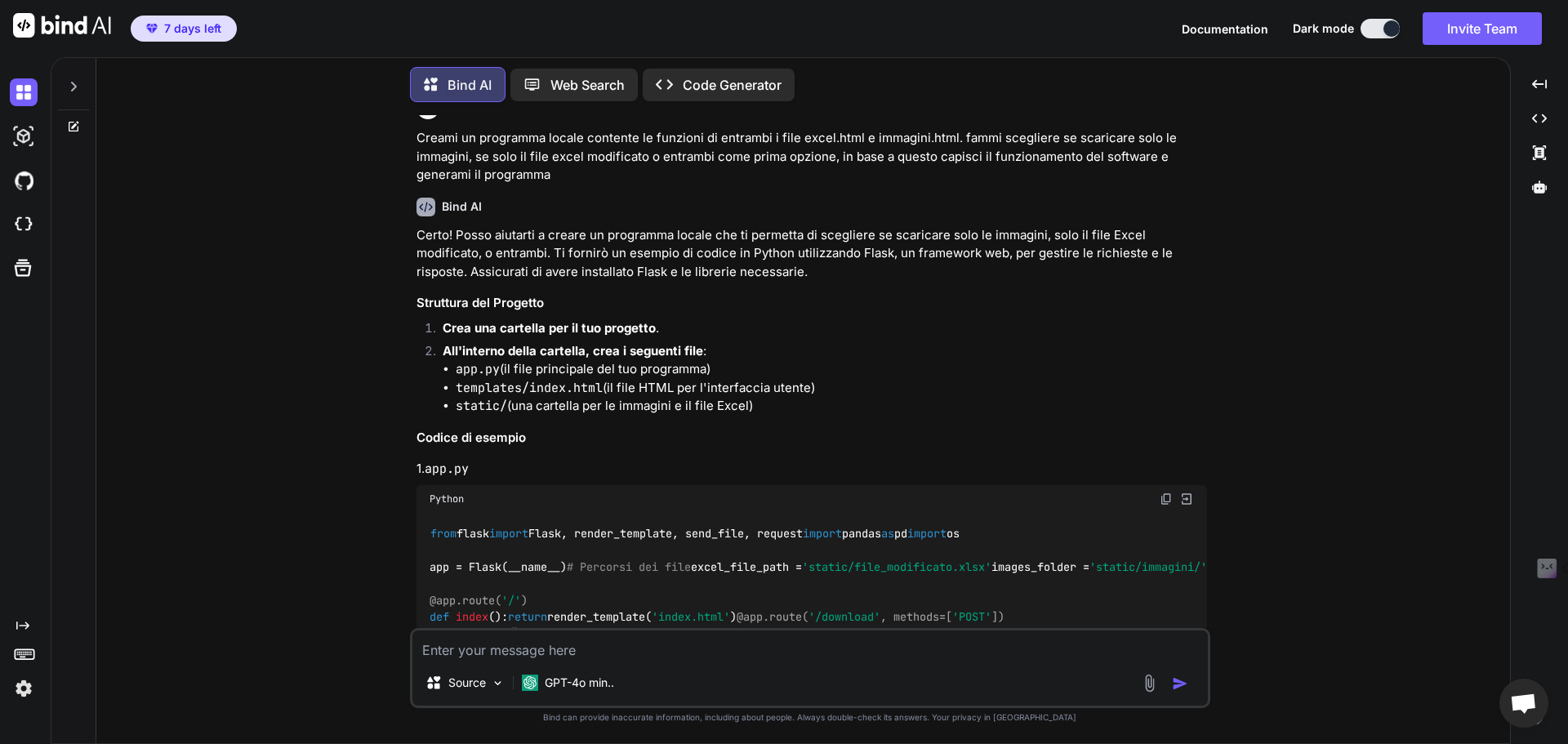
scroll to position [0, 0]
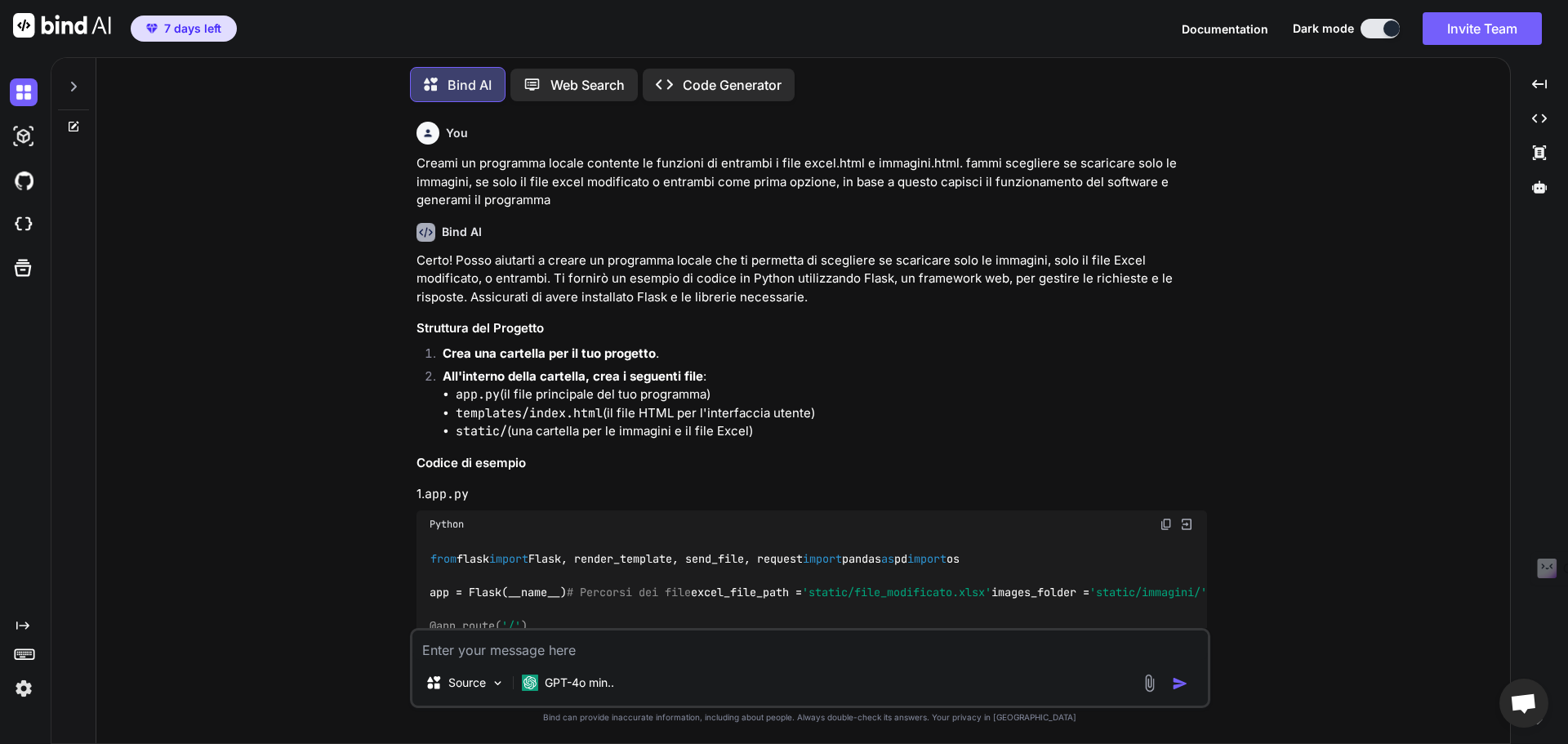
click at [689, 76] on p "Code Generator" at bounding box center [732, 85] width 99 height 19
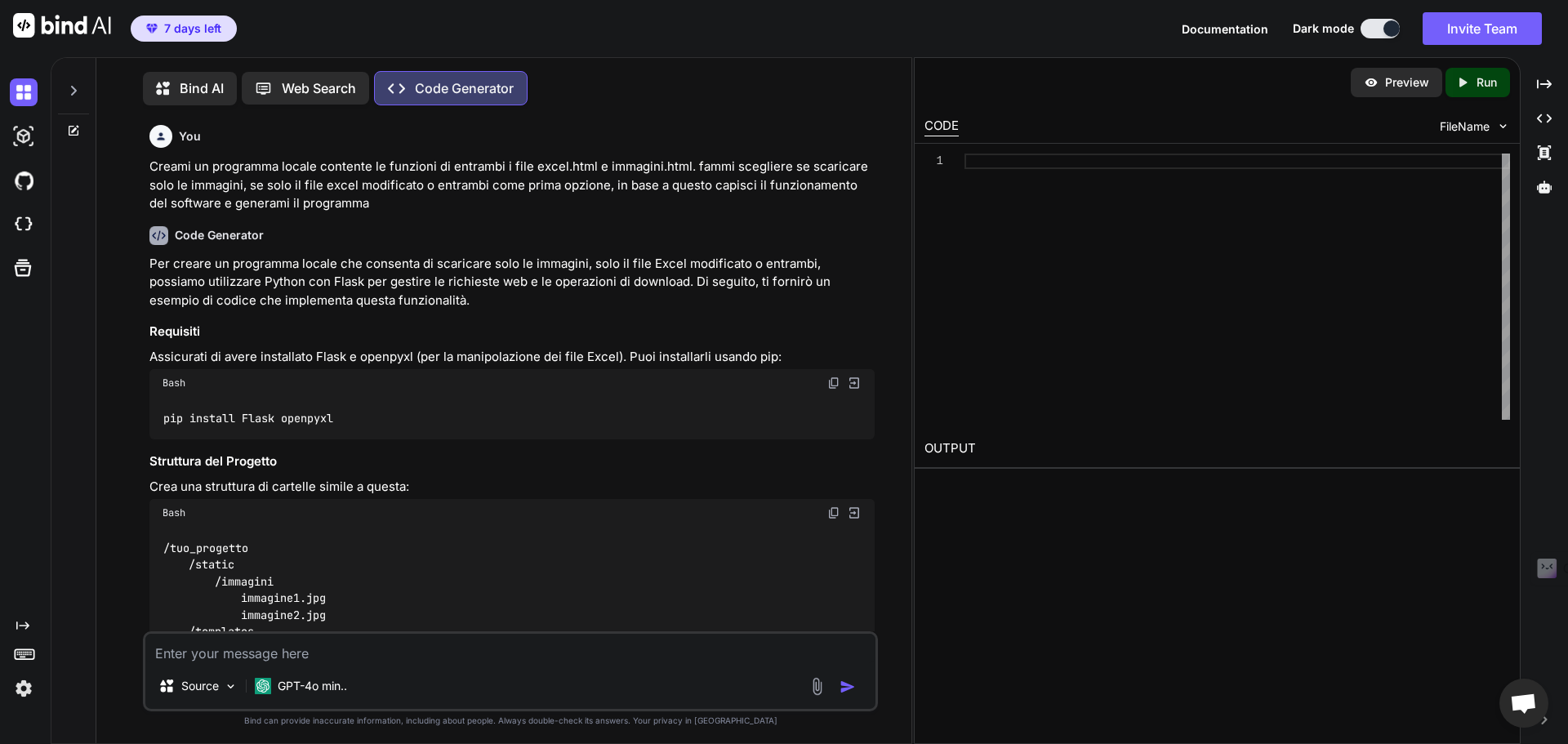
scroll to position [7, 0]
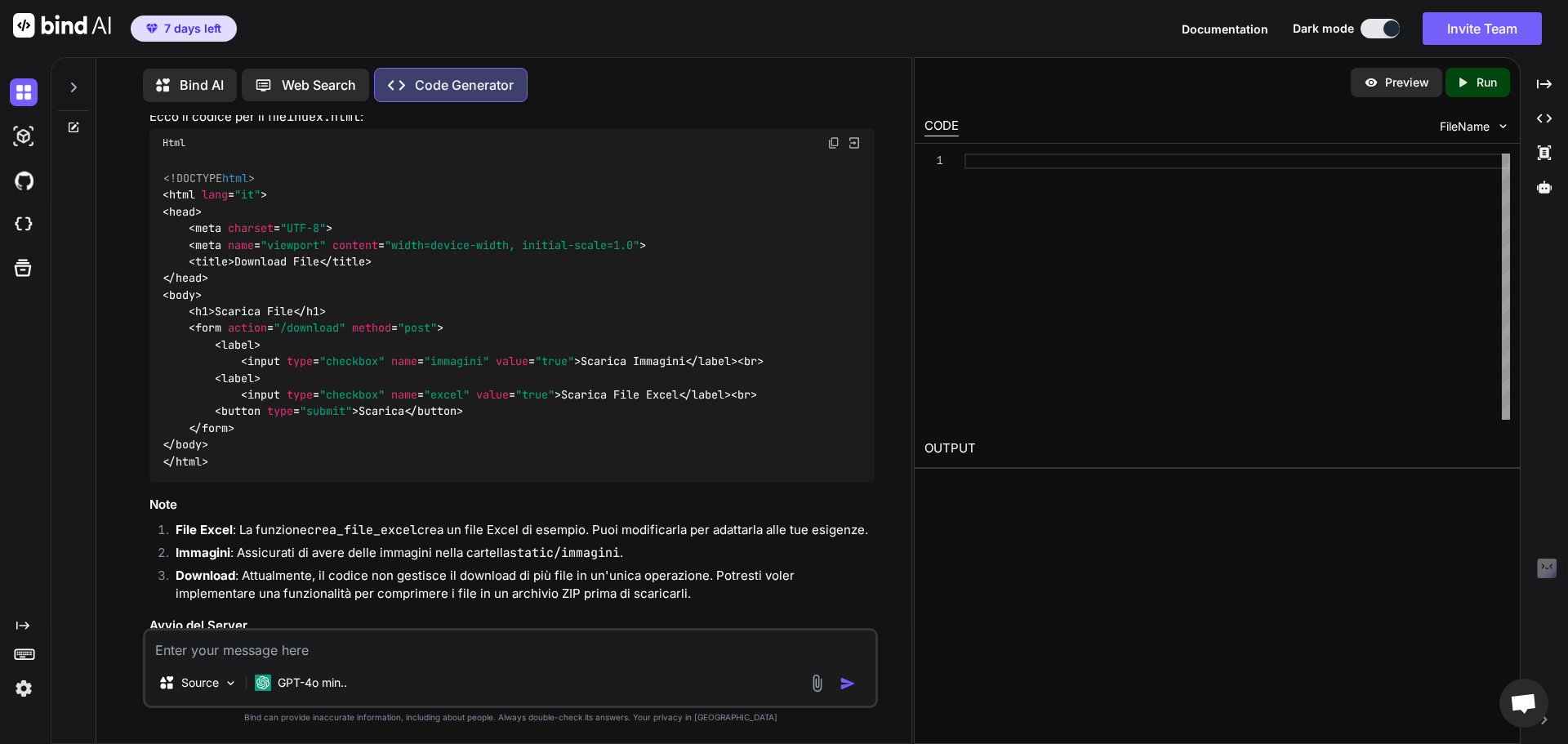
type textarea "x"
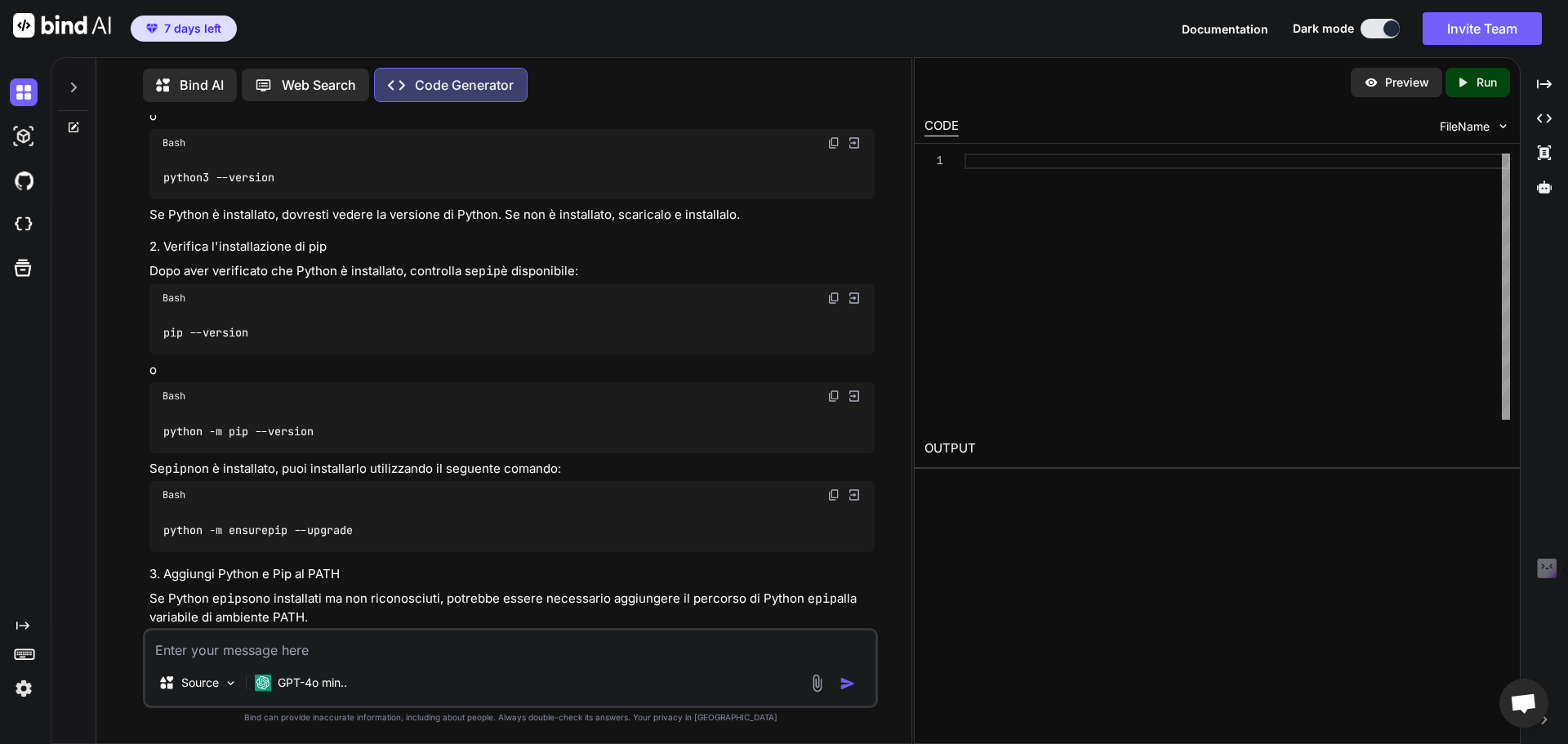
scroll to position [2239, 0]
drag, startPoint x: 323, startPoint y: 497, endPoint x: 167, endPoint y: 496, distance: 156.0
click at [167, 98] on div "python --version" at bounding box center [512, 76] width 726 height 42
drag, startPoint x: 186, startPoint y: 494, endPoint x: 309, endPoint y: 506, distance: 123.6
click at [309, 98] on div "python --version" at bounding box center [512, 76] width 726 height 42
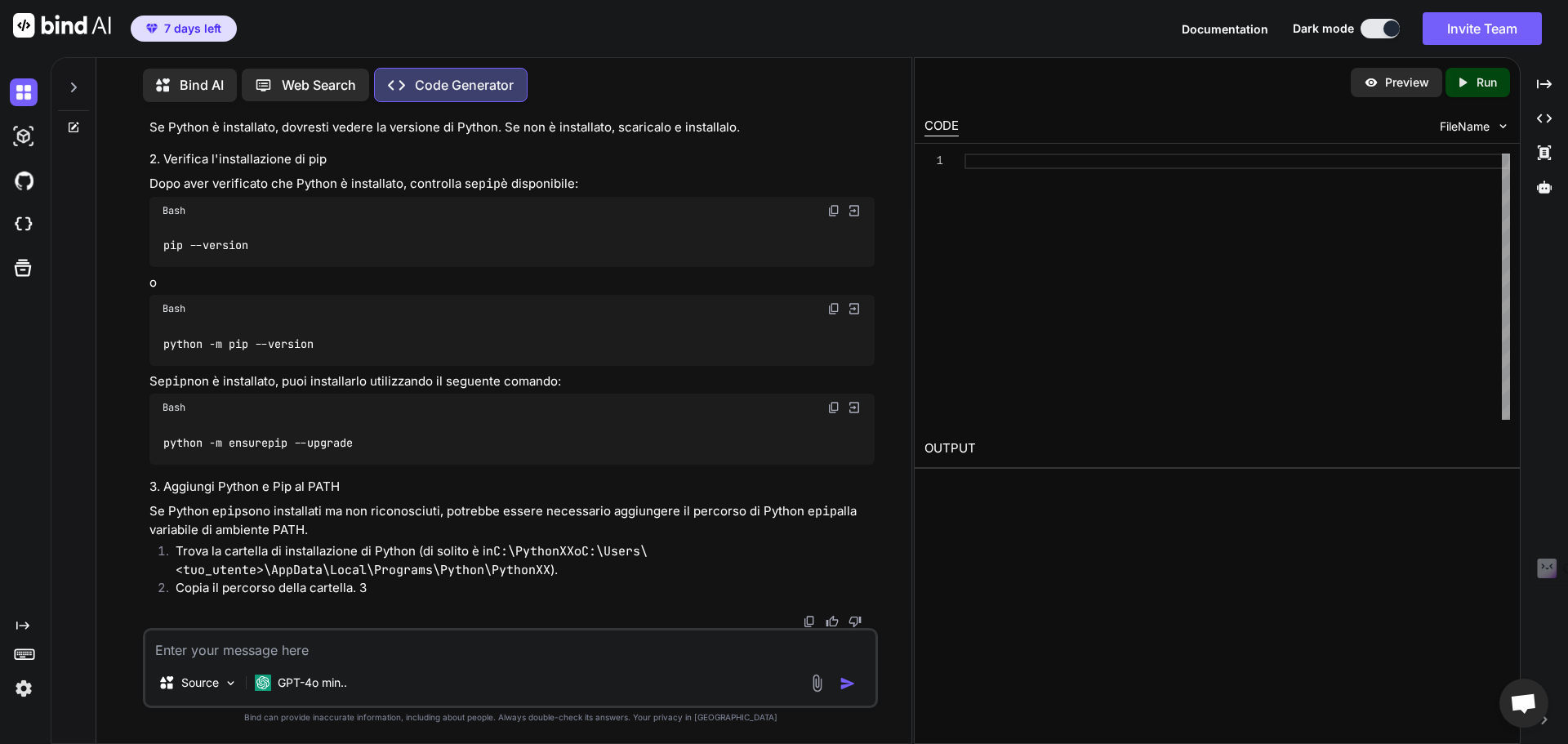
scroll to position [2566, 0]
drag, startPoint x: 307, startPoint y: 424, endPoint x: 161, endPoint y: 424, distance: 146.0
click at [161, 267] on div "pip --version" at bounding box center [512, 246] width 726 height 42
copy code "pip --version"
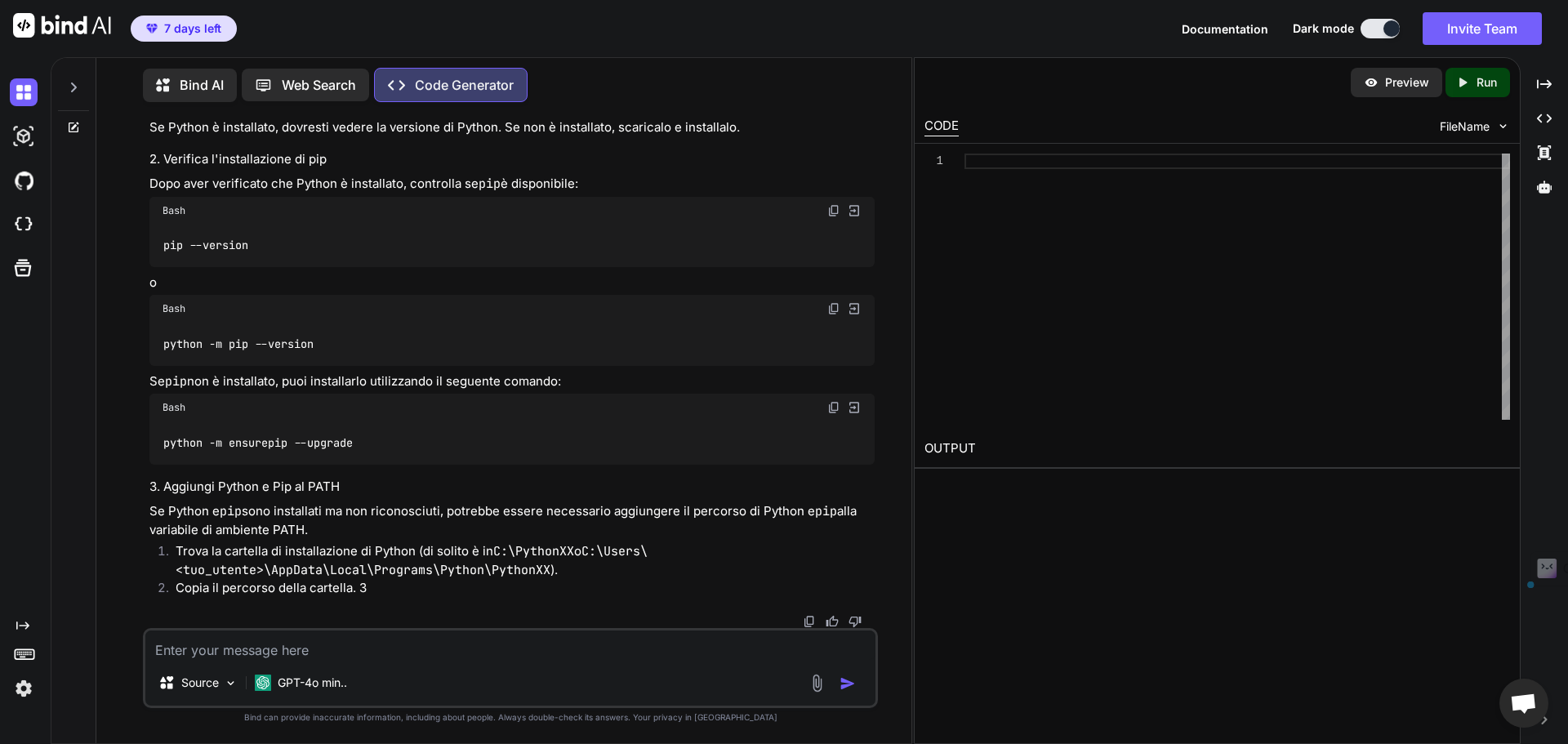
drag, startPoint x: 281, startPoint y: 247, endPoint x: 144, endPoint y: 251, distance: 137.1
click at [144, 251] on div "You Creami un programma locale contente le funzioni di entrambi i file excel.ht…" at bounding box center [510, 429] width 735 height 628
copy code "python --version"
drag, startPoint x: 268, startPoint y: 257, endPoint x: 228, endPoint y: 316, distance: 71.3
click at [217, 69] on div "Bash" at bounding box center [512, 55] width 726 height 28
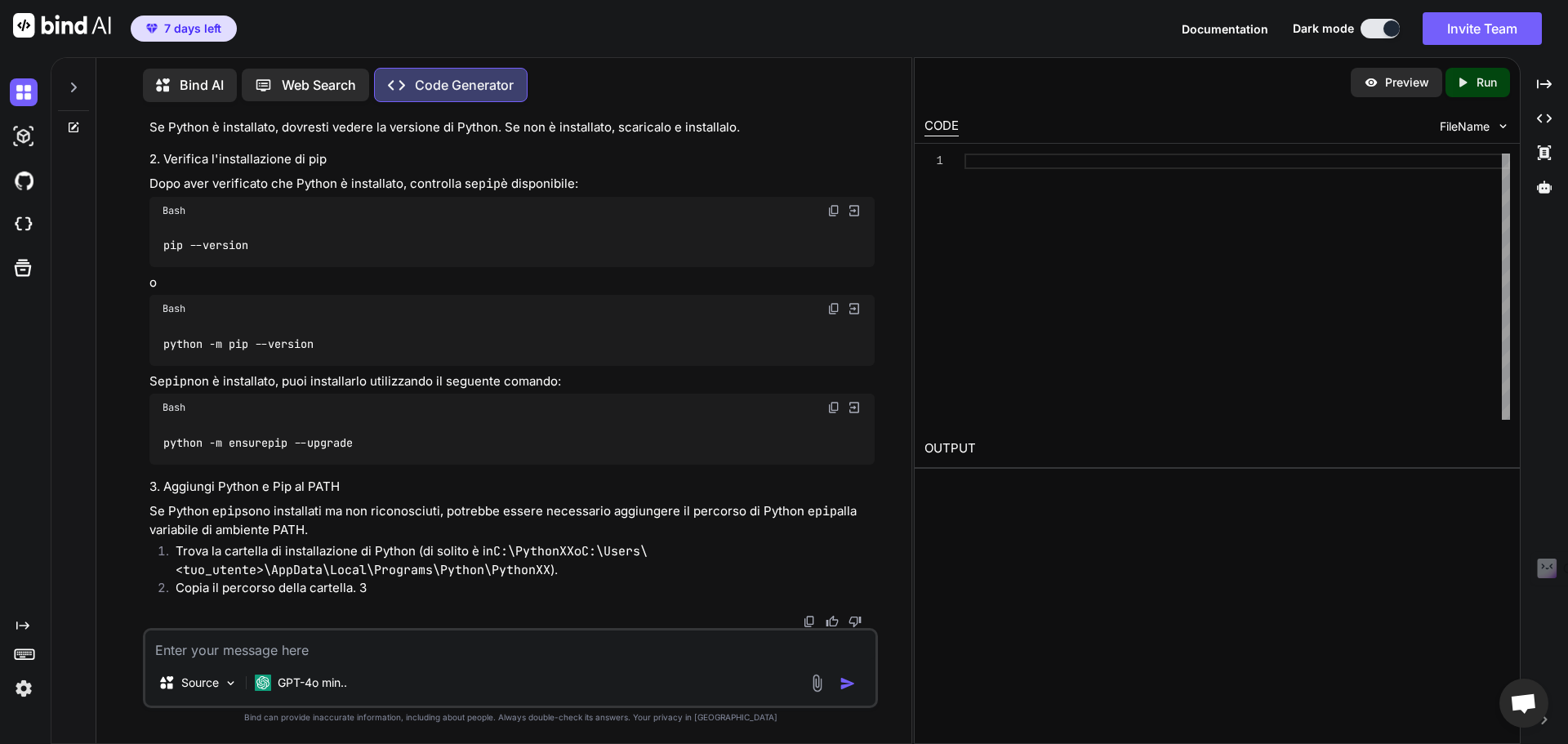
click at [832, 217] on img at bounding box center [834, 210] width 13 height 13
drag, startPoint x: 828, startPoint y: 213, endPoint x: 802, endPoint y: 220, distance: 26.9
click at [358, 639] on textarea at bounding box center [510, 645] width 730 height 29
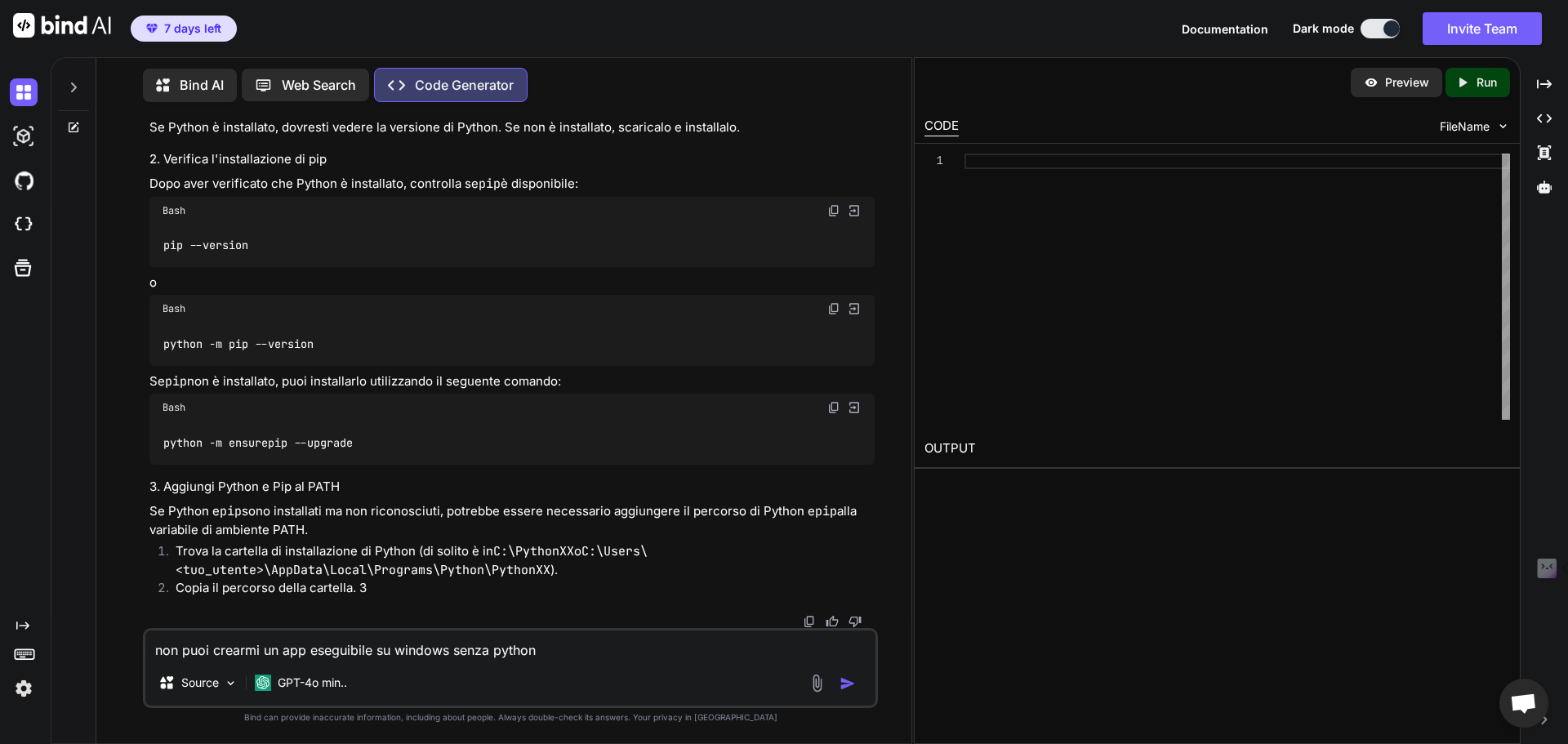
type textarea "non puoi crearmi un app eseguibile su windows senza python?"
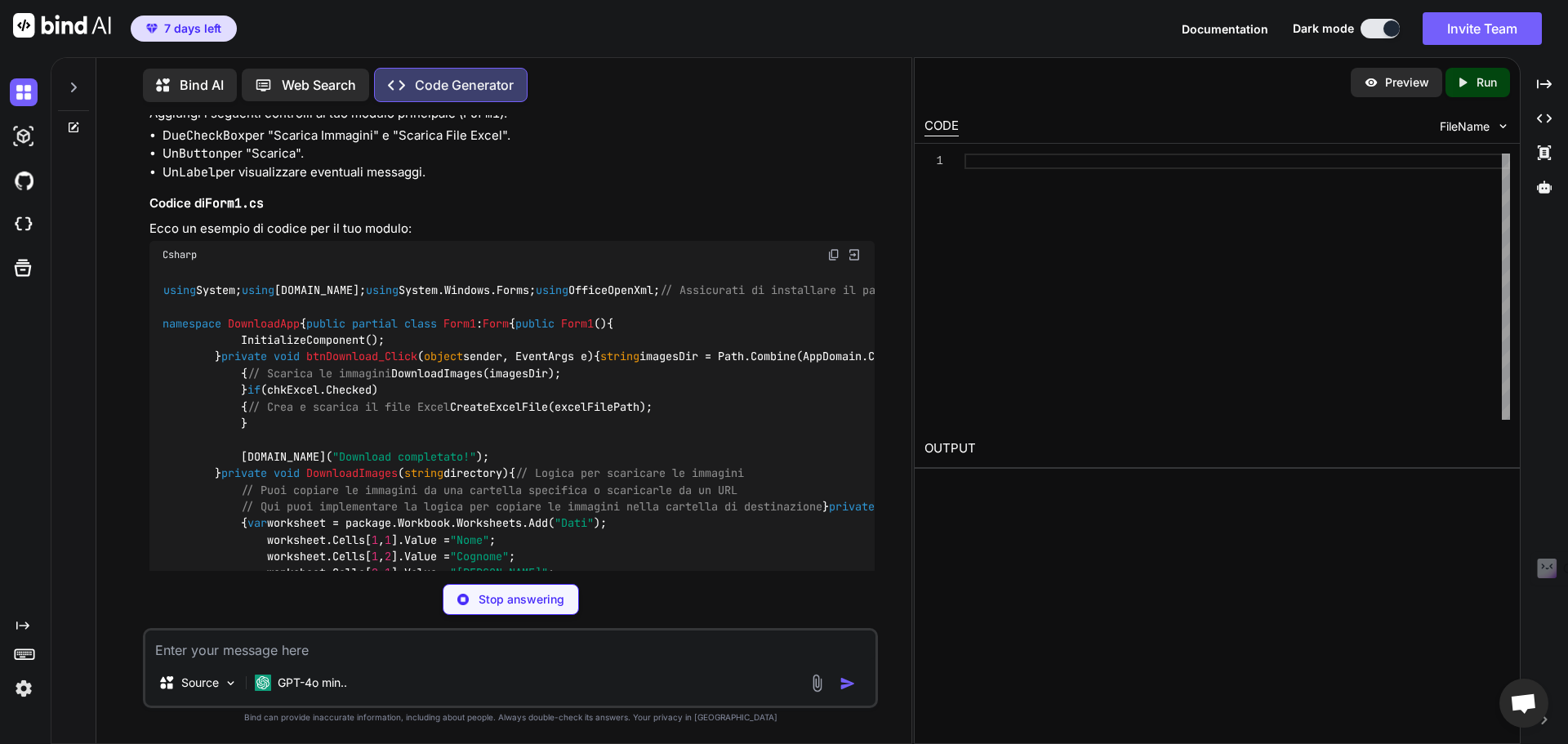
scroll to position [3242, 0]
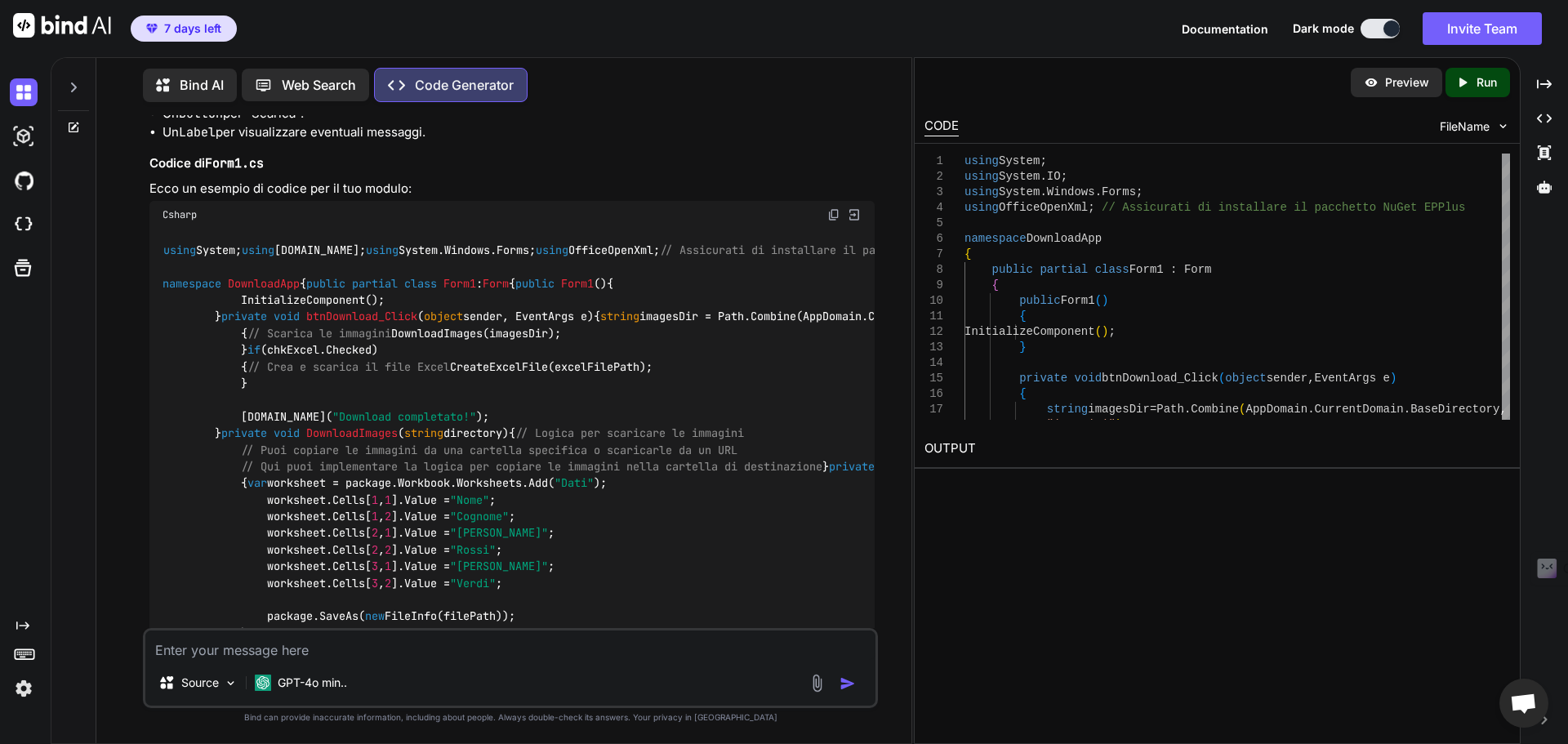
click at [314, 641] on textarea at bounding box center [510, 645] width 730 height 29
drag, startPoint x: 220, startPoint y: 408, endPoint x: 391, endPoint y: 412, distance: 171.0
copy li "Applicazione Windows Forms"
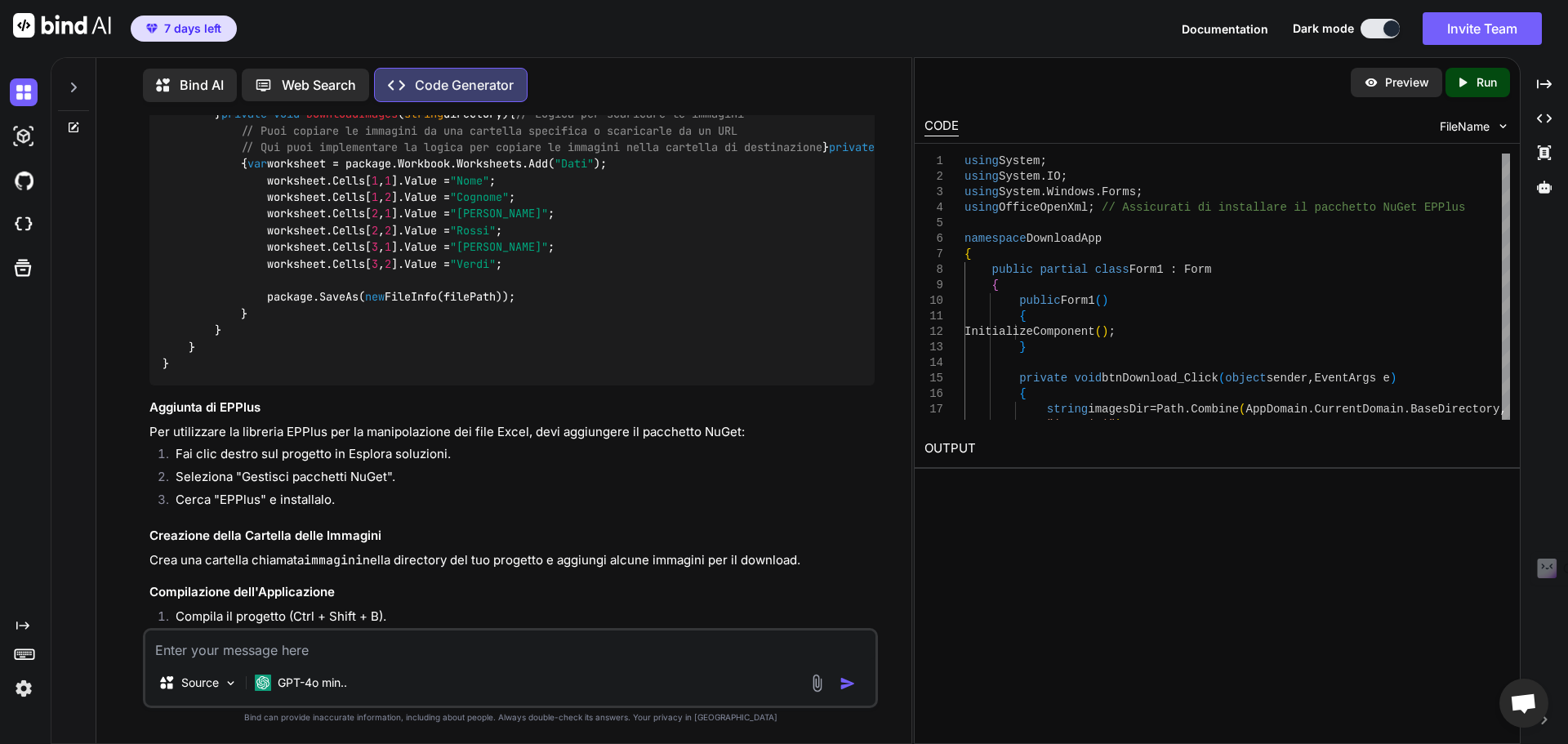
scroll to position [3535, 0]
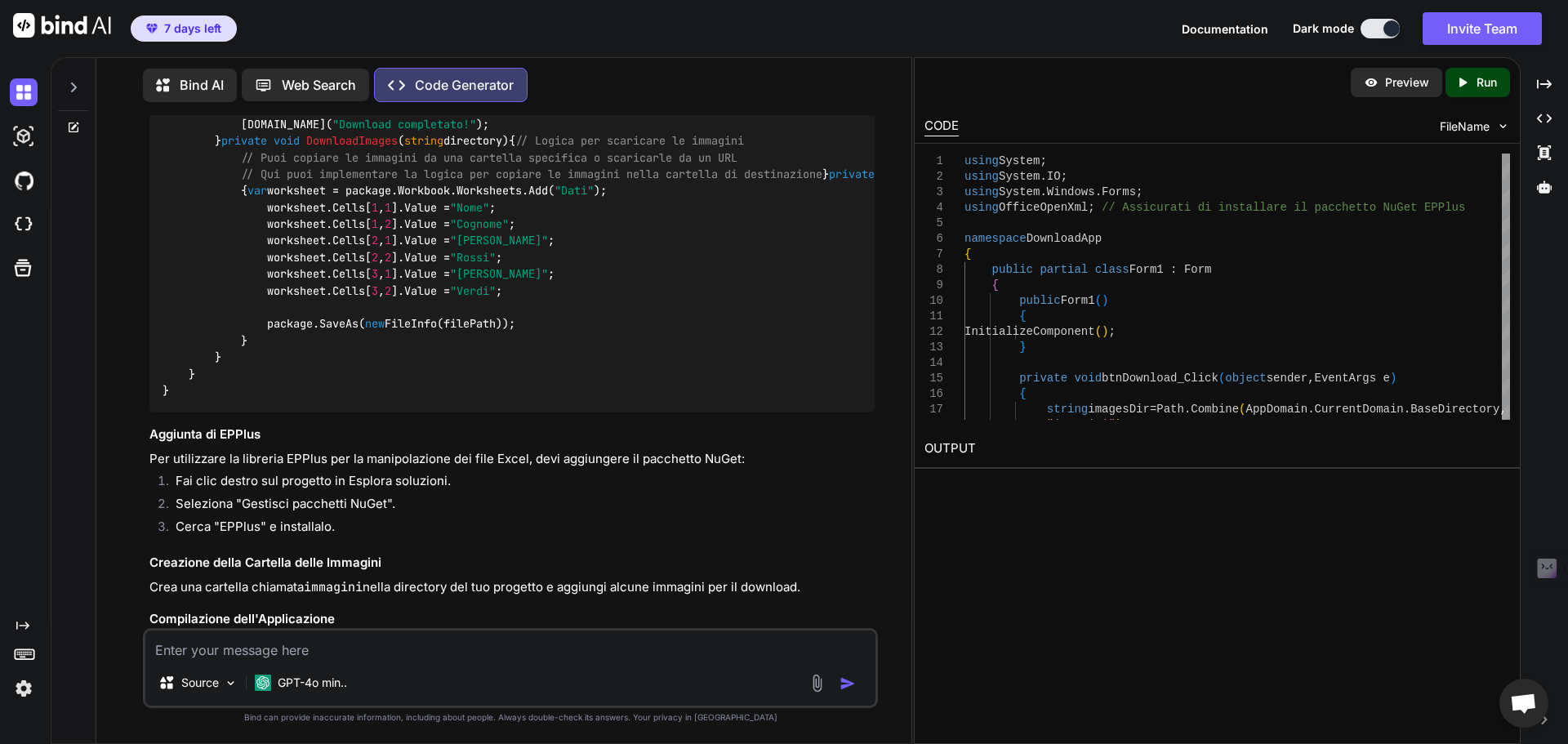
click at [285, 642] on textarea at bounding box center [510, 645] width 730 height 29
click at [297, 642] on textarea at bounding box center [510, 645] width 730 height 29
paste textarea "<!DOCTYPE html> <html lang="it"> <head> <meta charset="UTF-8"> <meta name="view…"
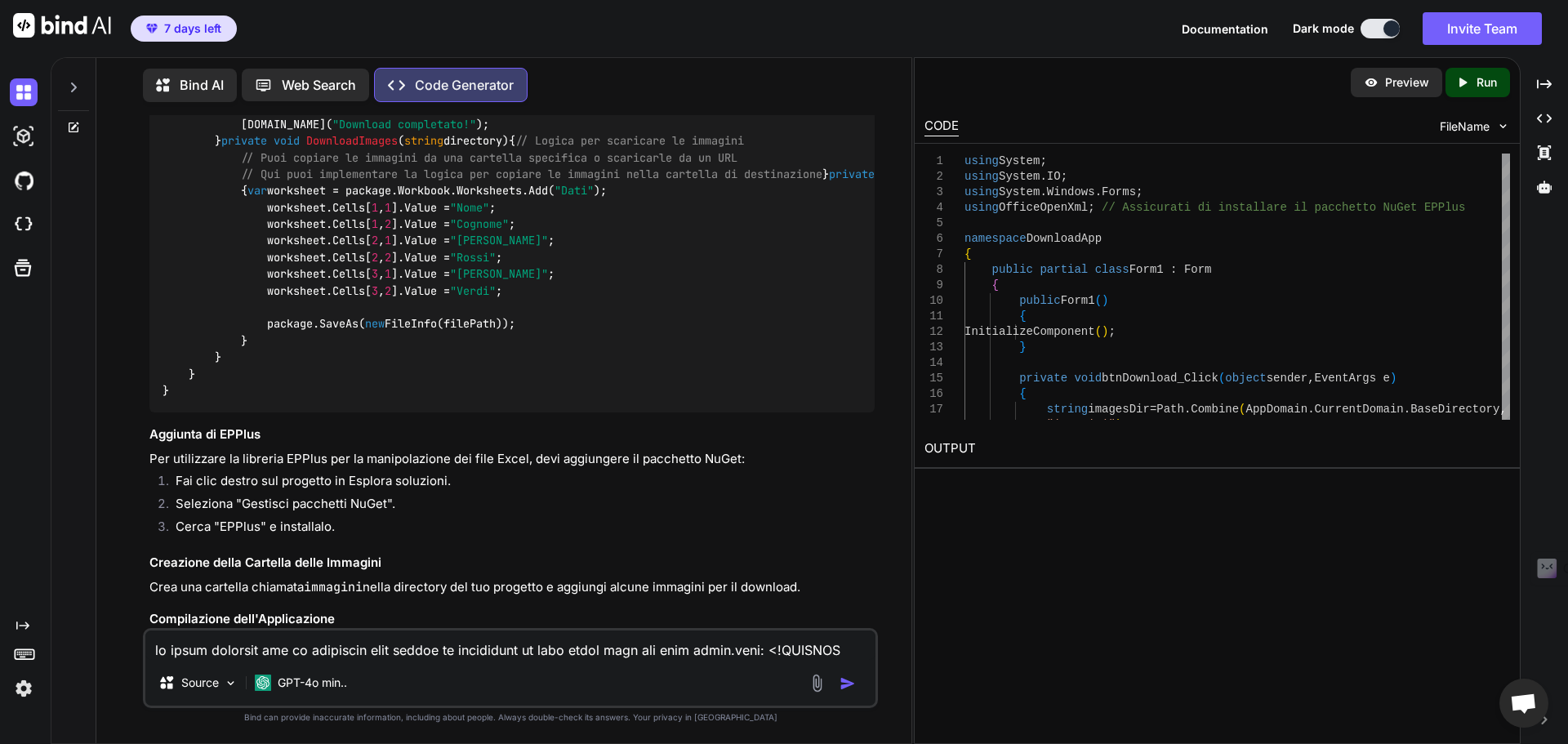
scroll to position [5941, 0]
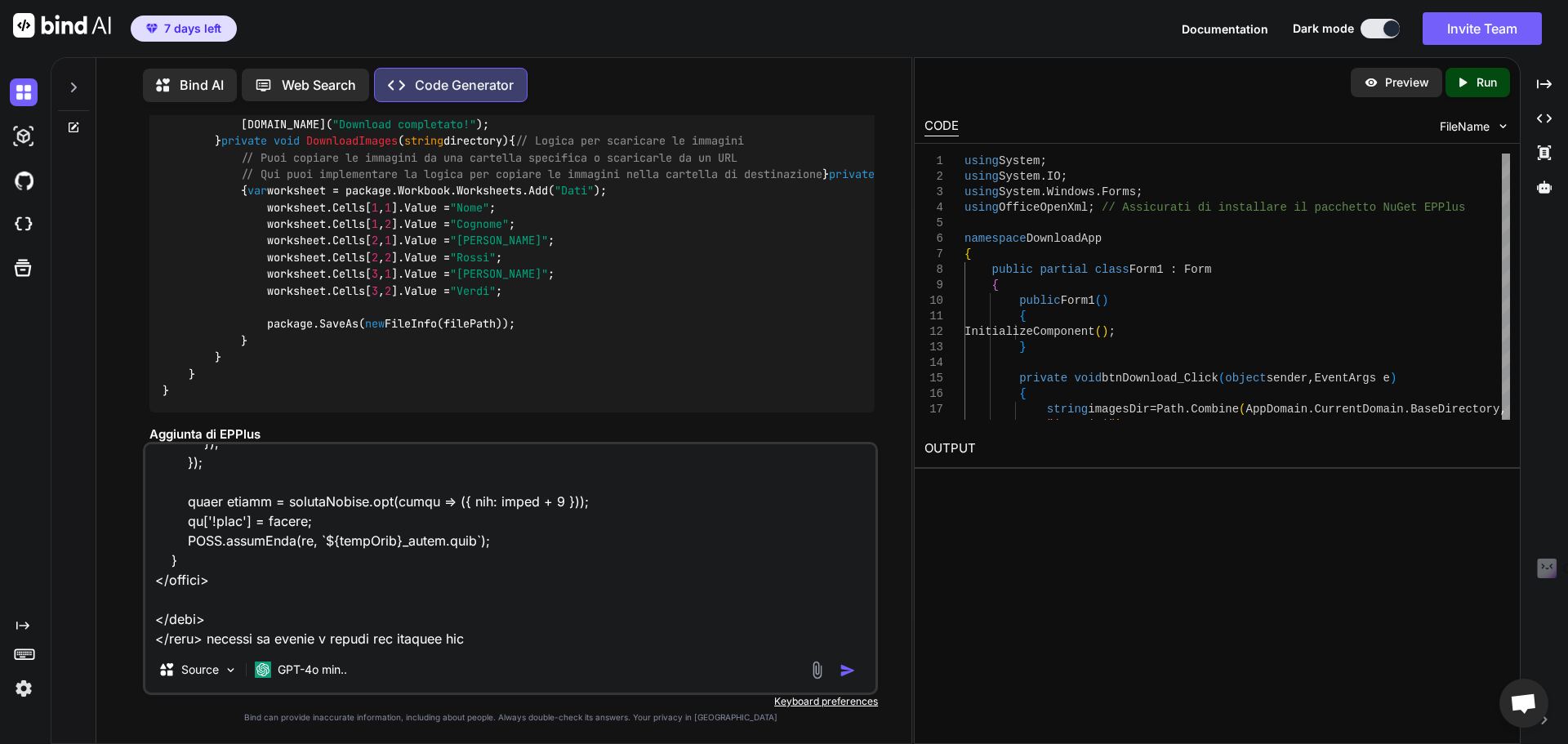
type textarea "la prima funzione che mi interessa deve essere il generatore di file excel come…"
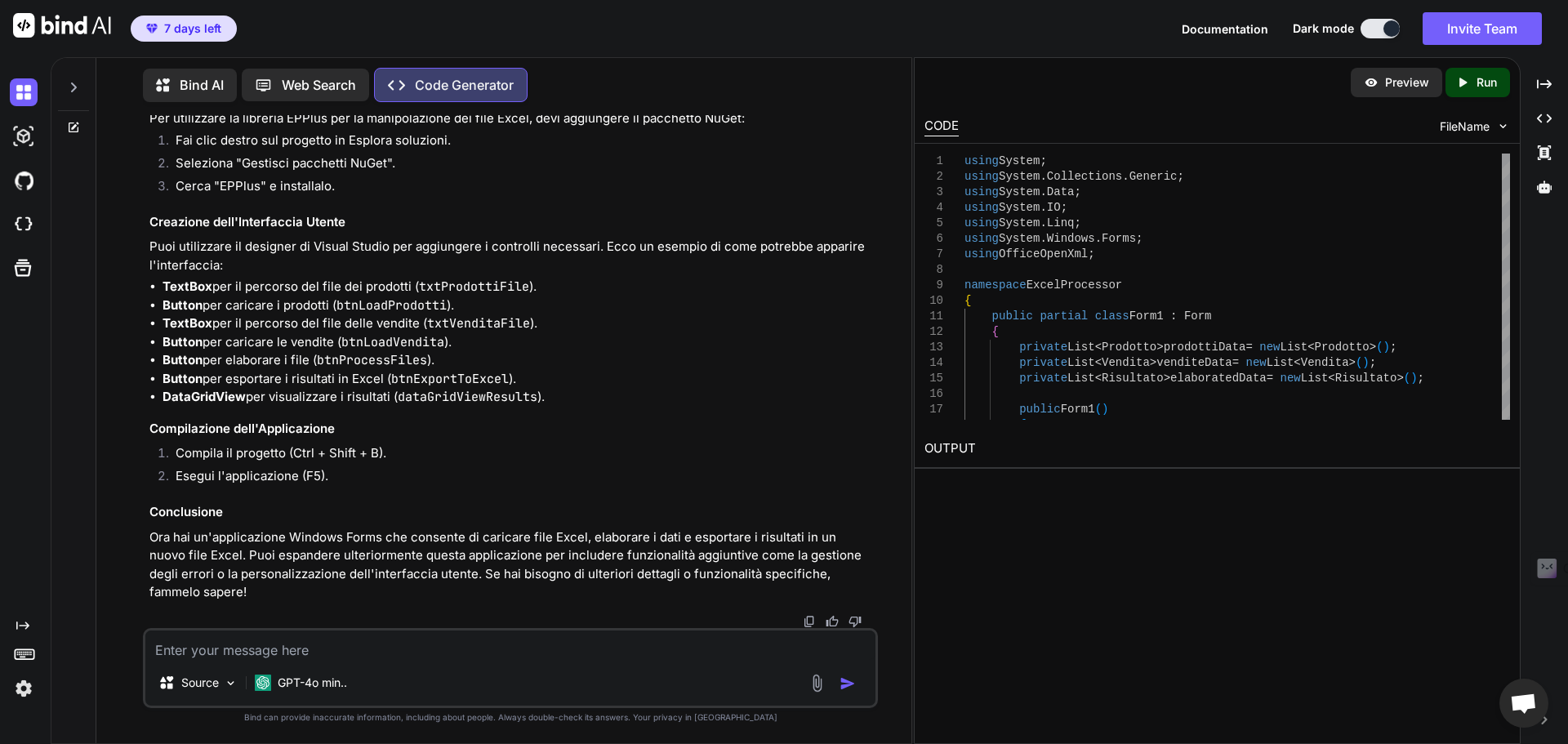
scroll to position [9842, 0]
type textarea "se voglio poterlo disattivare a distanza si puo fare?"
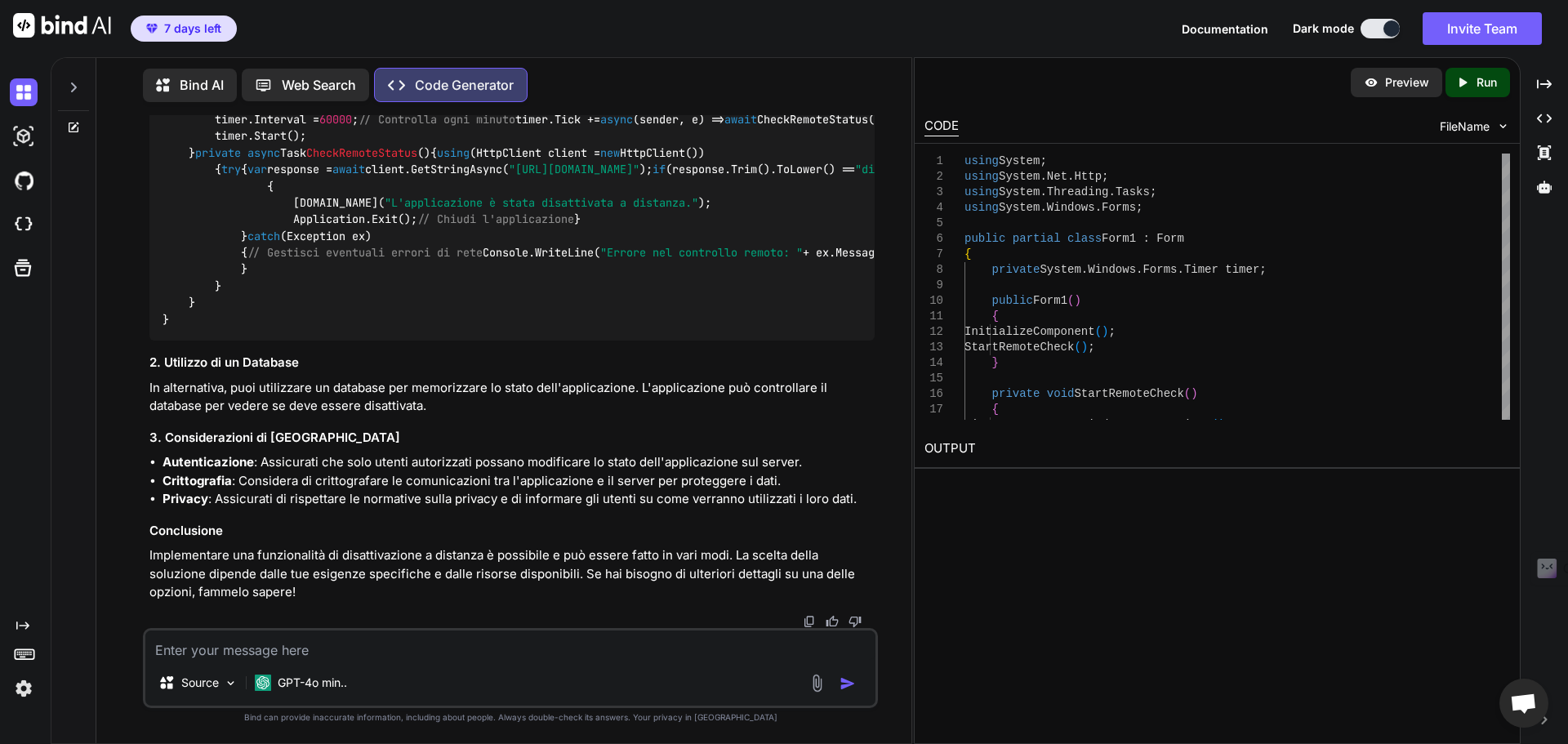
scroll to position [11263, 0]
click at [387, 647] on textarea at bounding box center [510, 645] width 730 height 29
type textarea "un database gratis?"
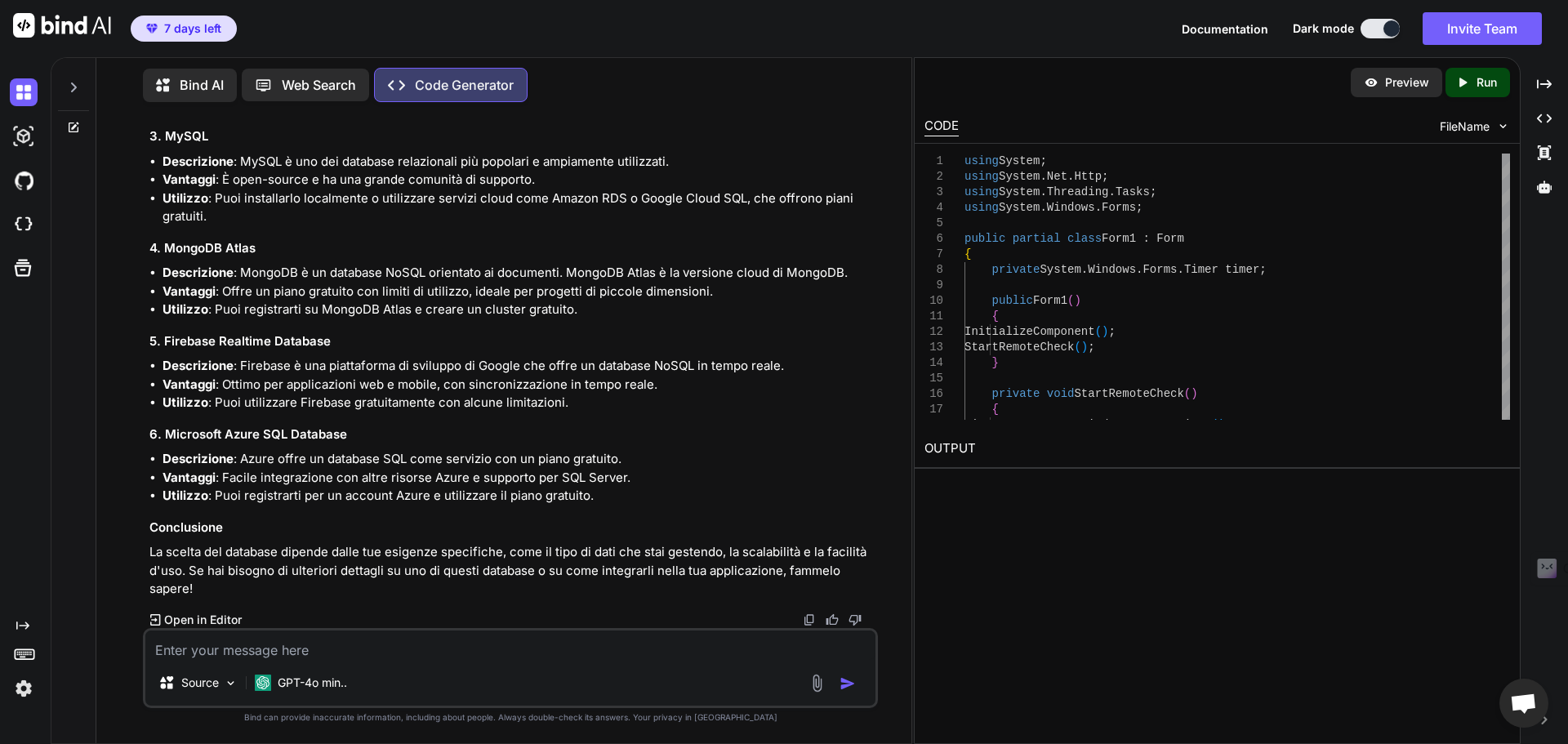
scroll to position [11608, 0]
type textarea "p"
type textarea "s"
click at [386, 635] on textarea at bounding box center [510, 645] width 730 height 29
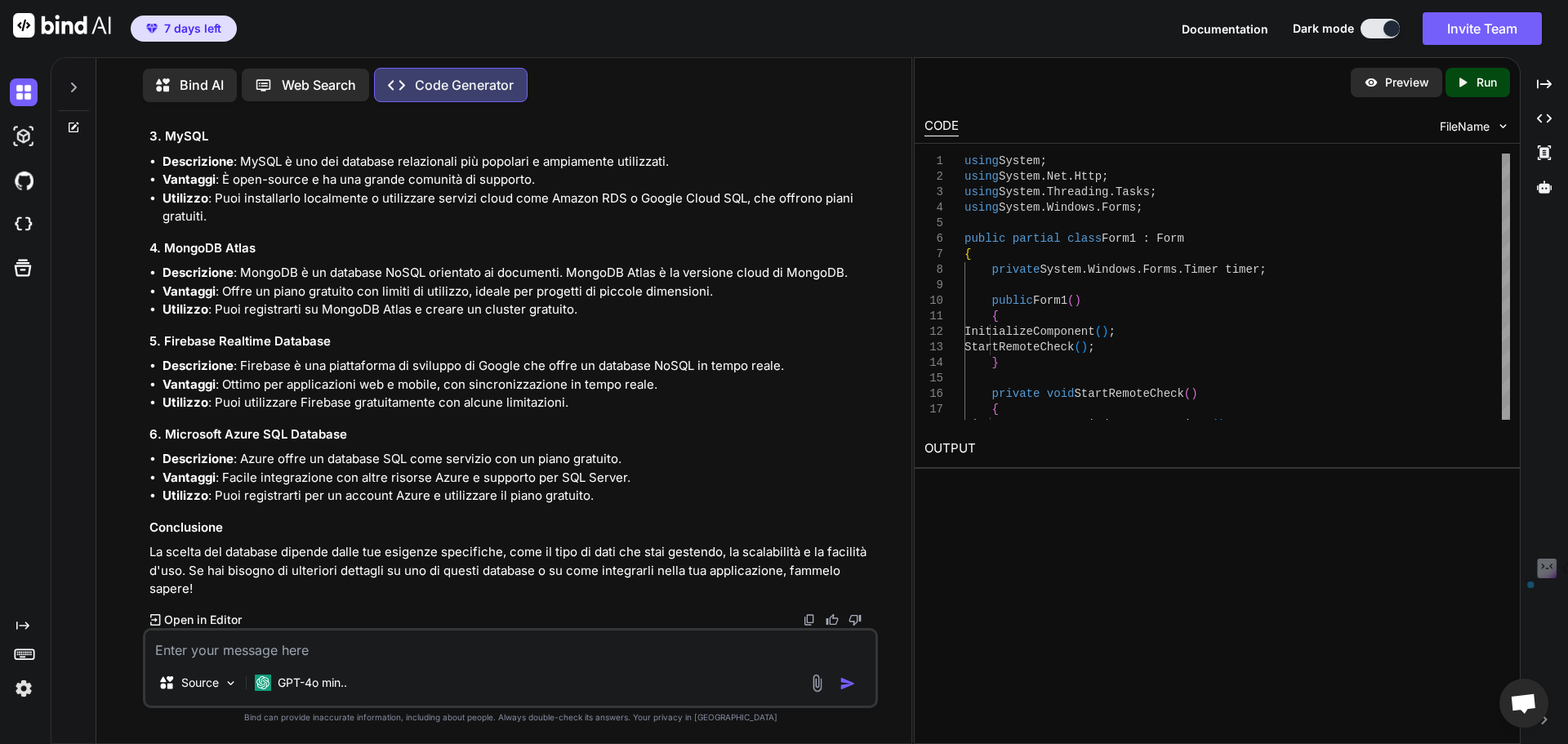
drag, startPoint x: 241, startPoint y: 437, endPoint x: 163, endPoint y: 432, distance: 78.2
click at [163, 35] on h3 "2. PostgreSQL" at bounding box center [512, 25] width 726 height 18
copy h3 "PostgreSQL"
click at [624, 646] on textarea at bounding box center [510, 645] width 730 height 29
paste textarea "PostgreSQL"
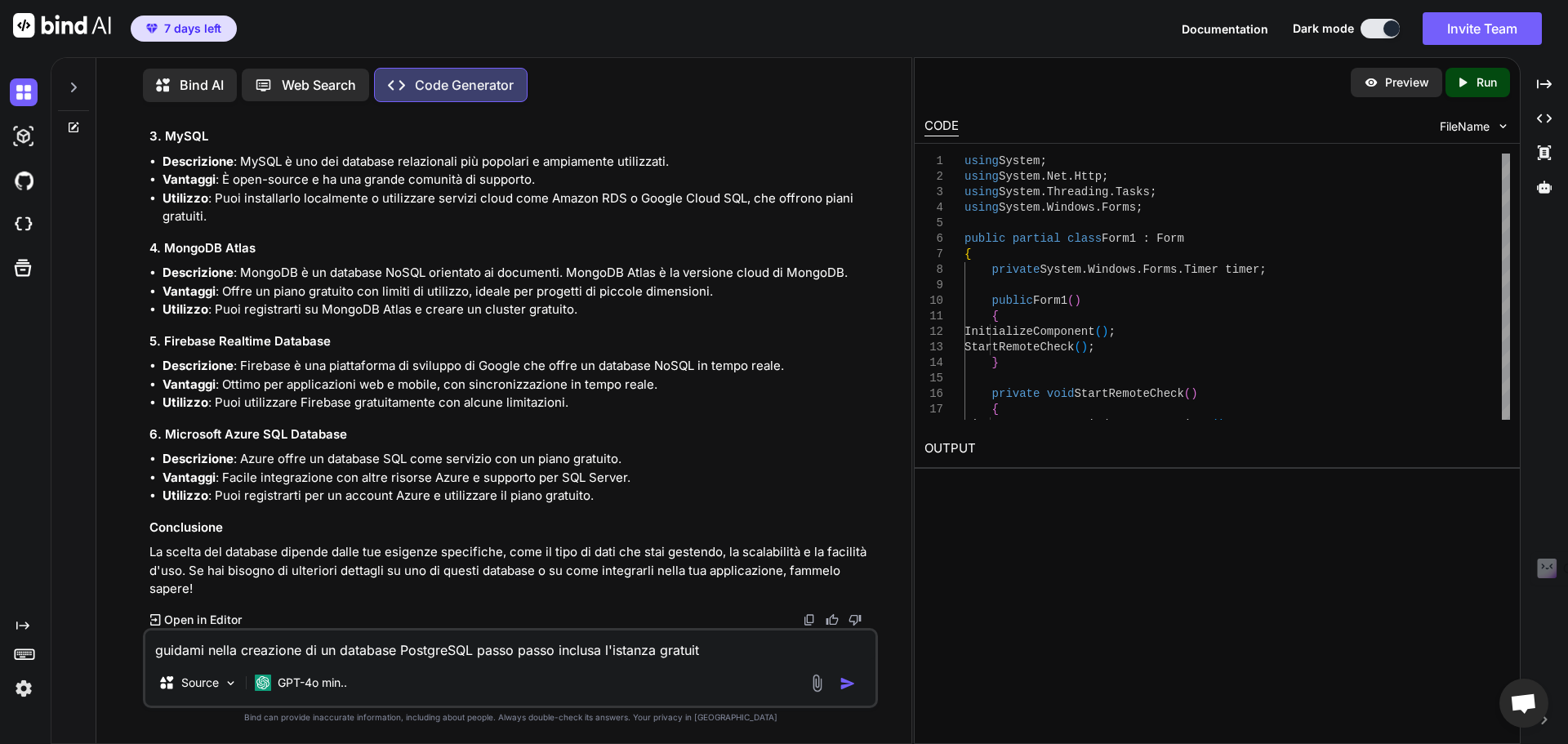
type textarea "guidami nella creazione di un database PostgreSQL passo passo inclusa l'istanza…"
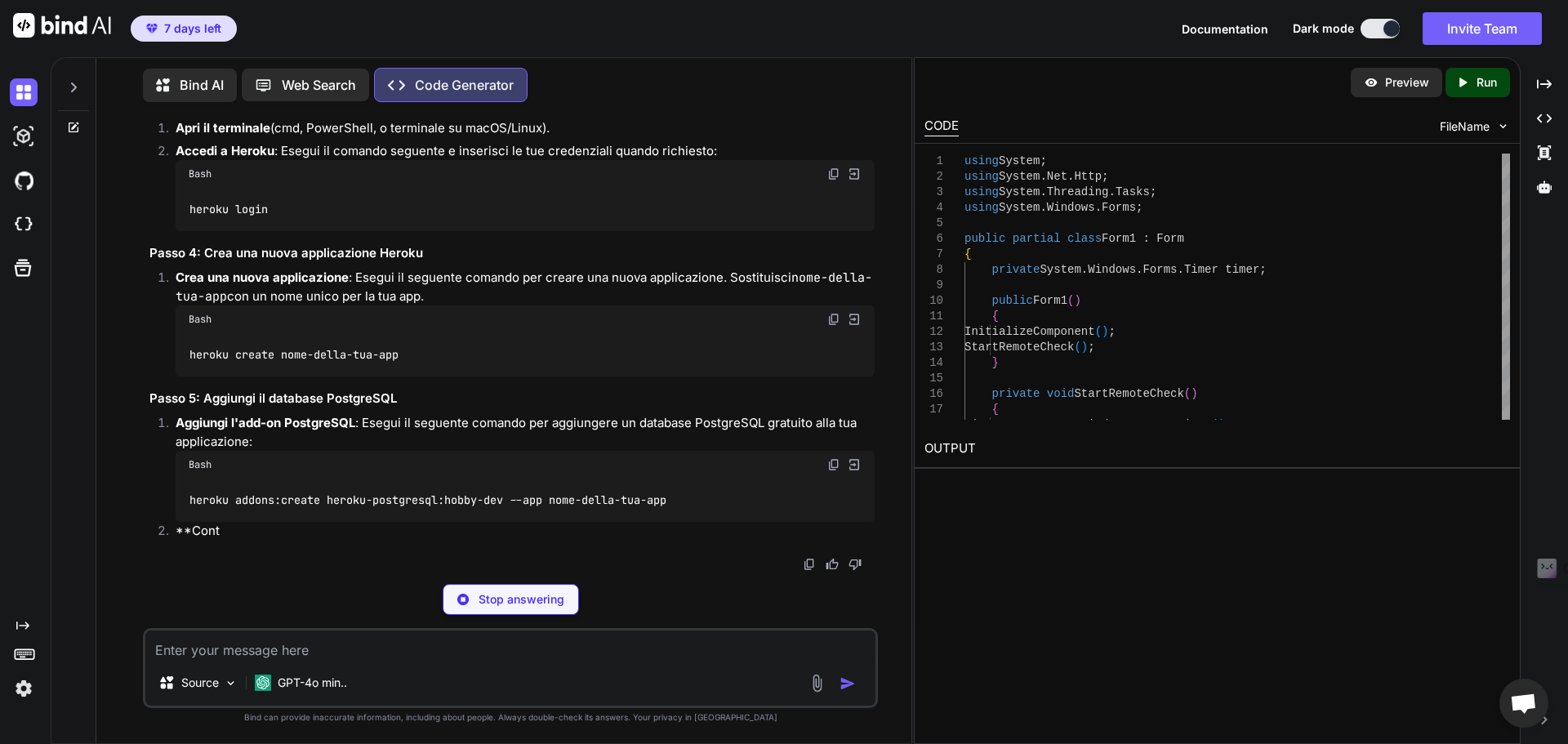
scroll to position [12435, 0]
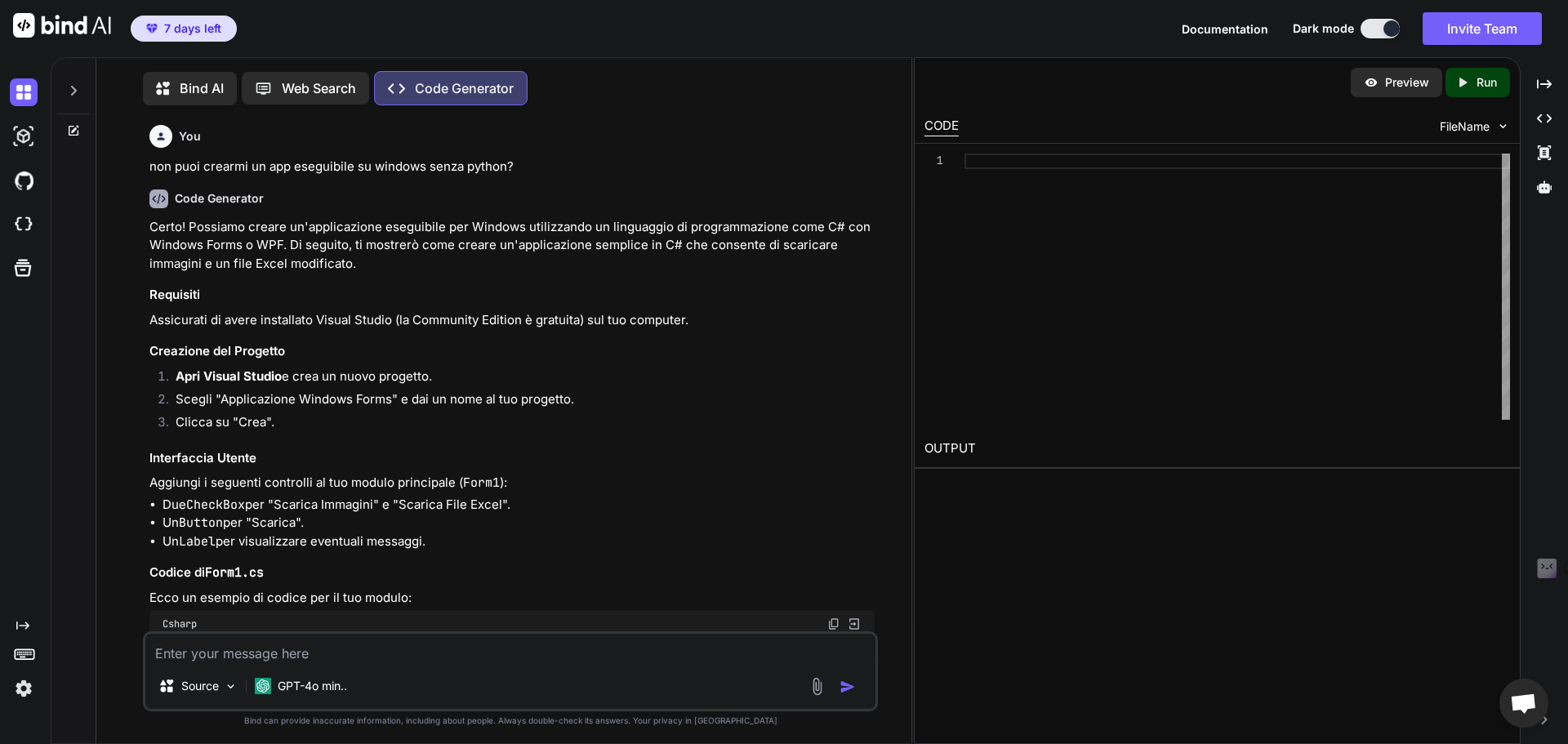
type textarea "x"
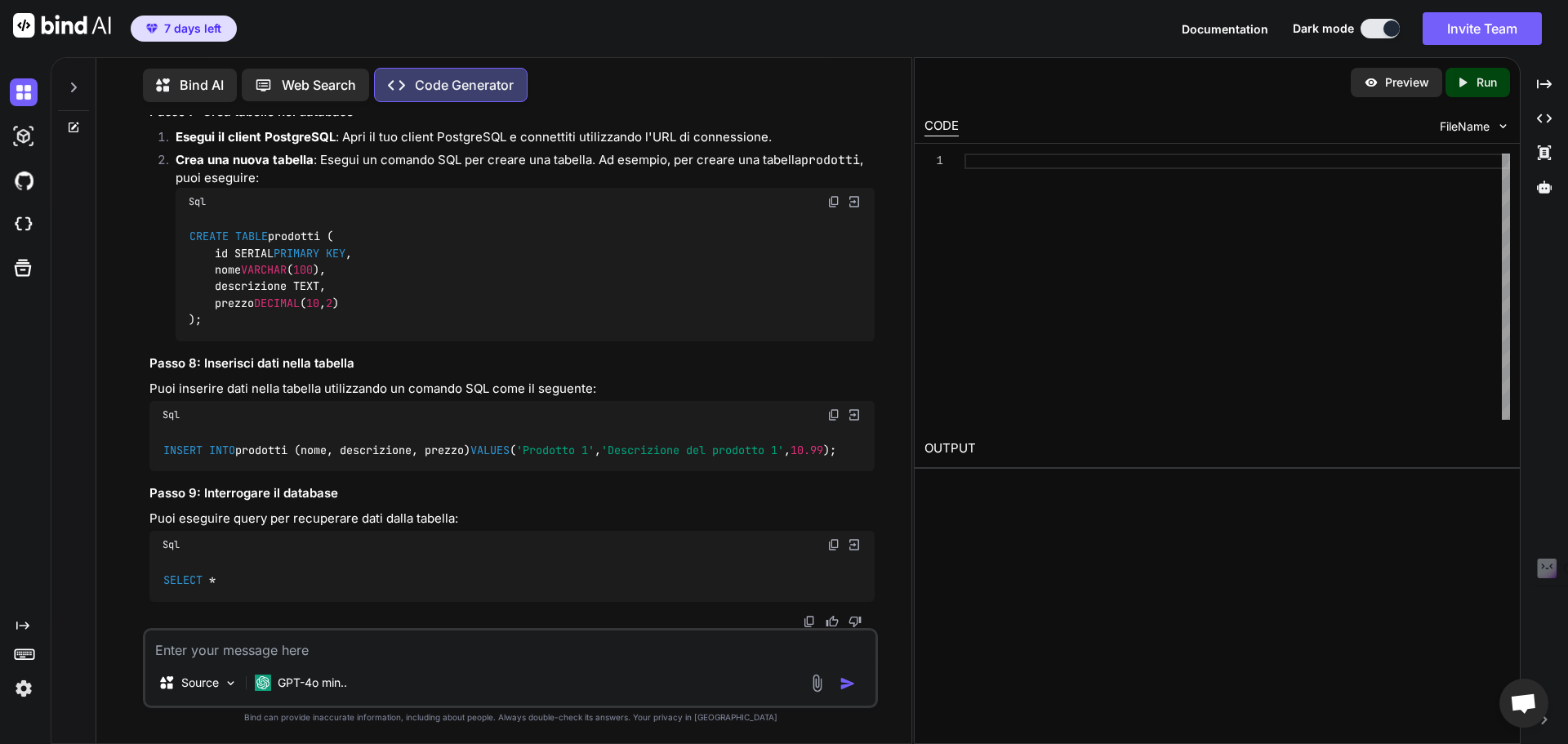
scroll to position [9356, 0]
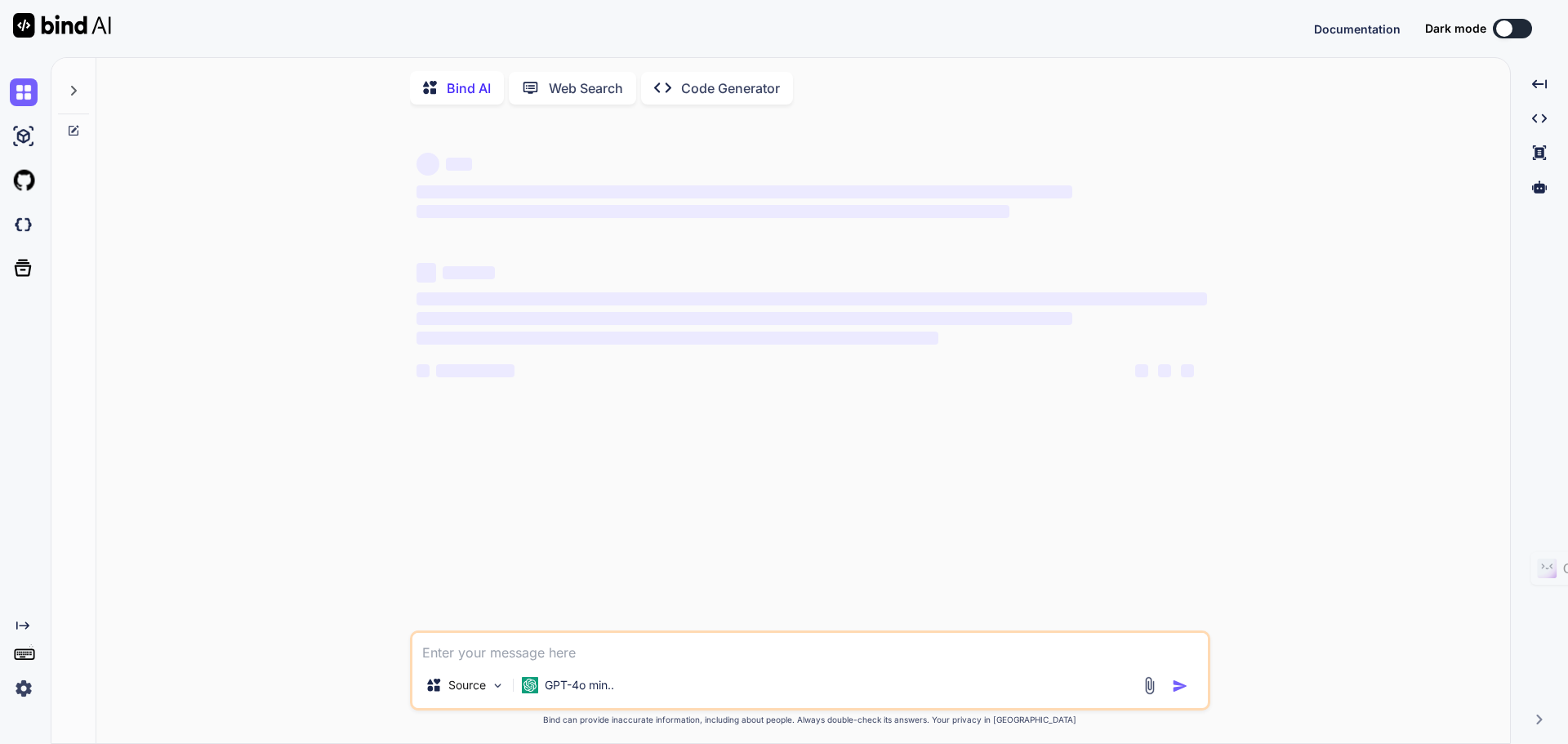
click at [698, 97] on p "Code Generator" at bounding box center [731, 88] width 99 height 19
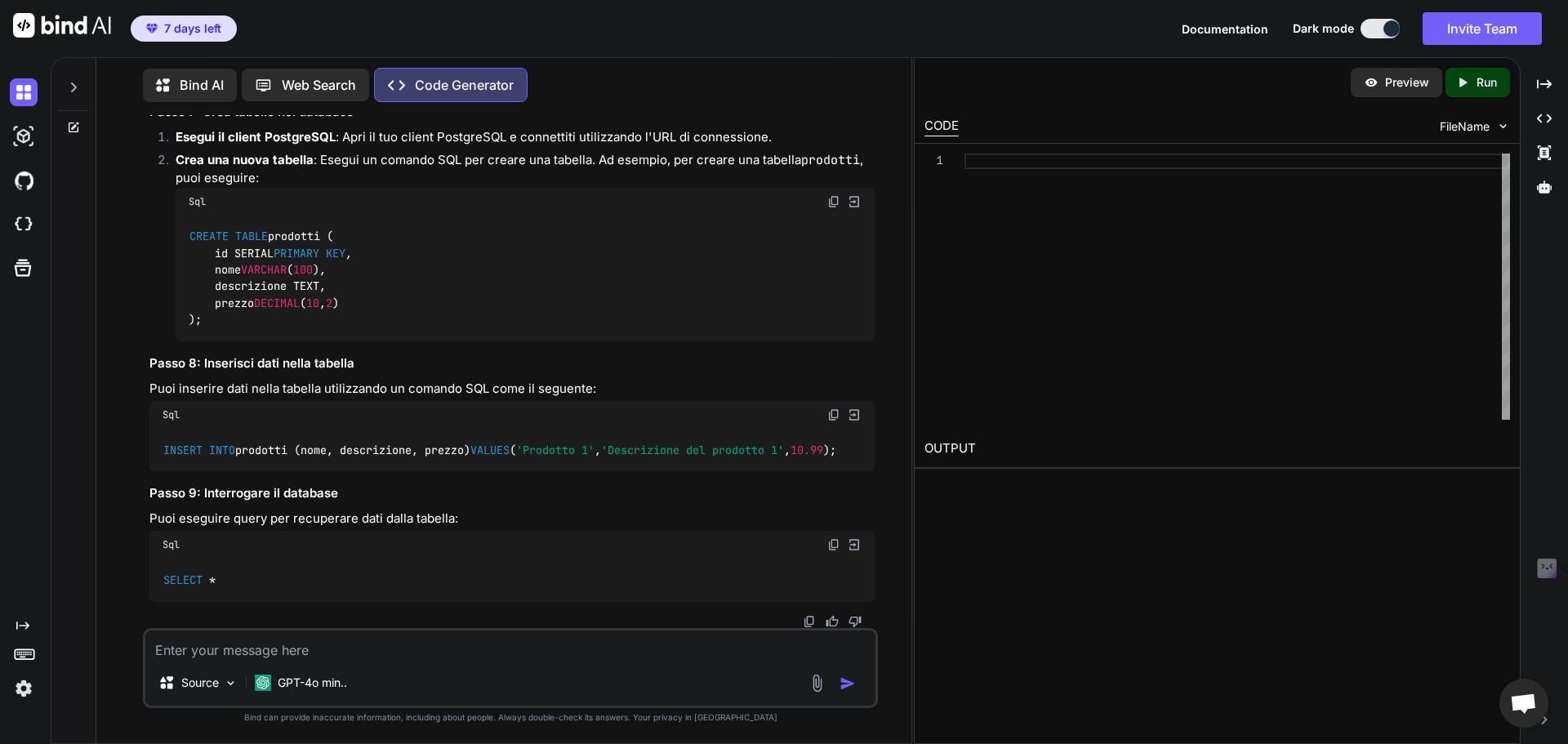
scroll to position [10445, 0]
click at [408, 653] on textarea at bounding box center [510, 645] width 730 height 29
type textarea "x"
type textarea "d"
type textarea "x"
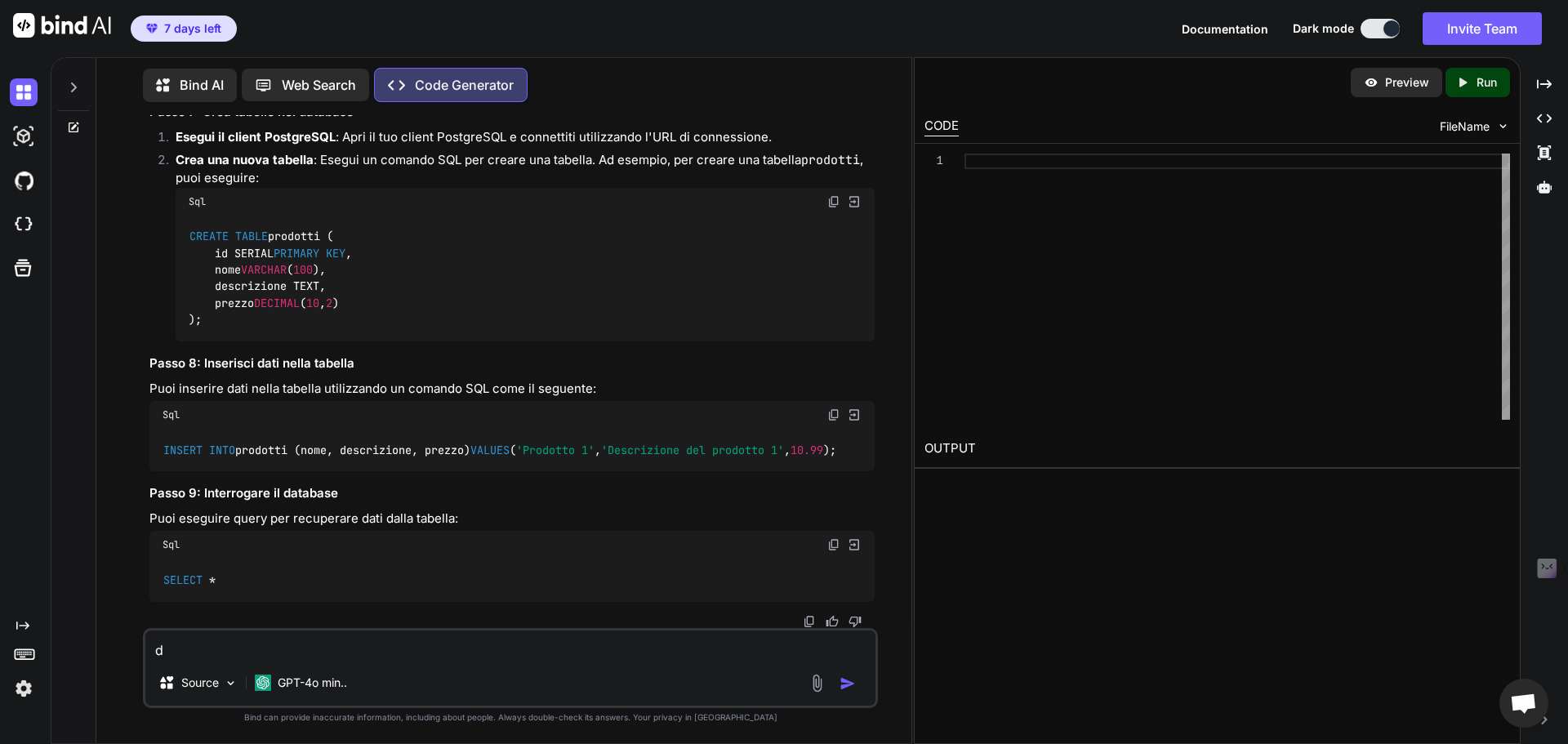
type textarea "de"
type textarea "x"
type textarea "dev"
type textarea "x"
type textarea "deve"
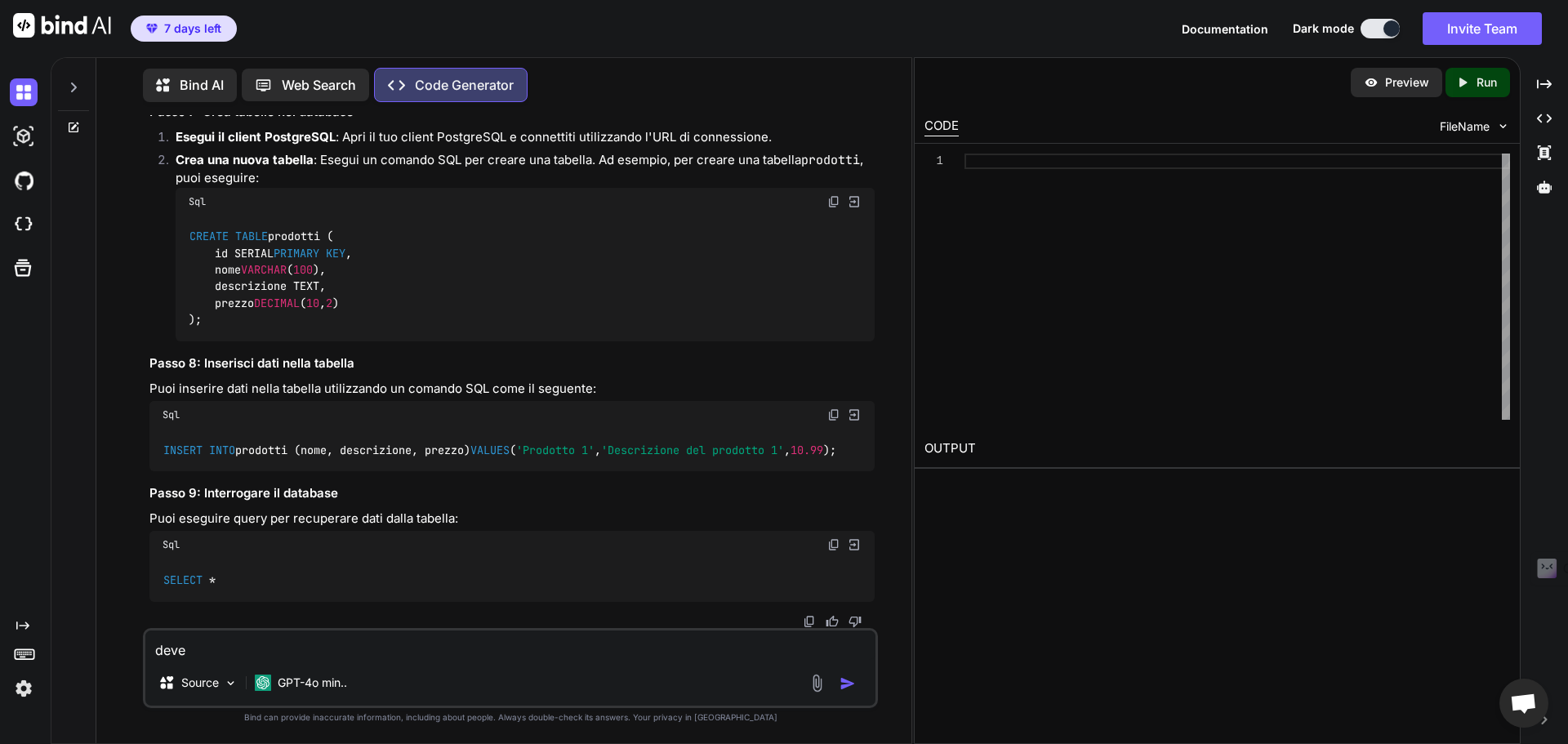
type textarea "x"
type textarea "deve"
type textarea "x"
type textarea "deve e"
type textarea "x"
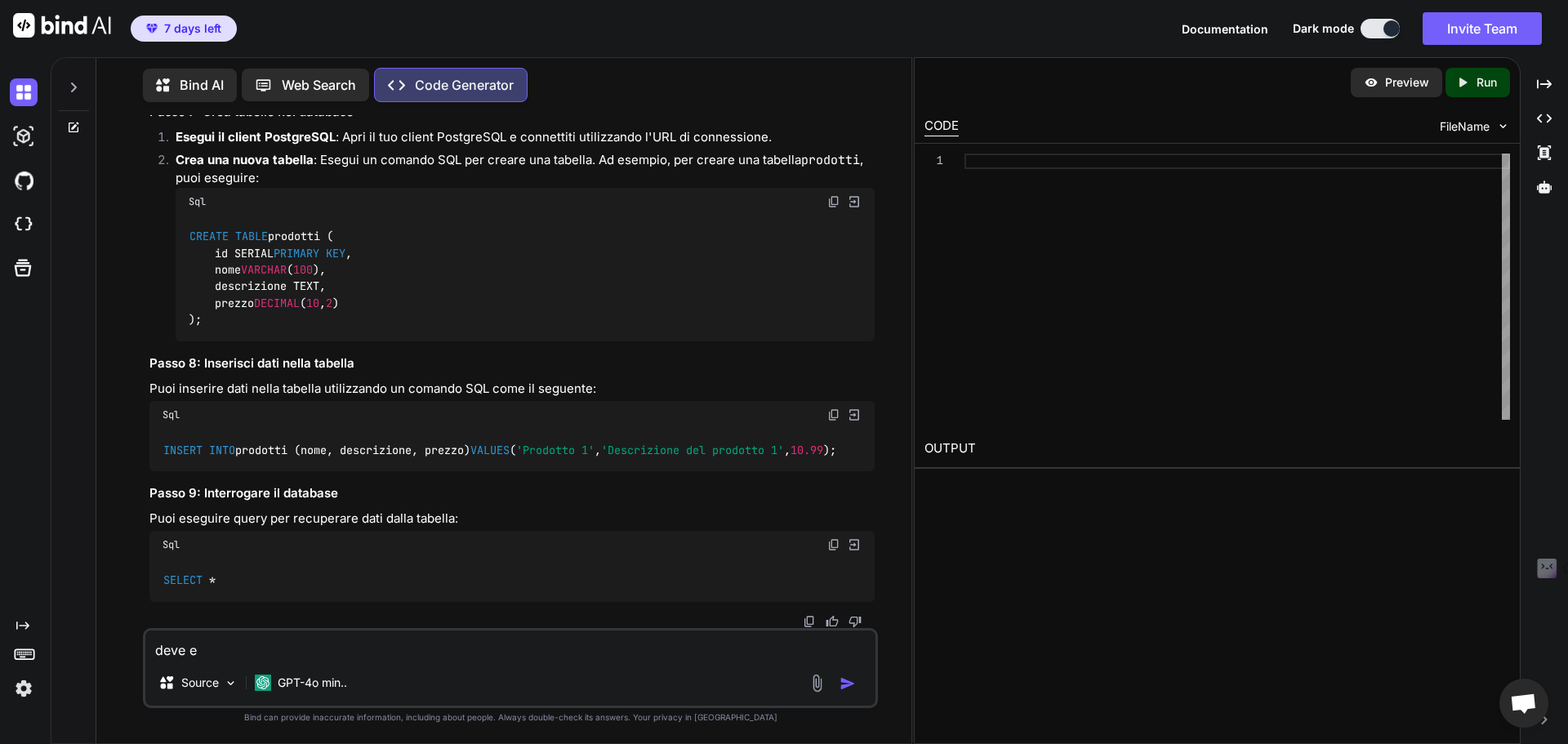
type textarea "deve es"
type textarea "x"
type textarea "deve ess"
type textarea "x"
type textarea "deve esse"
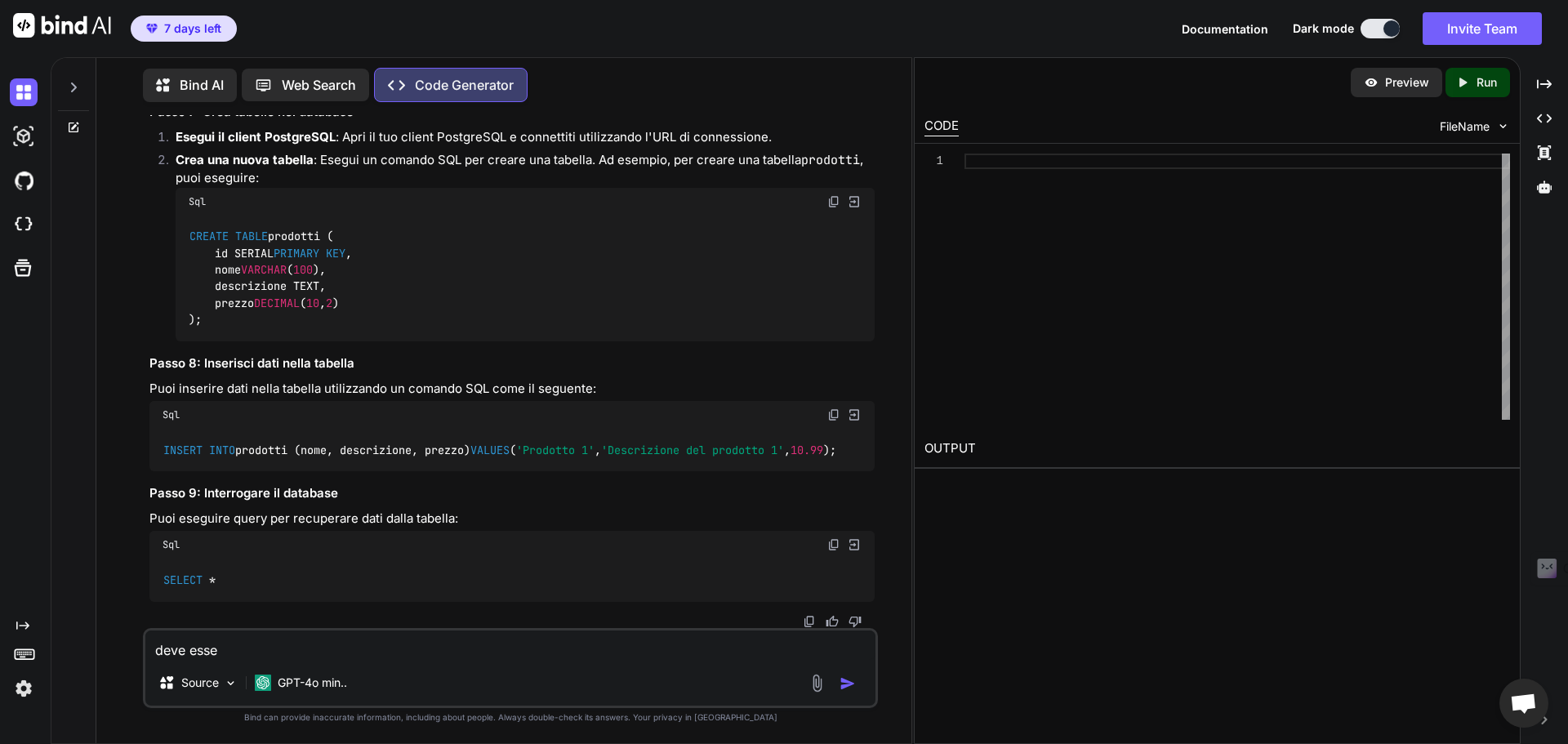
type textarea "x"
type textarea "deve esser"
type textarea "x"
type textarea "deve essere"
type textarea "x"
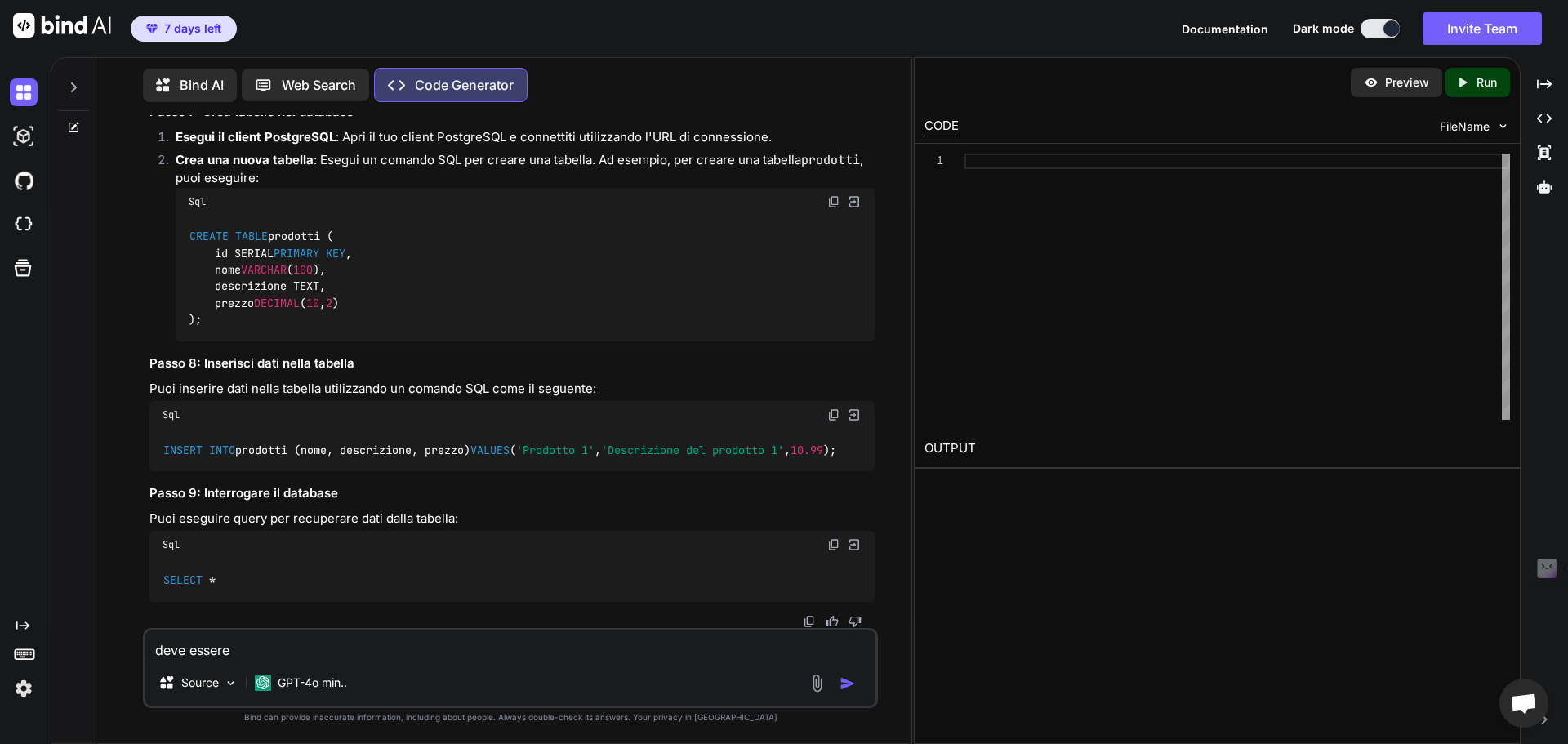
type textarea "deve essere"
type textarea "x"
type textarea "deve essere h"
type textarea "x"
type textarea "deve essere ho"
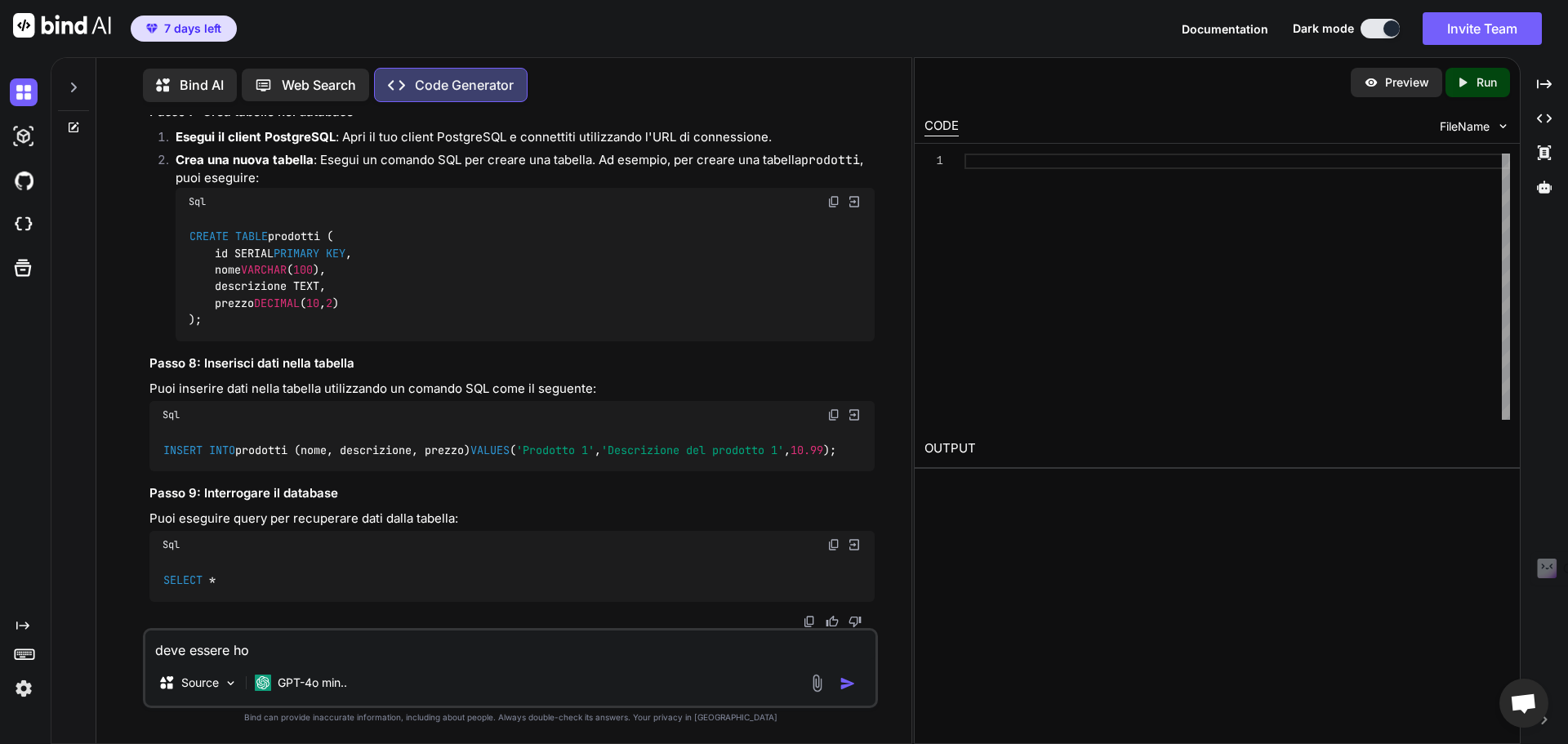
type textarea "x"
type textarea "deve essere hos"
type textarea "x"
type textarea "deve essere host"
type textarea "x"
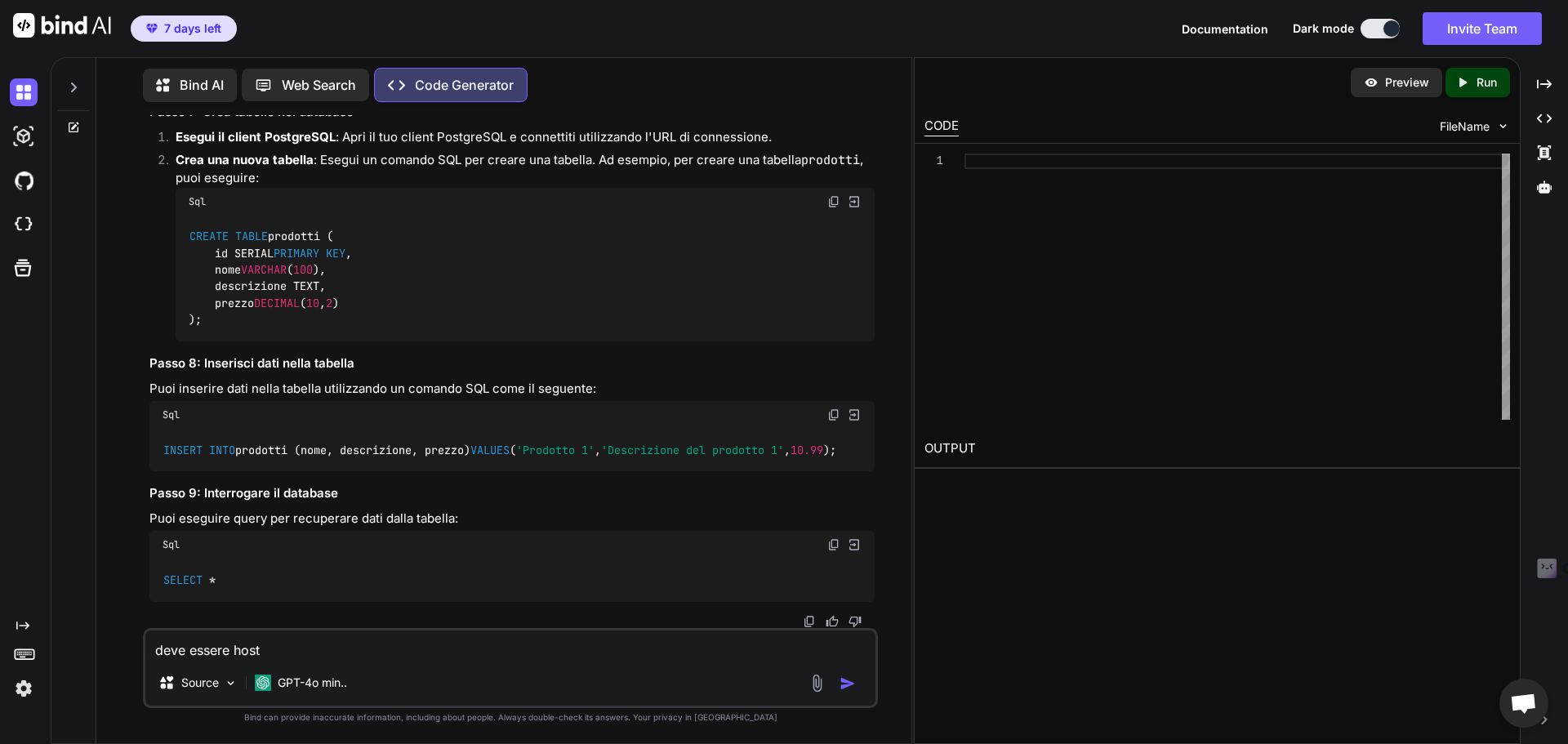
type textarea "deve essere hosta"
type textarea "x"
type textarea "deve essere hostat"
type textarea "x"
type textarea "deve essere hostato"
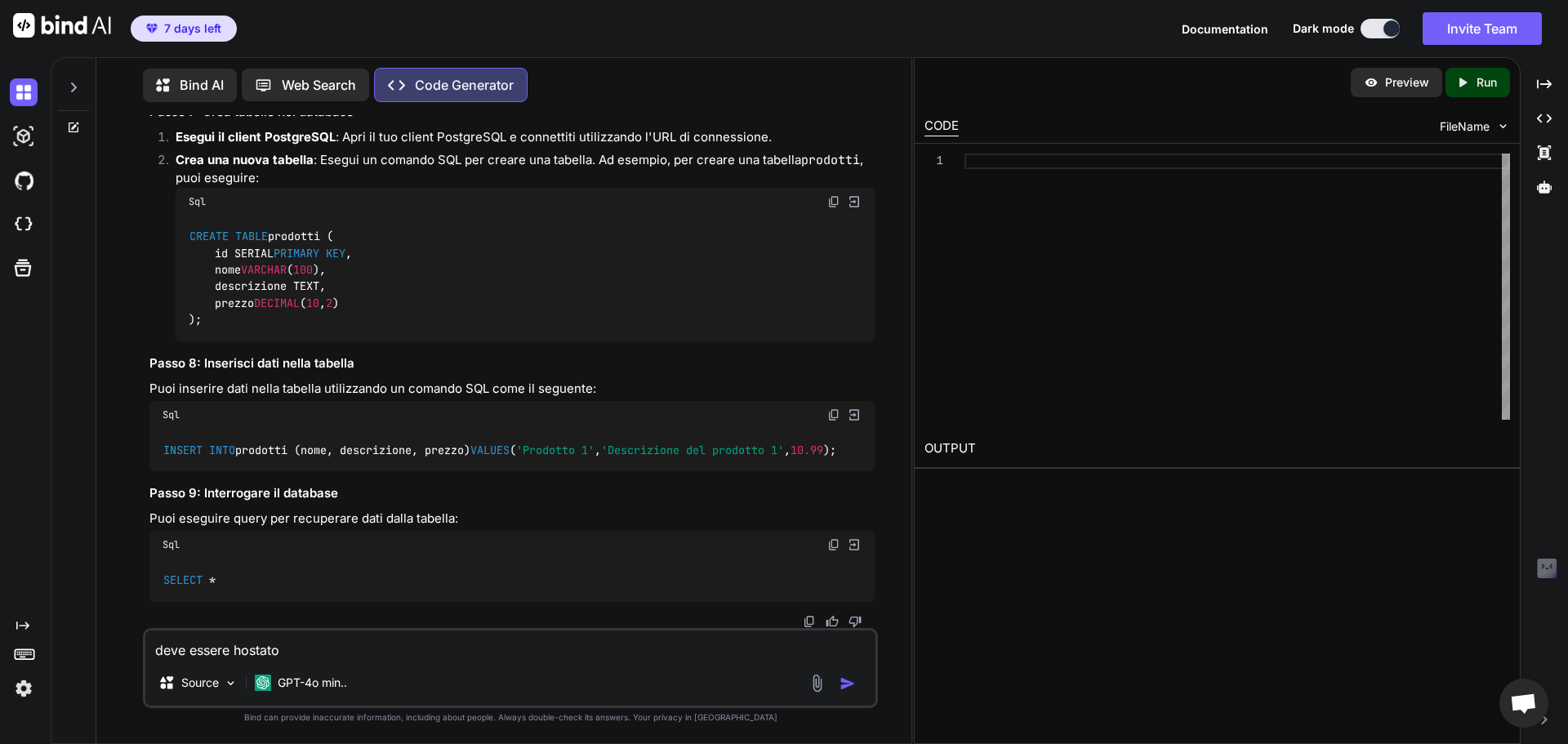
type textarea "x"
type textarea "deve essere hostato"
type textarea "x"
type textarea "deve essere hostato i"
type textarea "x"
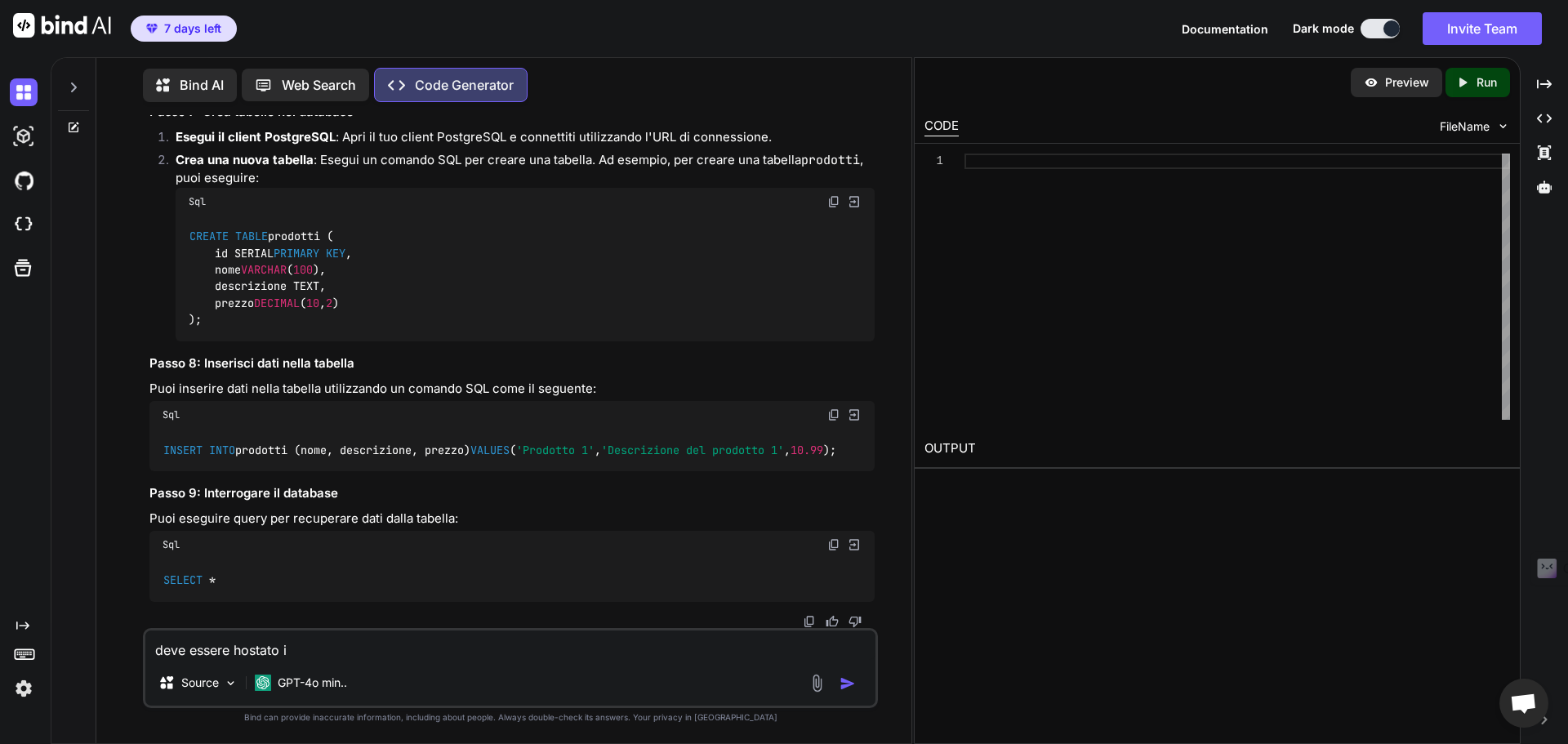
type textarea "deve essere hostato in"
type textarea "x"
type textarea "deve essere hostato in"
type textarea "x"
type textarea "deve essere hostato in l"
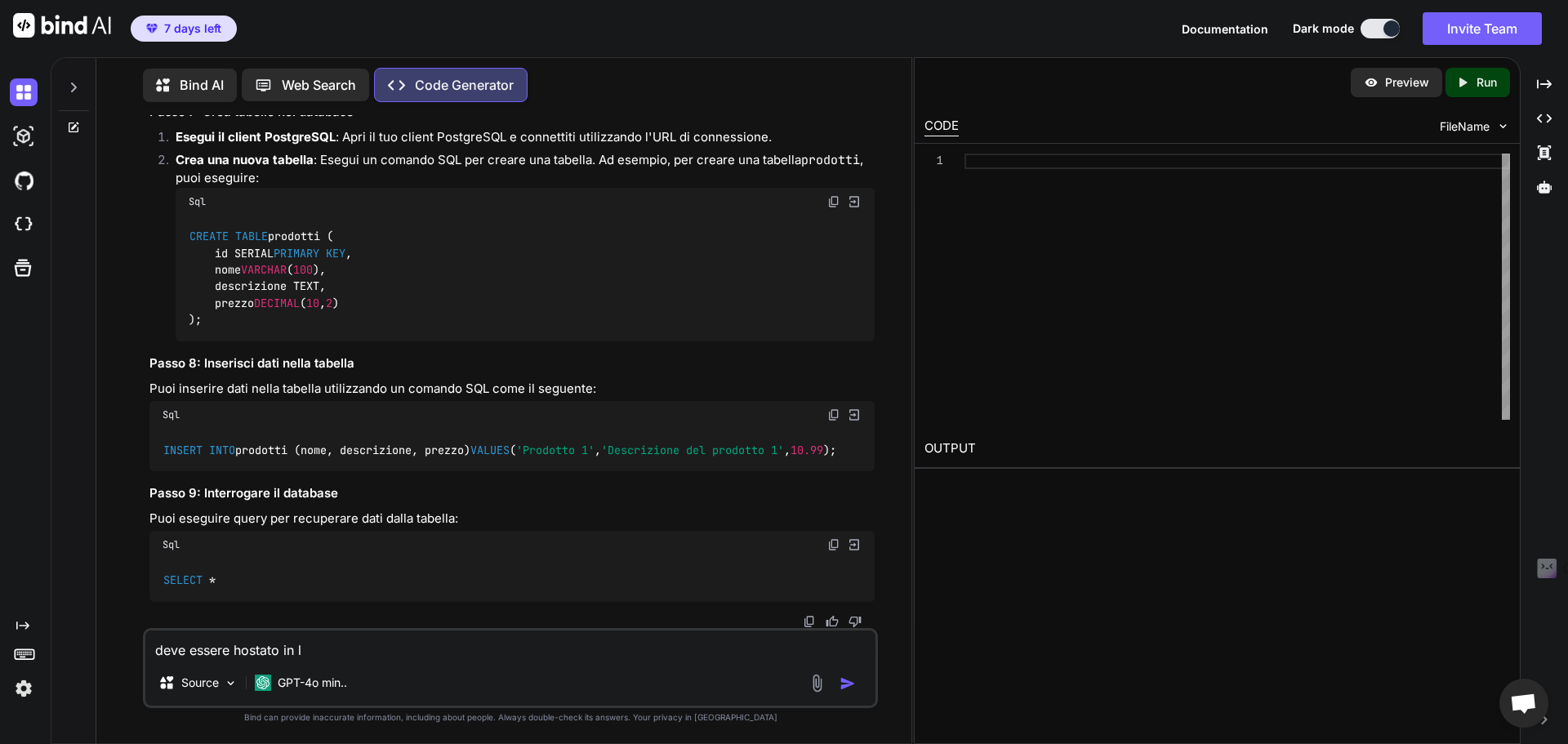
type textarea "x"
type textarea "deve essere hostato in lo"
type textarea "x"
type textarea "deve essere hostato in loc"
type textarea "x"
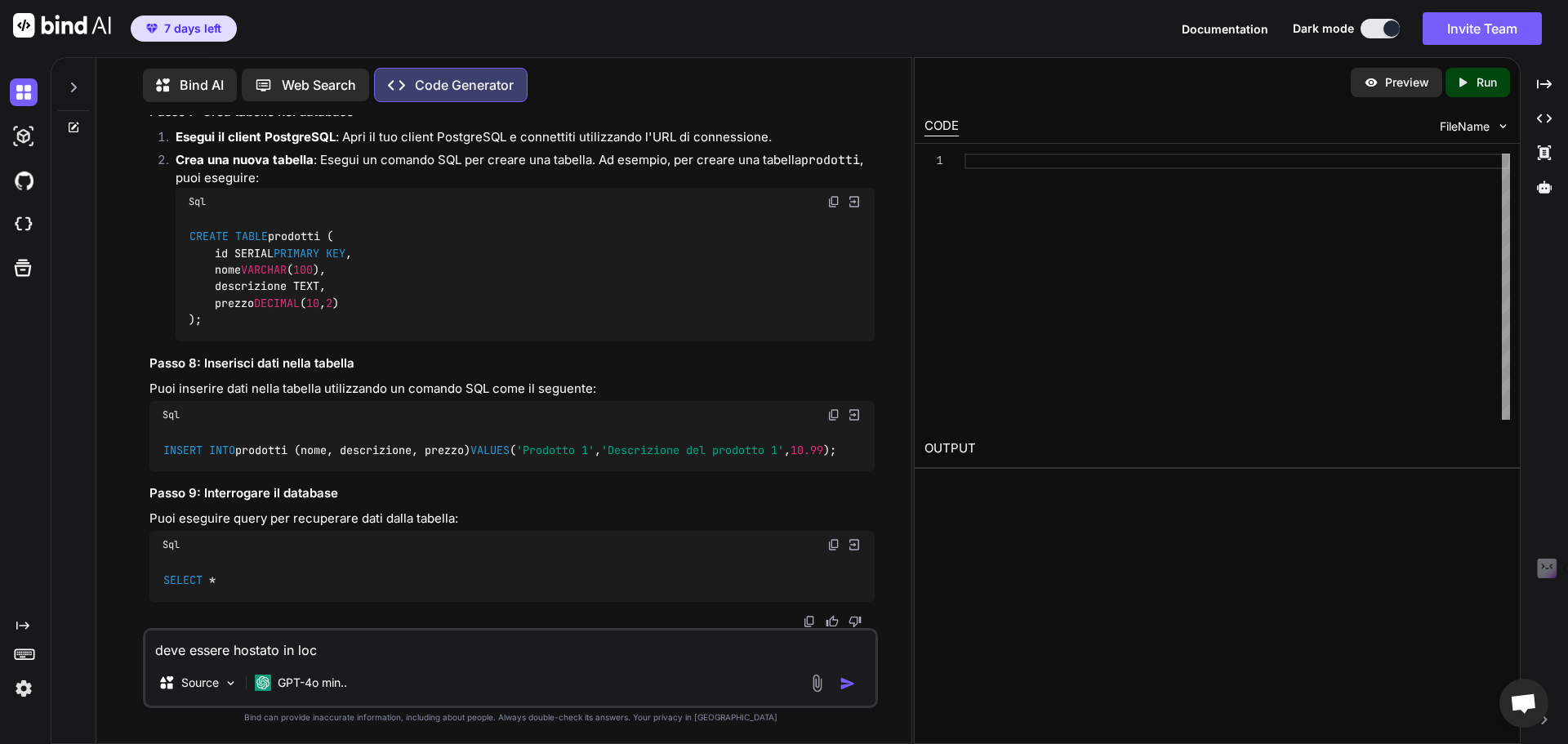
type textarea "deve essere hostato in loca"
type textarea "x"
type textarea "deve essere hostato in local"
type textarea "x"
type textarea "deve essere hostato in locale"
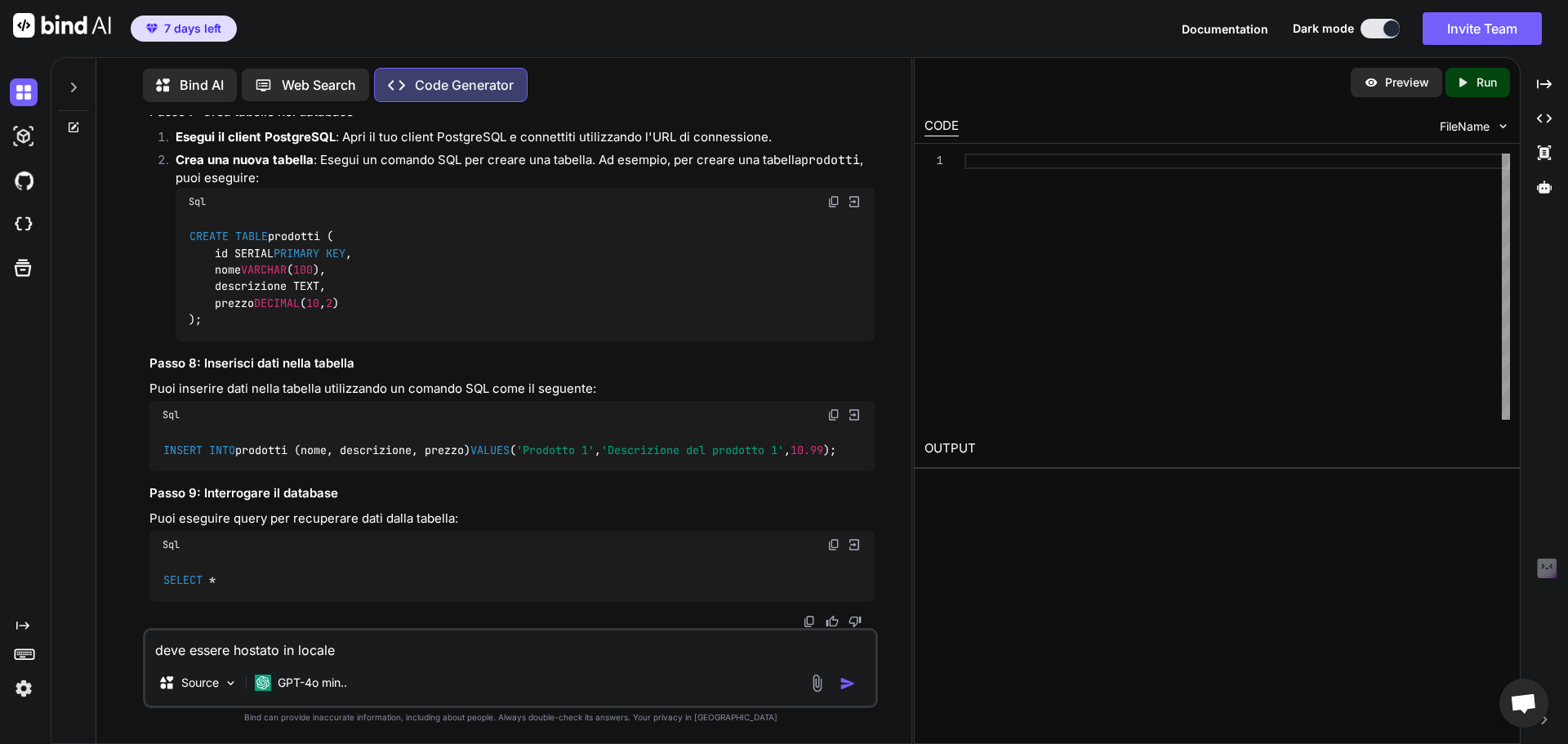
type textarea "x"
type textarea "deve essere hostato in locale"
type textarea "x"
type textarea "deve essere hostato in locale i"
type textarea "x"
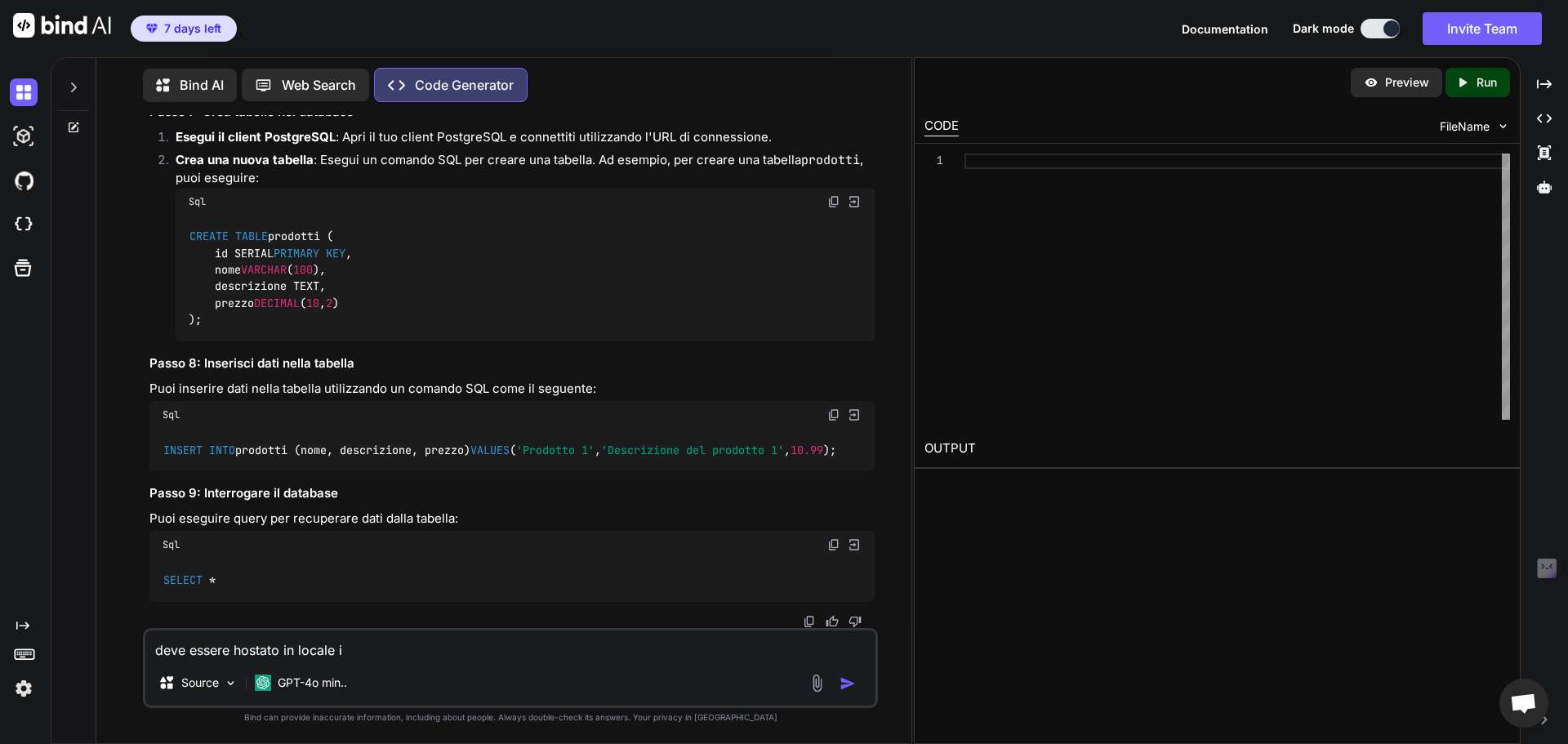
type textarea "deve essere hostato in locale il"
type textarea "x"
type textarea "deve essere hostato in locale il"
type textarea "x"
type textarea "deve essere hostato in locale il d"
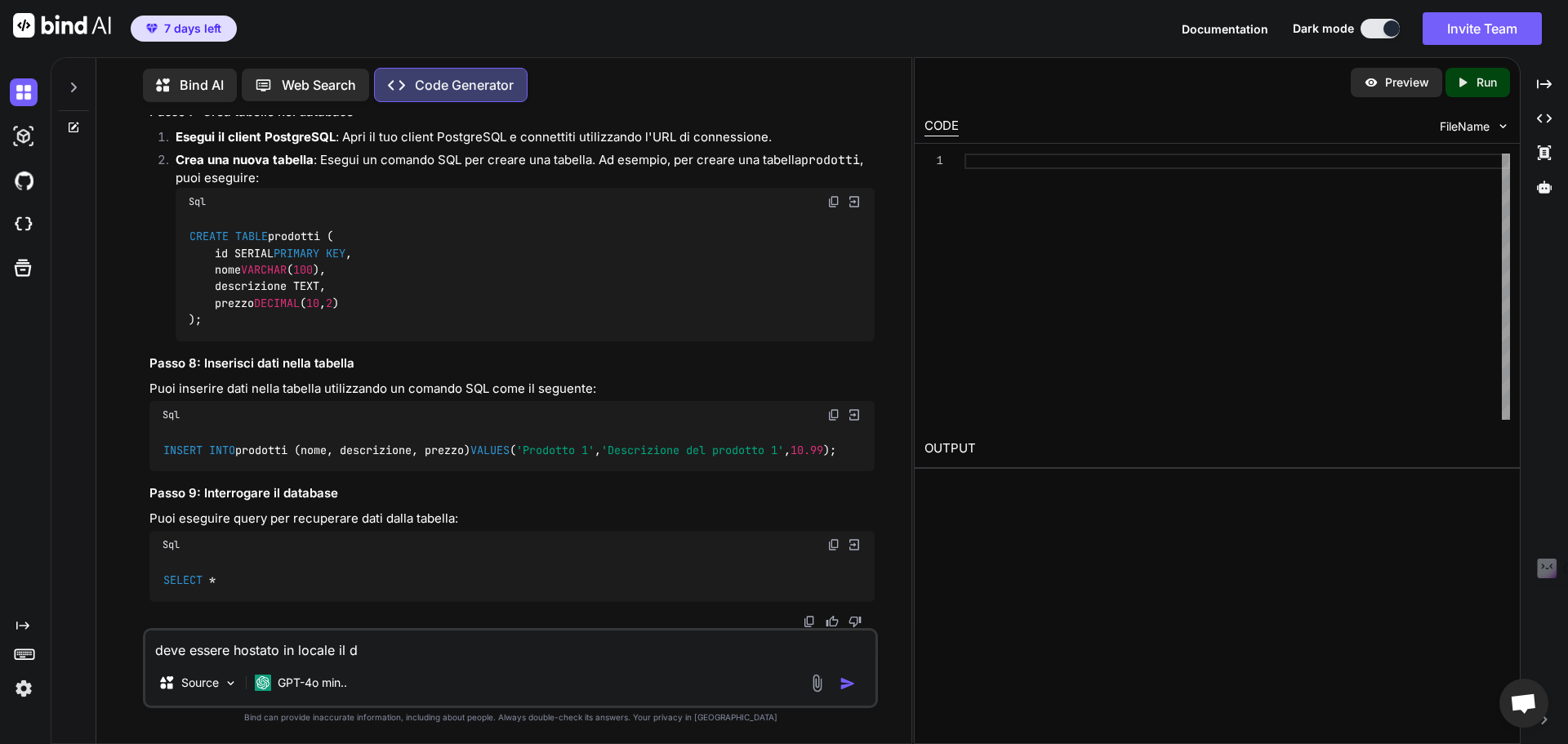
type textarea "x"
type textarea "deve essere hostato in locale il da"
type textarea "x"
type textarea "deve essere hostato in locale il dat"
type textarea "x"
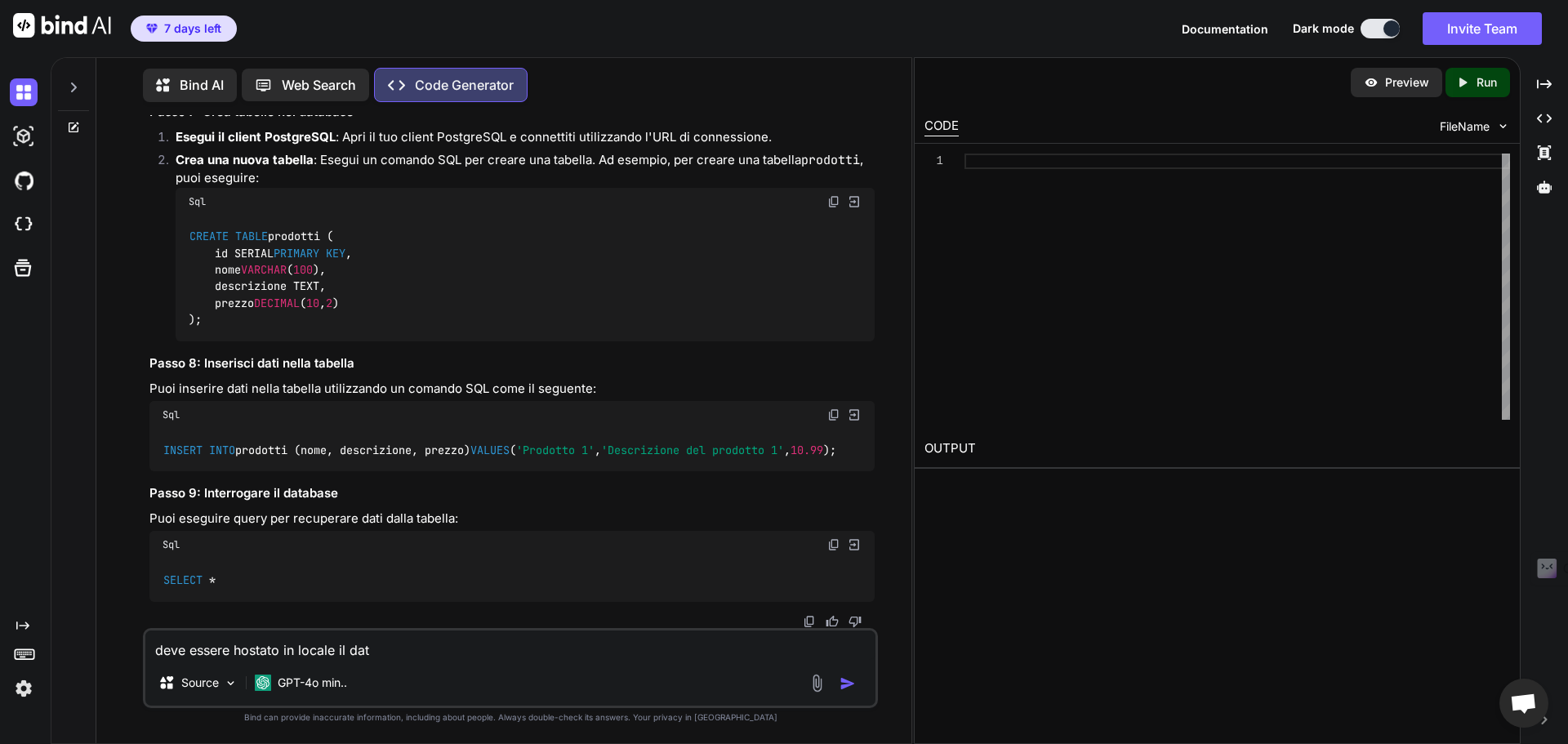
type textarea "deve essere hostato in locale il data"
type textarea "x"
type textarea "deve essere hostato in locale il datav"
type textarea "x"
type textarea "deve essere hostato in locale il datavb"
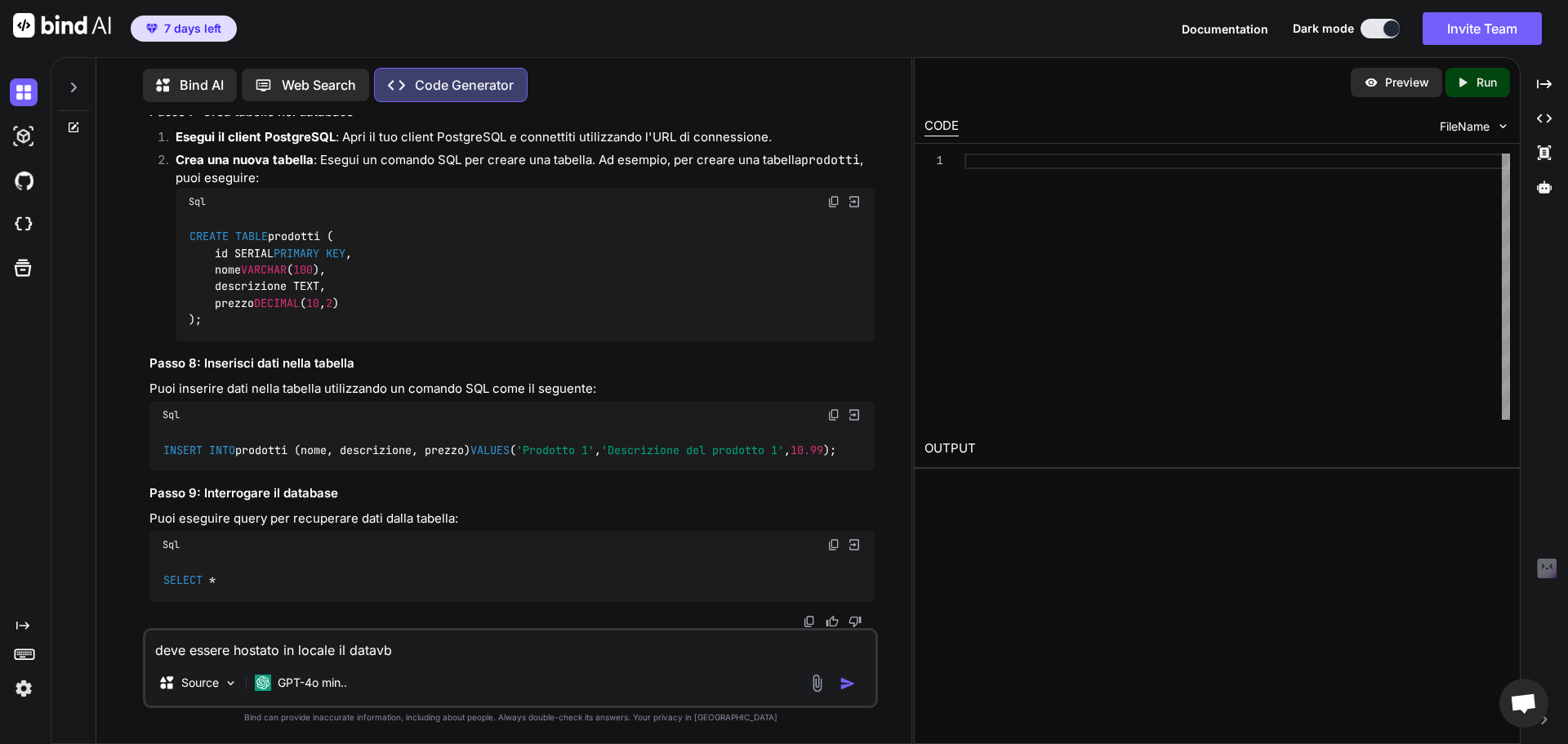
type textarea "x"
type textarea "deve essere hostato in locale il datav"
type textarea "x"
type textarea "deve essere hostato in locale il data"
type textarea "x"
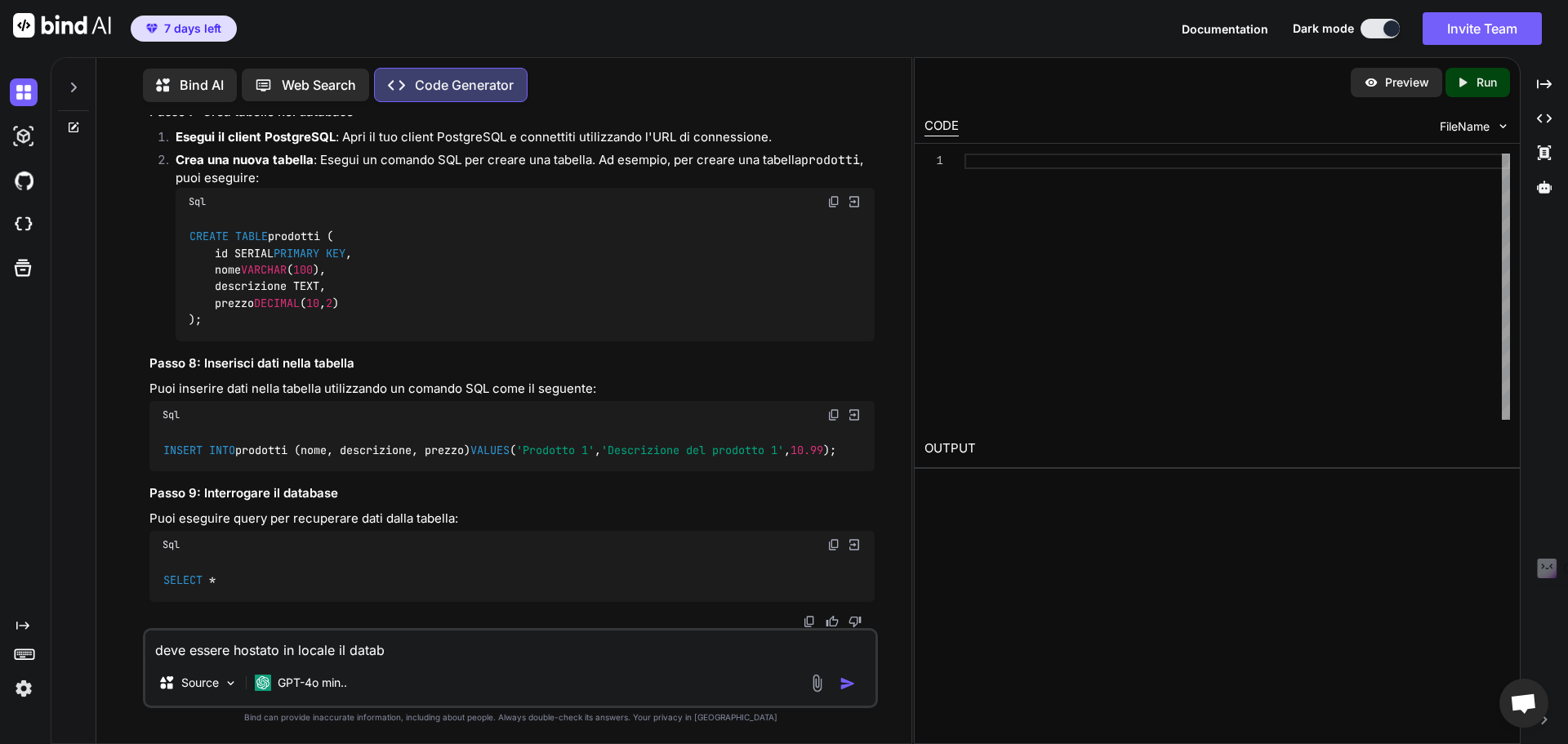
type textarea "deve essere hostato in locale il databa"
type textarea "x"
type textarea "deve essere hostato in locale il databas"
type textarea "x"
type textarea "deve essere hostato in locale il database"
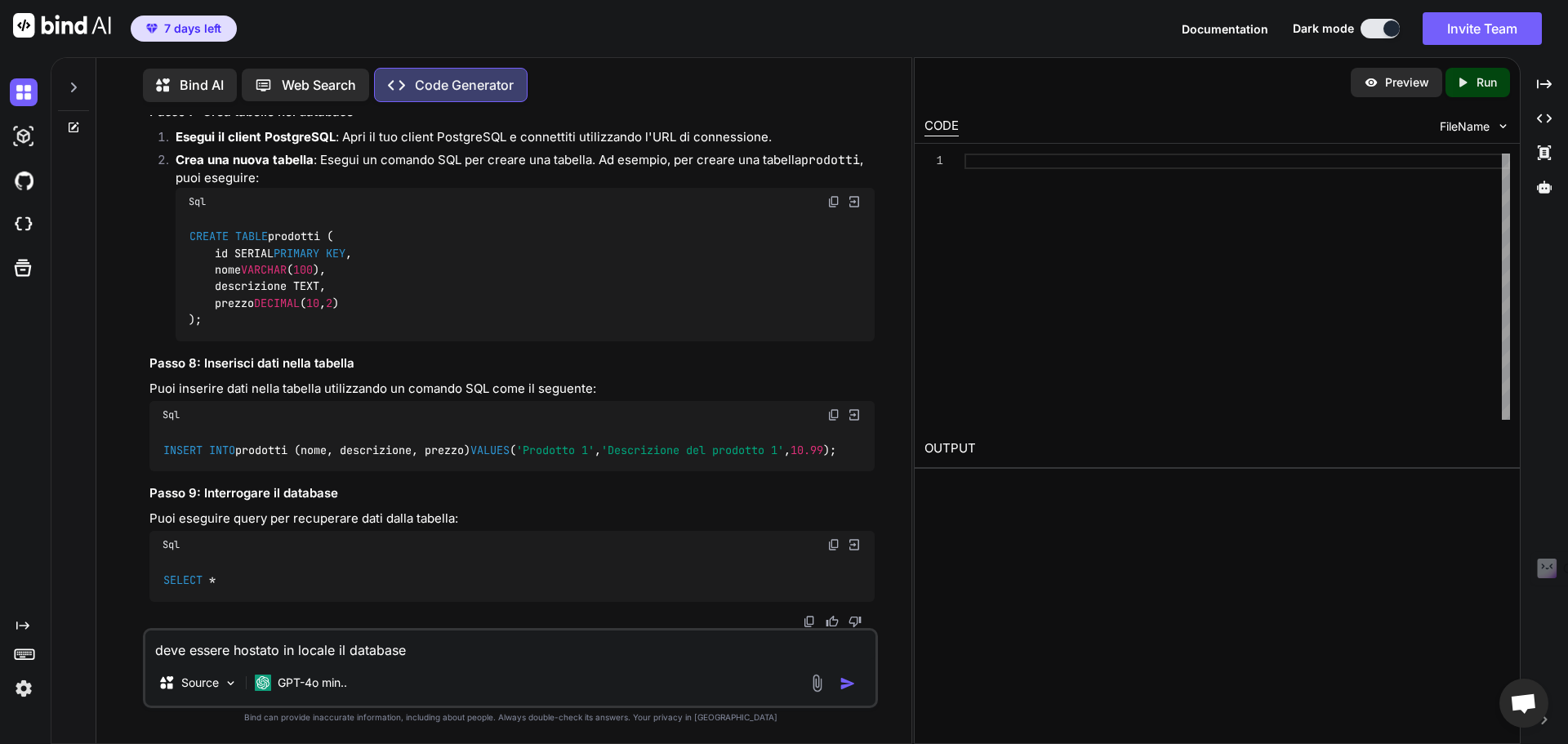
type textarea "x"
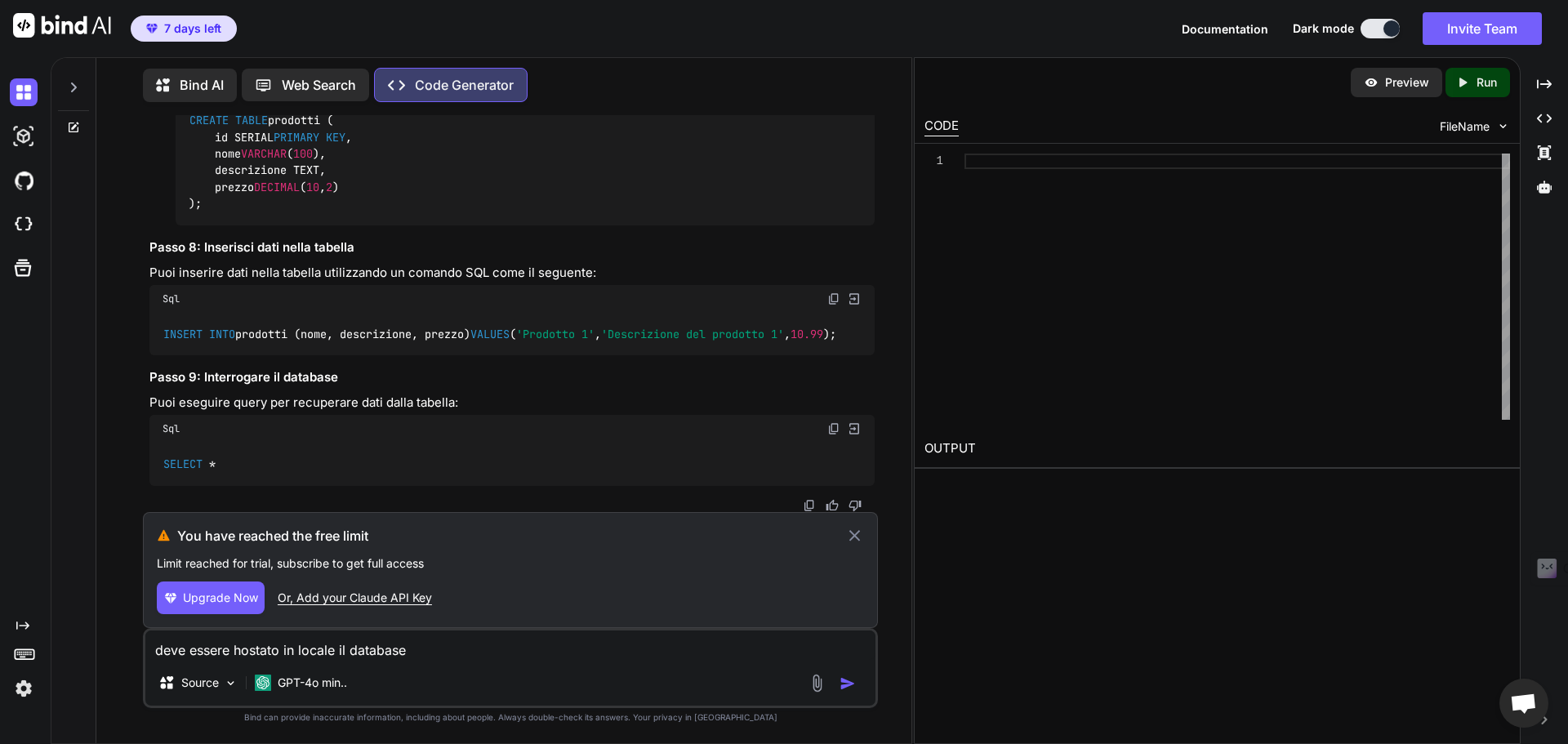
type textarea "deve essere hostato in locale il database"
click at [862, 532] on icon at bounding box center [854, 536] width 18 height 19
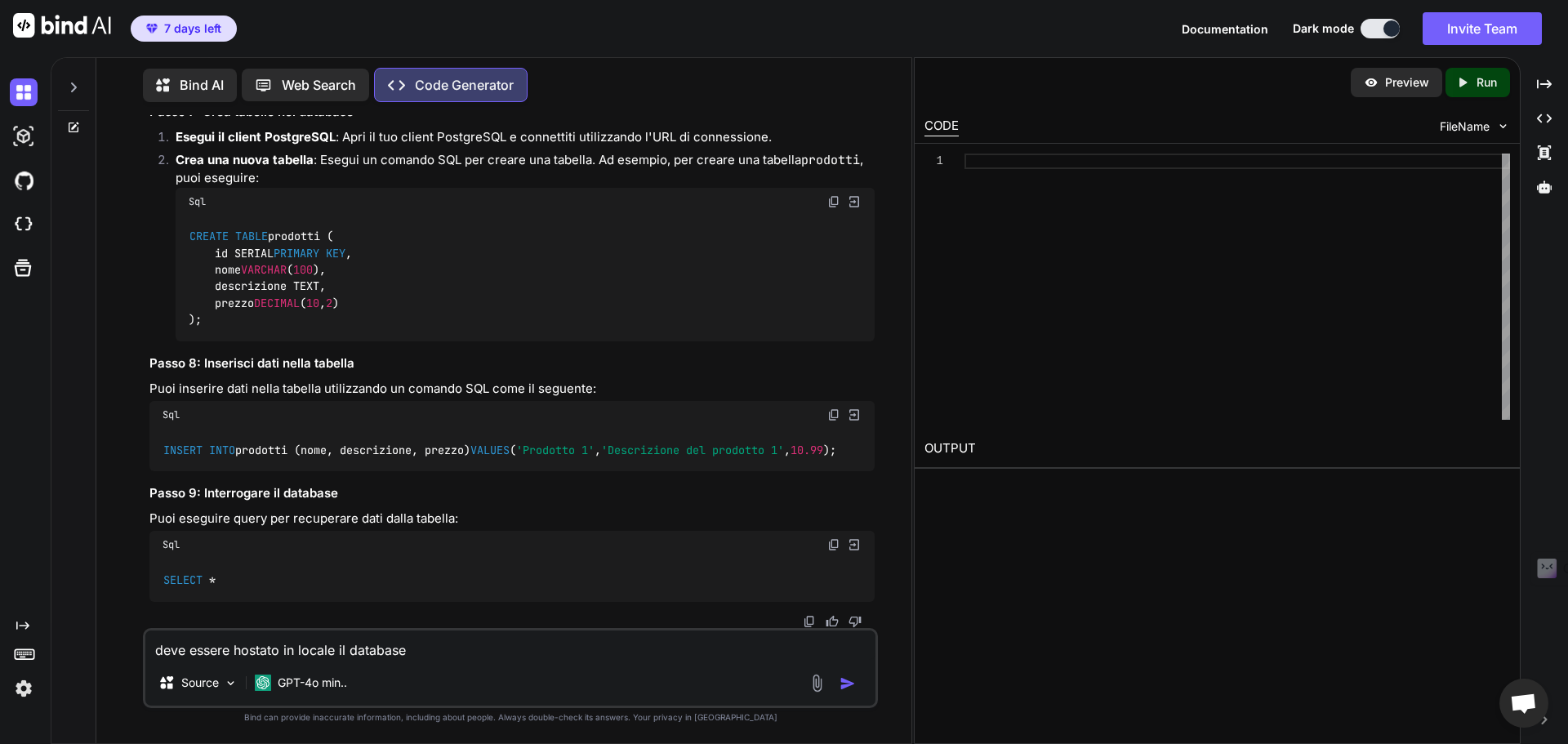
click at [852, 687] on img "button" at bounding box center [848, 683] width 17 height 17
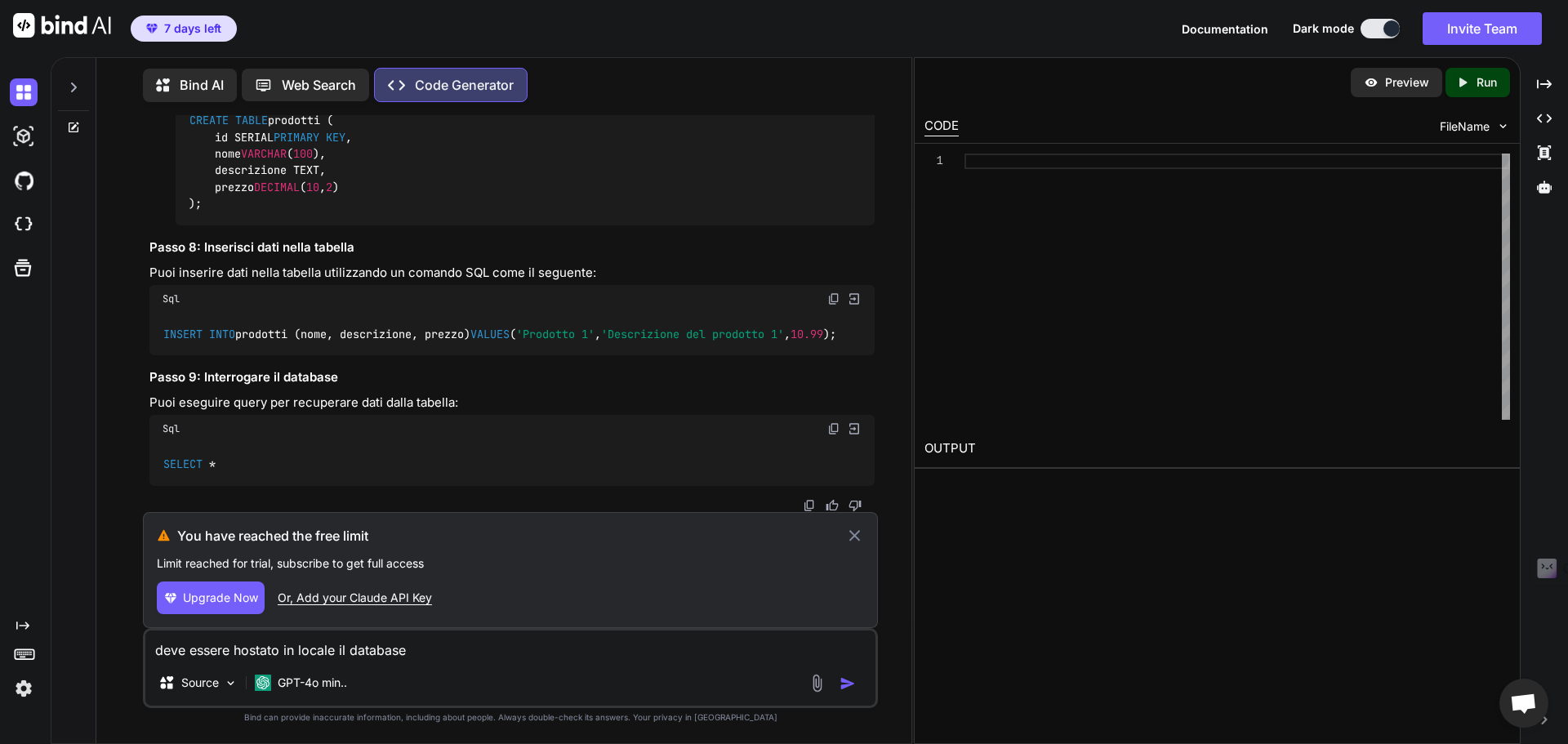
click at [178, 31] on span "7 days left" at bounding box center [192, 28] width 57 height 17
click at [19, 146] on img at bounding box center [24, 136] width 28 height 28
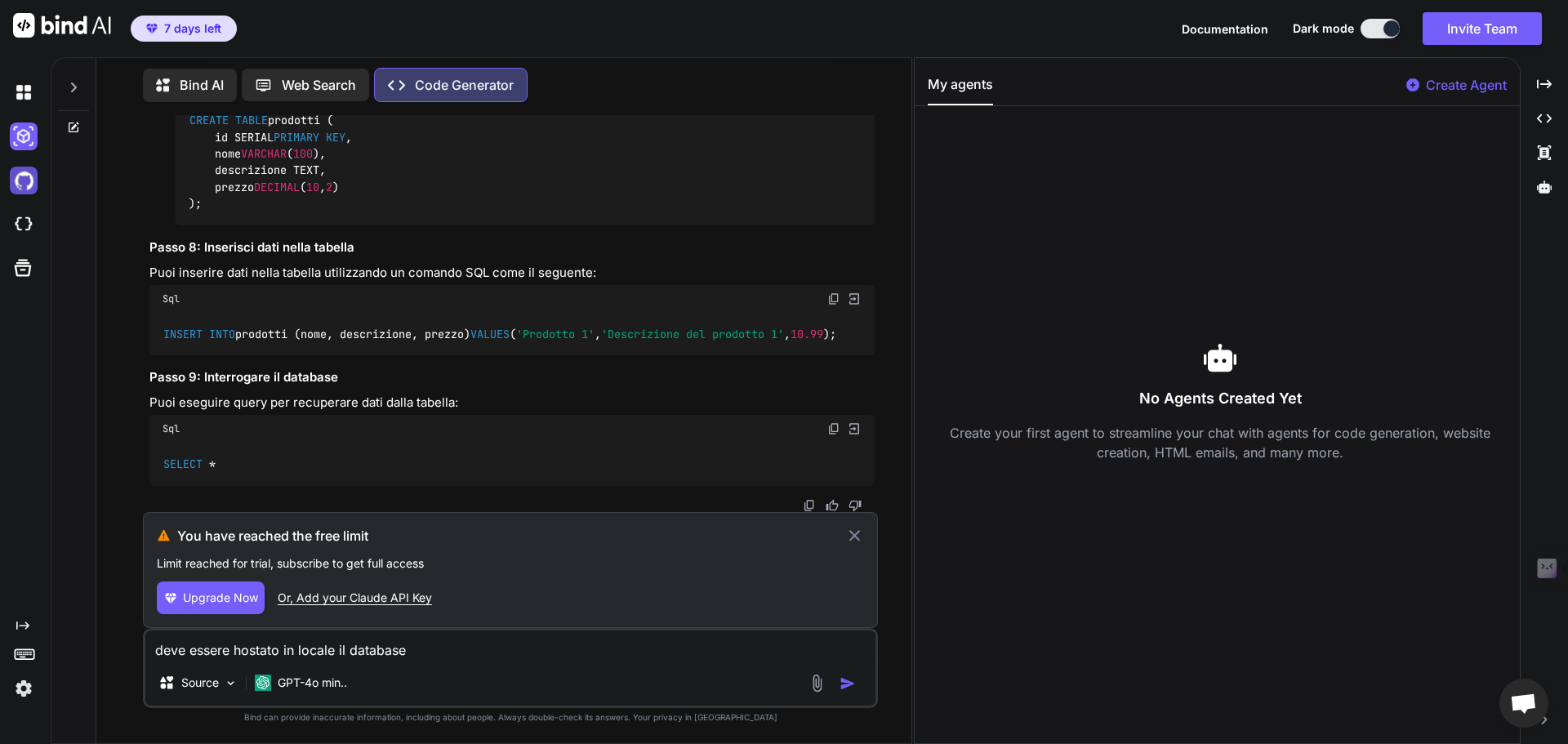
click at [25, 172] on img at bounding box center [24, 181] width 28 height 28
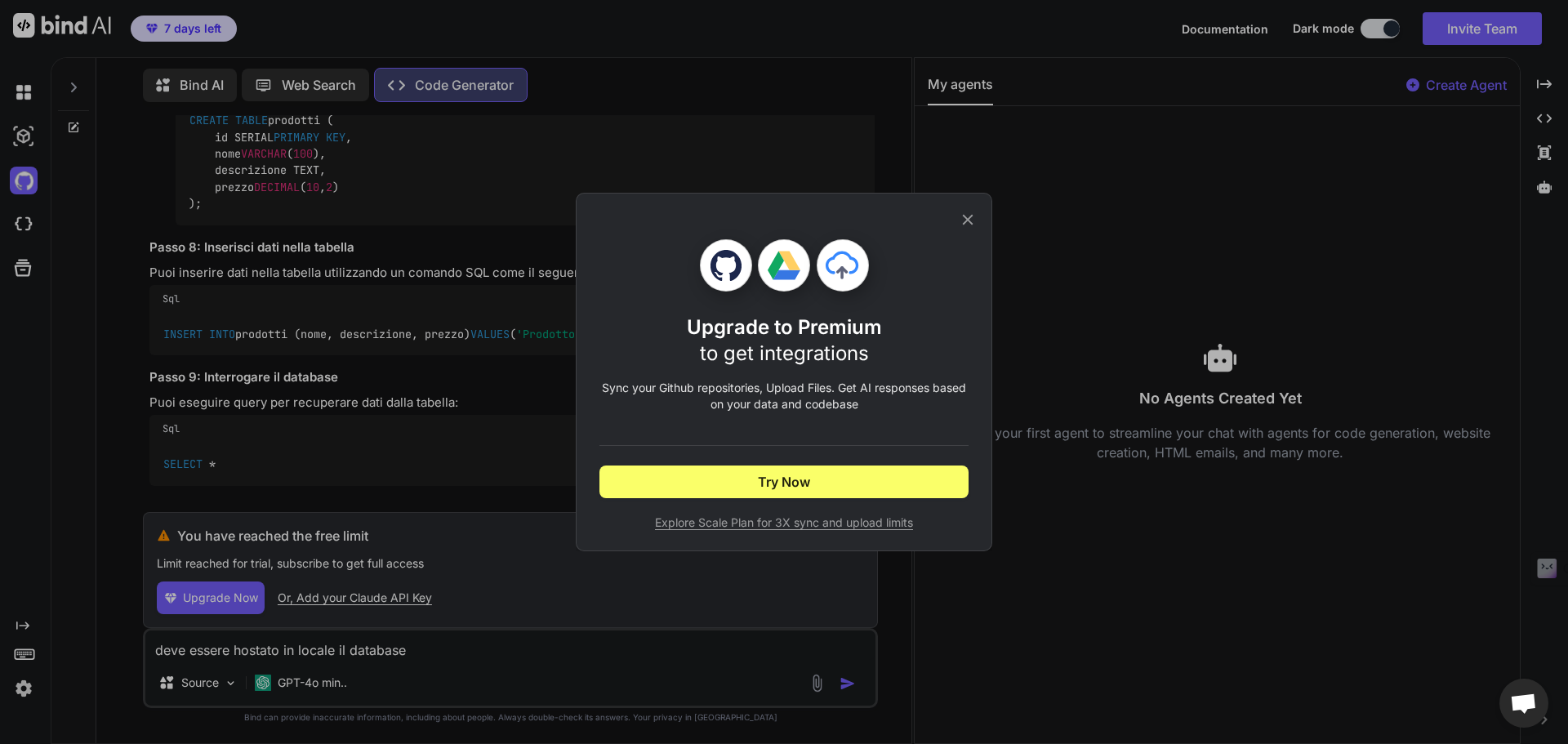
click at [967, 216] on icon at bounding box center [968, 220] width 18 height 18
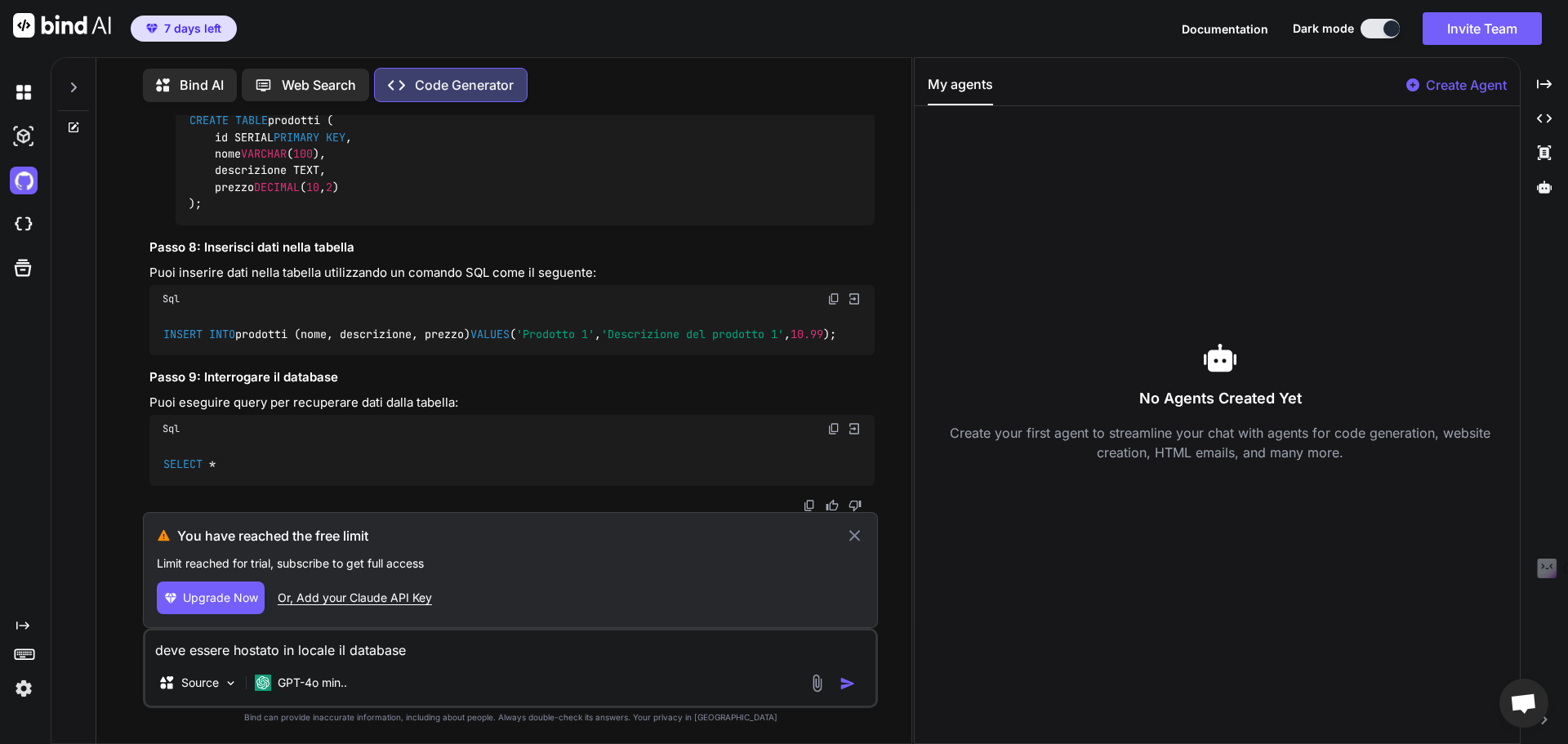
click at [443, 83] on p "Code Generator" at bounding box center [464, 85] width 99 height 19
click at [193, 11] on div "7 days left" at bounding box center [119, 28] width 237 height 57
click at [190, 24] on span "7 days left" at bounding box center [192, 28] width 57 height 17
click at [28, 23] on img at bounding box center [62, 25] width 98 height 25
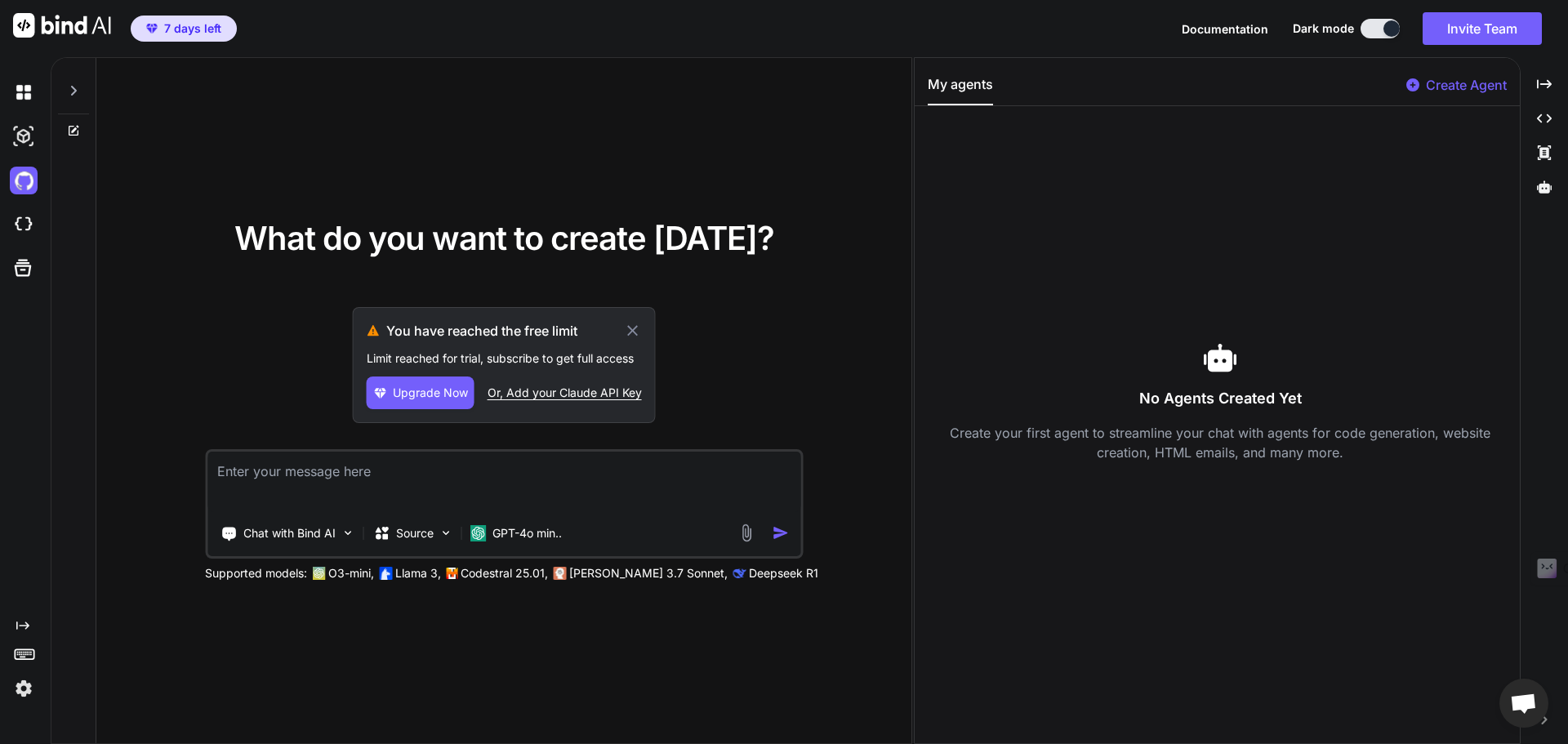
type textarea "x"
click at [32, 691] on img at bounding box center [24, 689] width 28 height 28
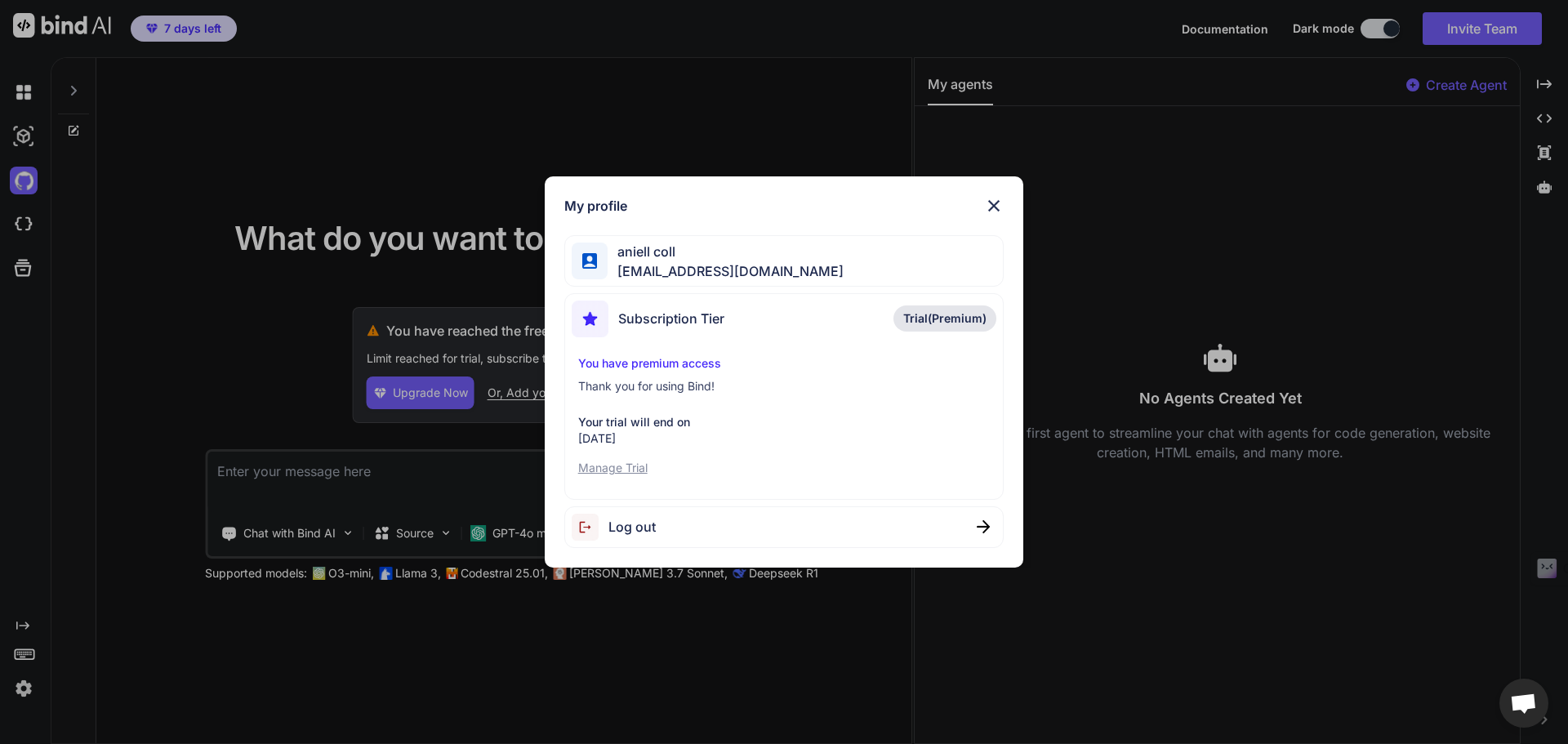
click at [624, 466] on p "Manage Trial" at bounding box center [784, 468] width 413 height 17
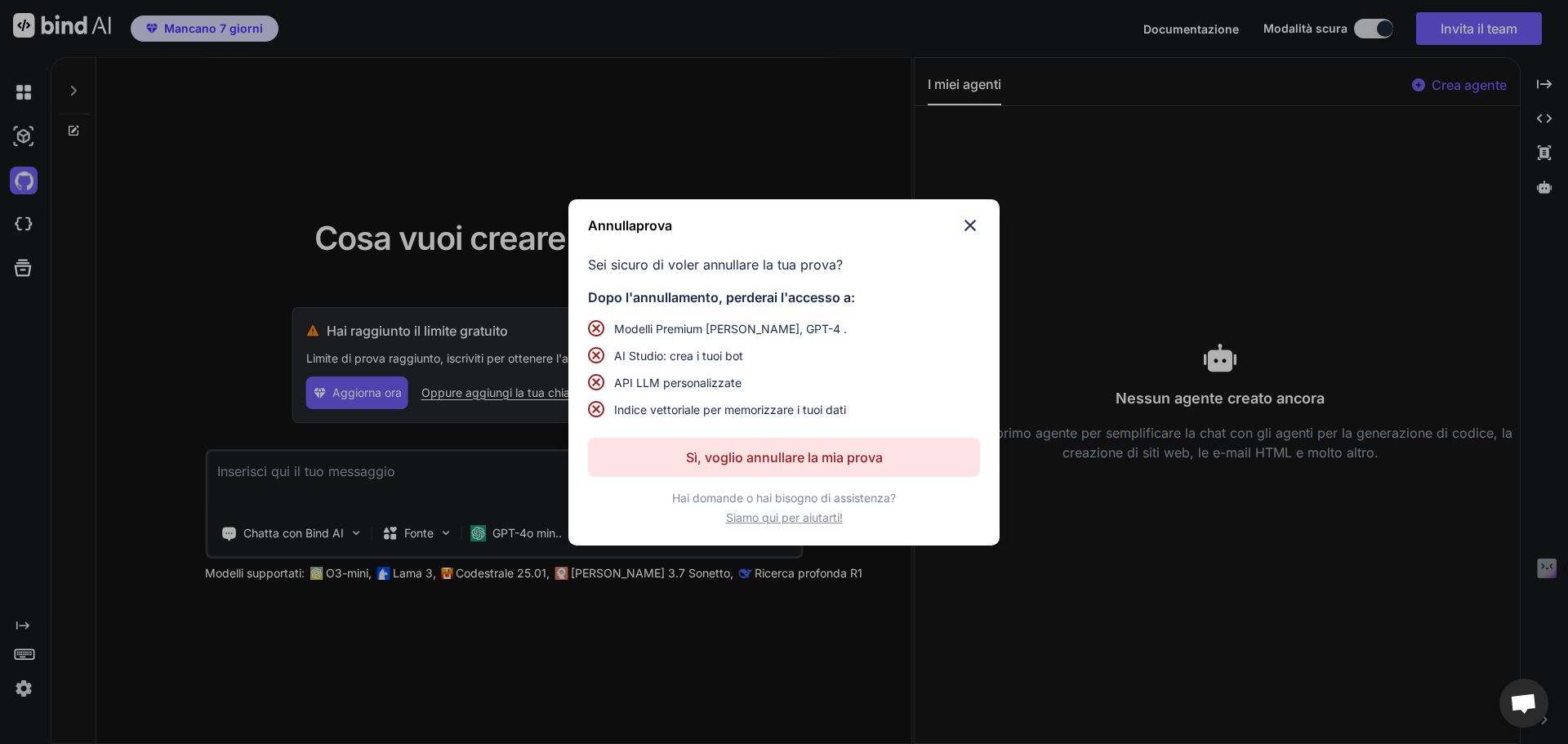
click at [814, 466] on p "Sì, voglio annullare la mia prova" at bounding box center [784, 458] width 197 height 19
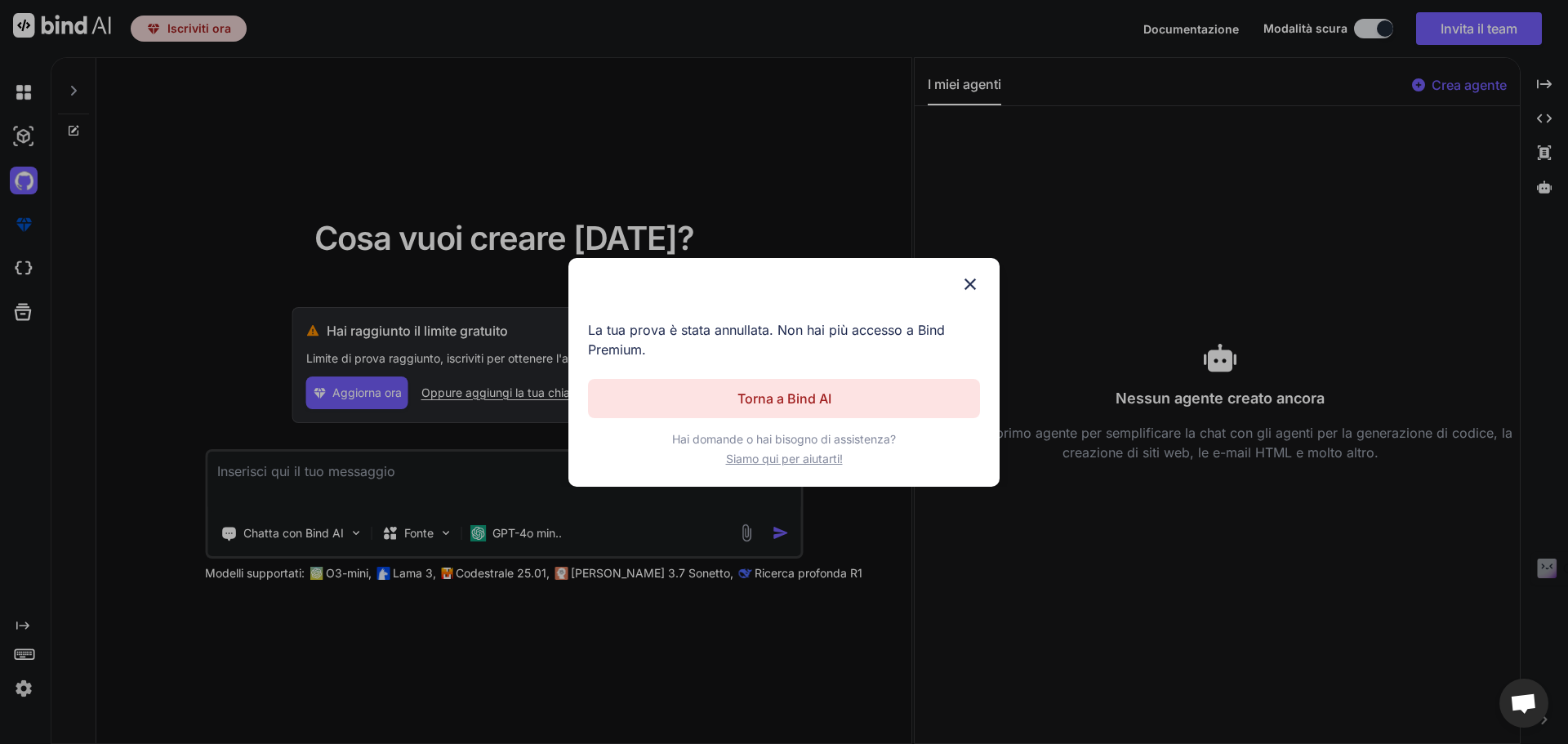
click at [843, 404] on button "Torna a Bind AI" at bounding box center [784, 398] width 392 height 40
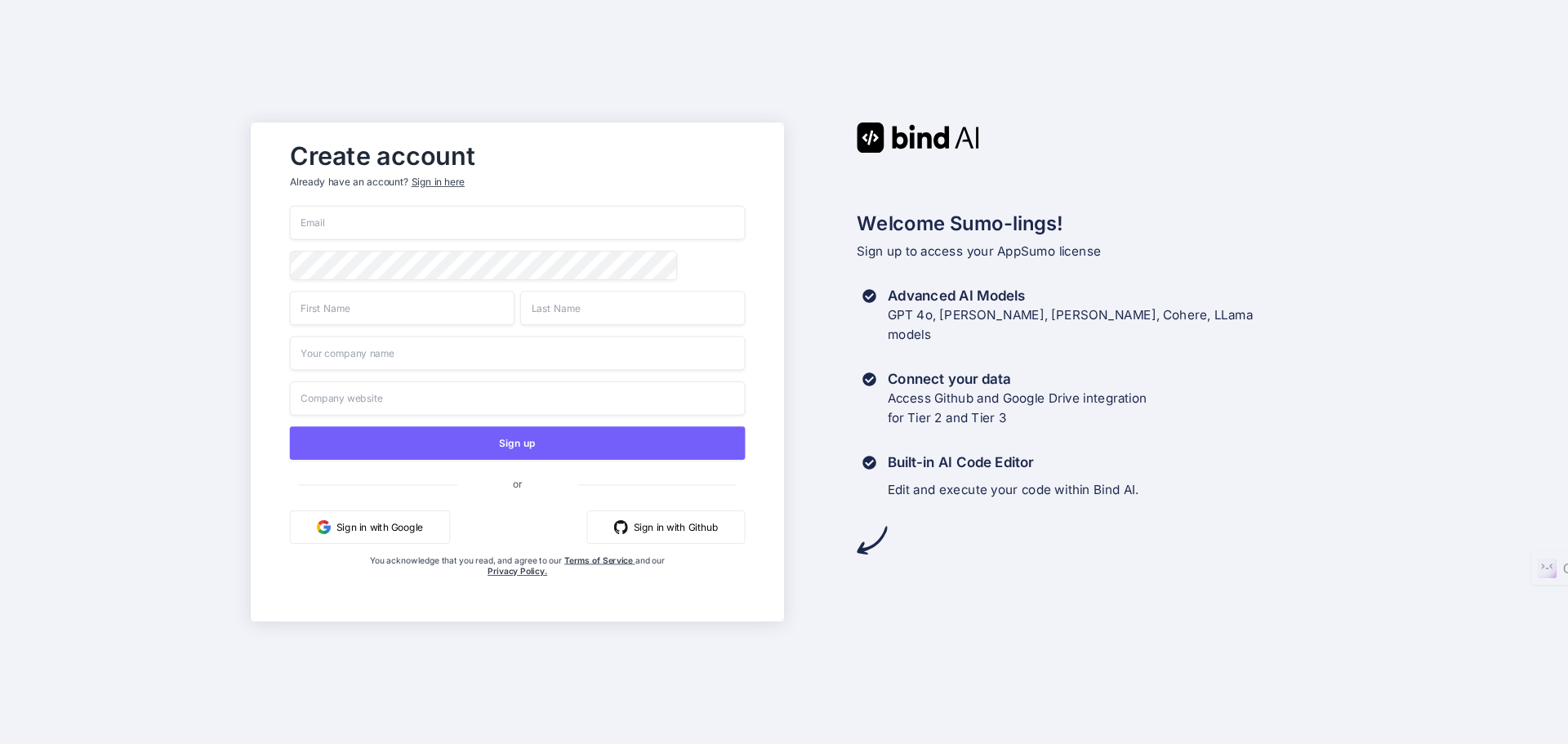
click at [444, 181] on div "Sign in here" at bounding box center [438, 183] width 53 height 14
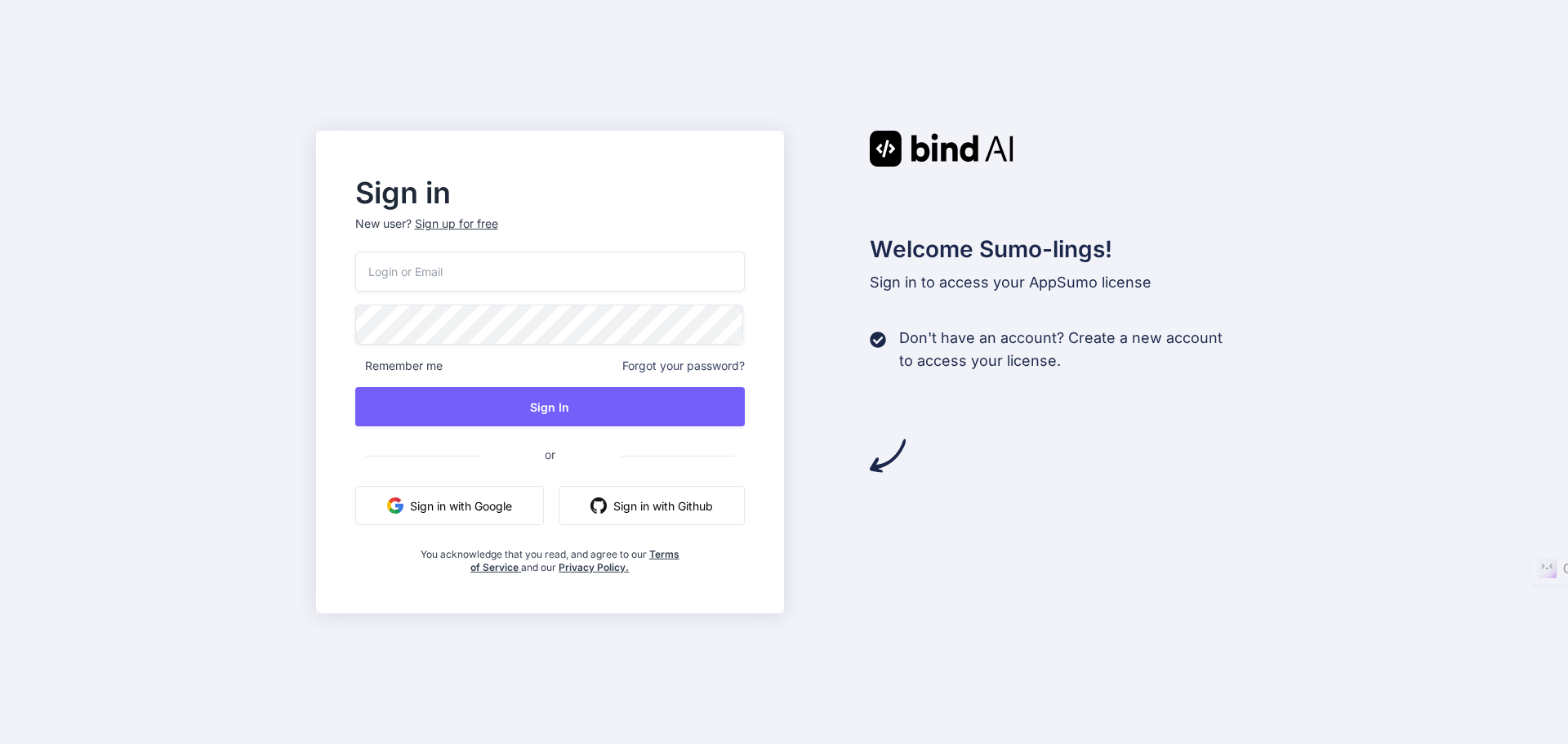
click at [481, 285] on input "email" at bounding box center [551, 271] width 391 height 40
type input "[EMAIL_ADDRESS][DOMAIN_NAME]"
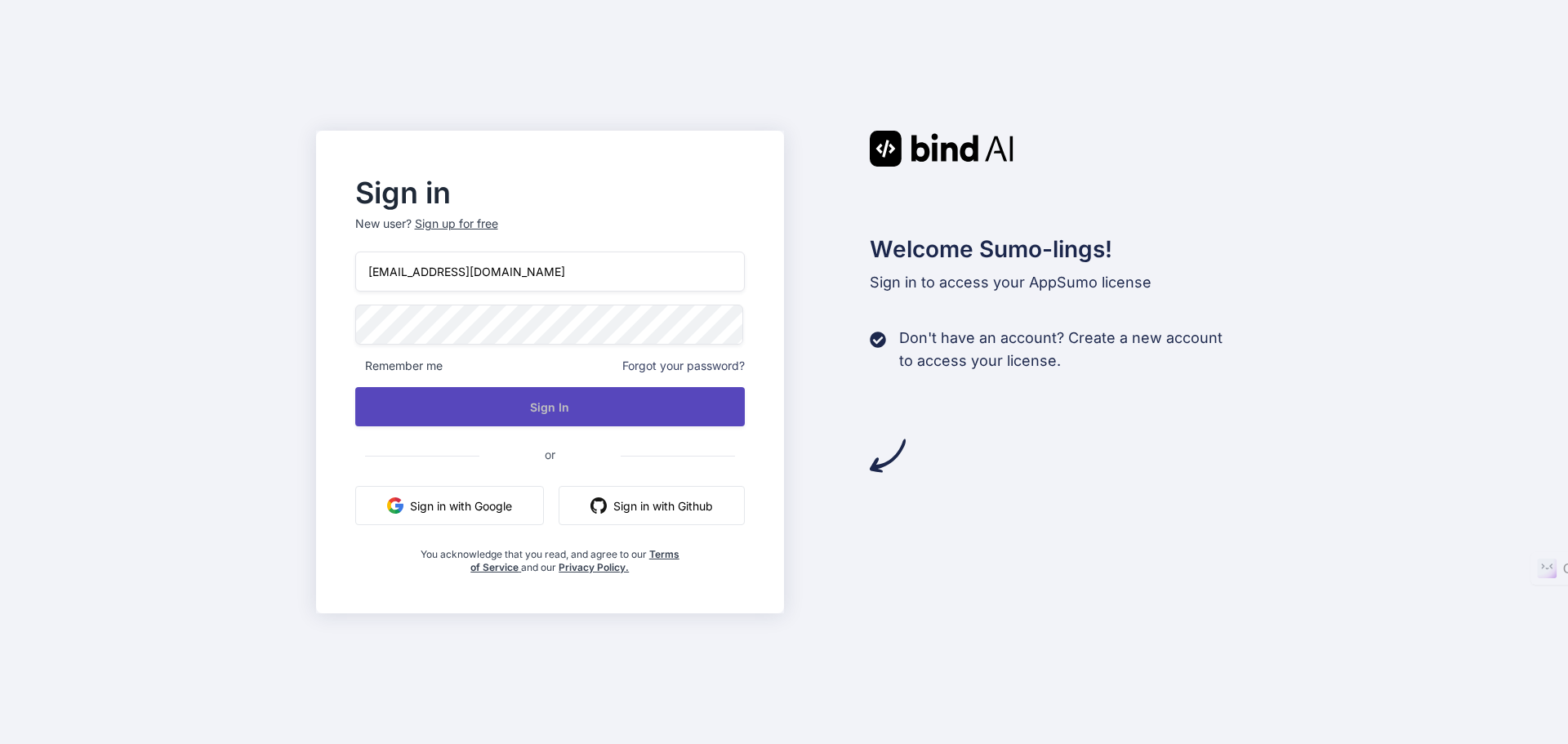
click at [586, 404] on button "Sign In" at bounding box center [551, 407] width 391 height 40
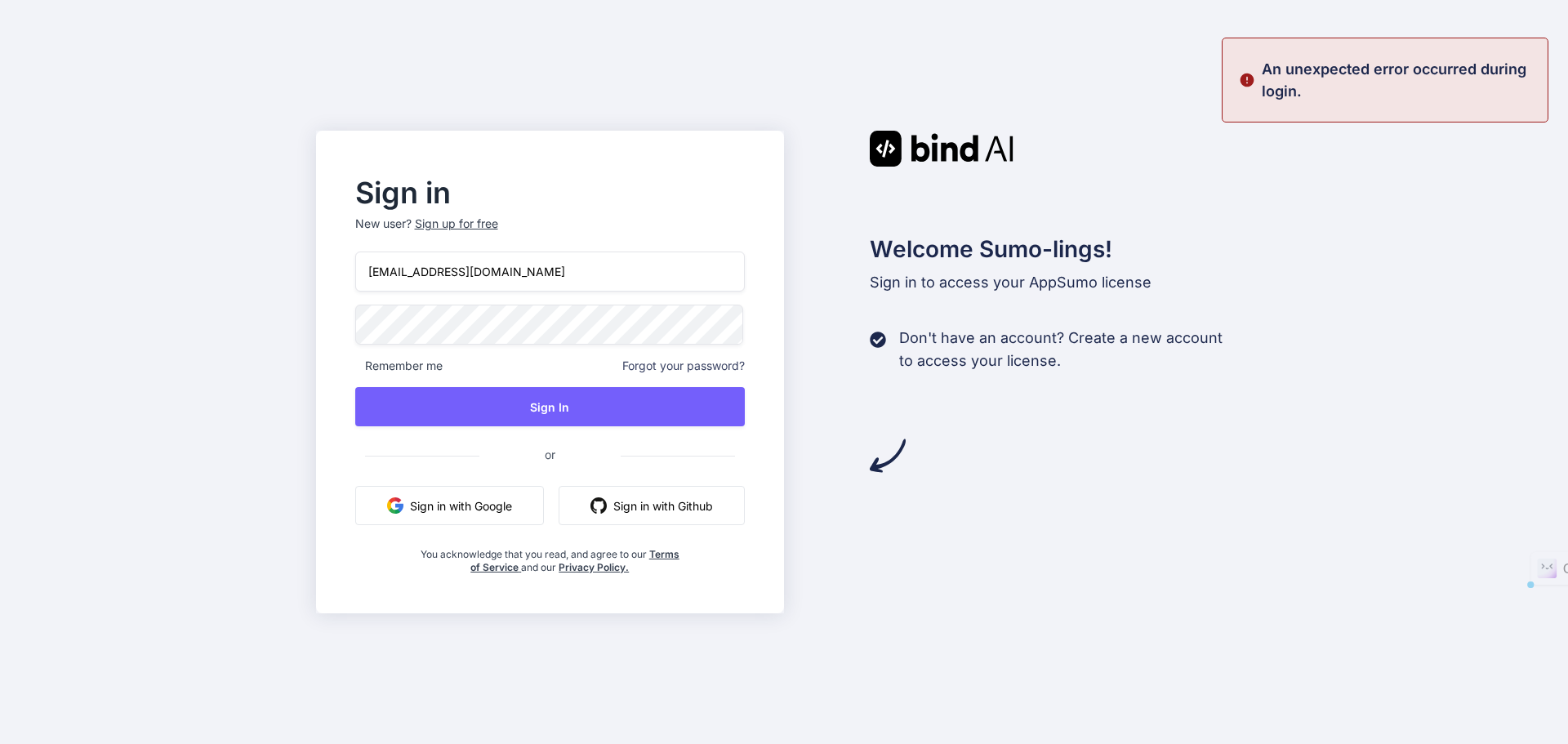
click at [325, 326] on div "Sign in New user? Sign up for free collaroaniello@outlook.it Remember me Forgot…" at bounding box center [551, 372] width 469 height 483
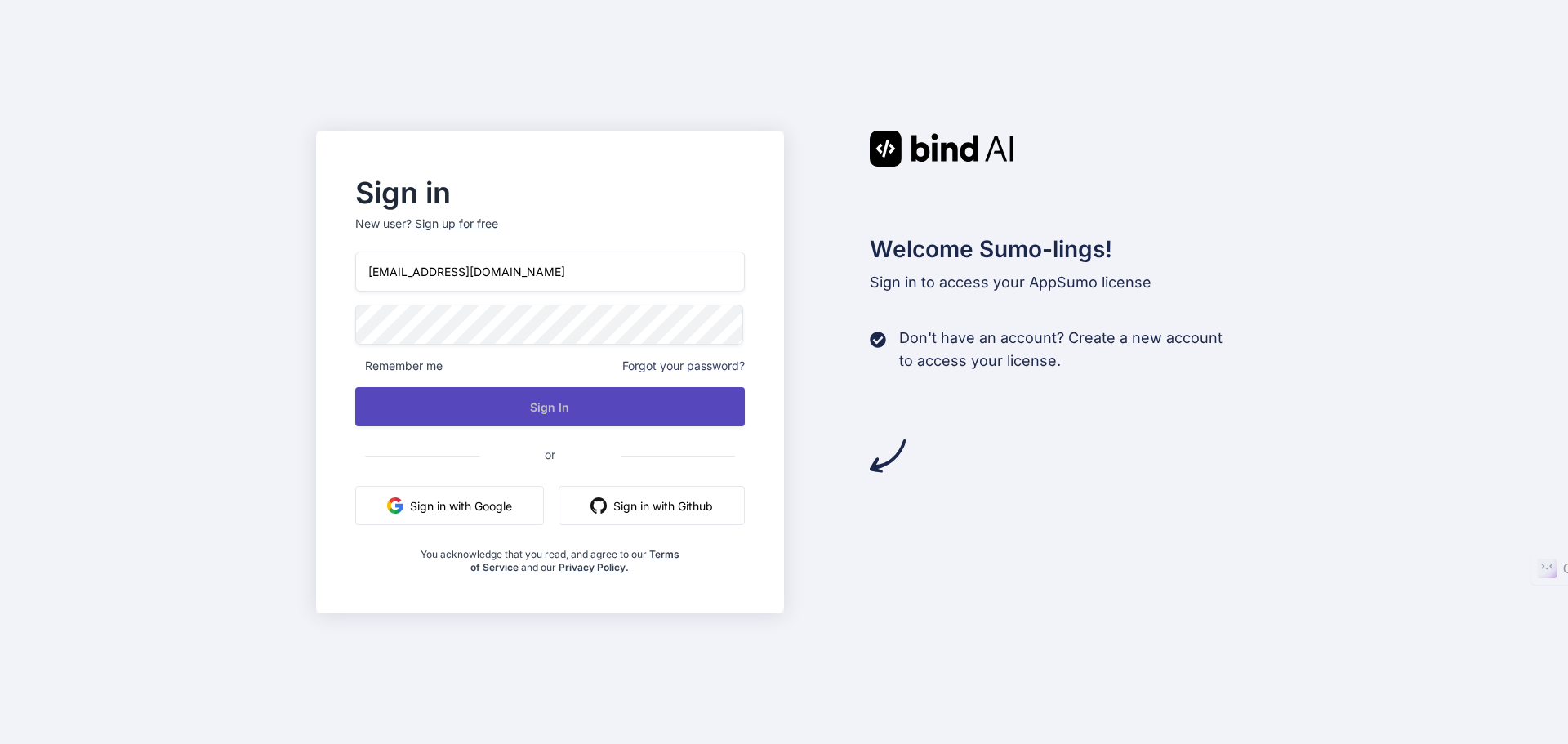
click at [457, 405] on button "Sign In" at bounding box center [551, 407] width 391 height 40
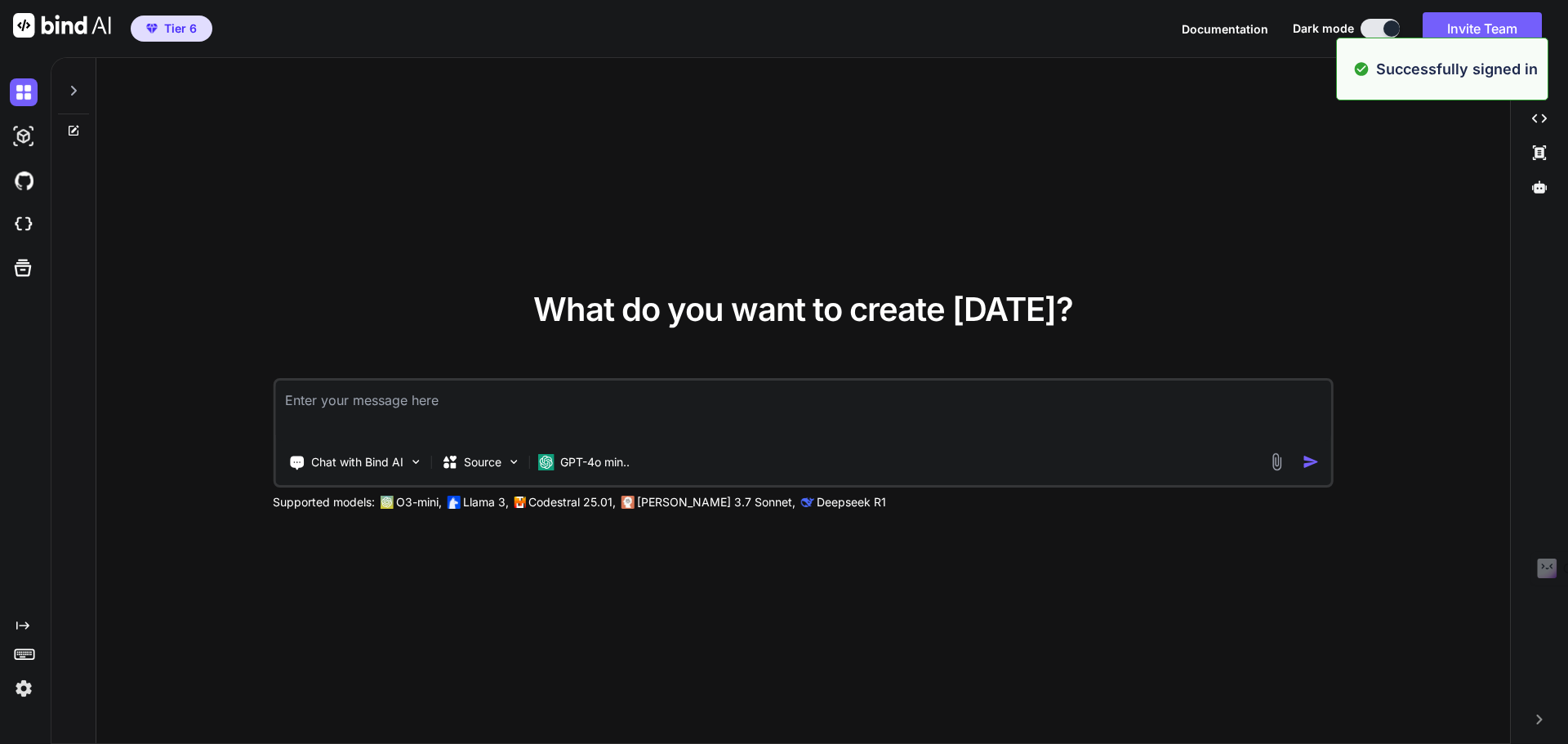
type textarea "x"
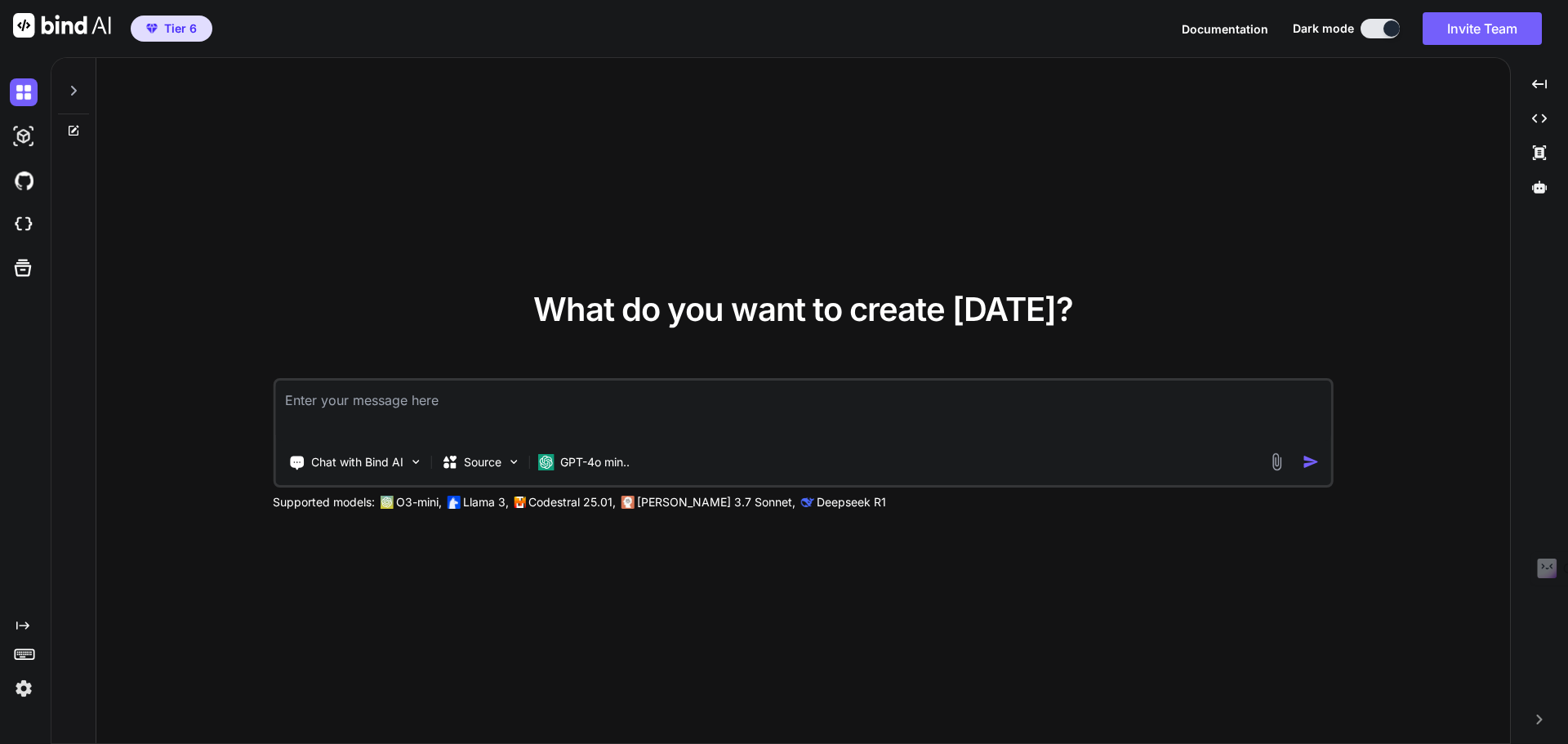
click at [17, 697] on img at bounding box center [24, 689] width 28 height 28
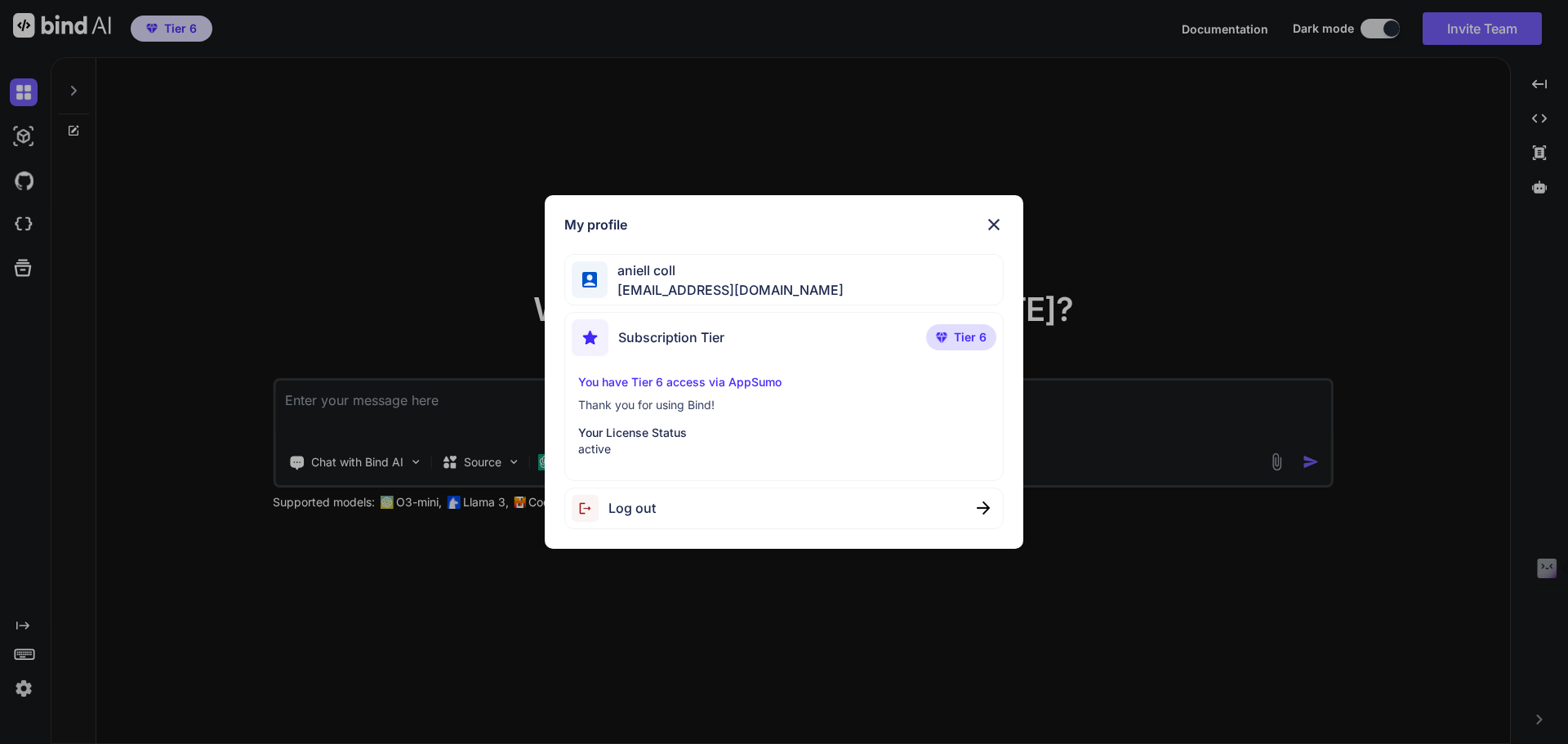
click at [995, 216] on img at bounding box center [994, 225] width 19 height 19
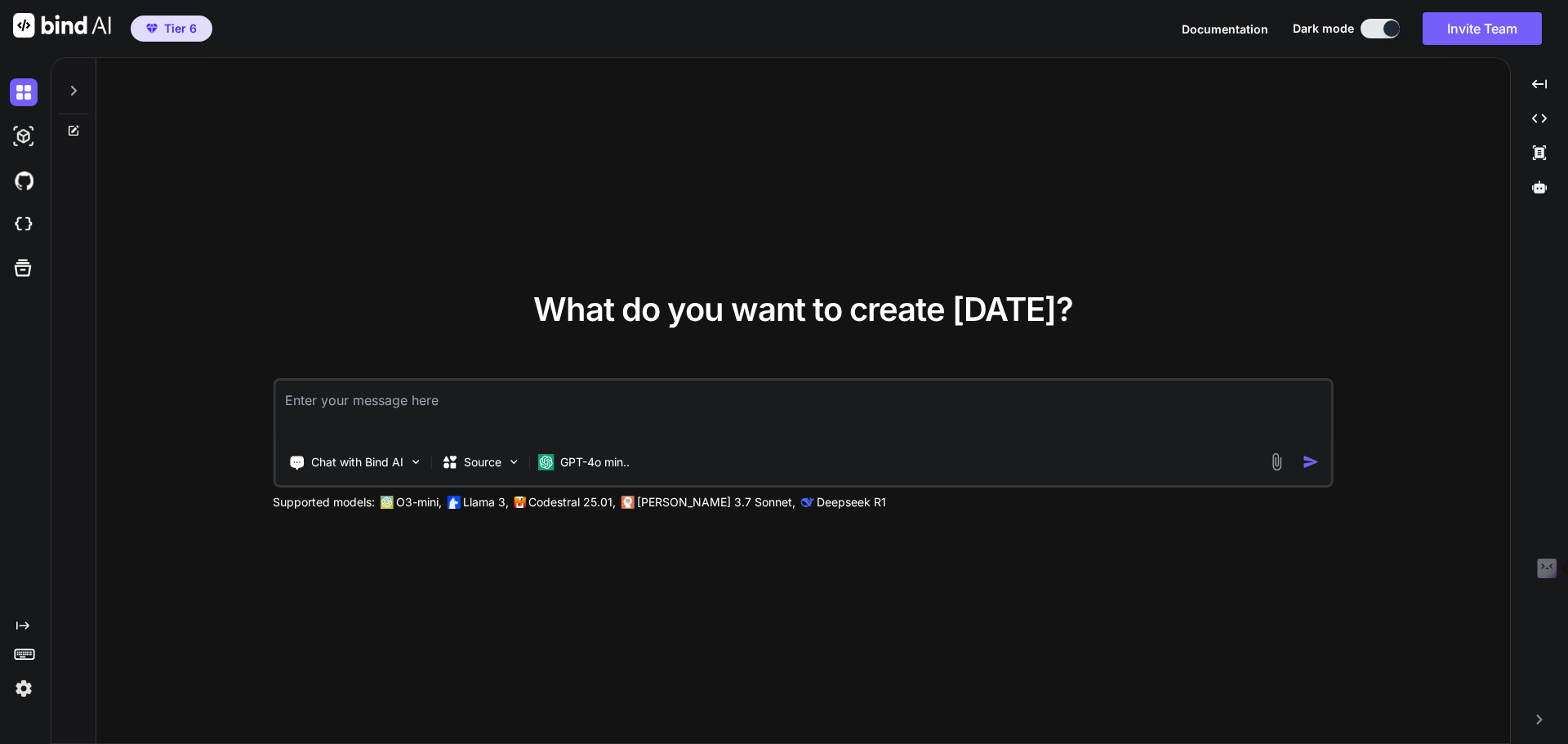
click at [483, 402] on textarea at bounding box center [803, 410] width 1056 height 61
drag, startPoint x: 9, startPoint y: 688, endPoint x: 20, endPoint y: 689, distance: 11.0
click at [11, 690] on div "Created with Pixso." at bounding box center [22, 661] width 44 height 83
click at [22, 688] on img at bounding box center [24, 689] width 28 height 28
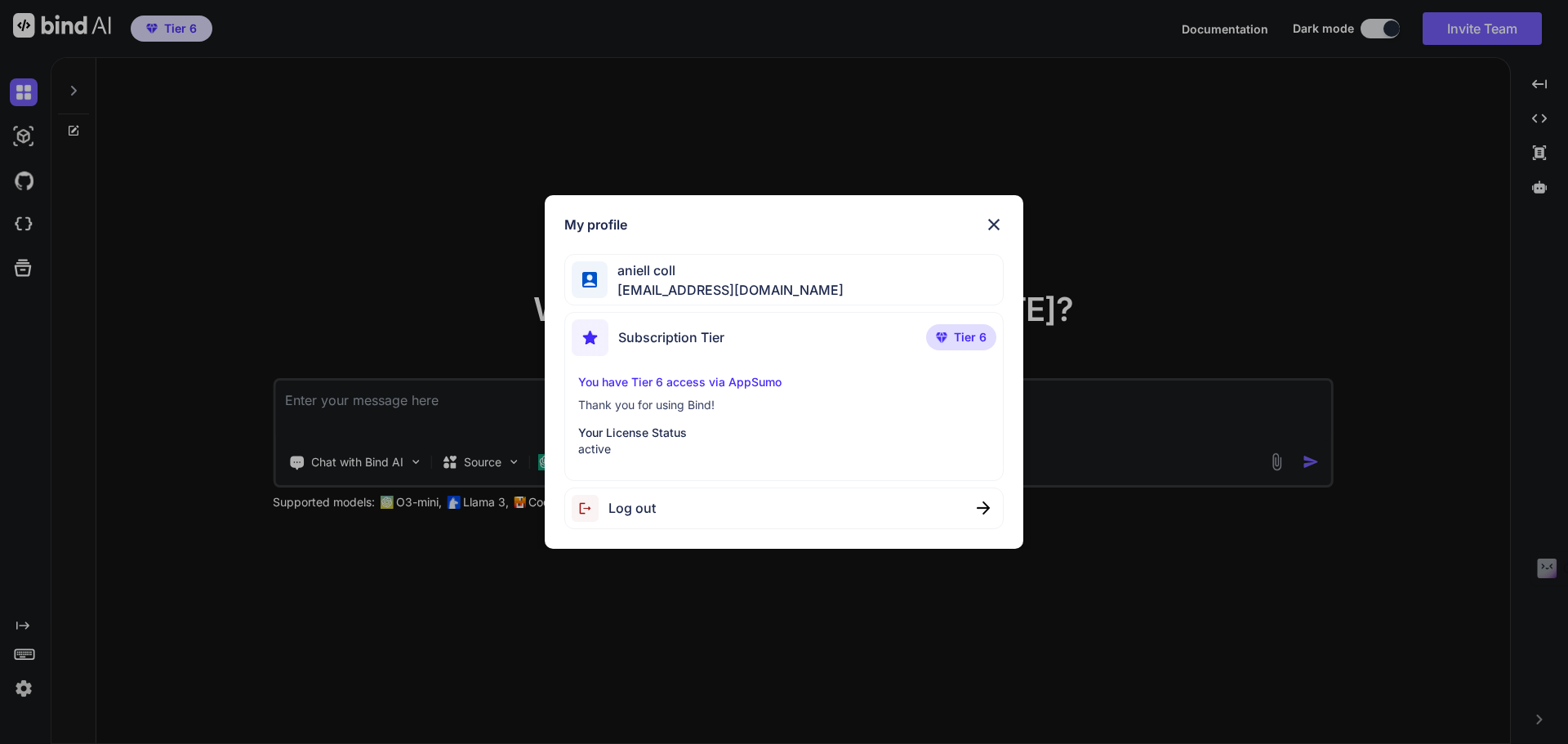
click at [748, 276] on span "aniell coll" at bounding box center [726, 271] width 236 height 19
click at [991, 220] on img at bounding box center [994, 225] width 19 height 19
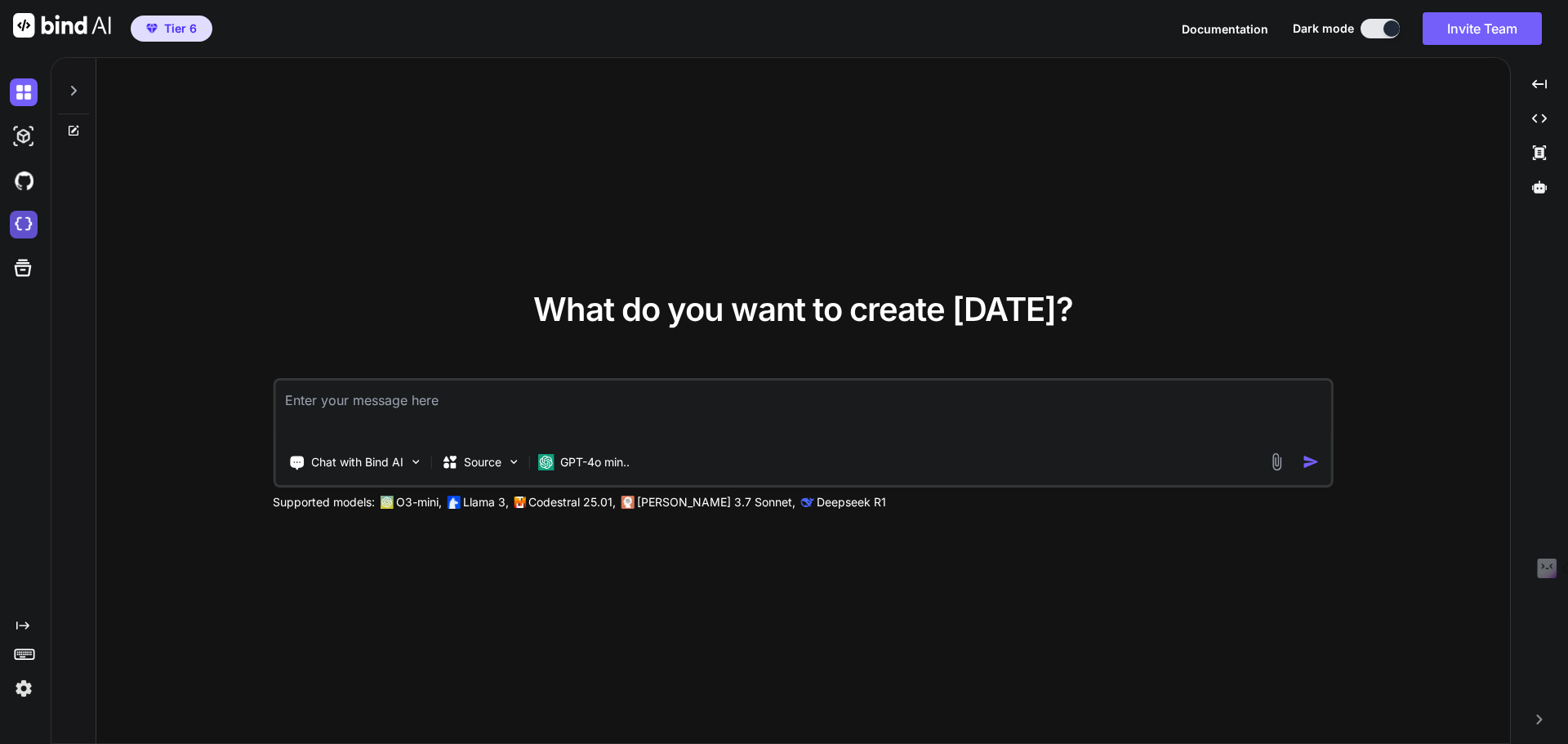
click at [25, 232] on img at bounding box center [24, 225] width 28 height 28
click at [32, 30] on img at bounding box center [62, 25] width 98 height 25
click at [27, 701] on img at bounding box center [24, 689] width 28 height 28
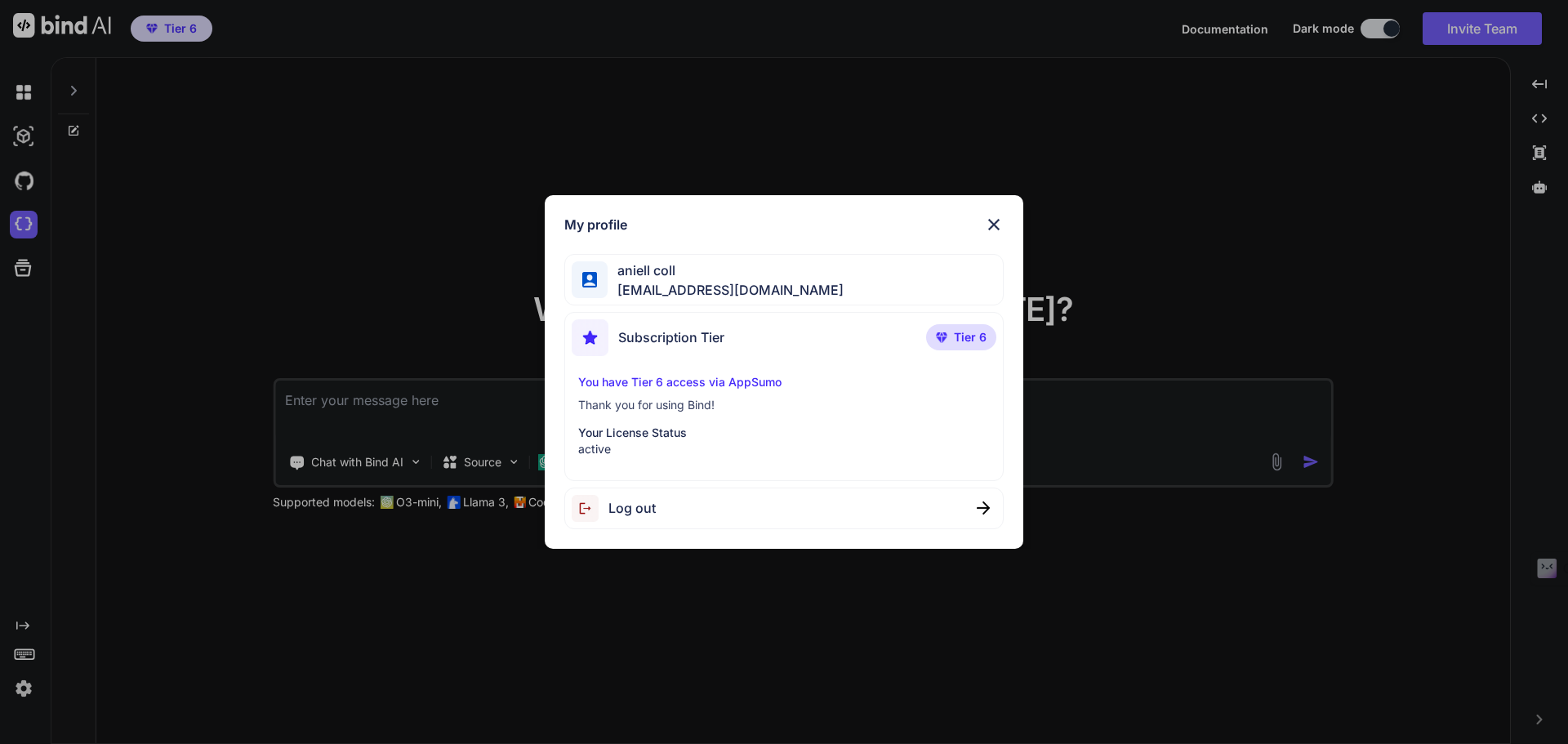
click at [748, 282] on span "collaroaniello@outlook.it" at bounding box center [726, 290] width 236 height 19
click at [721, 288] on span "collaroaniello@outlook.it" at bounding box center [726, 290] width 236 height 19
drag, startPoint x: 990, startPoint y: 221, endPoint x: 1002, endPoint y: 221, distance: 12.0
click at [991, 222] on img at bounding box center [994, 225] width 19 height 19
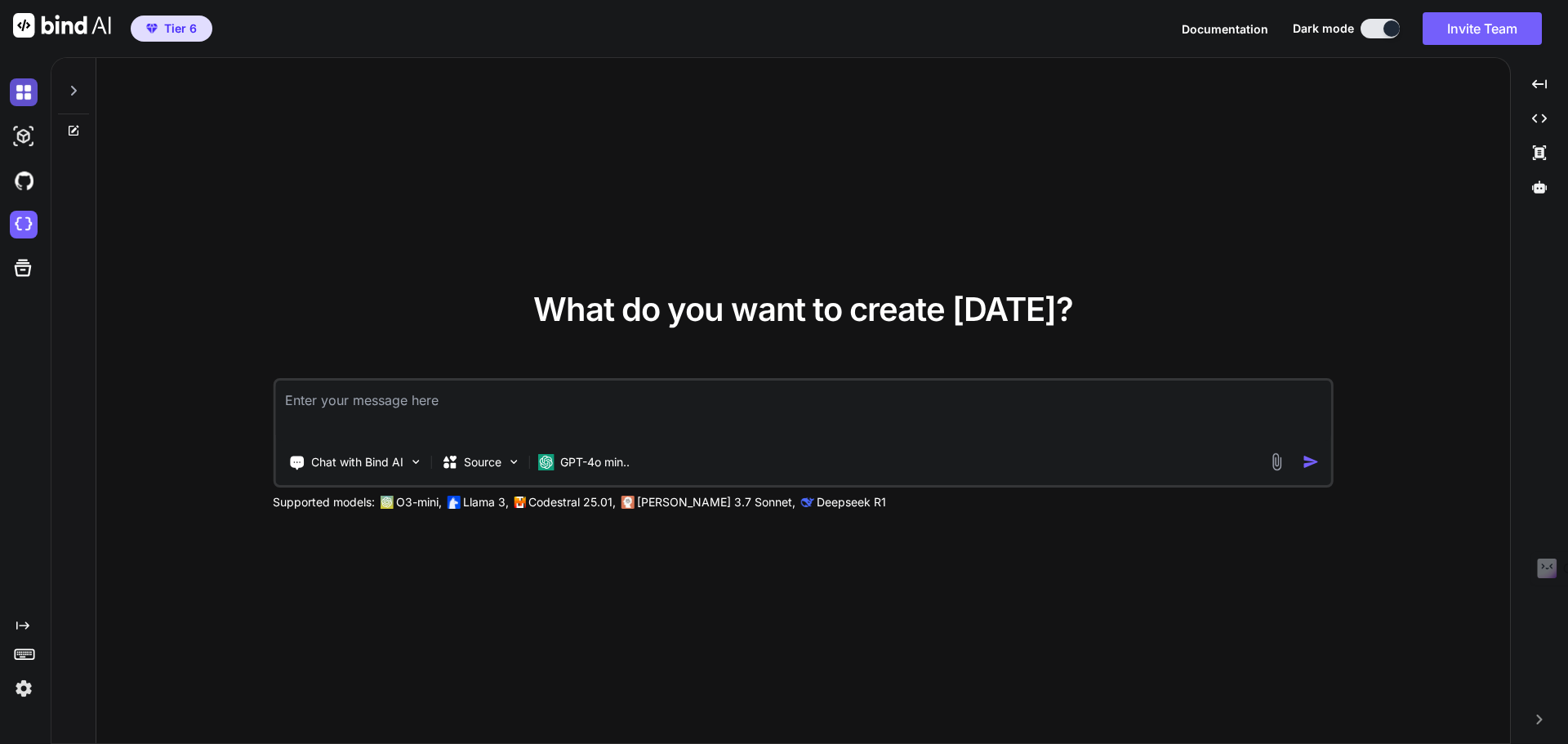
click at [25, 89] on img at bounding box center [24, 92] width 28 height 28
click at [23, 18] on img at bounding box center [62, 25] width 98 height 25
click at [16, 132] on img at bounding box center [24, 136] width 28 height 28
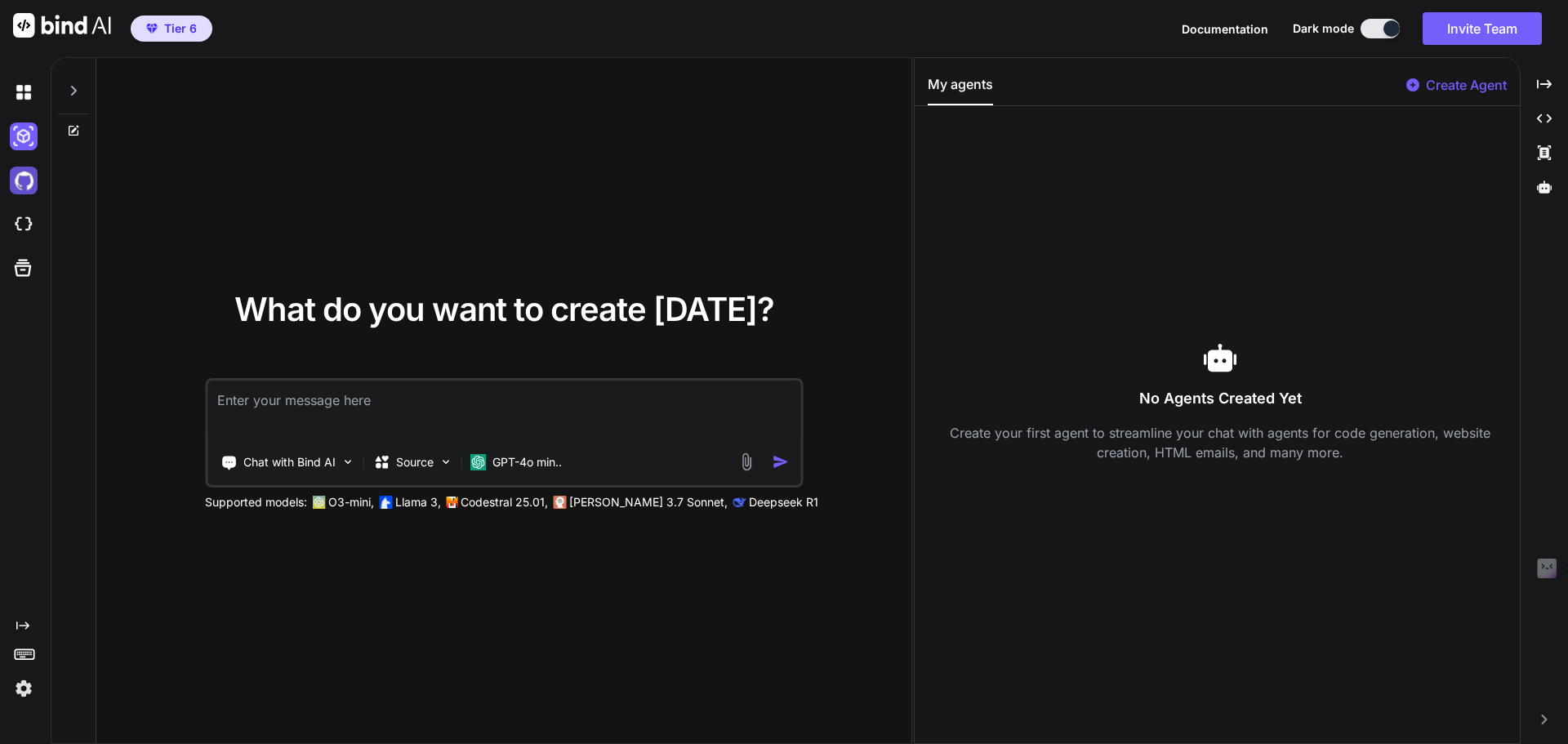
click at [27, 187] on img at bounding box center [24, 181] width 28 height 28
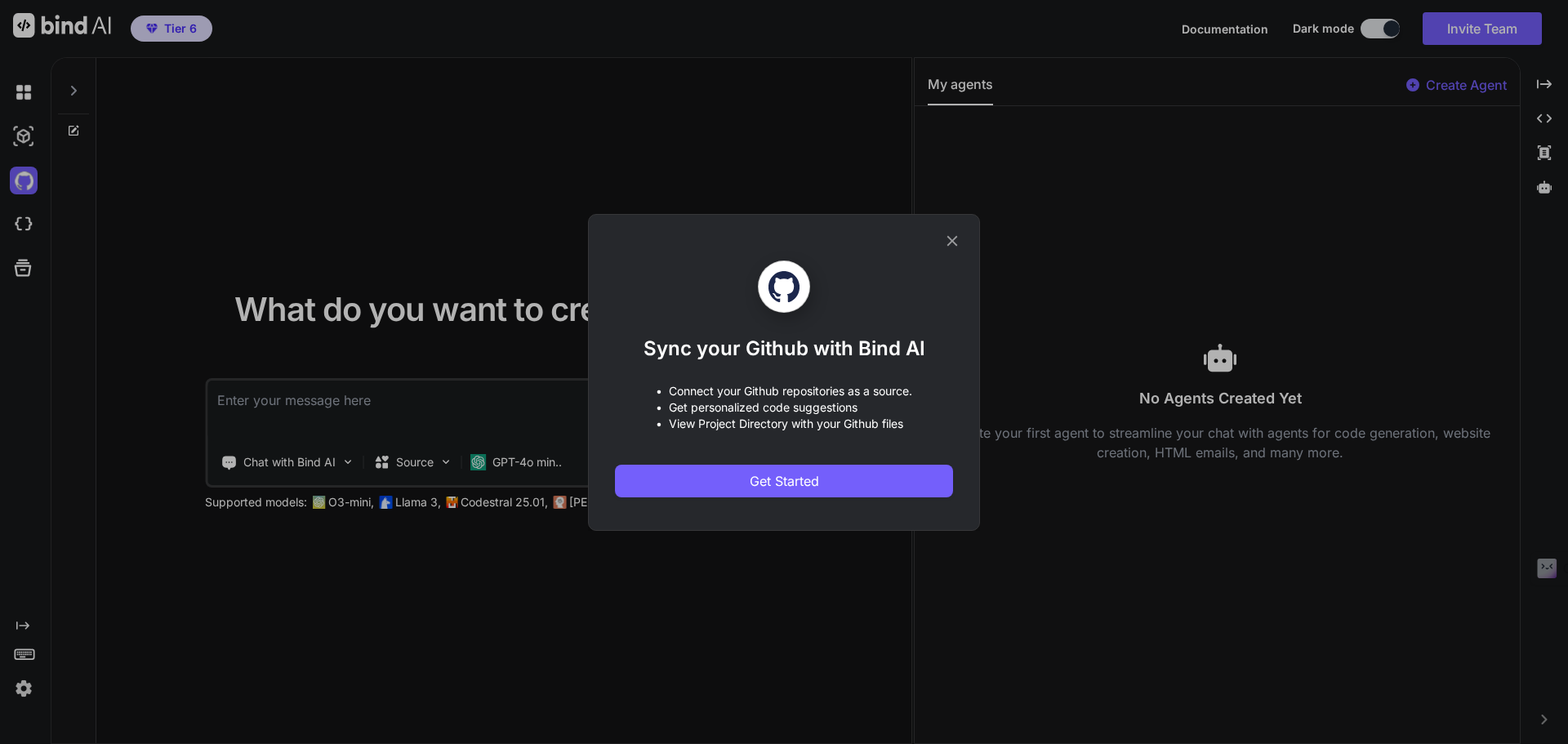
click at [964, 241] on div "Sync your Github with Bind AI • Connect your Github repositories as a source. •…" at bounding box center [784, 372] width 392 height 317
click at [940, 241] on div "Sync your Github with Bind AI • Connect your Github repositories as a source. •…" at bounding box center [784, 372] width 338 height 315
click at [959, 239] on icon at bounding box center [952, 241] width 18 height 18
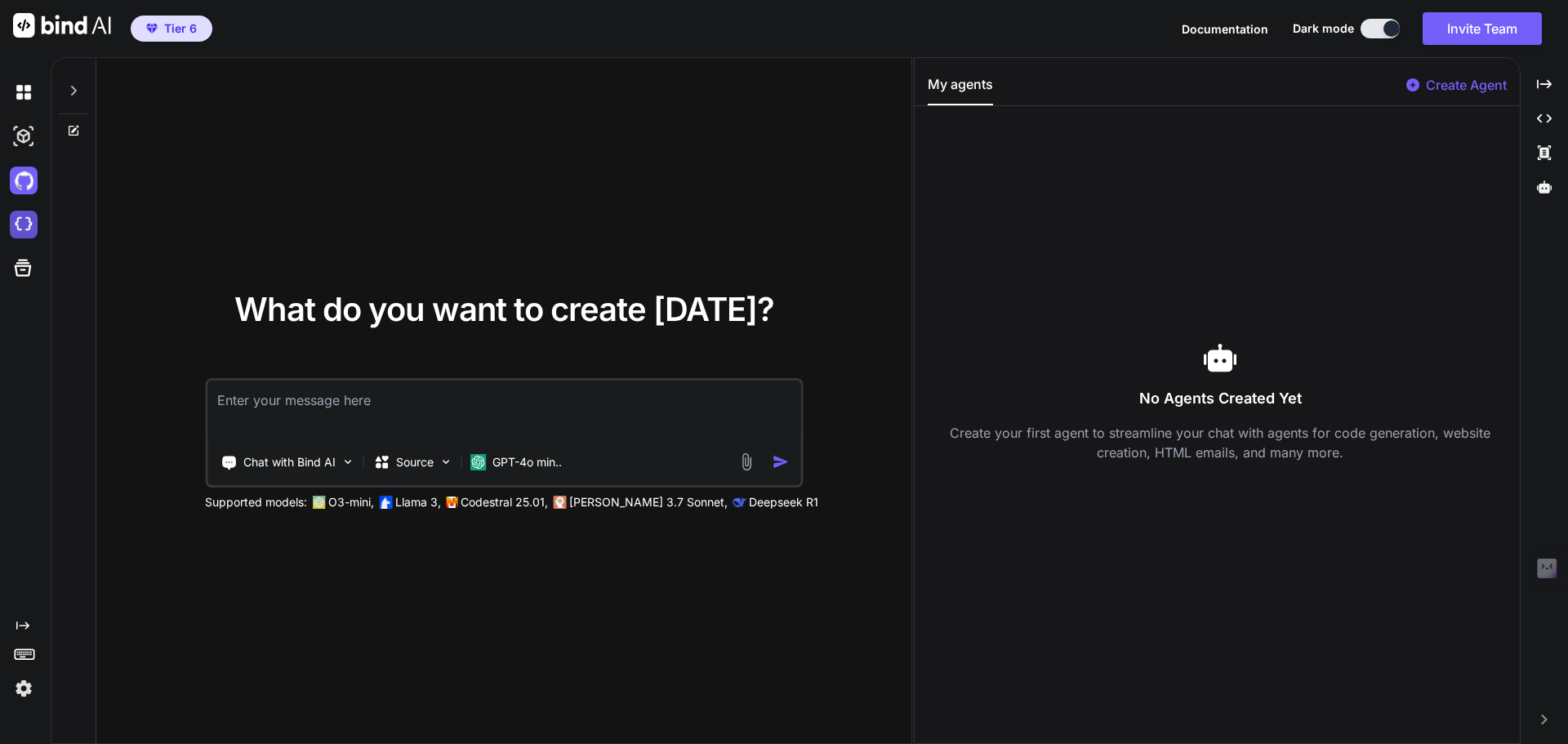
click at [33, 224] on img at bounding box center [24, 225] width 28 height 28
click at [24, 188] on img at bounding box center [24, 181] width 28 height 28
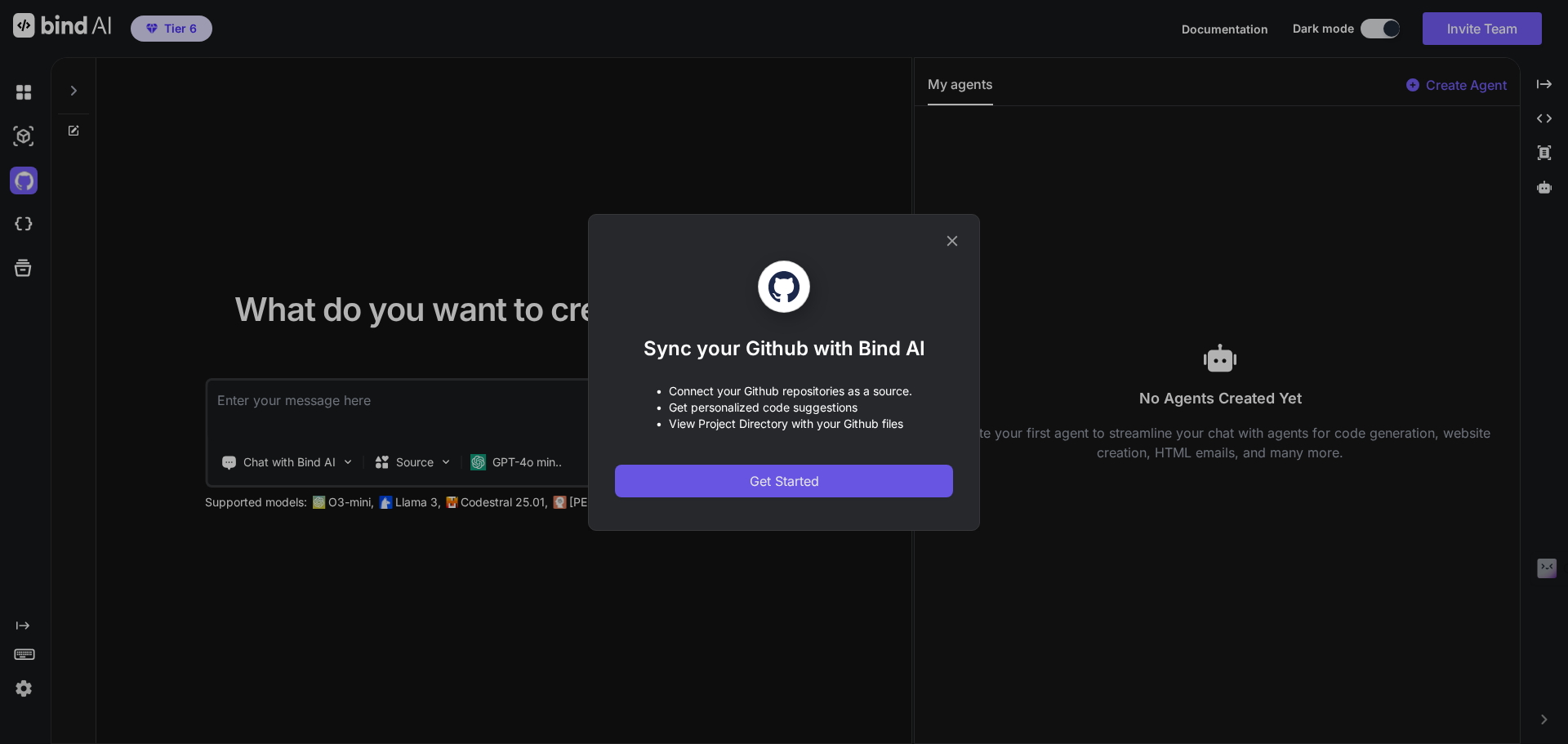
click at [800, 484] on span "Get Started" at bounding box center [784, 481] width 69 height 19
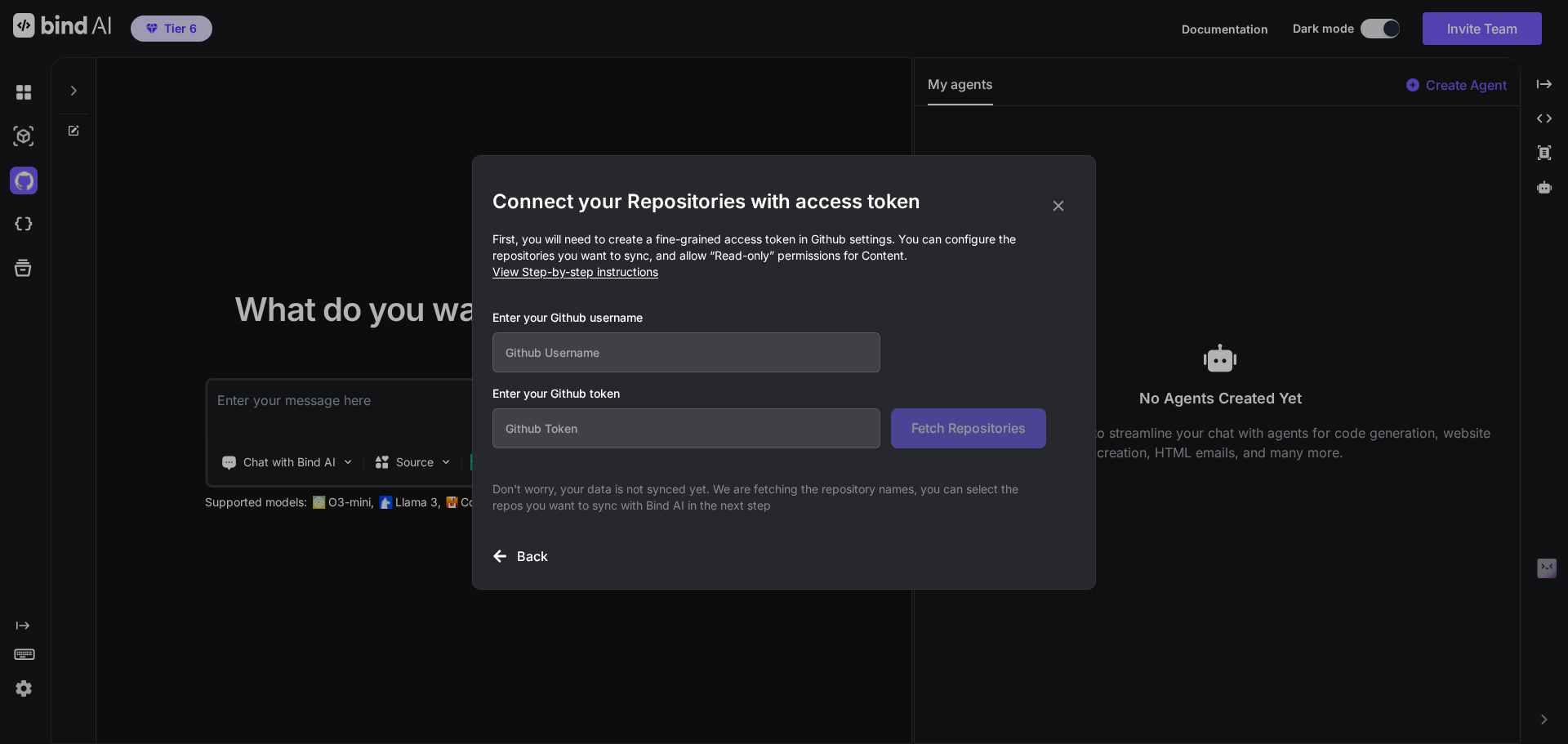
click at [738, 351] on input "text" at bounding box center [687, 352] width 388 height 40
type input "ziomornello"
click at [671, 414] on input "text" at bounding box center [687, 429] width 388 height 40
paste input "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"
type input "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"
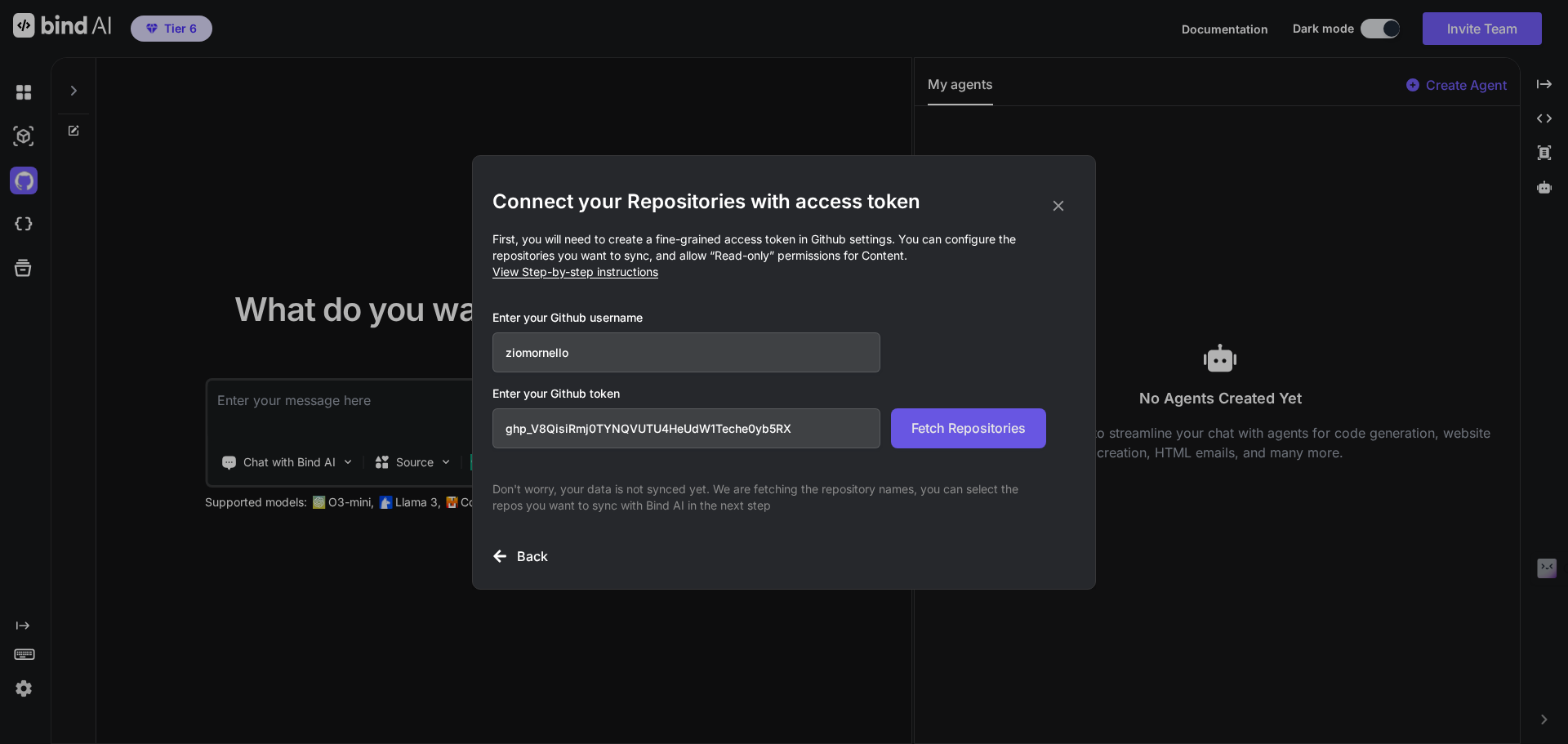
click at [1002, 424] on span "Fetch Repositories" at bounding box center [969, 428] width 114 height 19
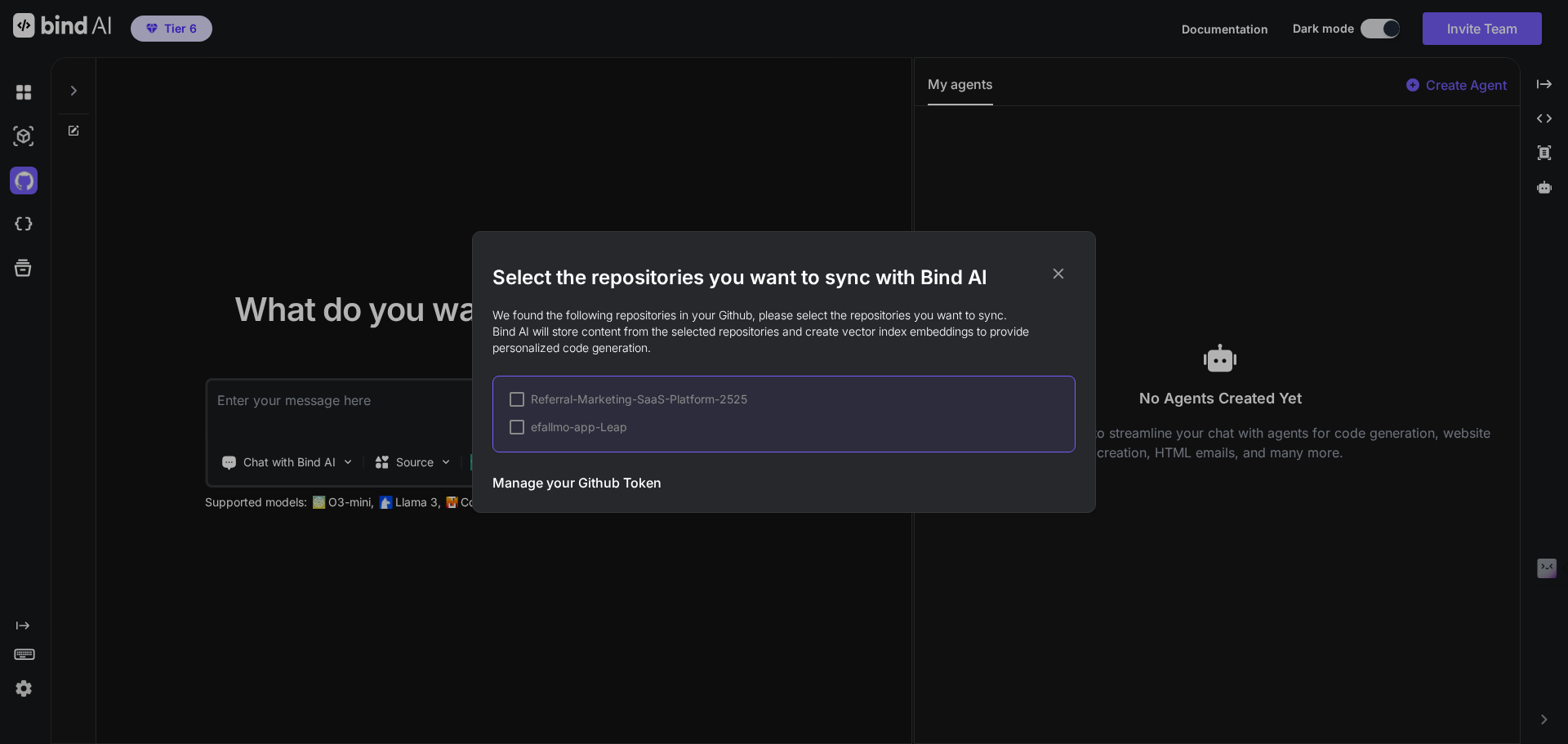
click at [1059, 271] on icon at bounding box center [1059, 273] width 18 height 18
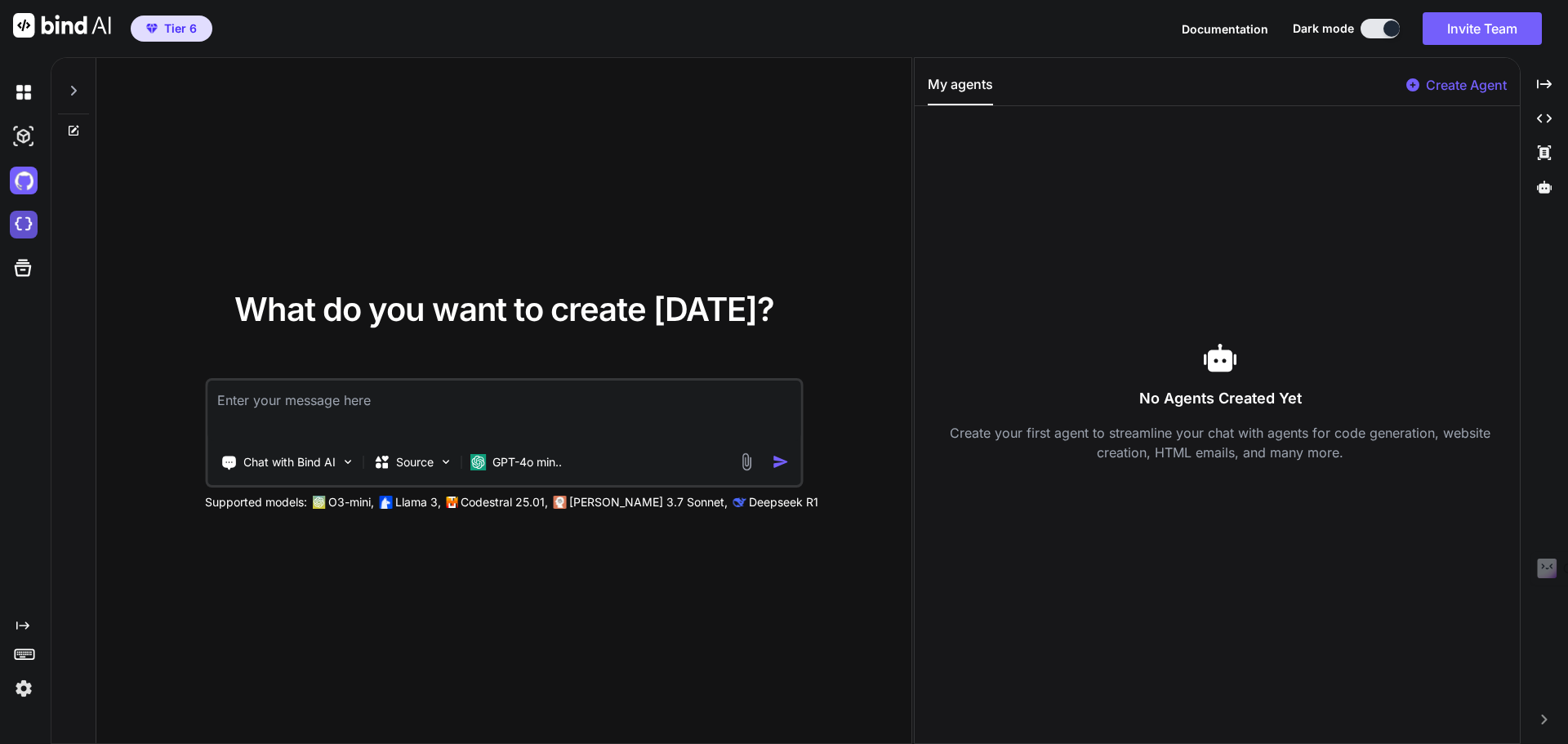
click at [32, 224] on img at bounding box center [24, 225] width 28 height 28
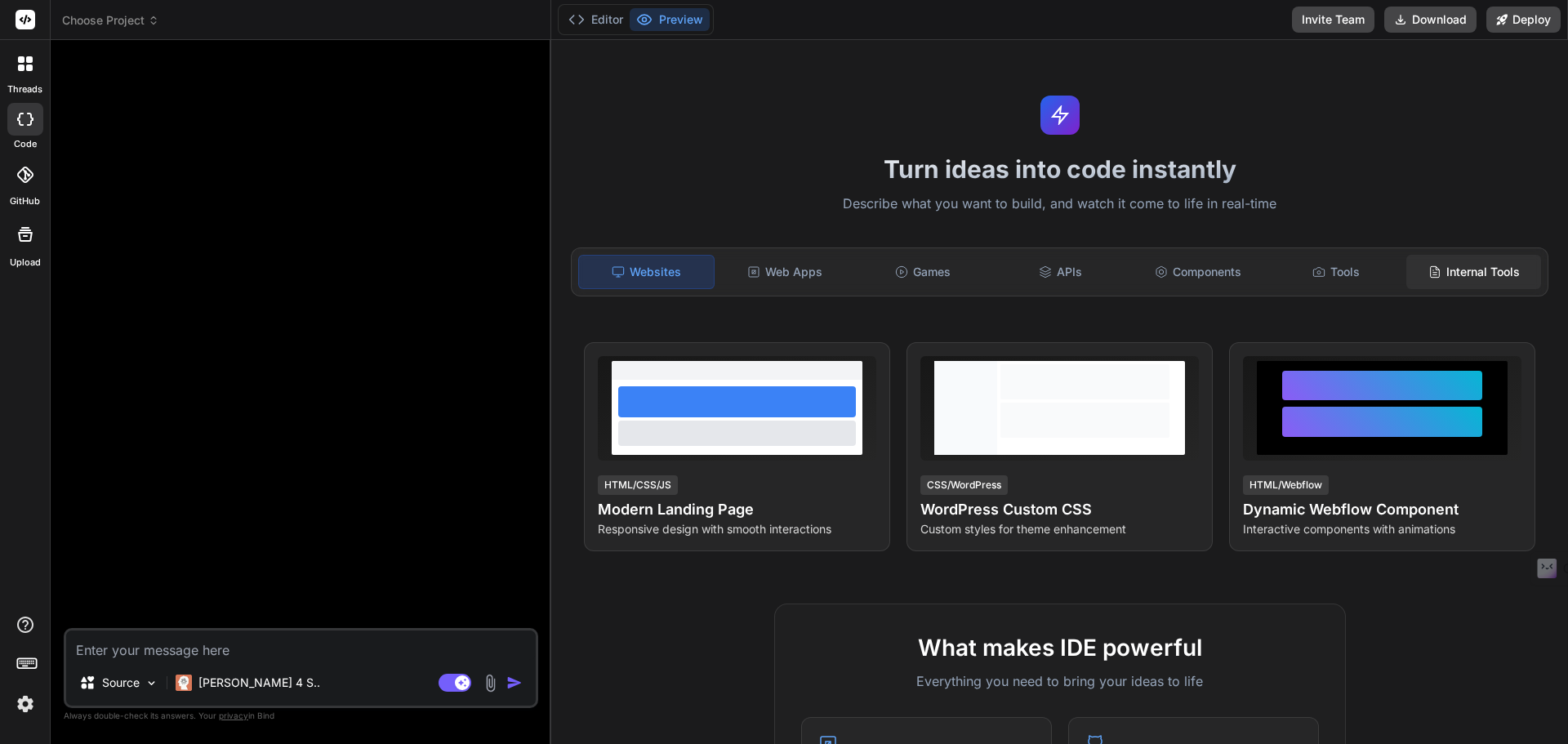
click at [1503, 275] on div "Internal Tools" at bounding box center [1473, 271] width 134 height 34
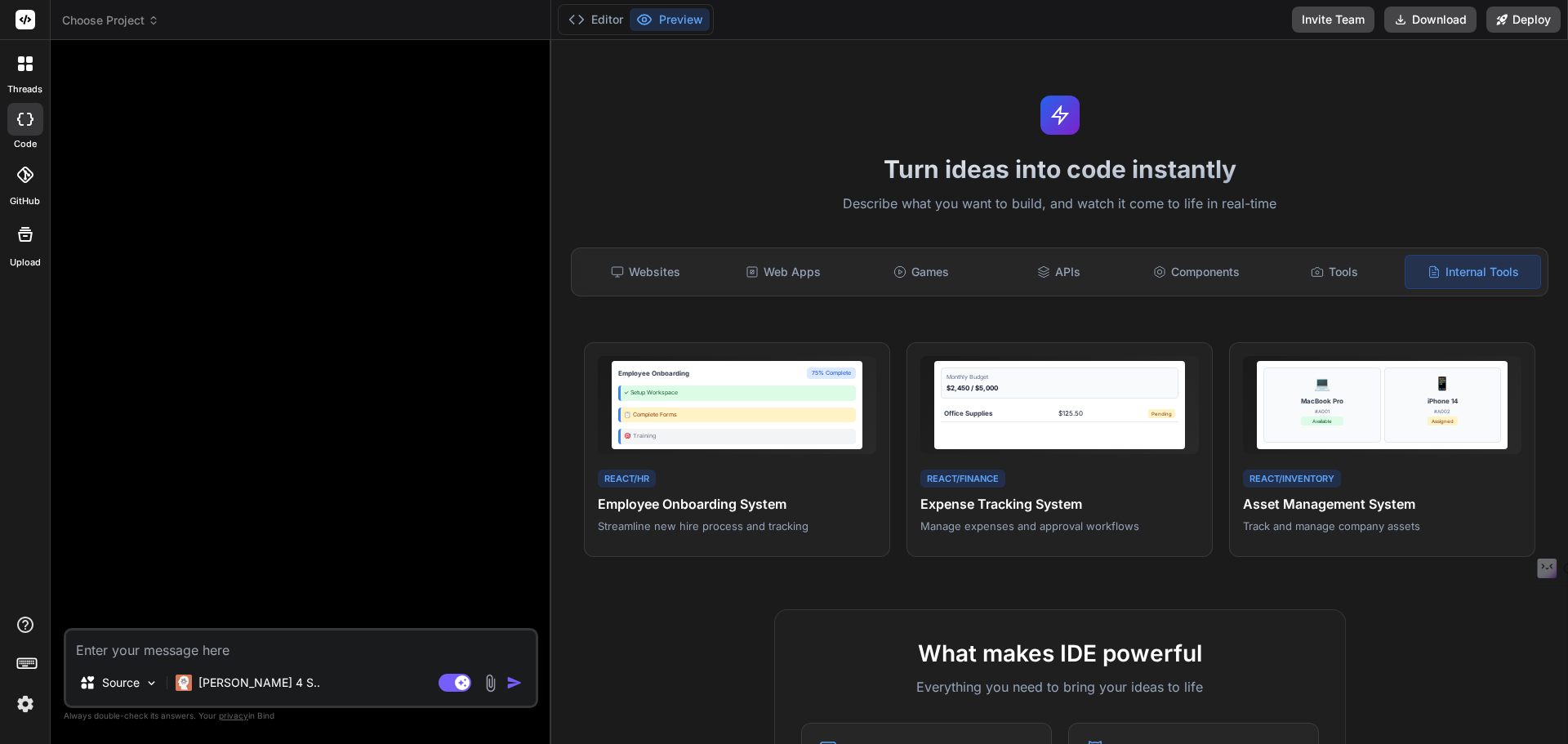
click at [185, 651] on textarea at bounding box center [300, 645] width 470 height 29
click at [136, 687] on p "Source" at bounding box center [120, 683] width 38 height 17
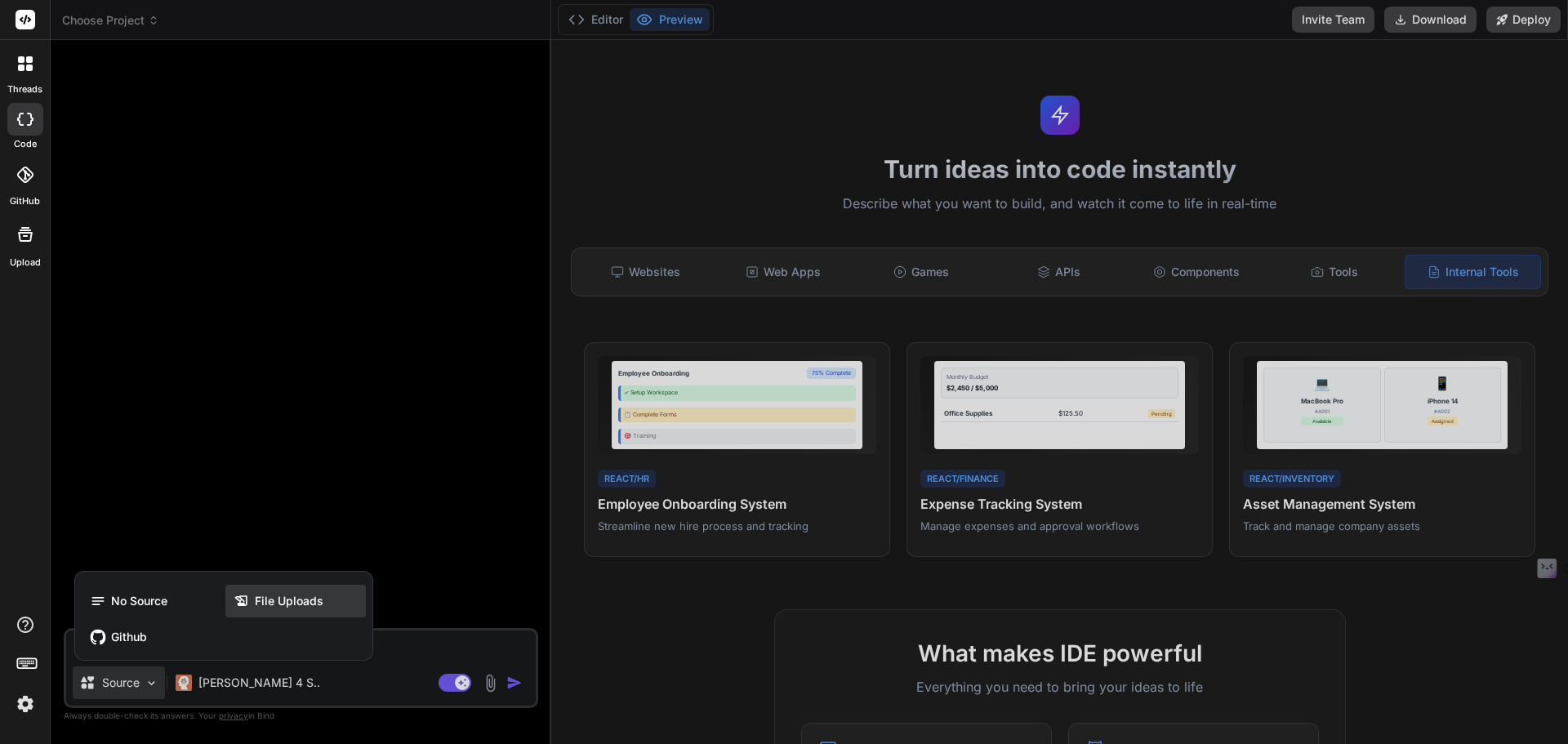
click at [270, 610] on div "File Uploads" at bounding box center [296, 601] width 141 height 33
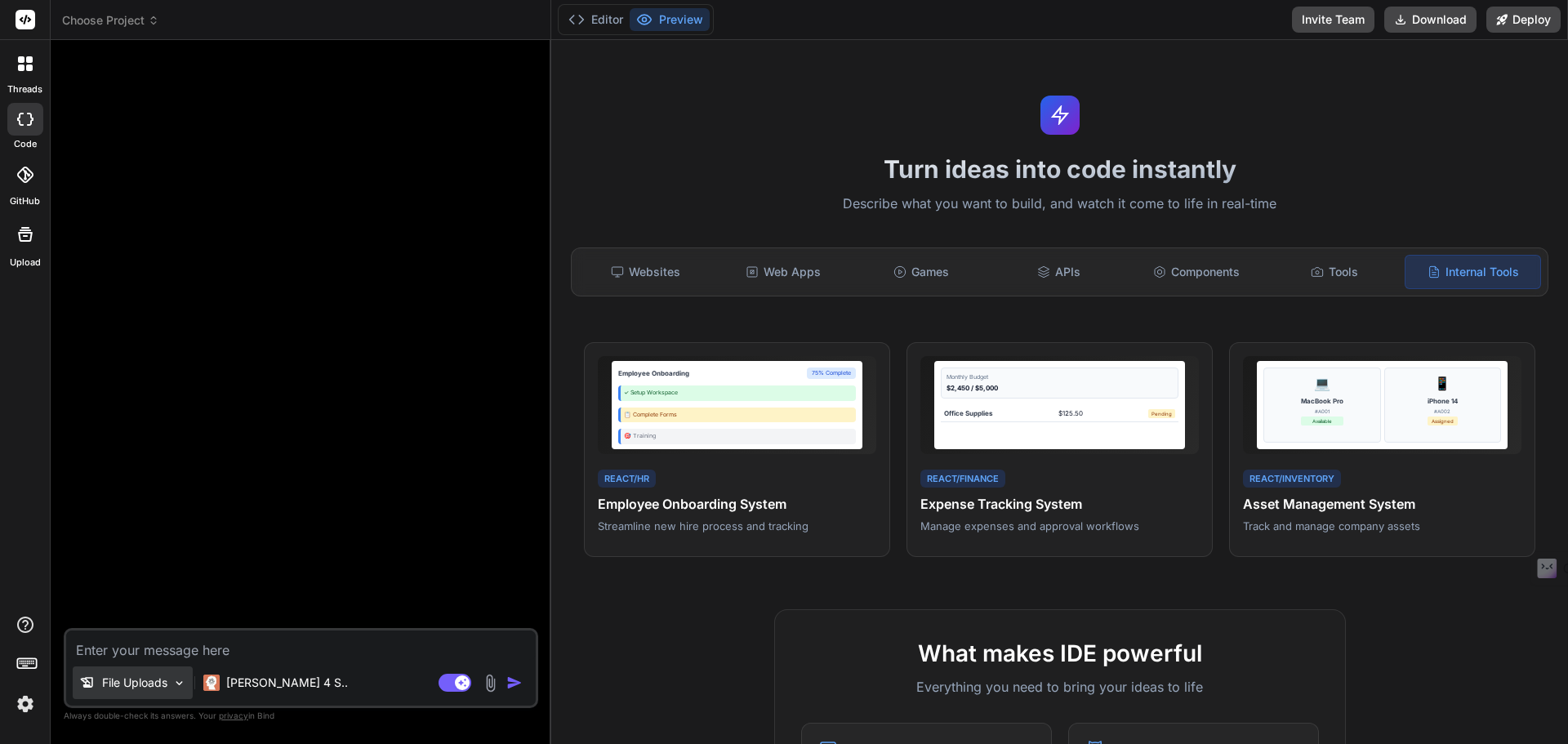
click at [120, 686] on p "File Uploads" at bounding box center [134, 683] width 65 height 17
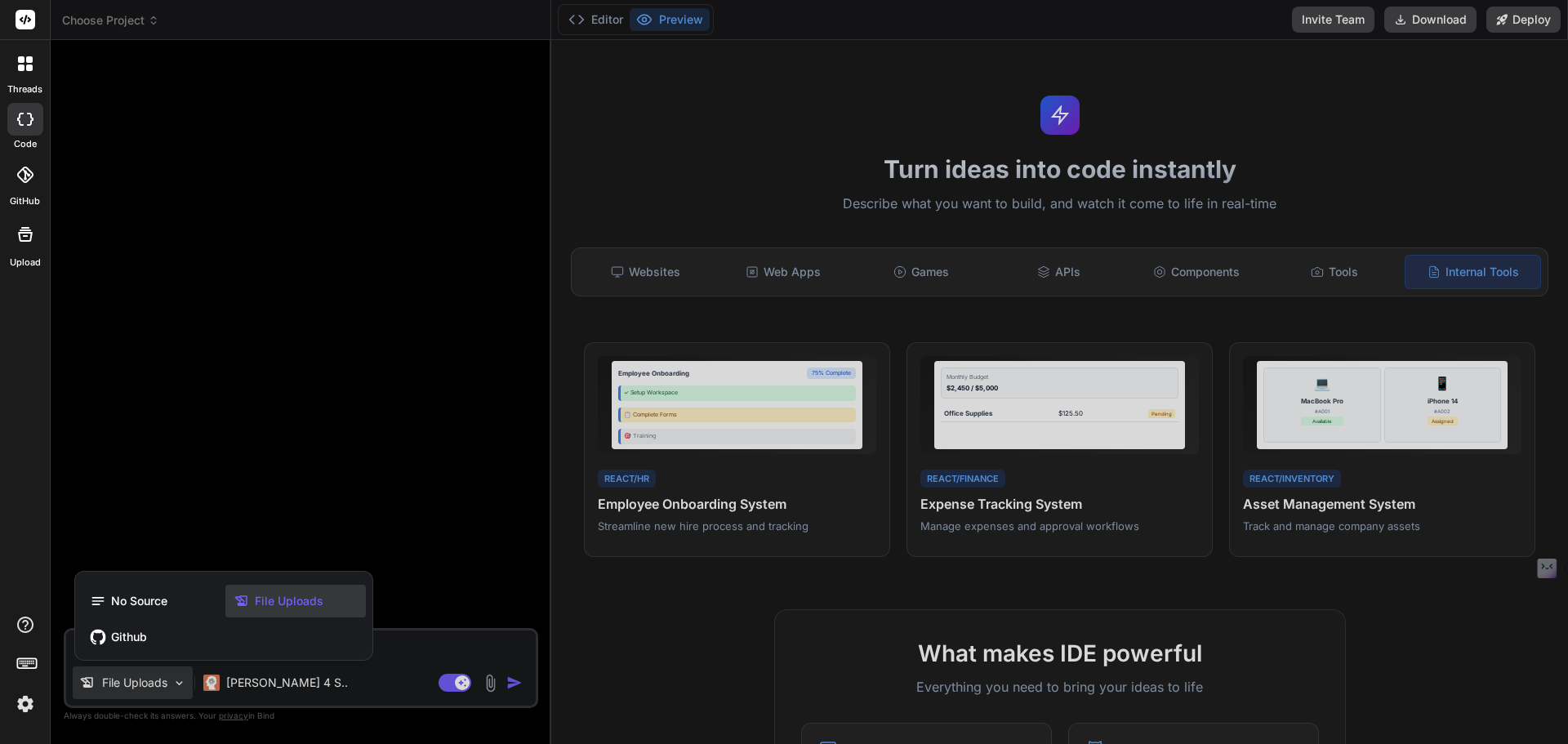
click at [147, 681] on div at bounding box center [784, 372] width 1568 height 744
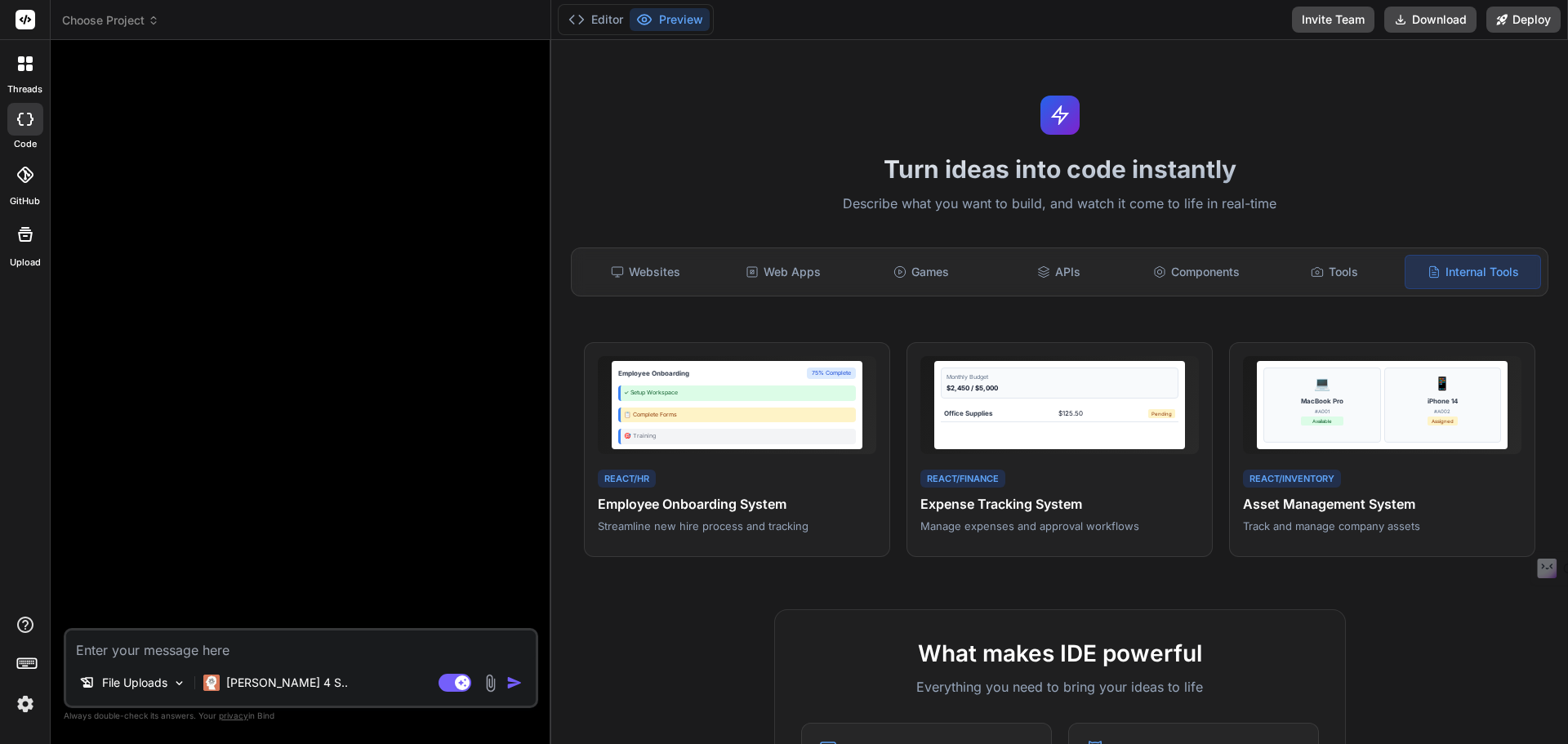
click at [489, 684] on img at bounding box center [490, 683] width 18 height 18
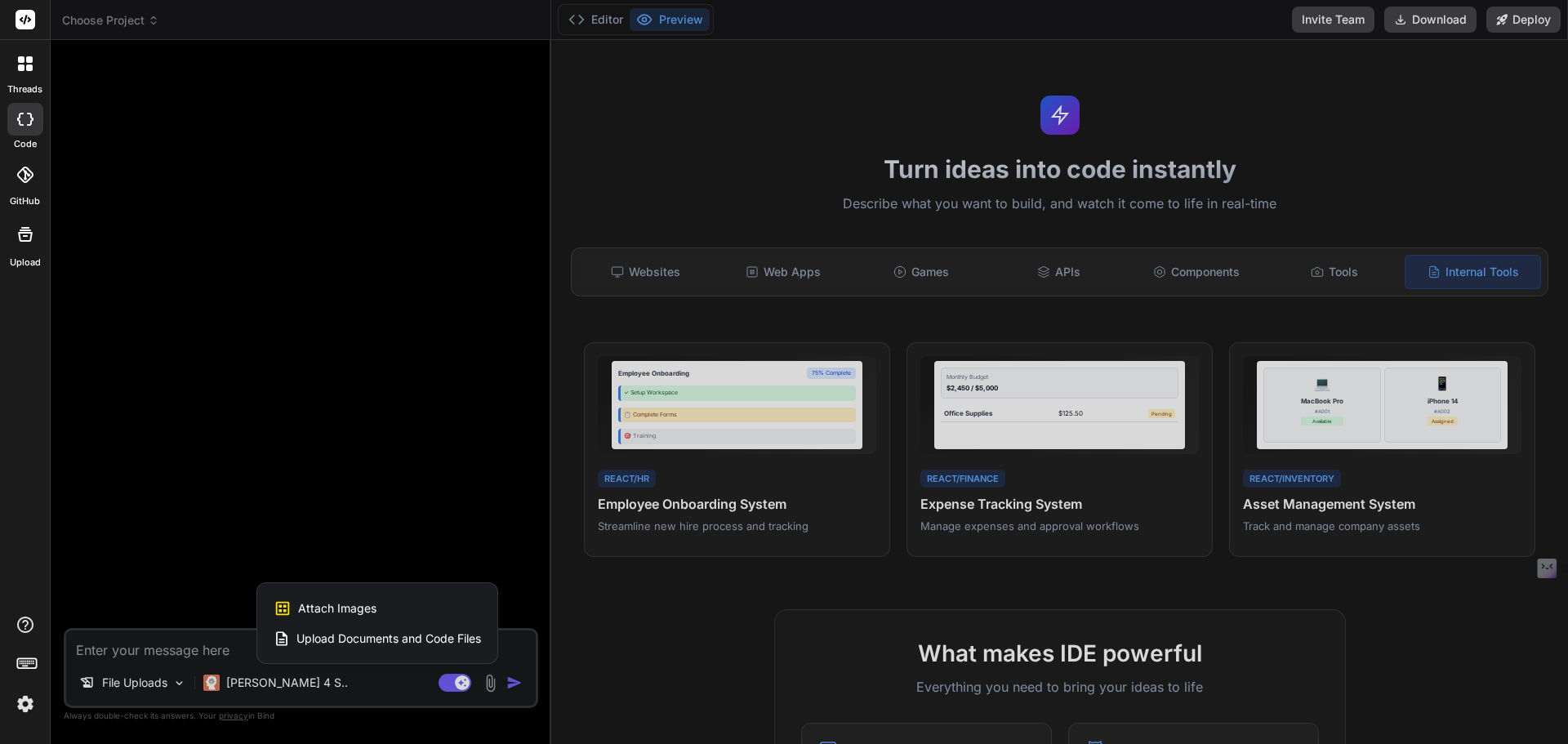
click at [395, 604] on div "Attach Images Image attachments are only supported in Claude and Gemini models." at bounding box center [378, 608] width 207 height 31
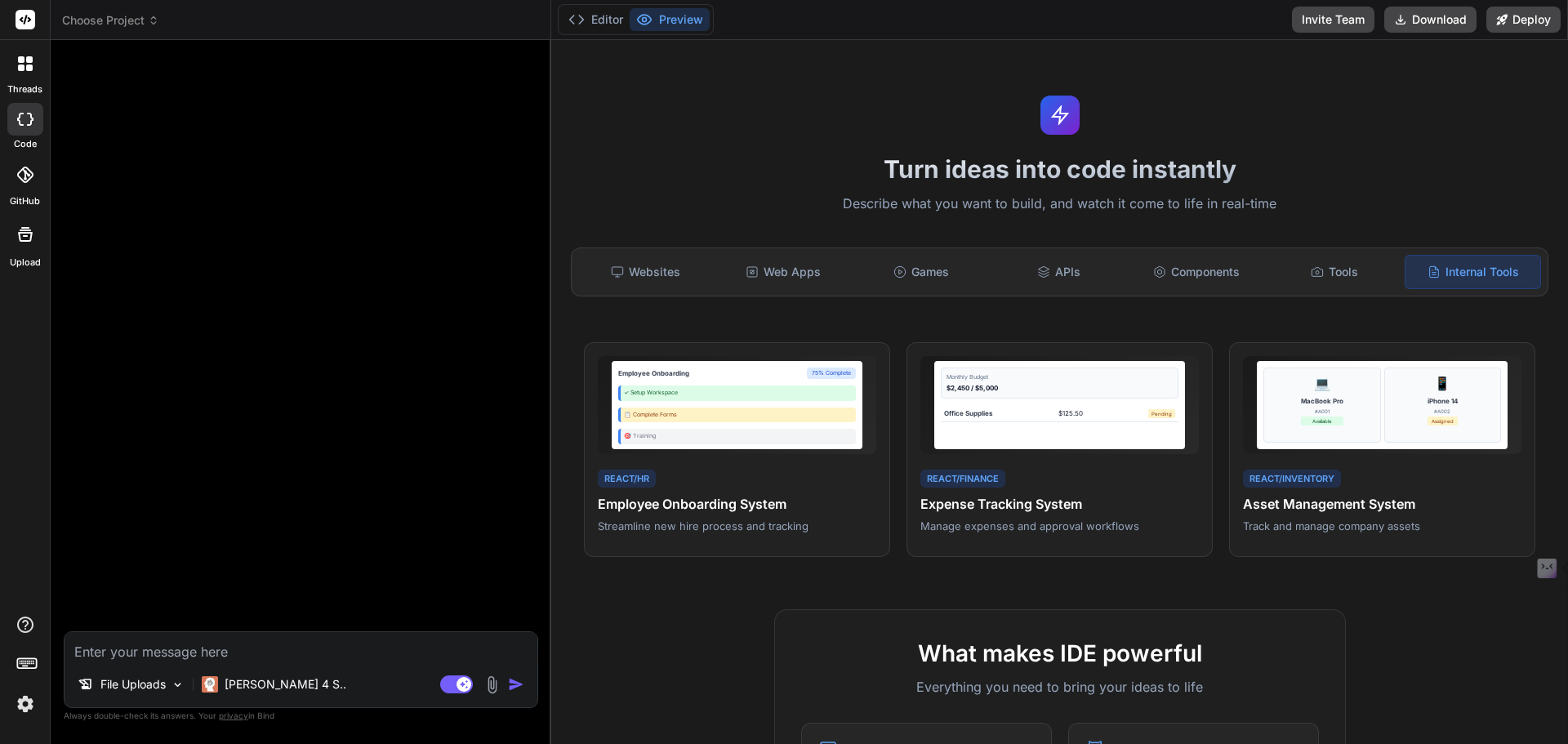
click at [496, 682] on img at bounding box center [492, 684] width 18 height 18
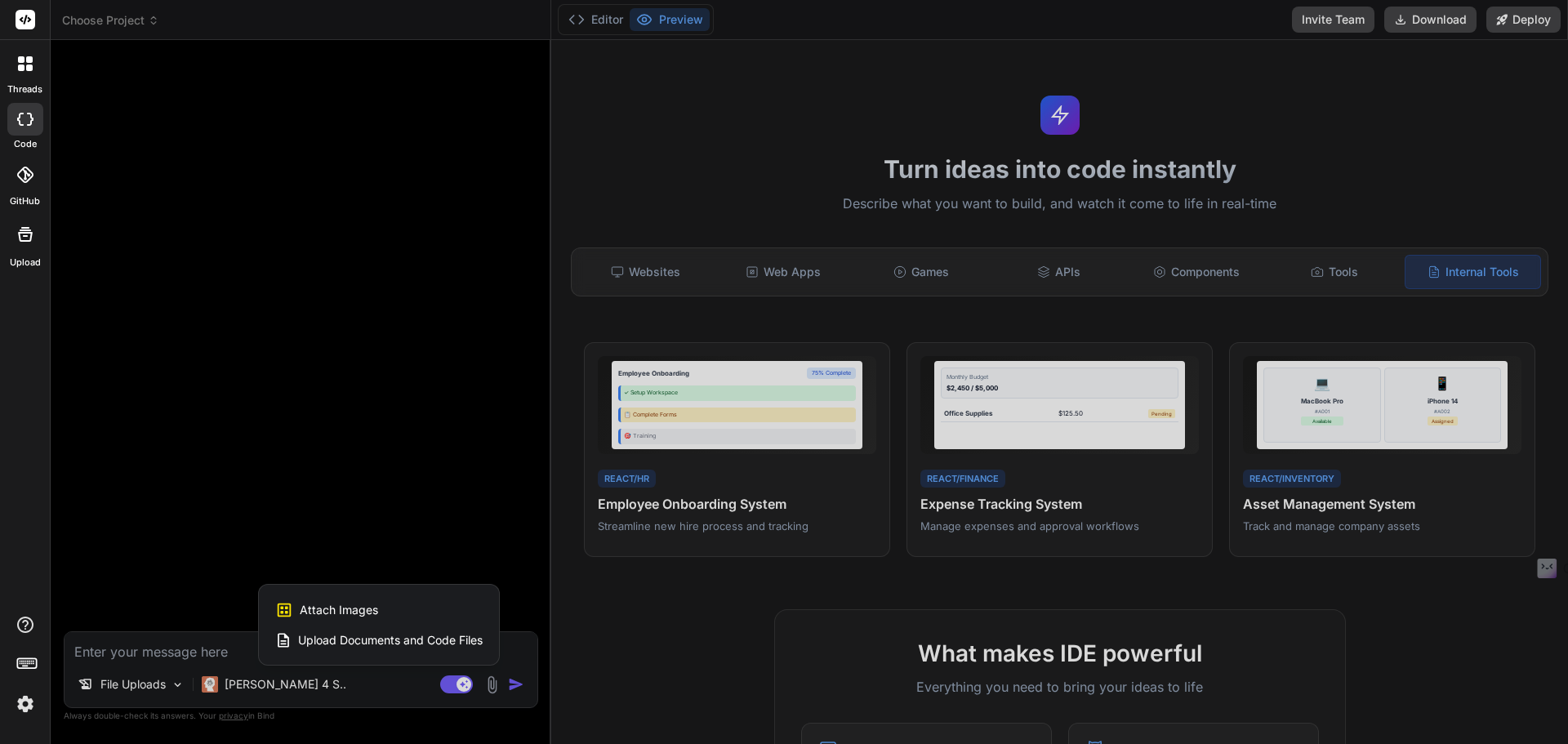
click at [431, 635] on span "Upload Documents and Code Files" at bounding box center [390, 640] width 184 height 17
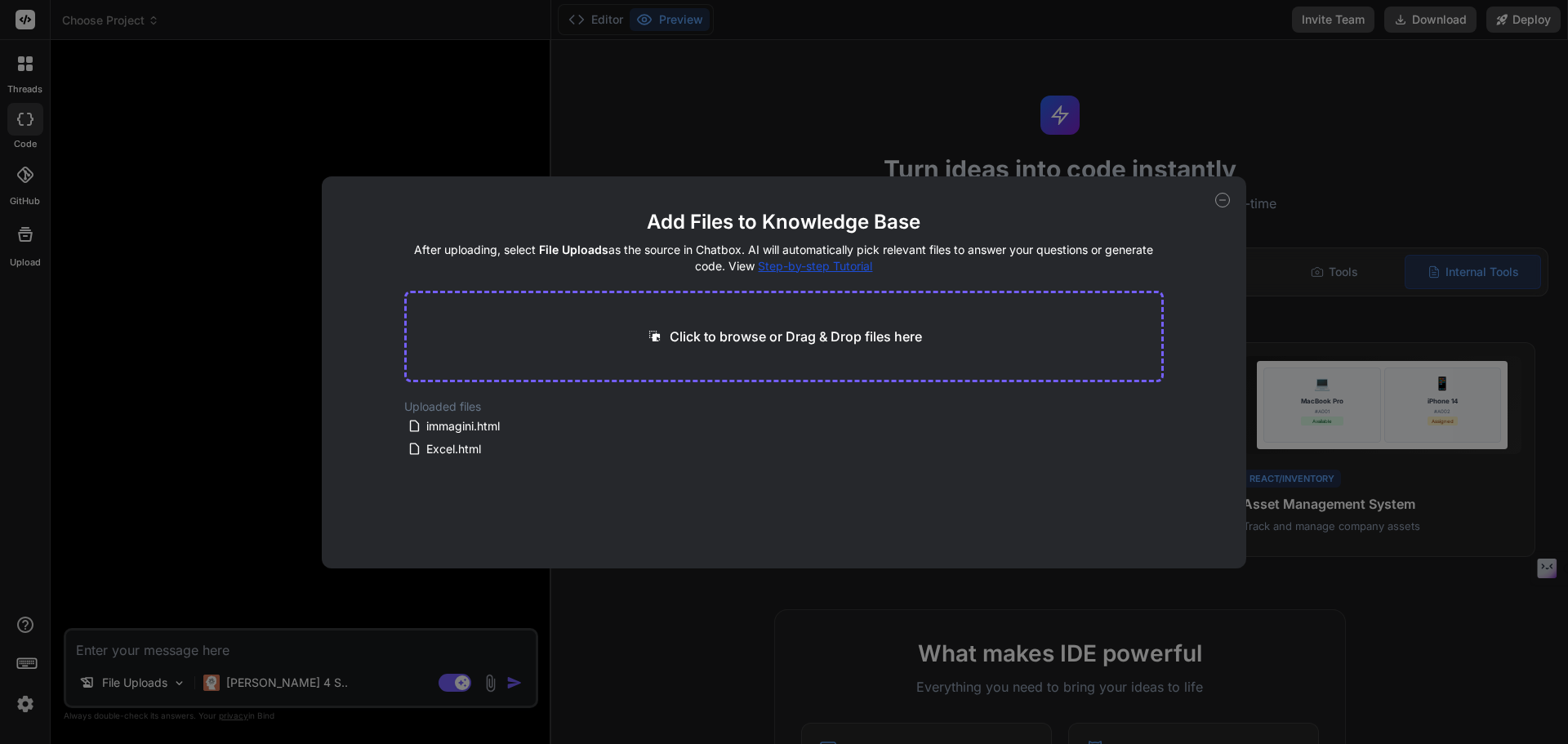
click at [1219, 194] on icon at bounding box center [1223, 199] width 15 height 15
type textarea "x"
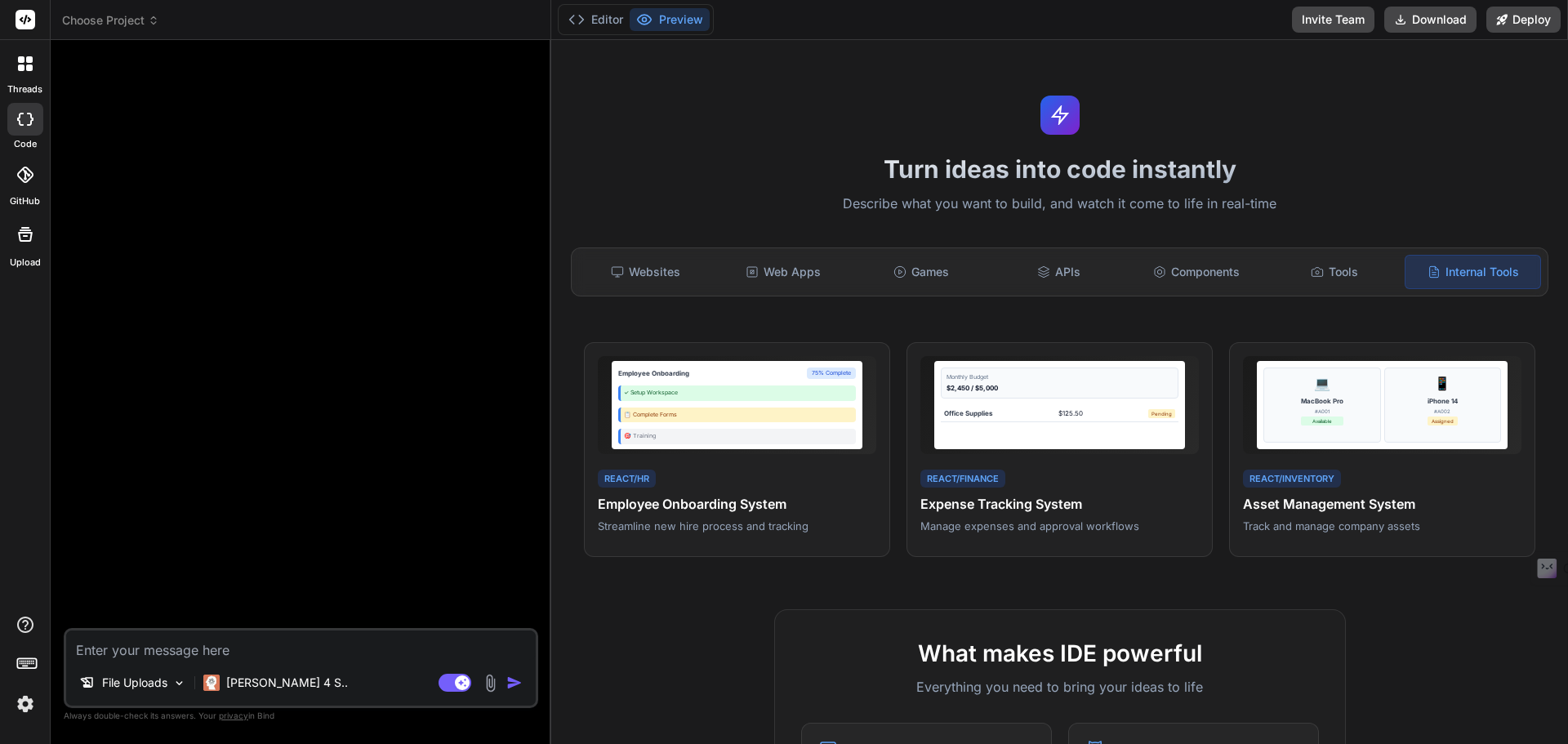
click at [258, 639] on textarea at bounding box center [300, 645] width 470 height 29
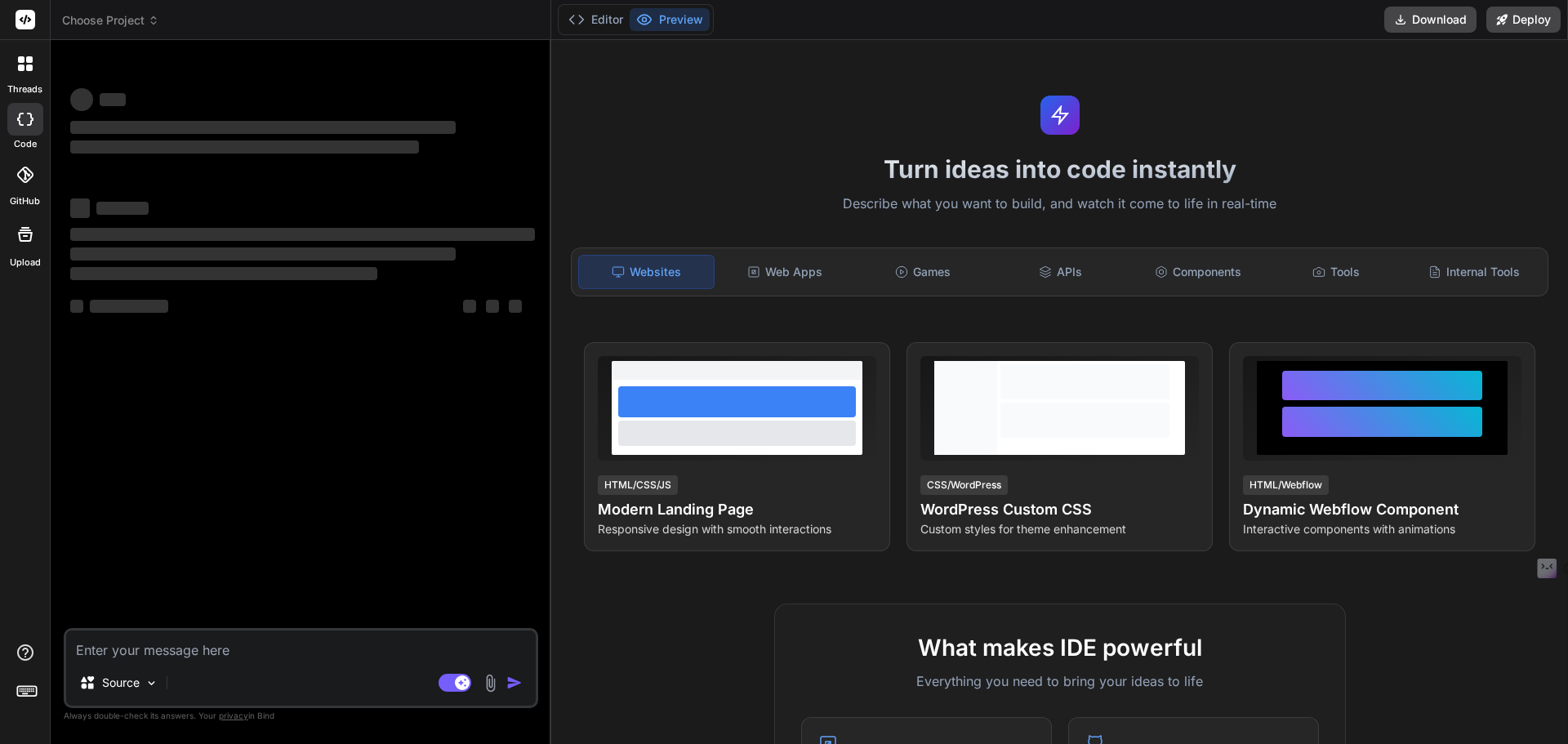
type textarea "x"
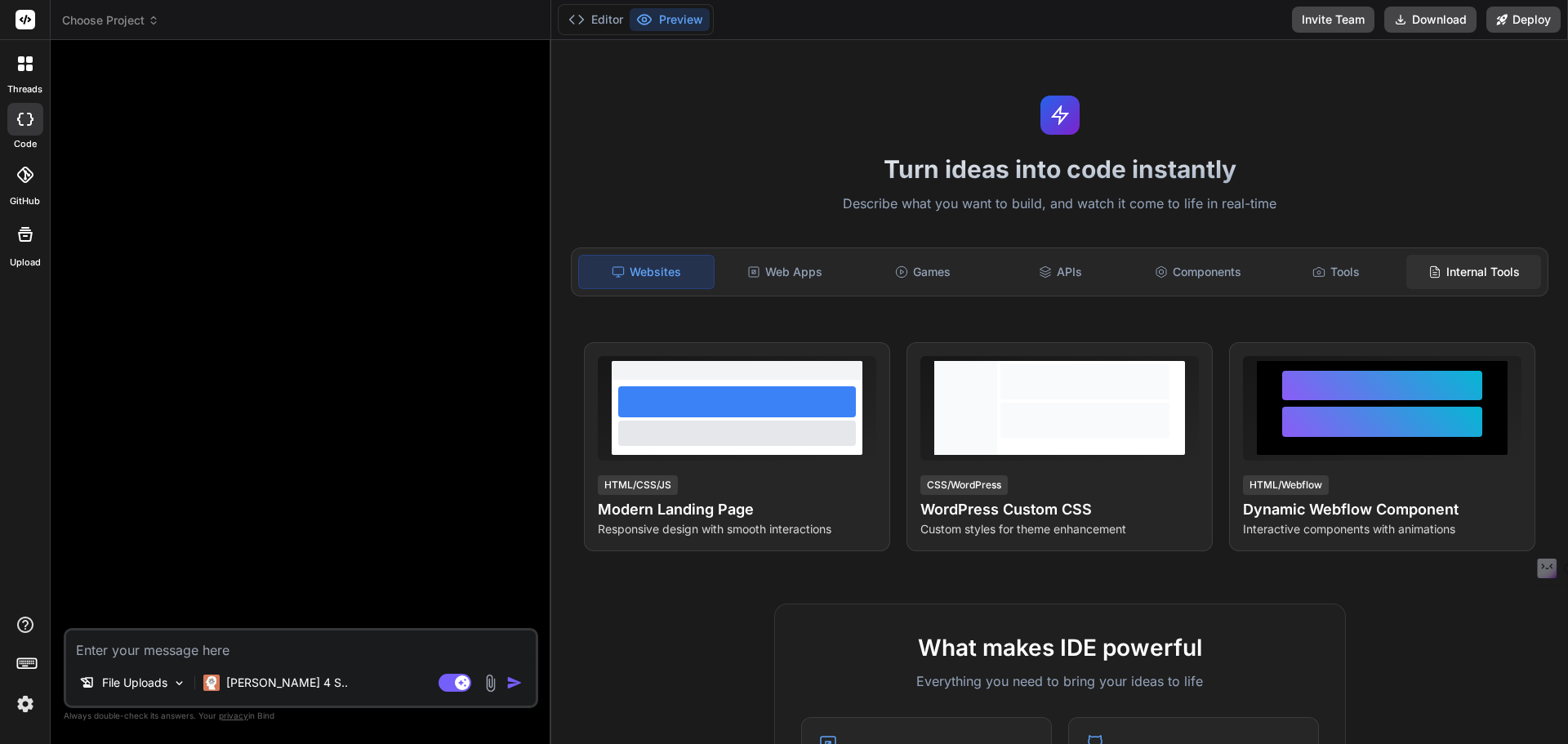
click at [1442, 265] on div "Internal Tools" at bounding box center [1473, 271] width 134 height 34
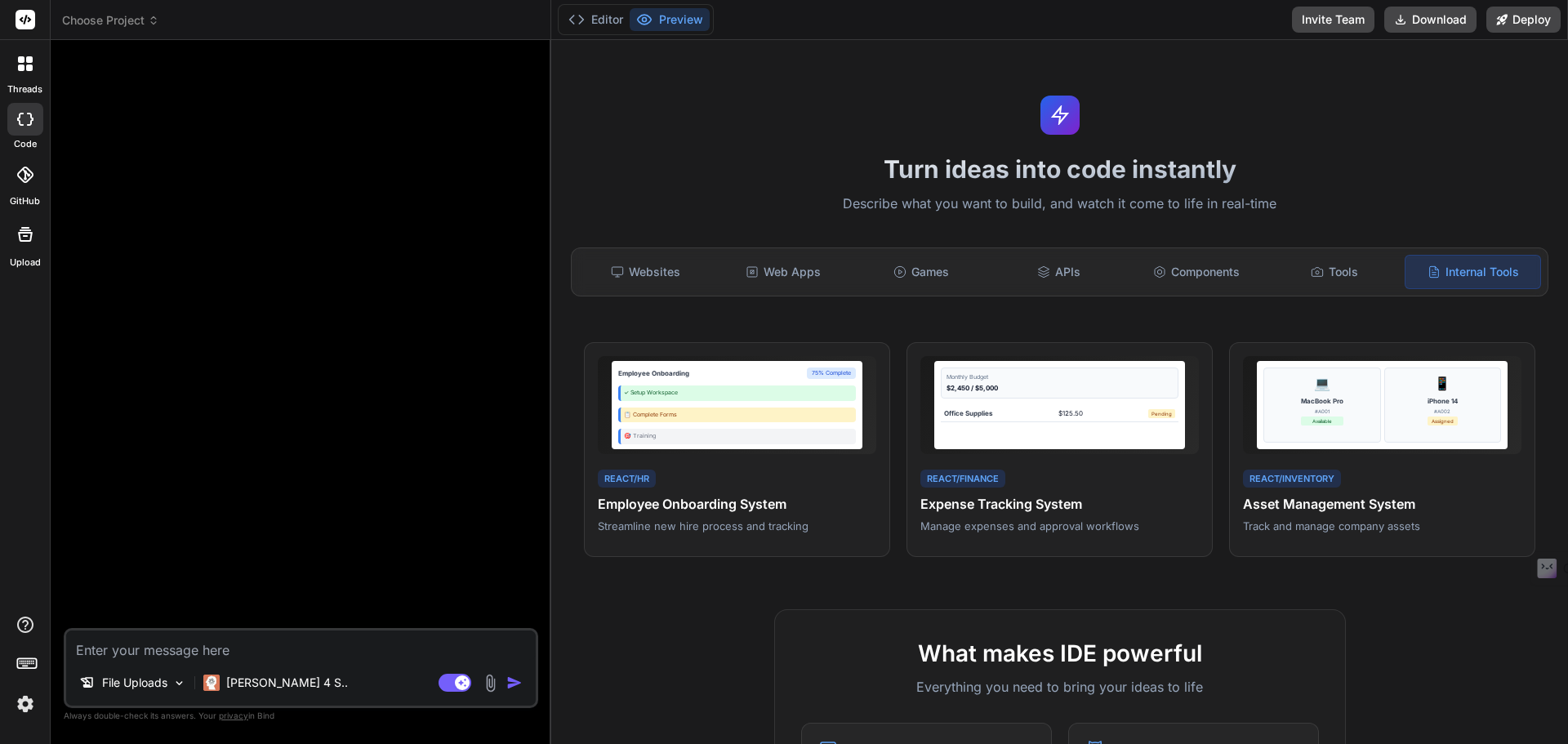
click at [174, 632] on textarea at bounding box center [300, 645] width 470 height 29
click at [30, 70] on icon at bounding box center [29, 67] width 6 height 6
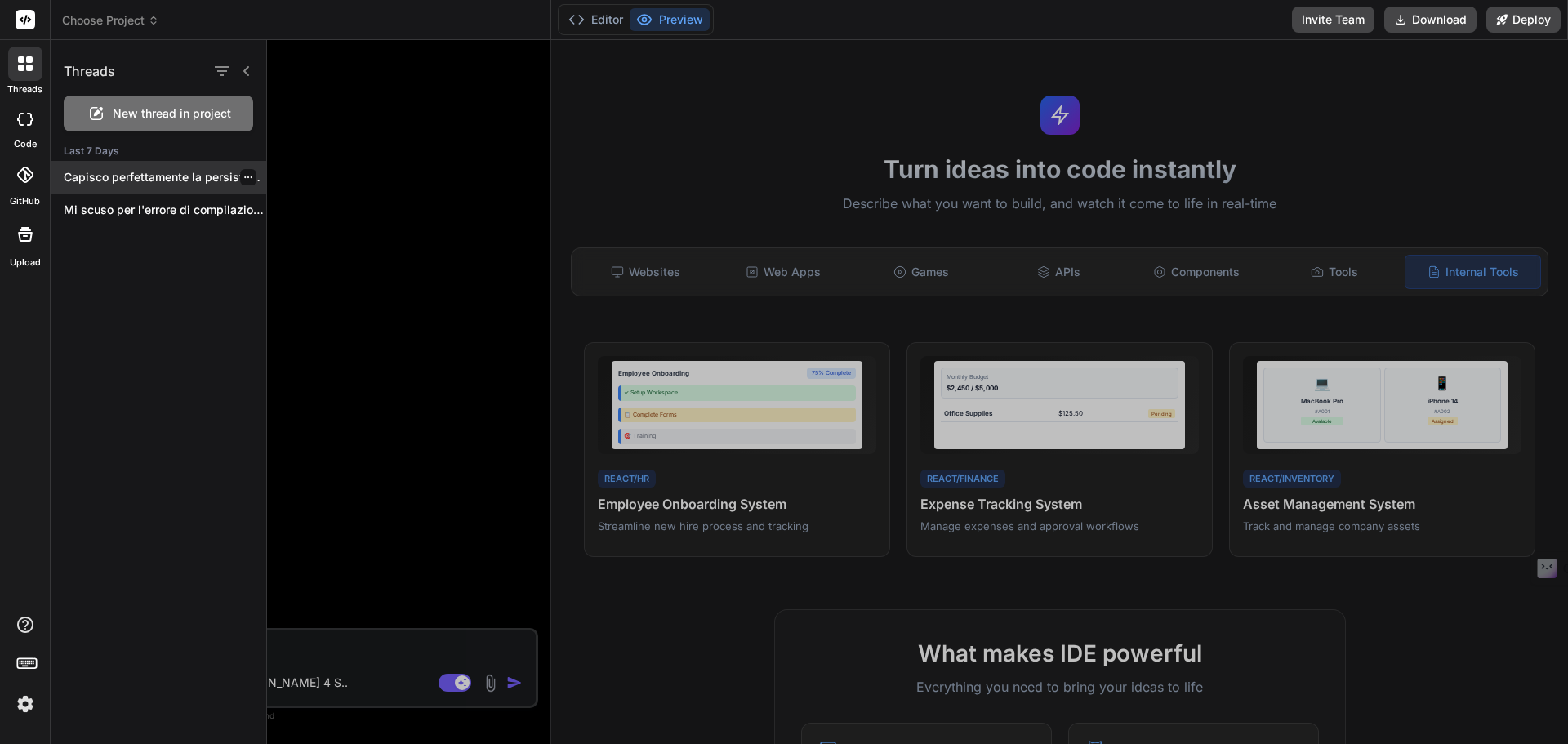
click at [153, 181] on p "Capisco perfettamente la persistenza di questo errore..." at bounding box center [165, 177] width 203 height 17
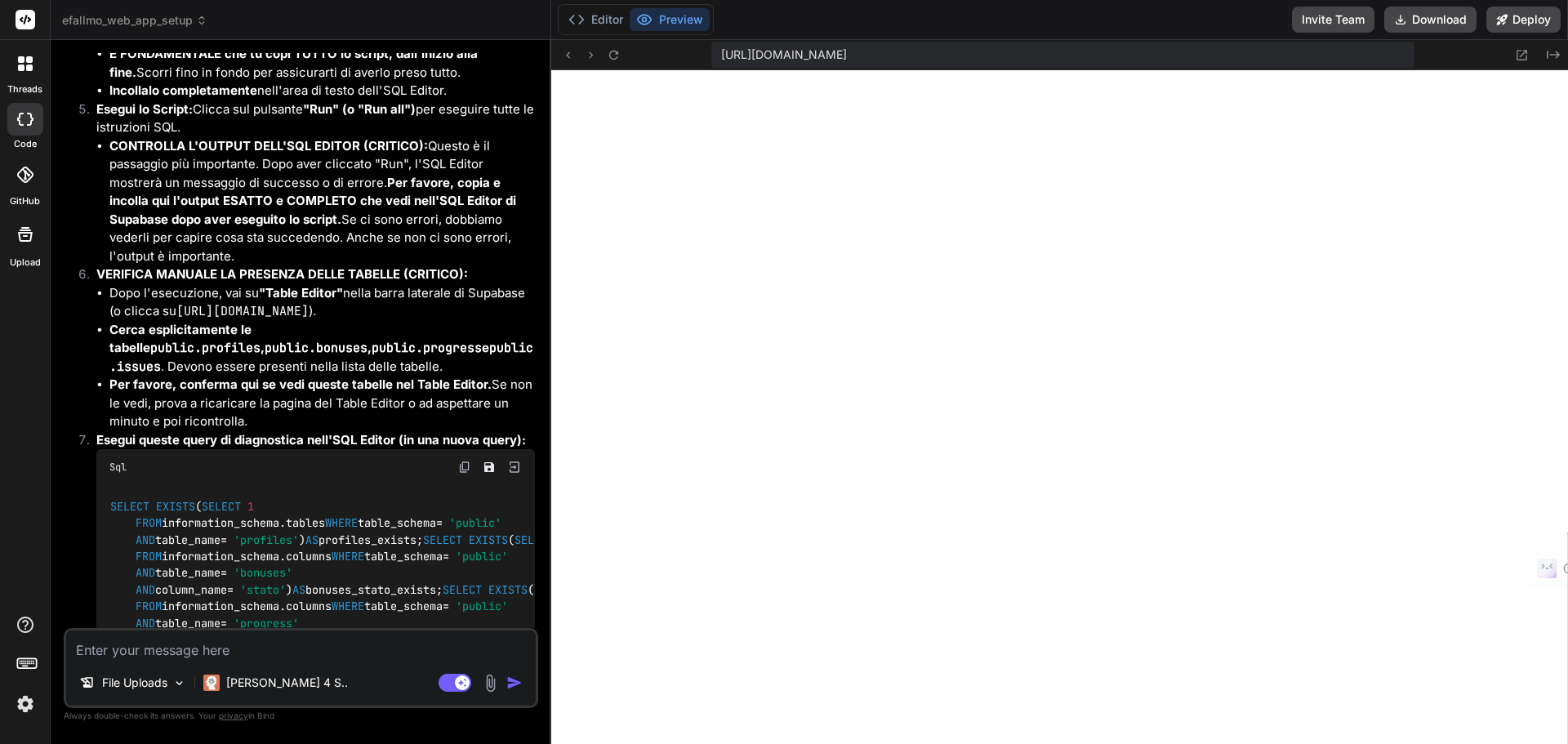
scroll to position [2249, 0]
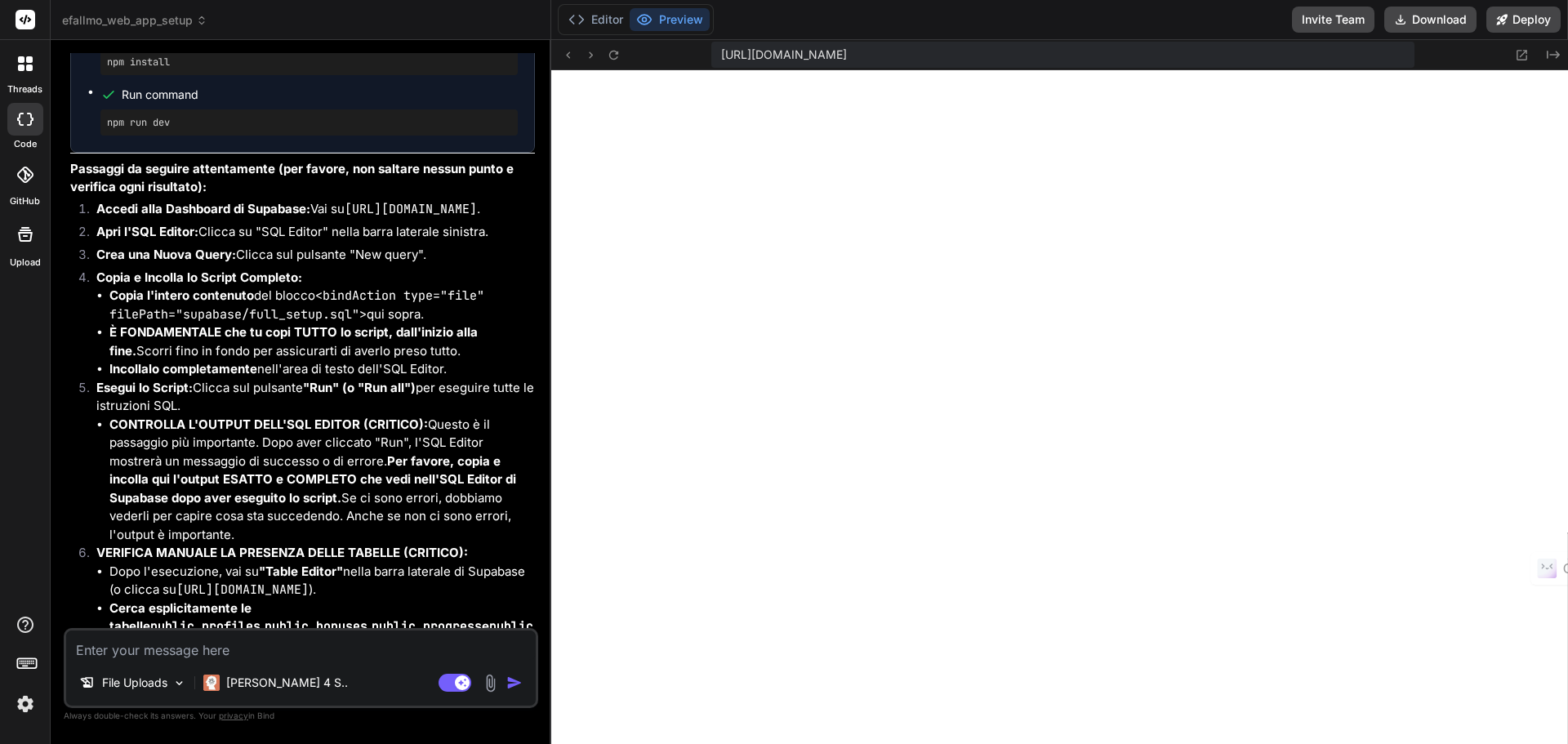
click at [28, 60] on icon at bounding box center [29, 59] width 6 height 6
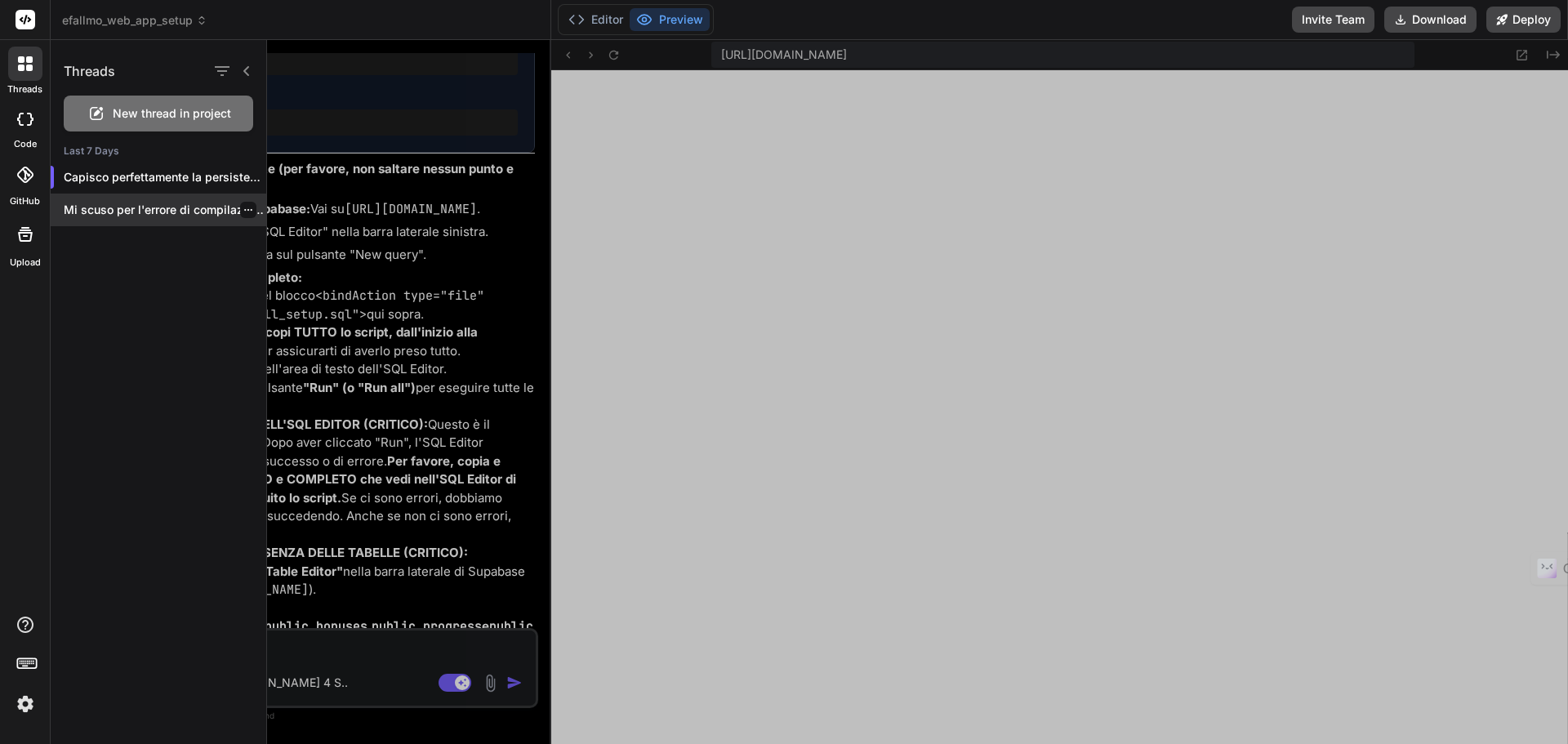
click at [197, 219] on div "Mi scuso per l'errore di compilazione! Sembra..." at bounding box center [159, 209] width 216 height 33
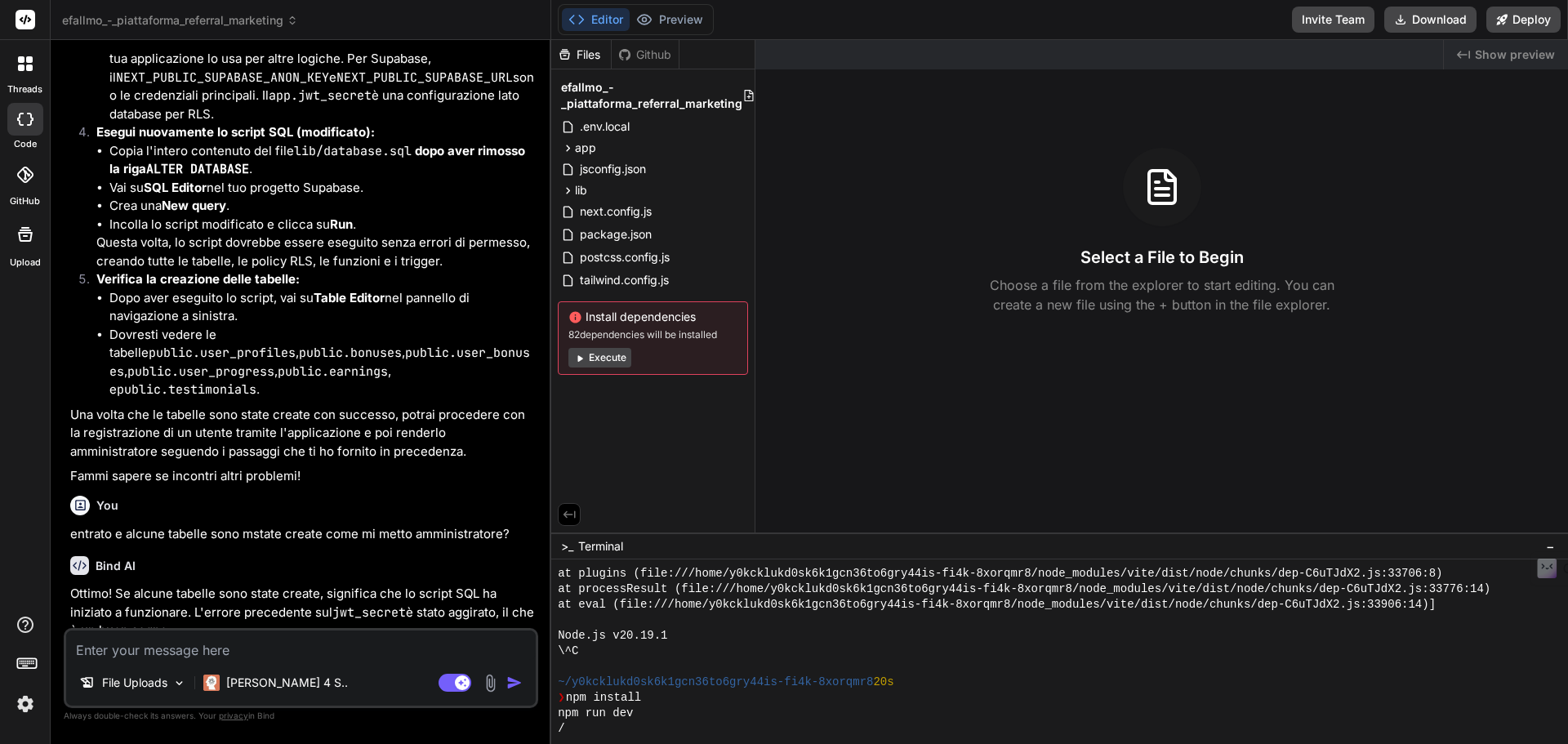
scroll to position [1634, 0]
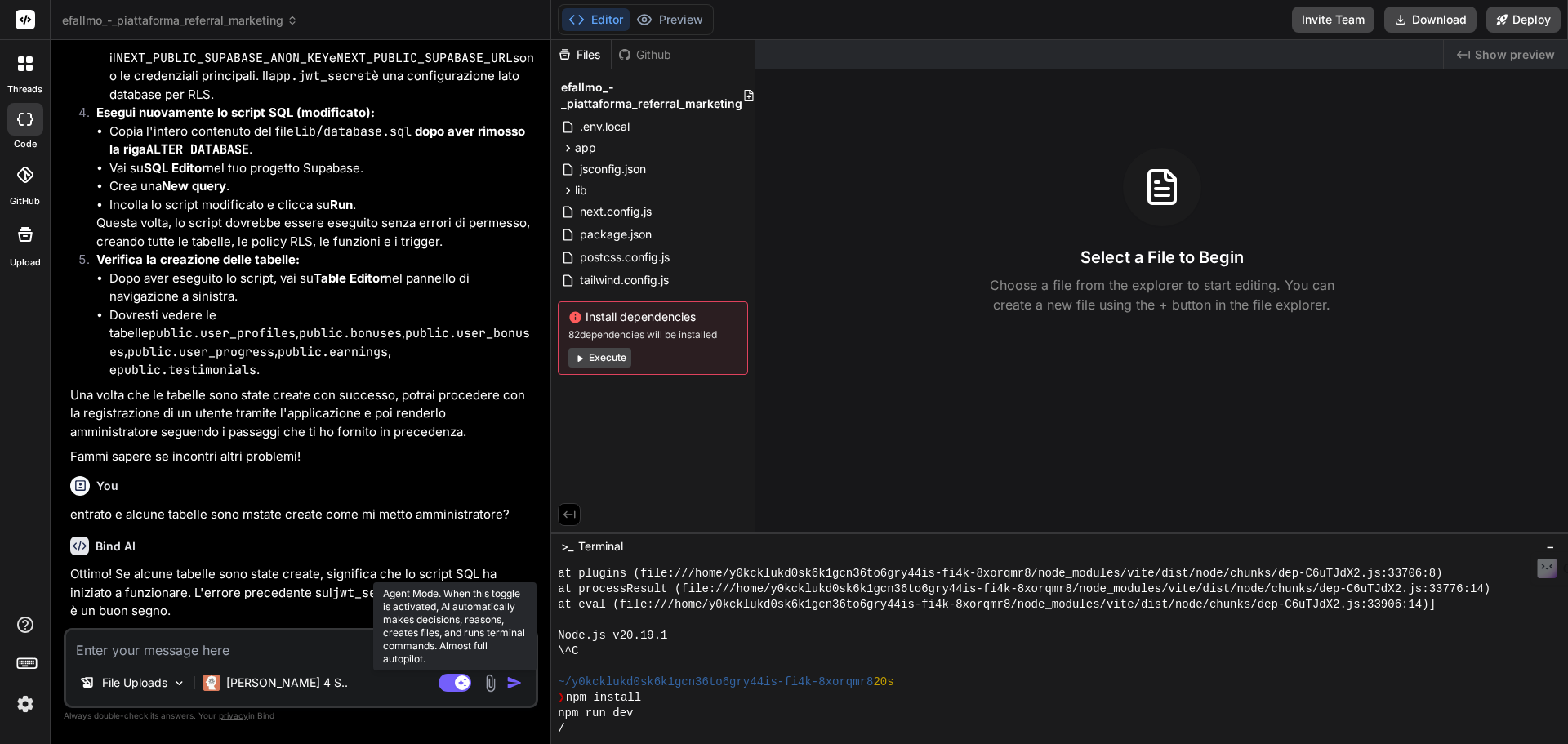
click at [462, 692] on icon at bounding box center [454, 683] width 33 height 18
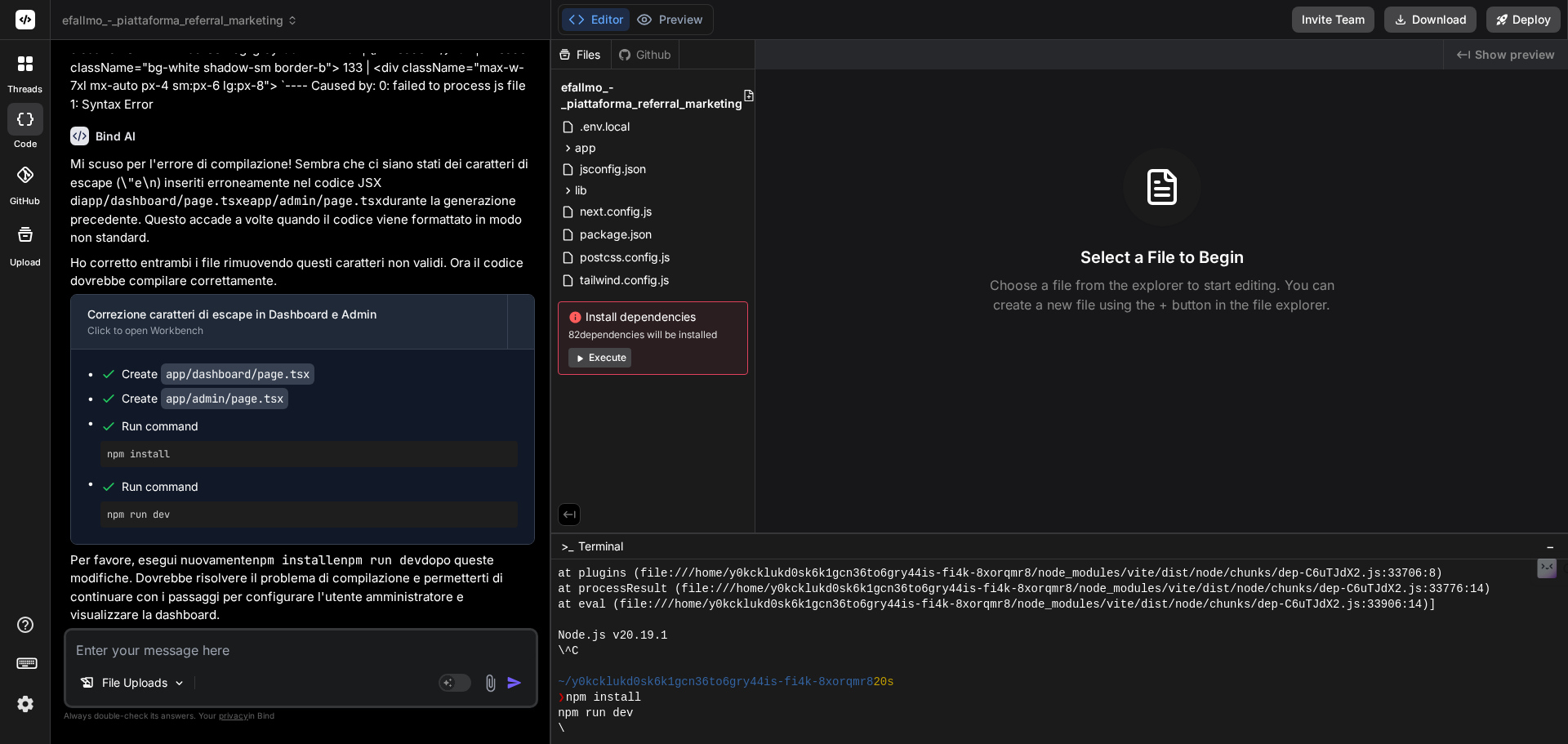
scroll to position [4244, 0]
click at [18, 64] on icon at bounding box center [25, 63] width 15 height 15
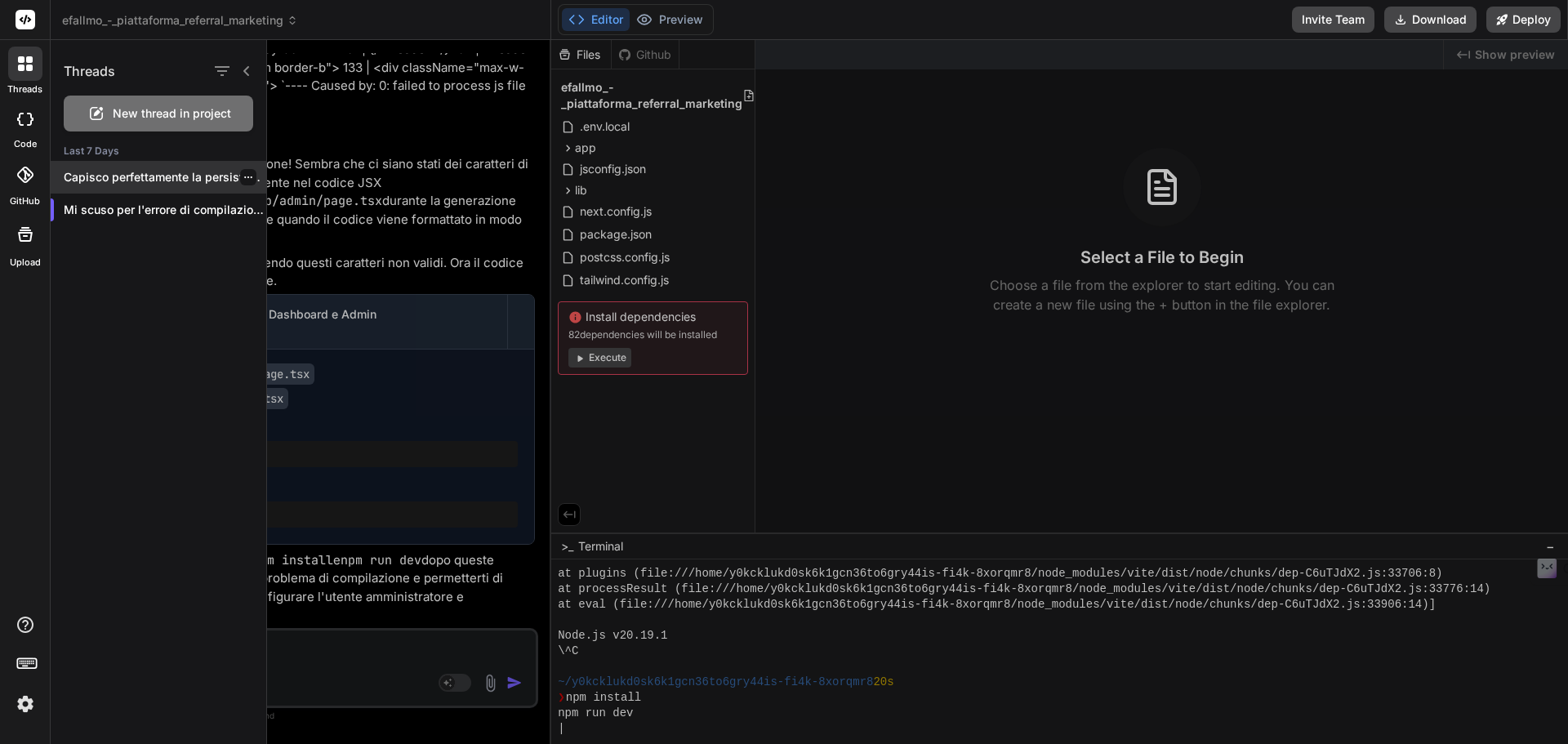
click at [243, 177] on icon "button" at bounding box center [248, 177] width 10 height 10
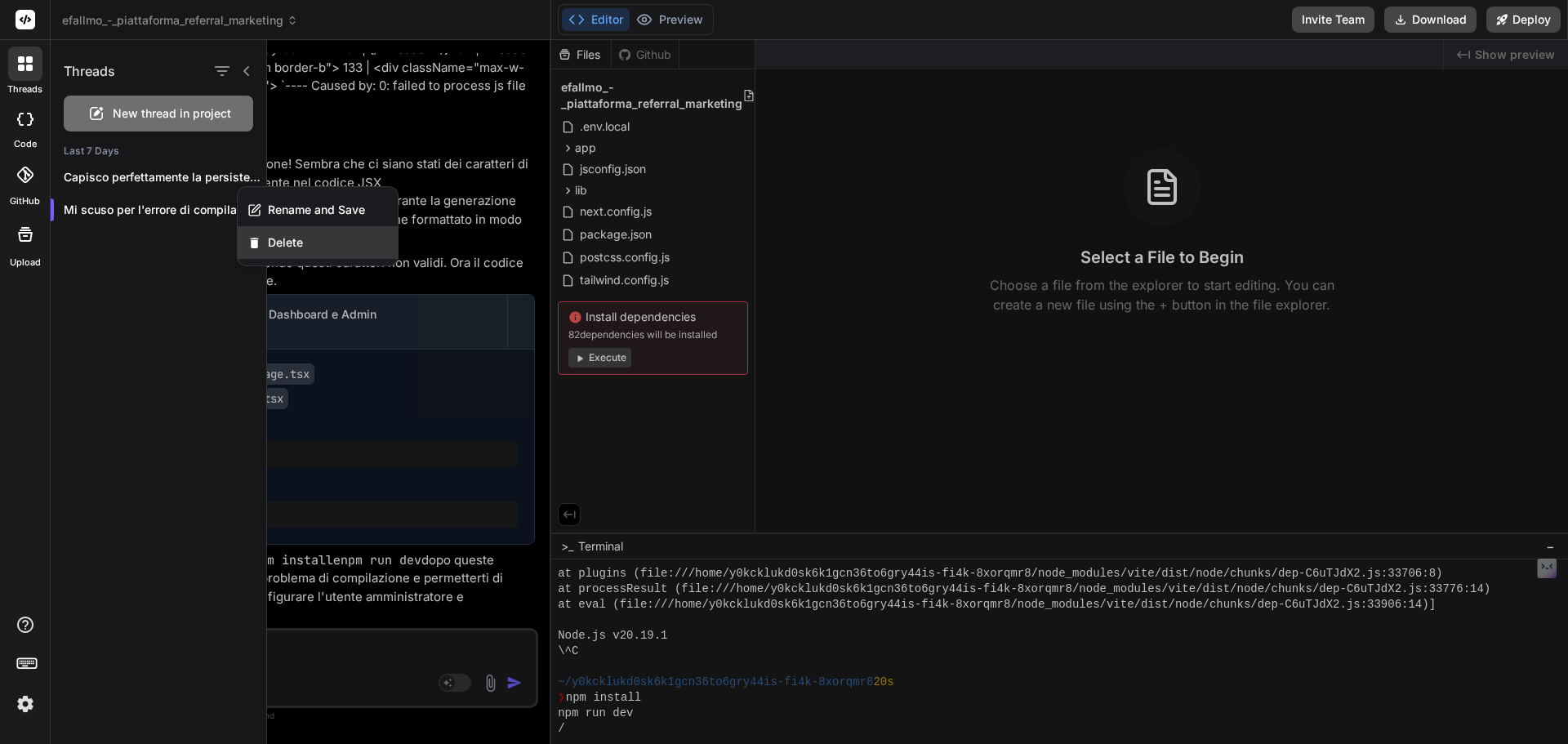
click at [268, 242] on span "Delete" at bounding box center [285, 242] width 35 height 17
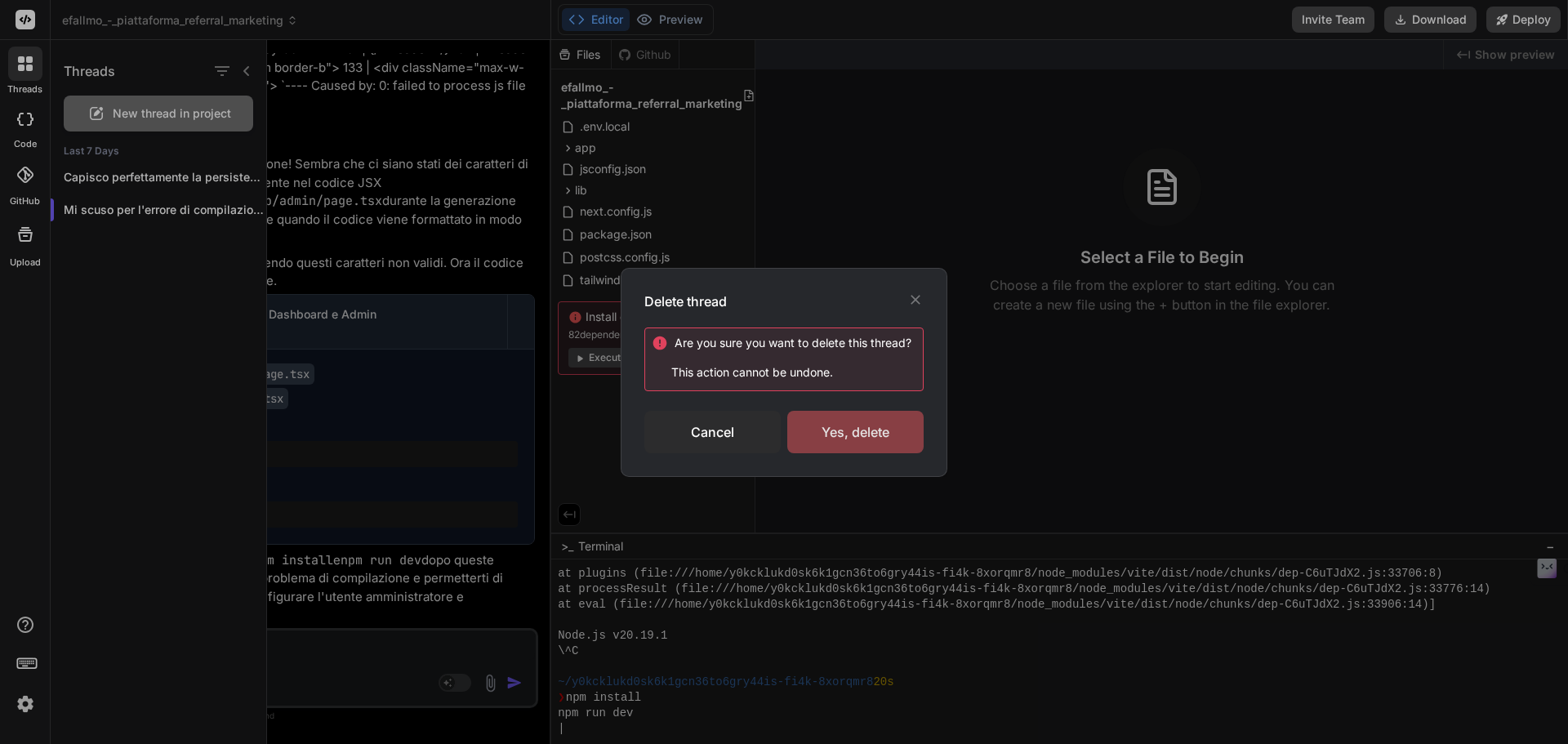
click at [862, 442] on div "Yes, delete" at bounding box center [855, 432] width 136 height 42
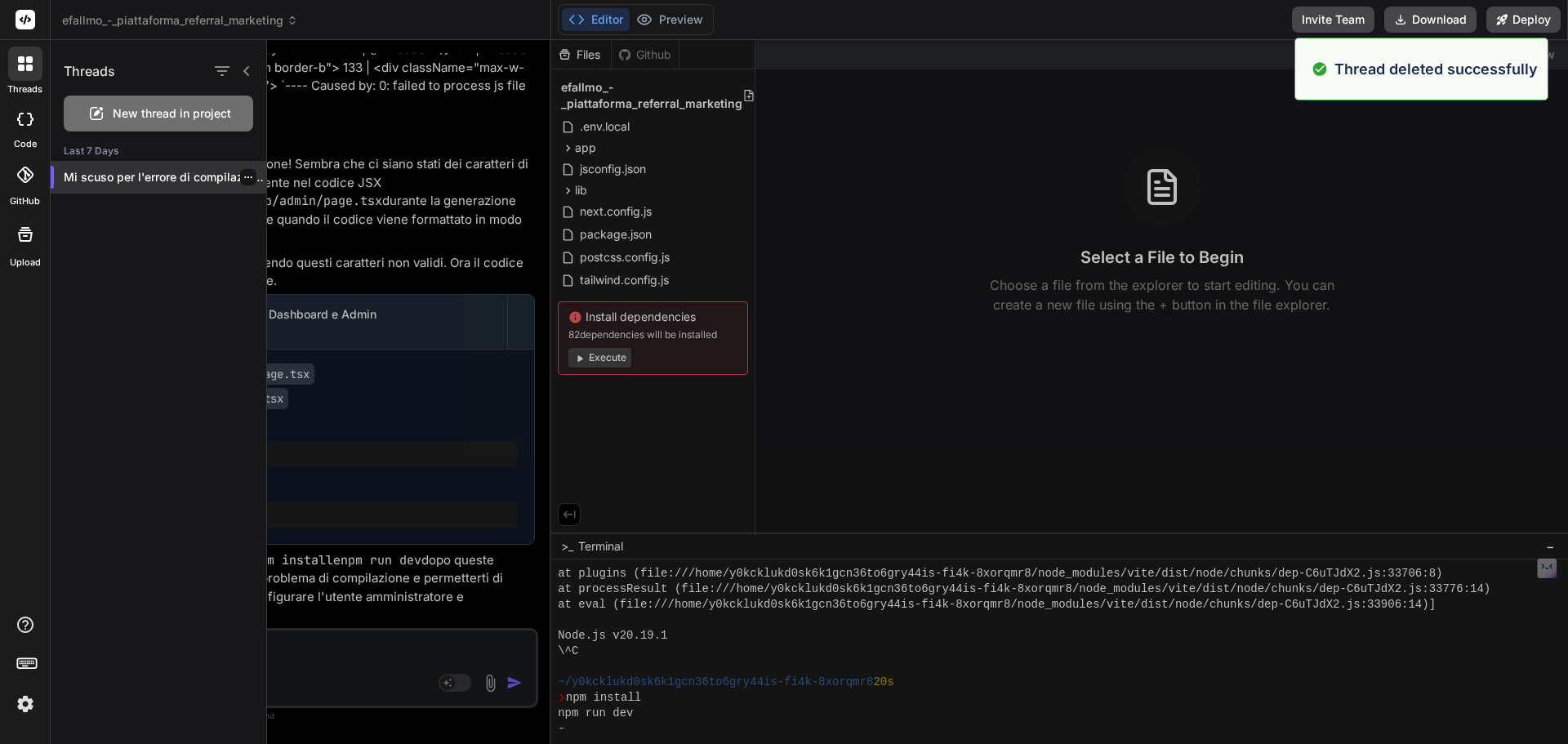
click at [243, 178] on icon "button" at bounding box center [248, 177] width 10 height 10
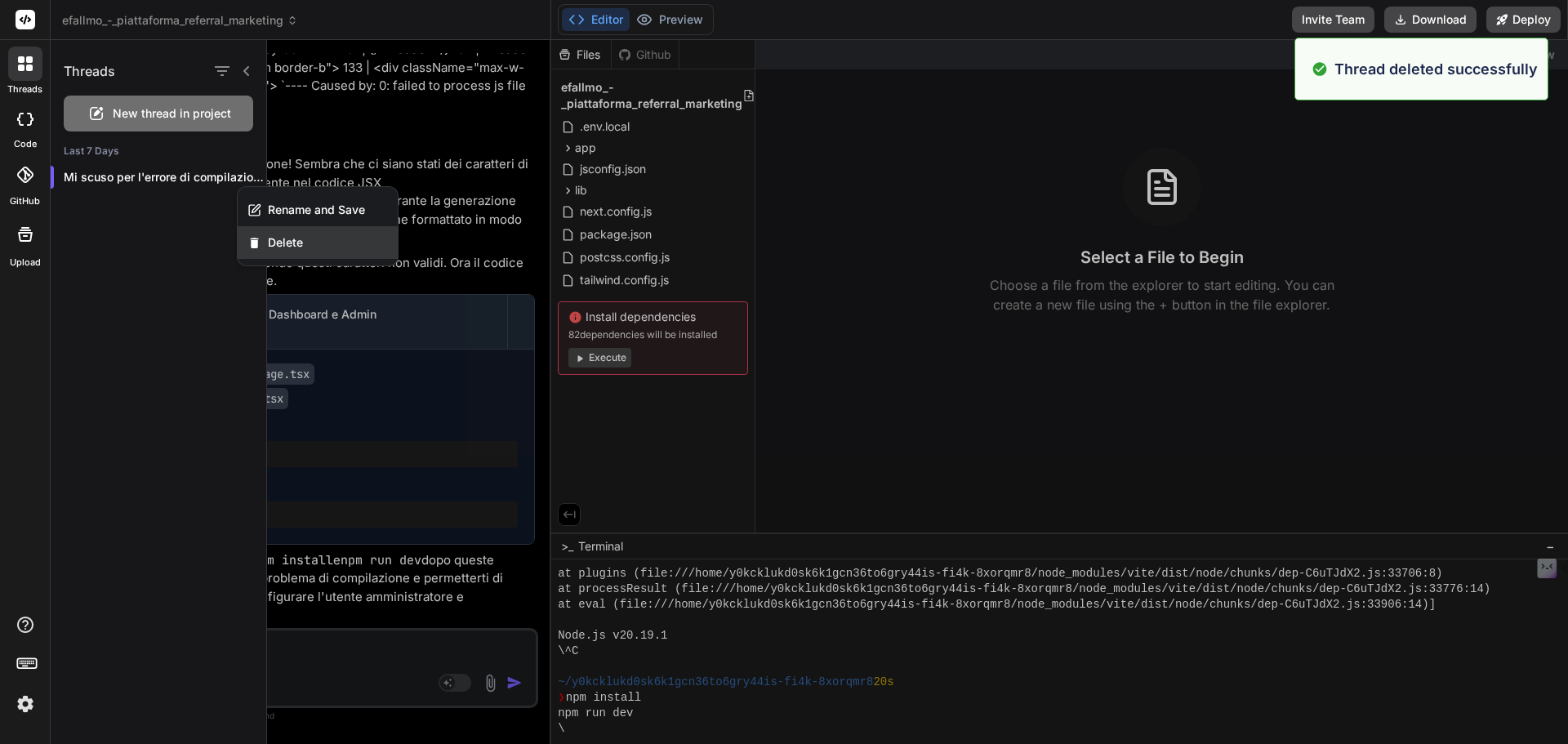
click at [292, 248] on span "Delete" at bounding box center [285, 242] width 35 height 17
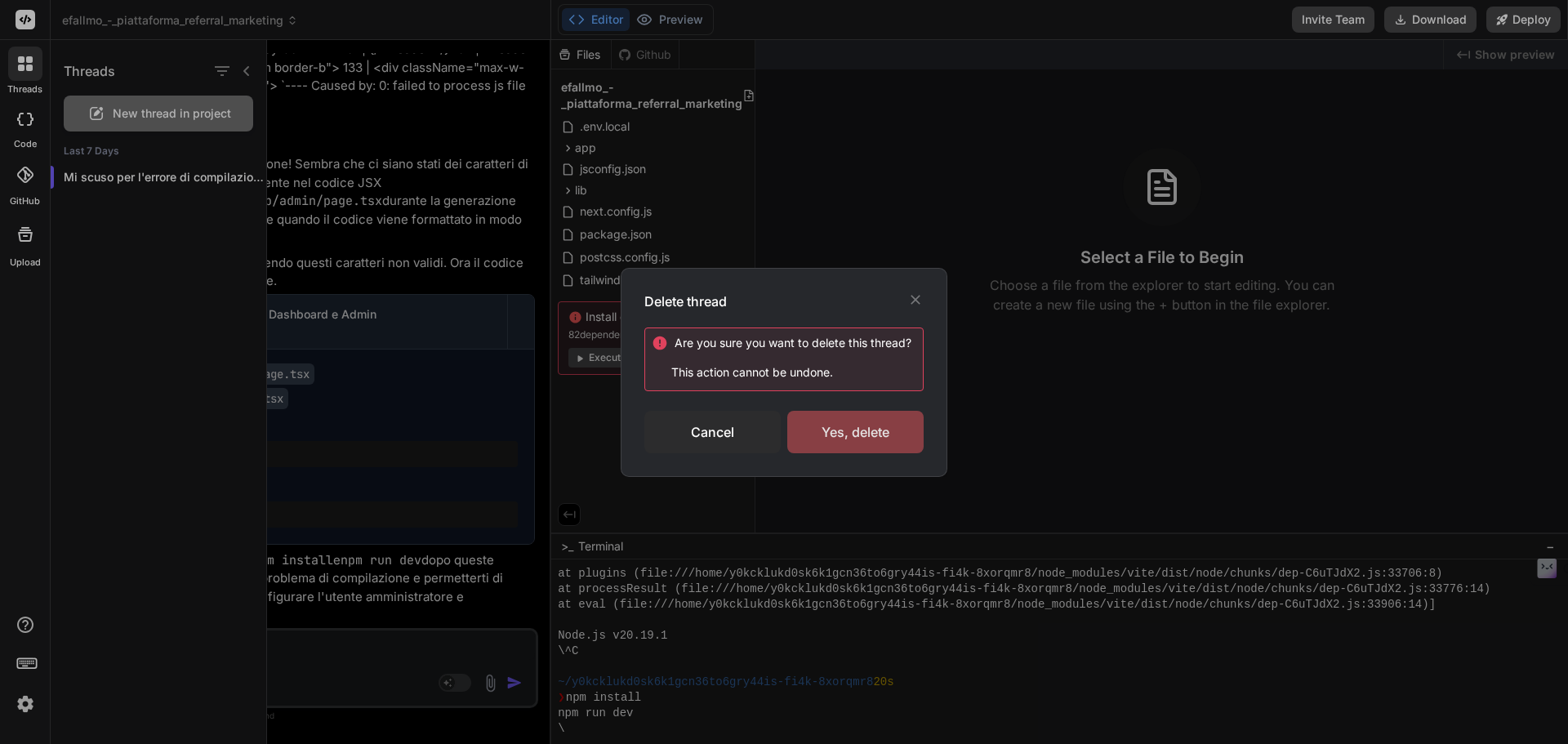
click at [888, 428] on div "Yes, delete" at bounding box center [855, 432] width 136 height 42
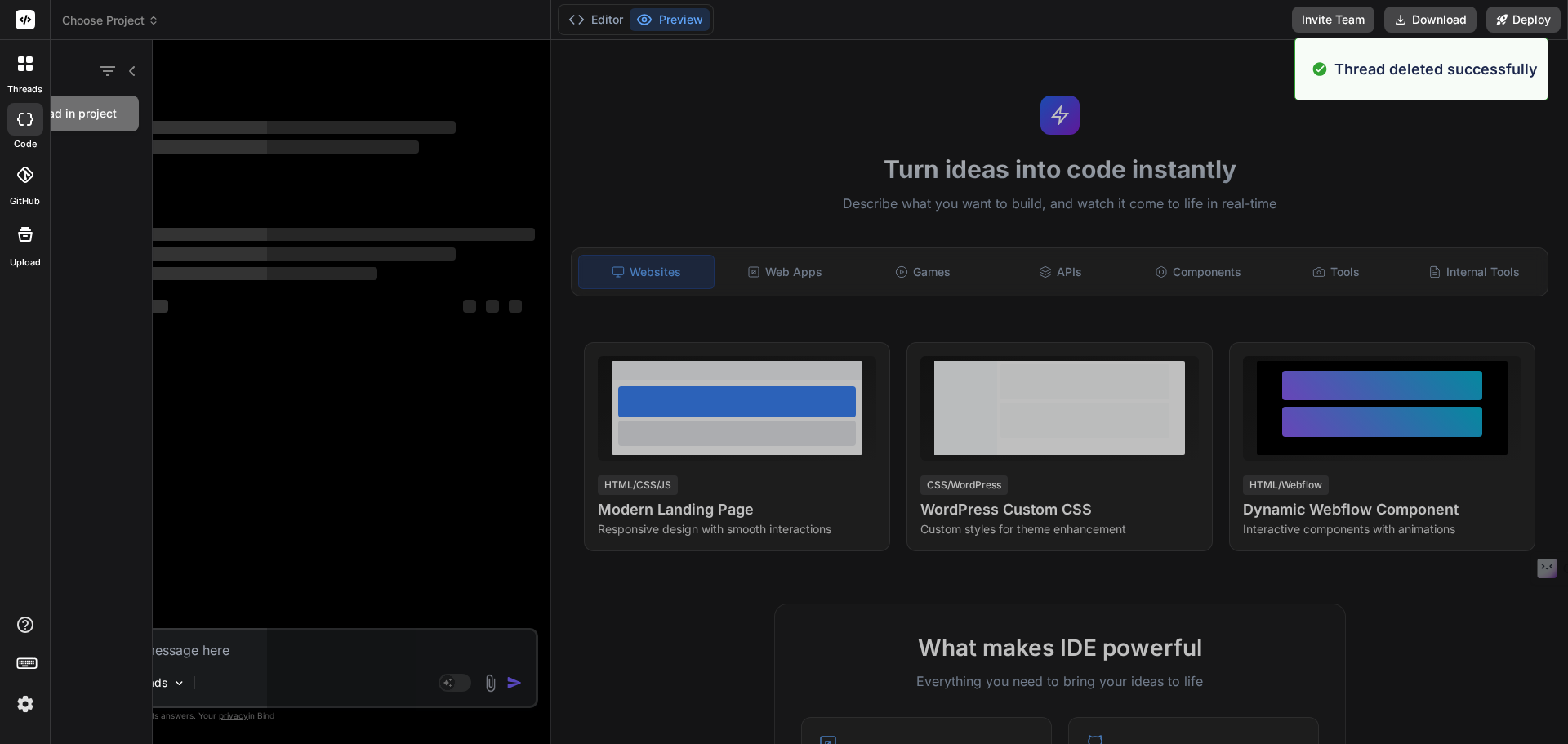
type textarea "x"
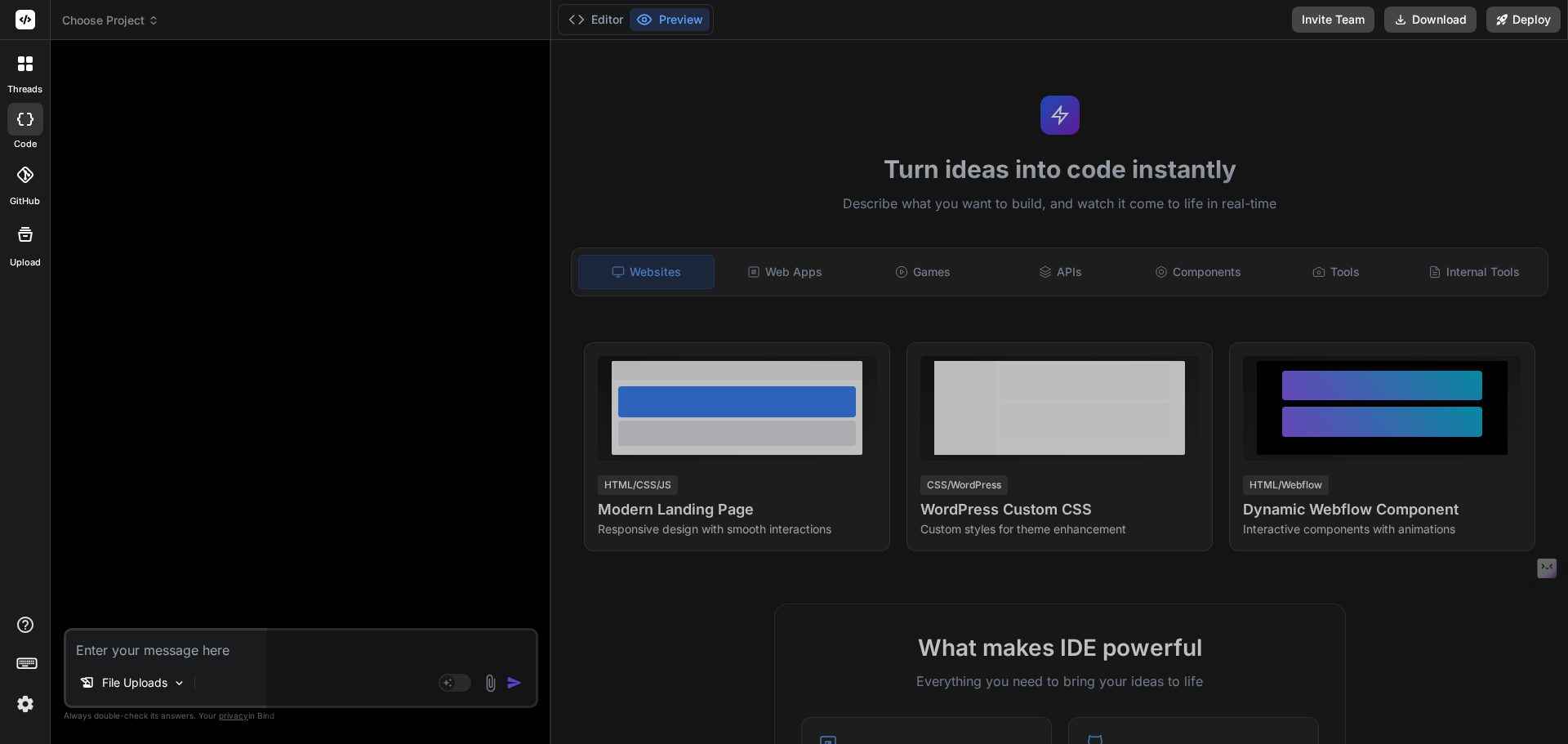
scroll to position [947, 0]
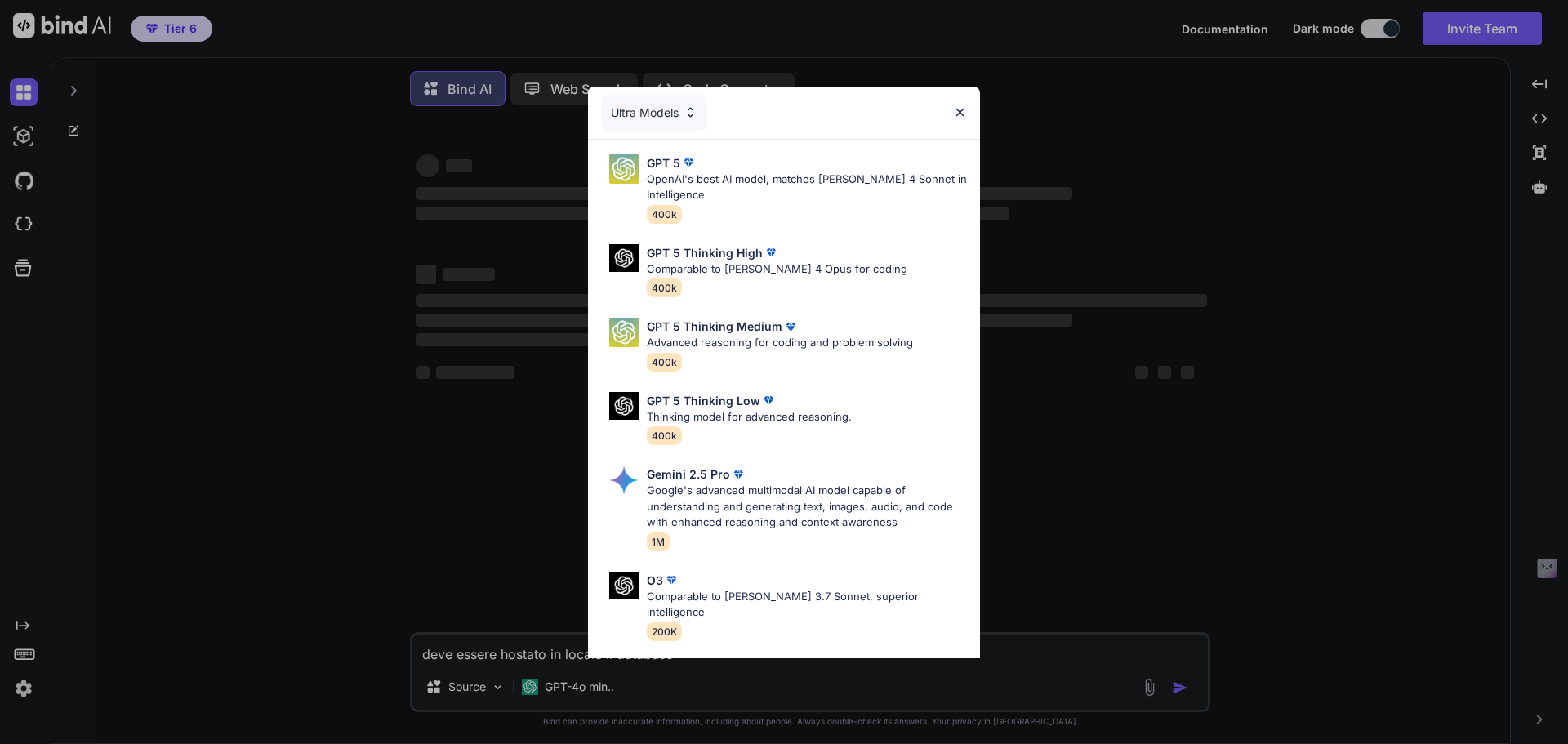
type textarea "x"
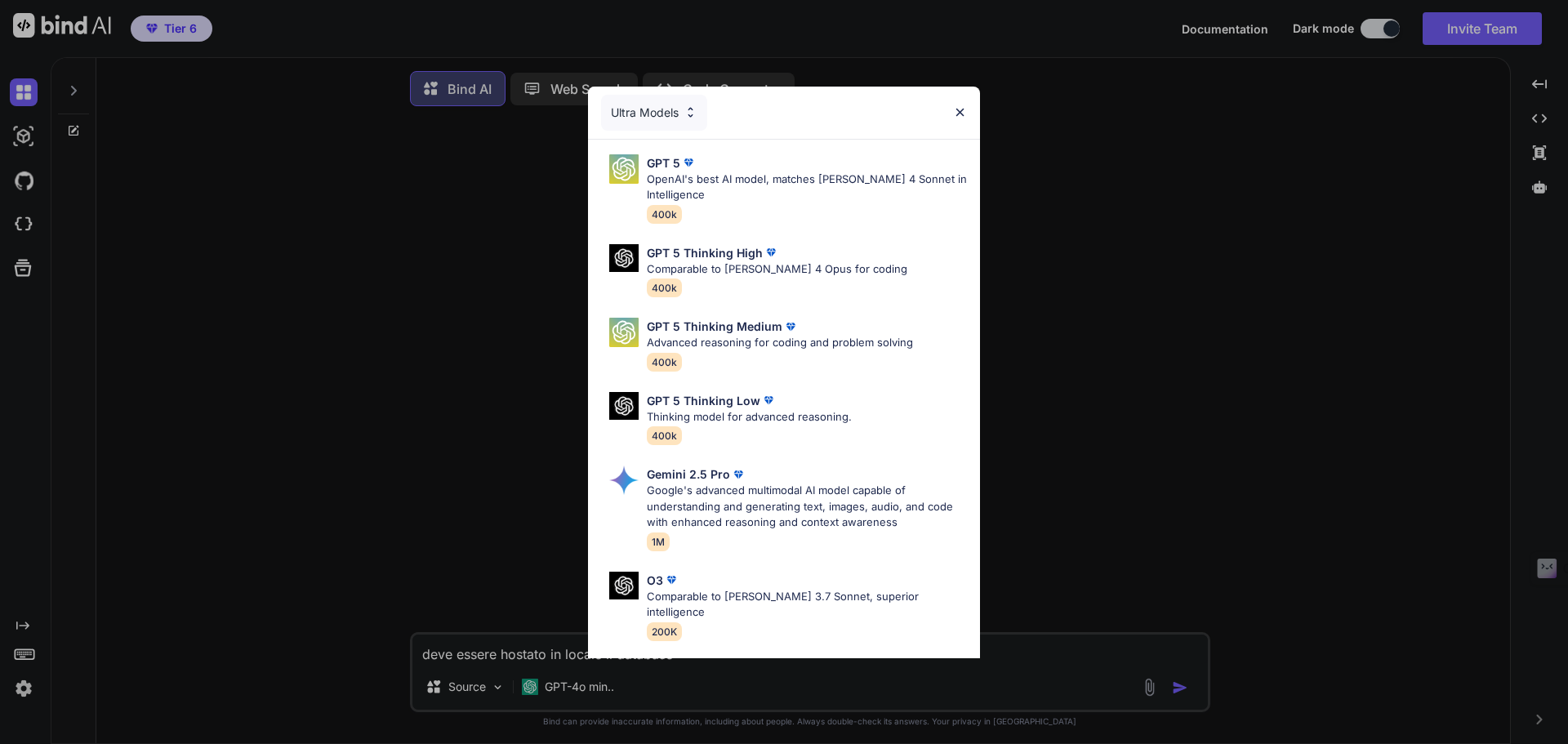
click at [969, 111] on div "Ultra Models" at bounding box center [784, 113] width 392 height 53
click at [962, 110] on img at bounding box center [960, 112] width 14 height 14
